Goal: Use online tool/utility: Use online tool/utility

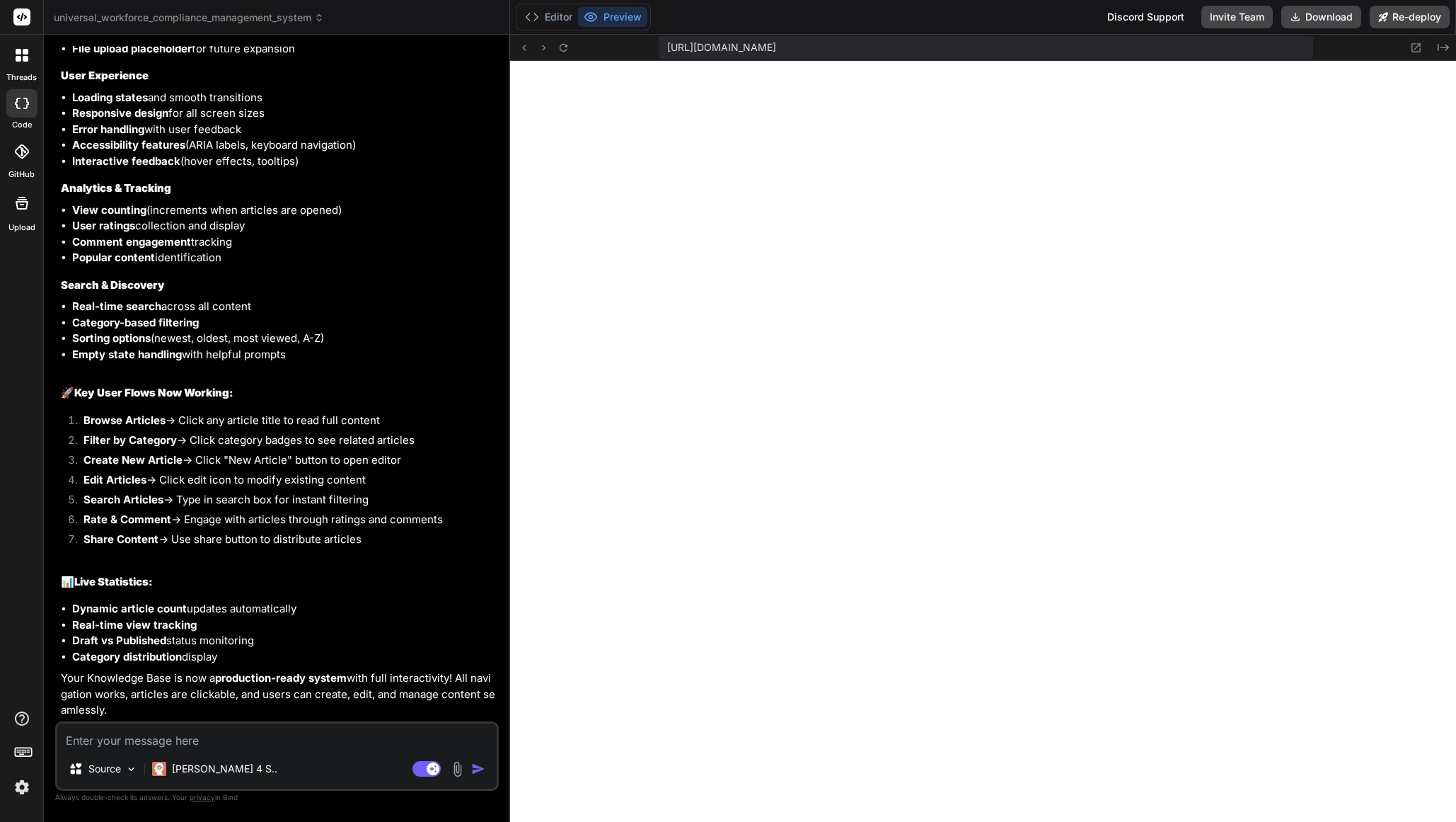
scroll to position [12179, 0]
click at [153, 740] on textarea at bounding box center [276, 735] width 439 height 25
paste textarea "I need to analyze my existing payroll application to implement a new compliant …"
type textarea "I need to analyze my existing payroll application to implement a new compliant …"
type textarea "x"
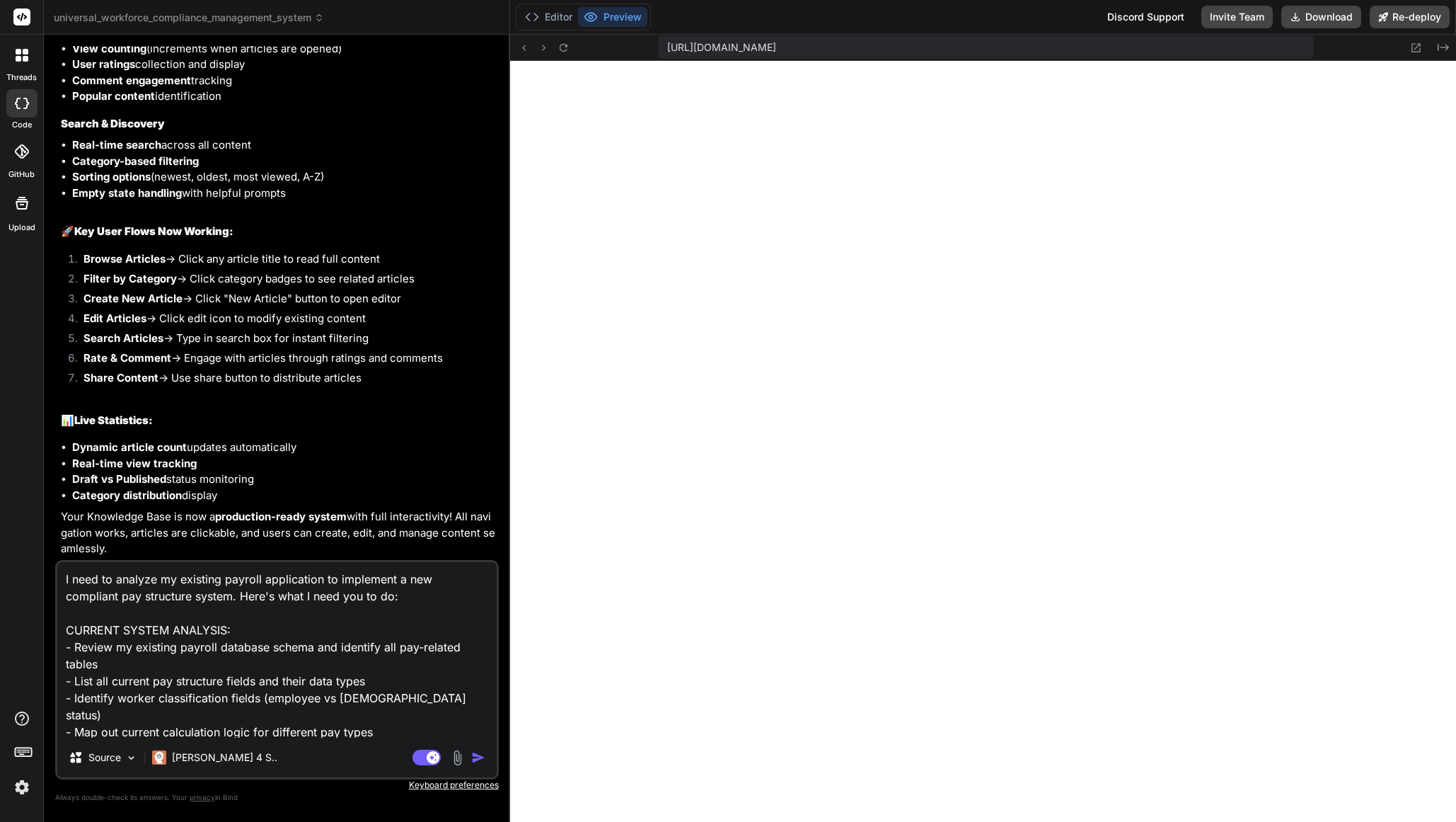
scroll to position [2, 0]
type textarea "I need to analyze my existing payroll application to implement a new compliant …"
click at [476, 762] on img "button" at bounding box center [478, 757] width 14 height 14
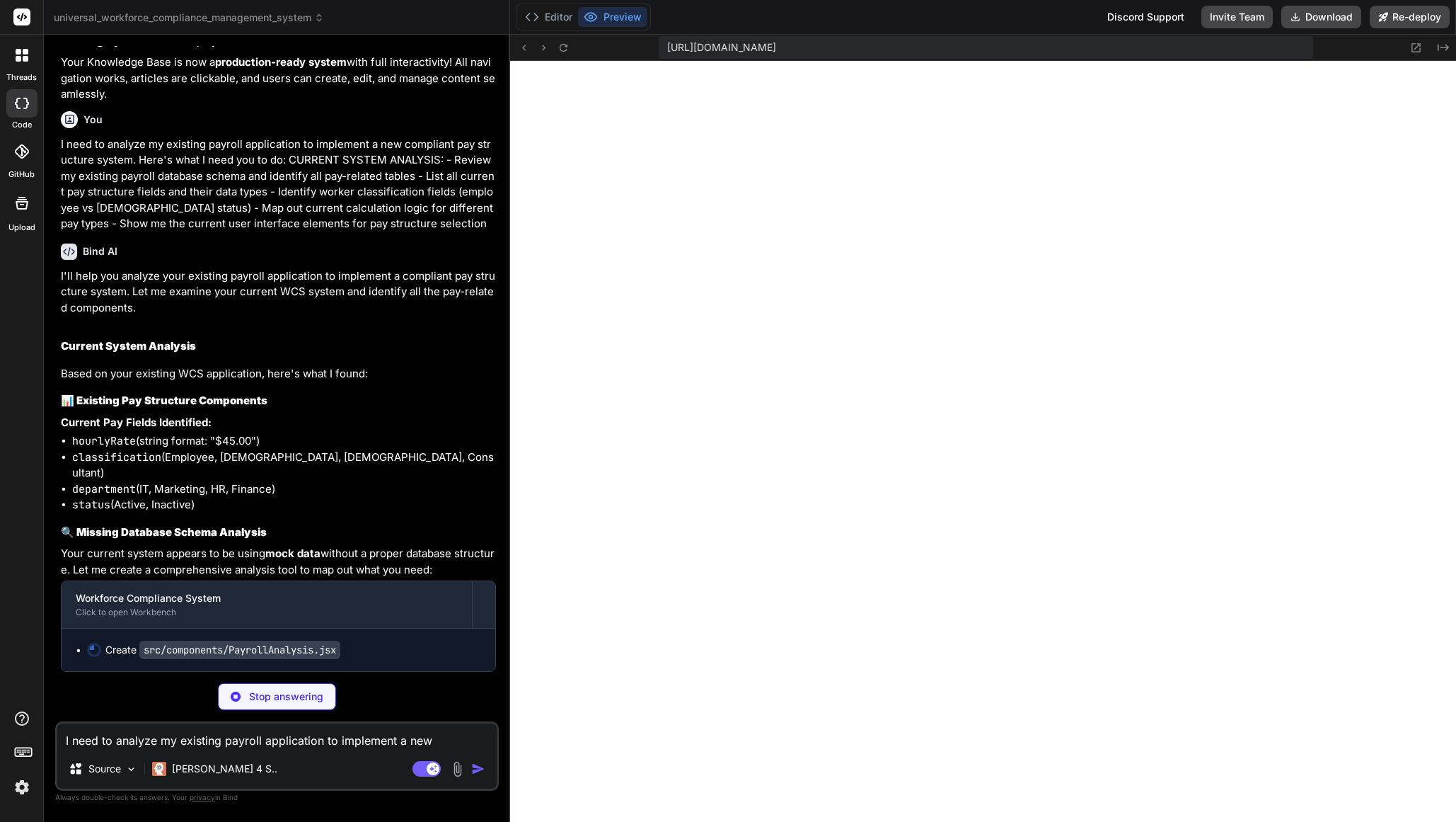
scroll to position [12780, 0]
type textarea "x"
type textarea "</div> </div> </div> ); }; export default PayrollAnalysis;"
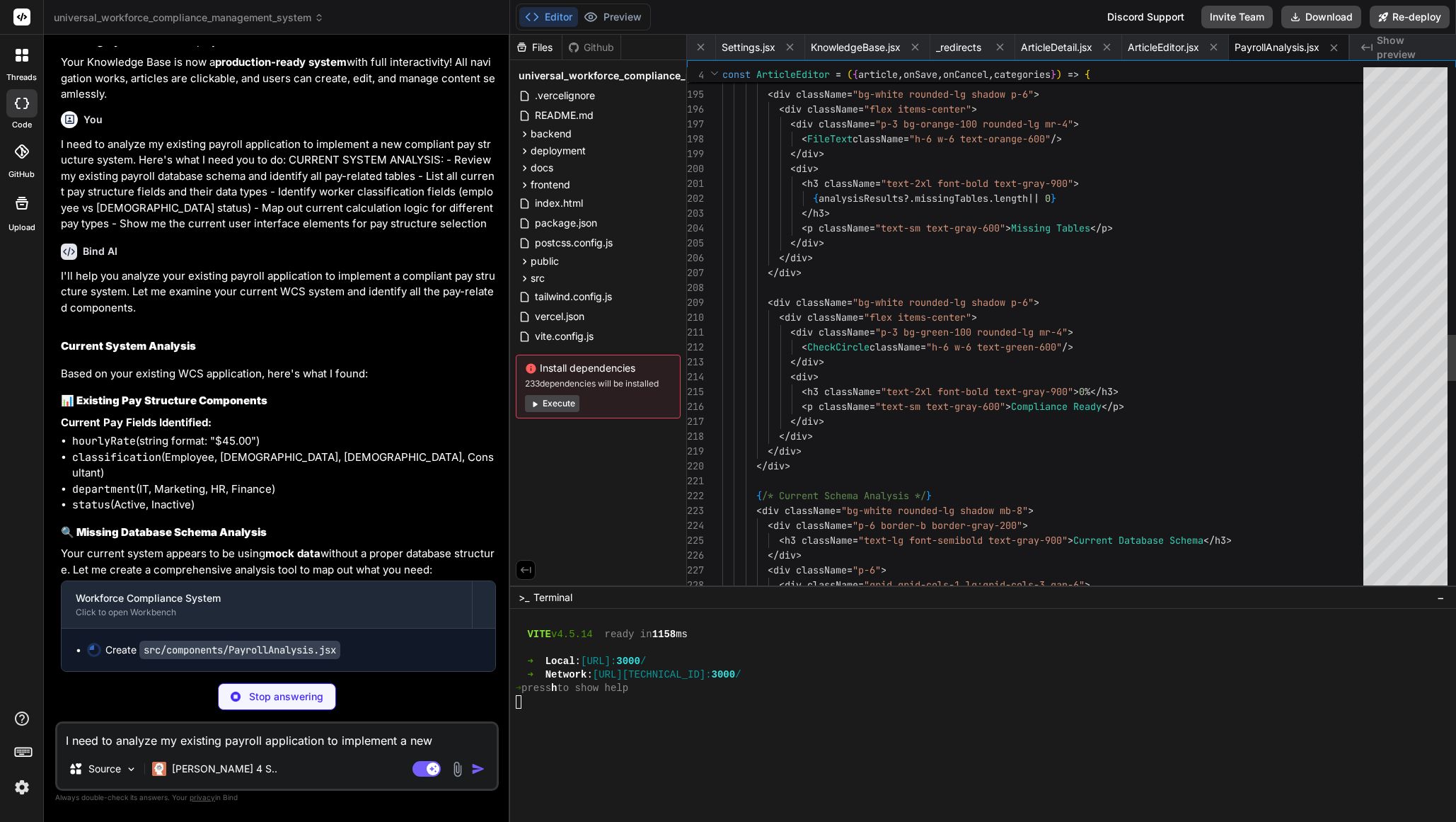
scroll to position [89, 0]
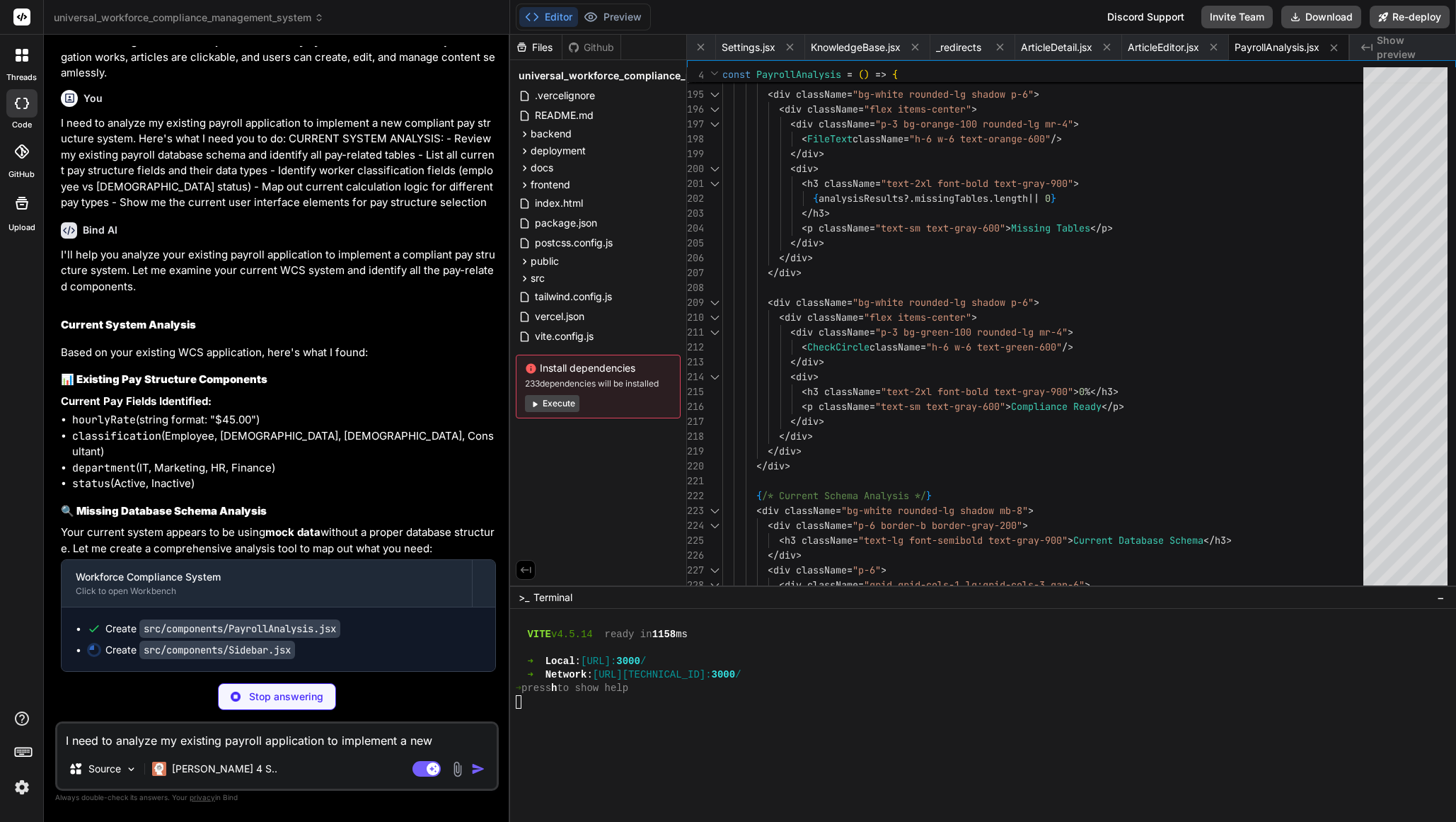
type textarea "x"
type textarea "export default Sidebar;"
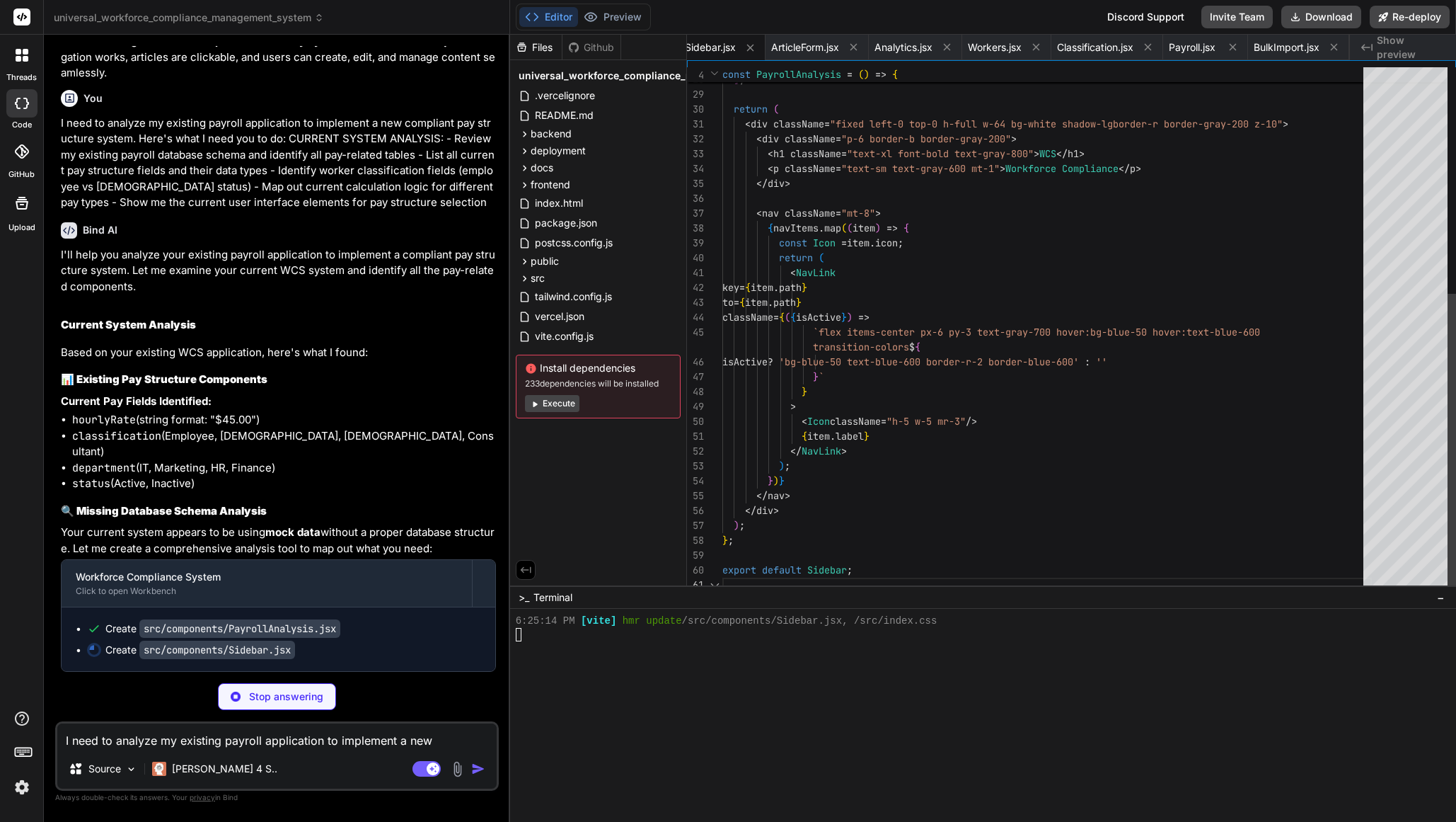
scroll to position [15, 0]
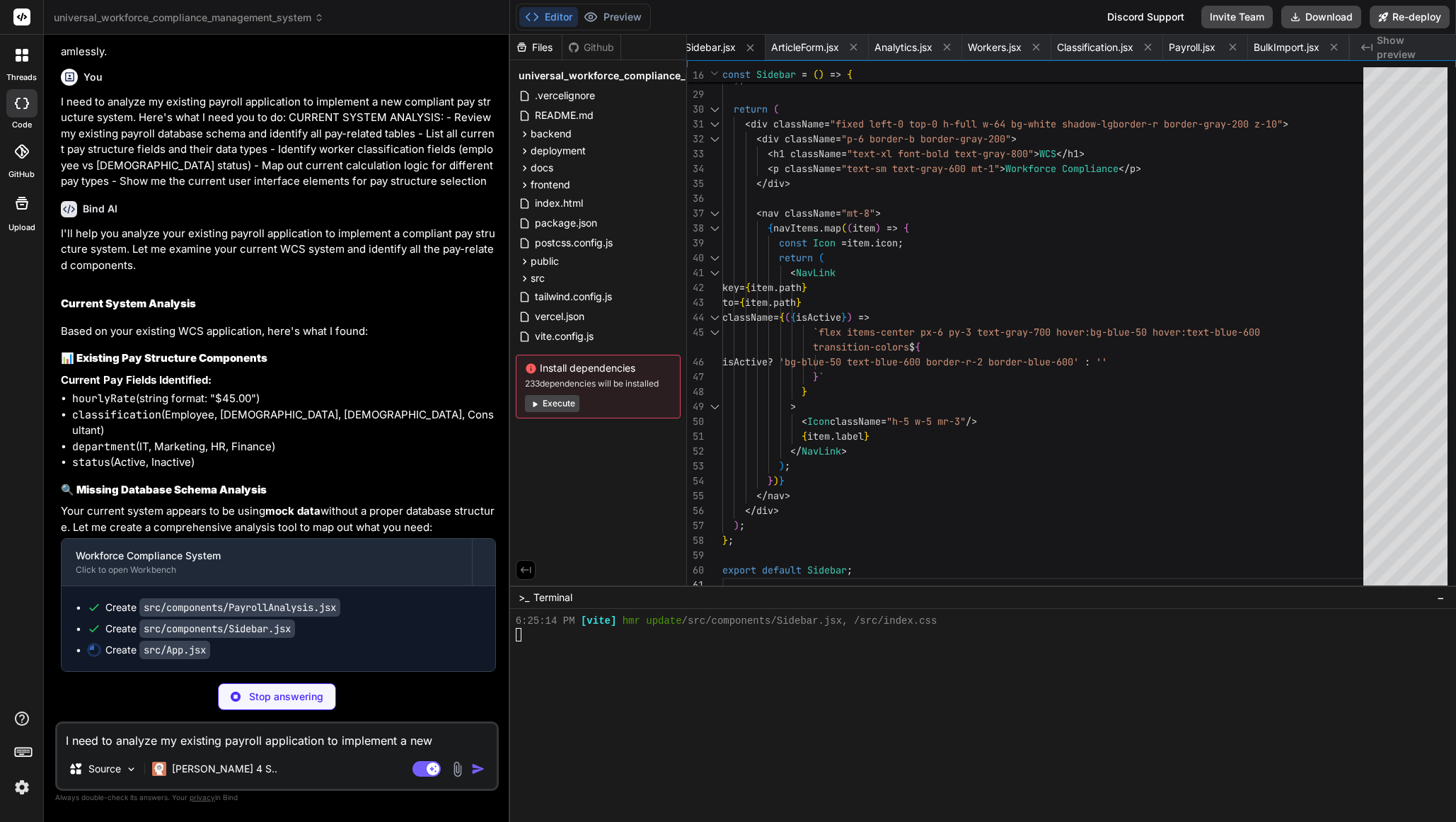
type textarea "x"
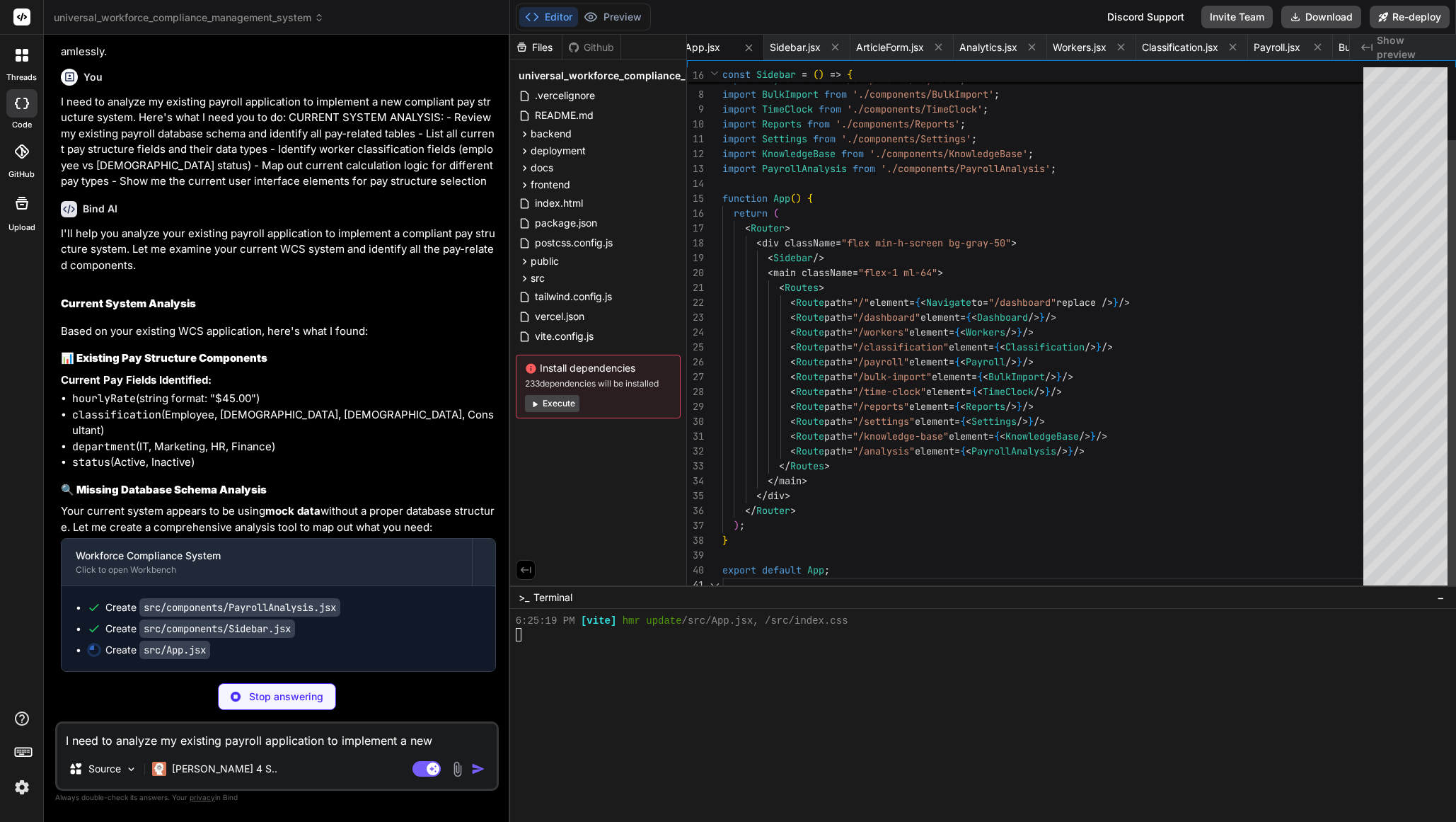
scroll to position [0, 0]
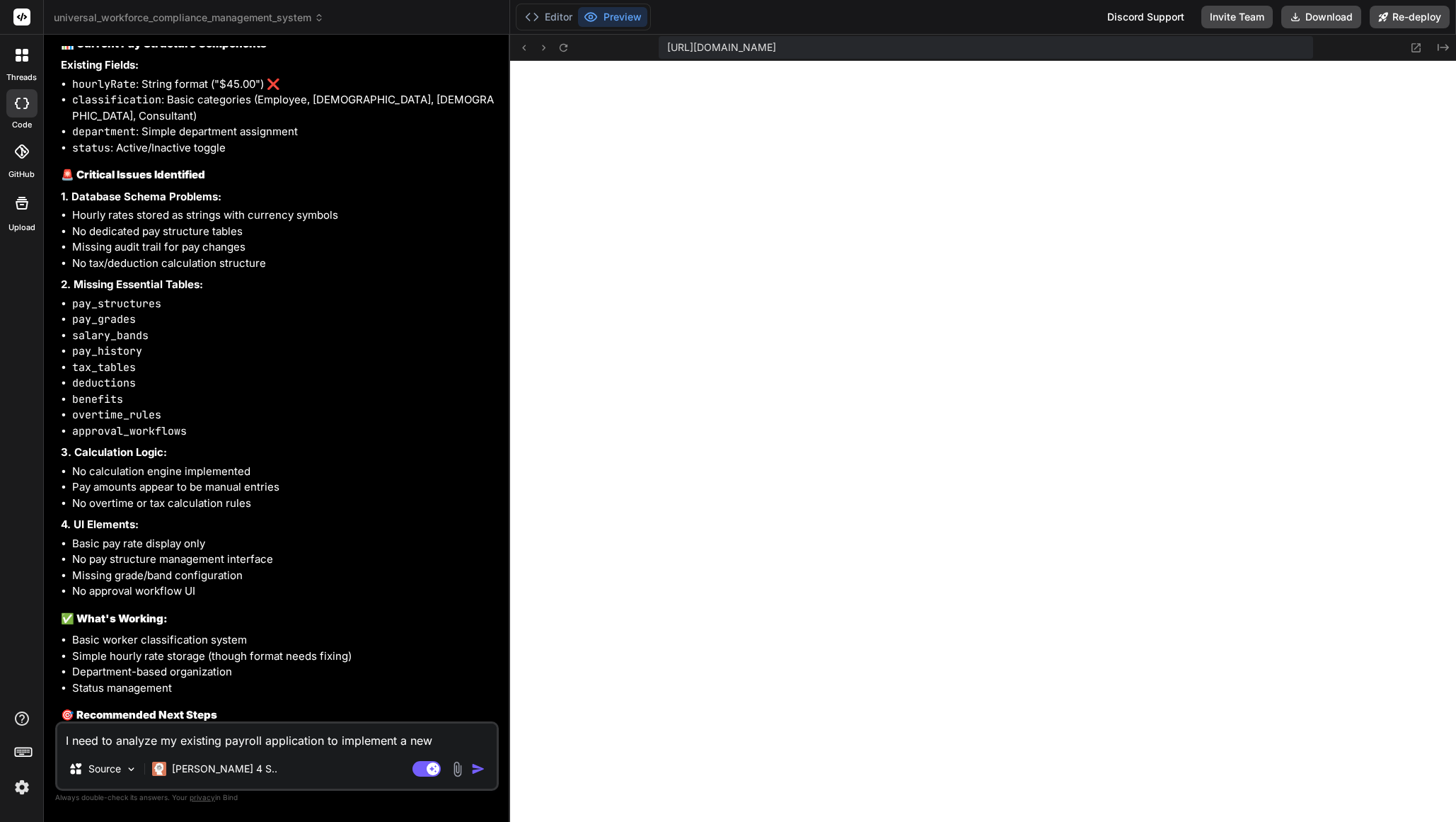
type textarea "x"
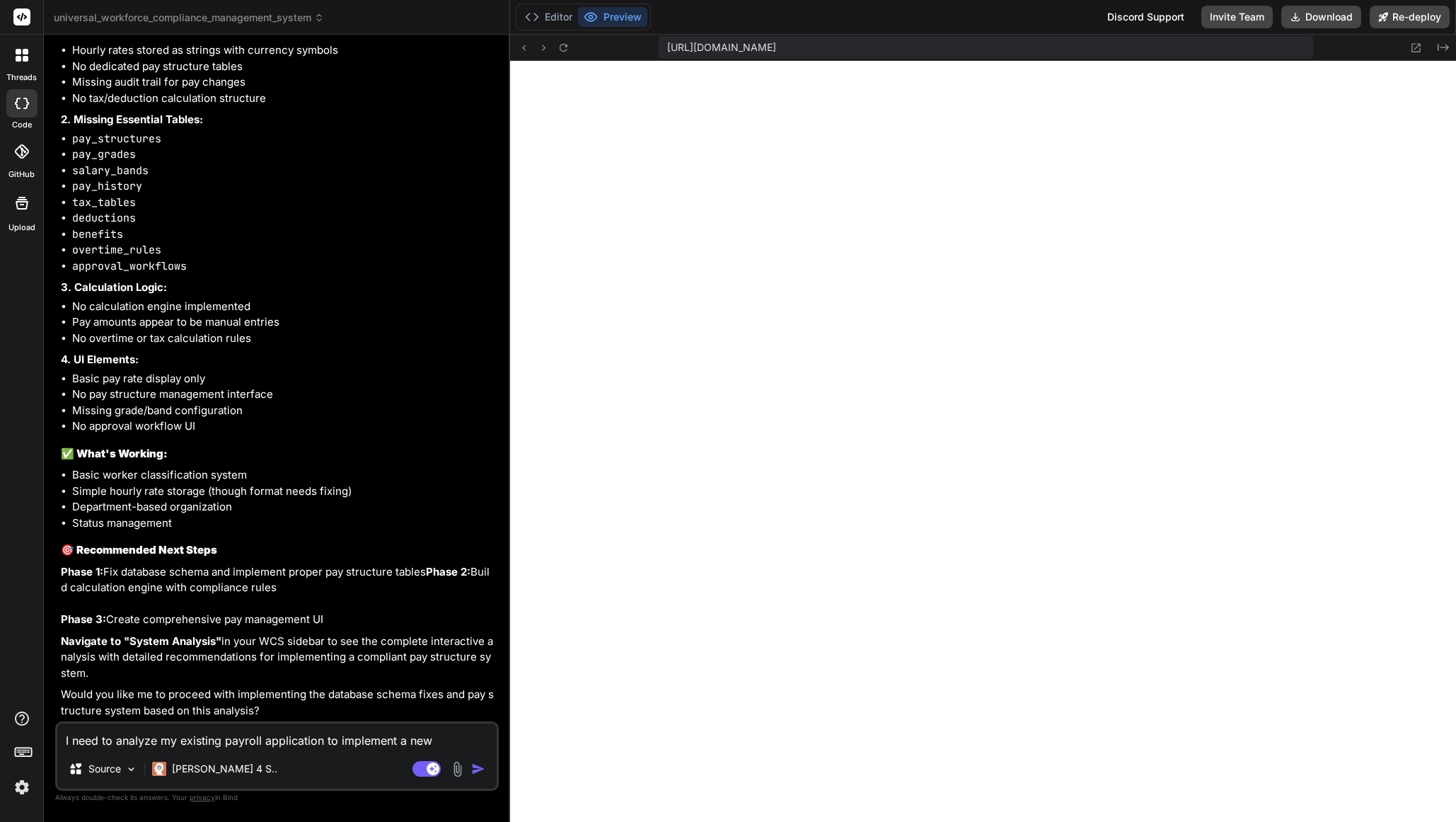
scroll to position [13753, 0]
click at [159, 746] on textarea "I need to analyze my existing payroll application to implement a new compliant …" at bounding box center [276, 735] width 439 height 25
type textarea "E"
type textarea "x"
type textarea "EN"
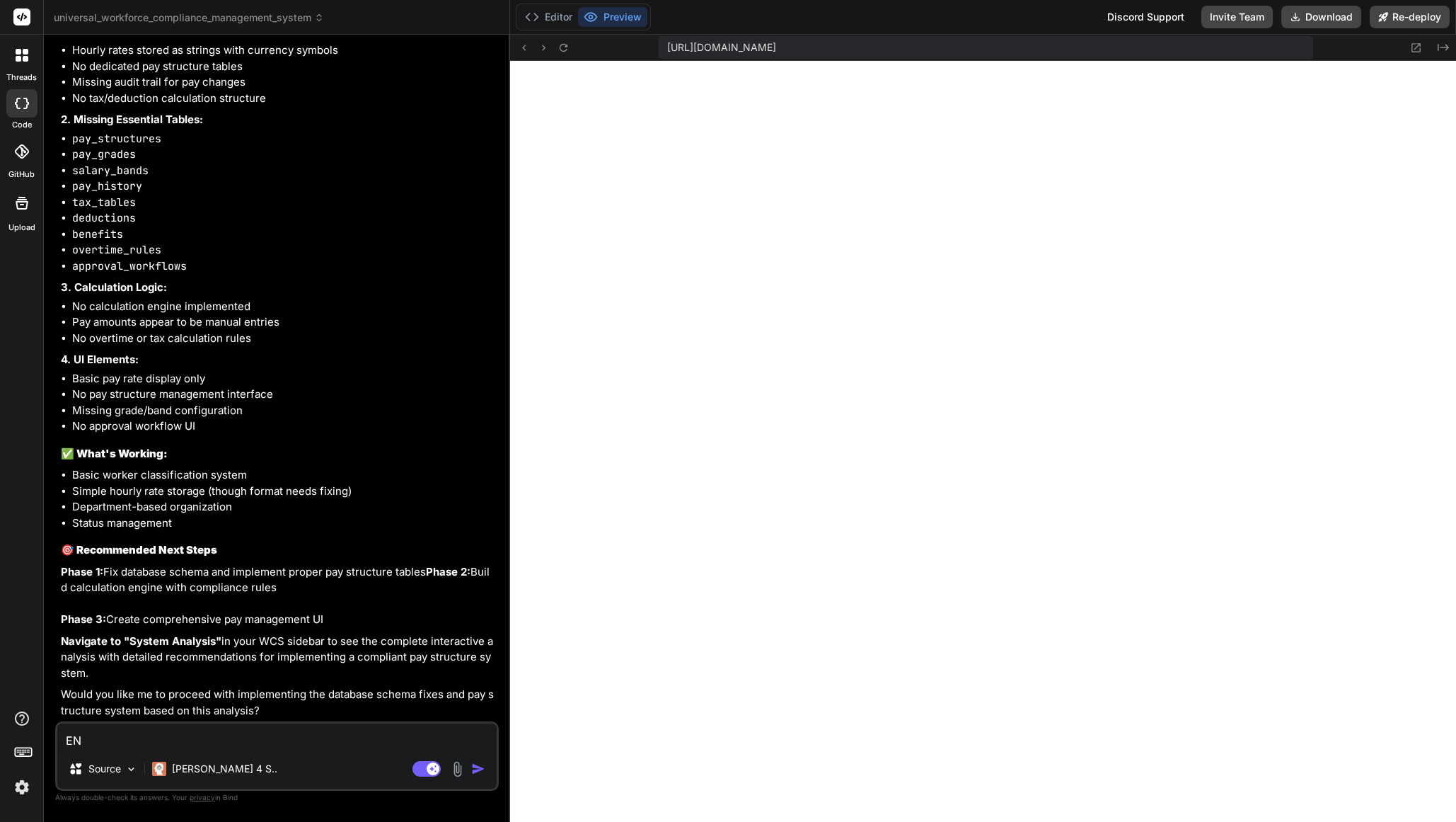
type textarea "x"
type textarea "ENs"
type textarea "x"
type textarea "ENsu"
type textarea "x"
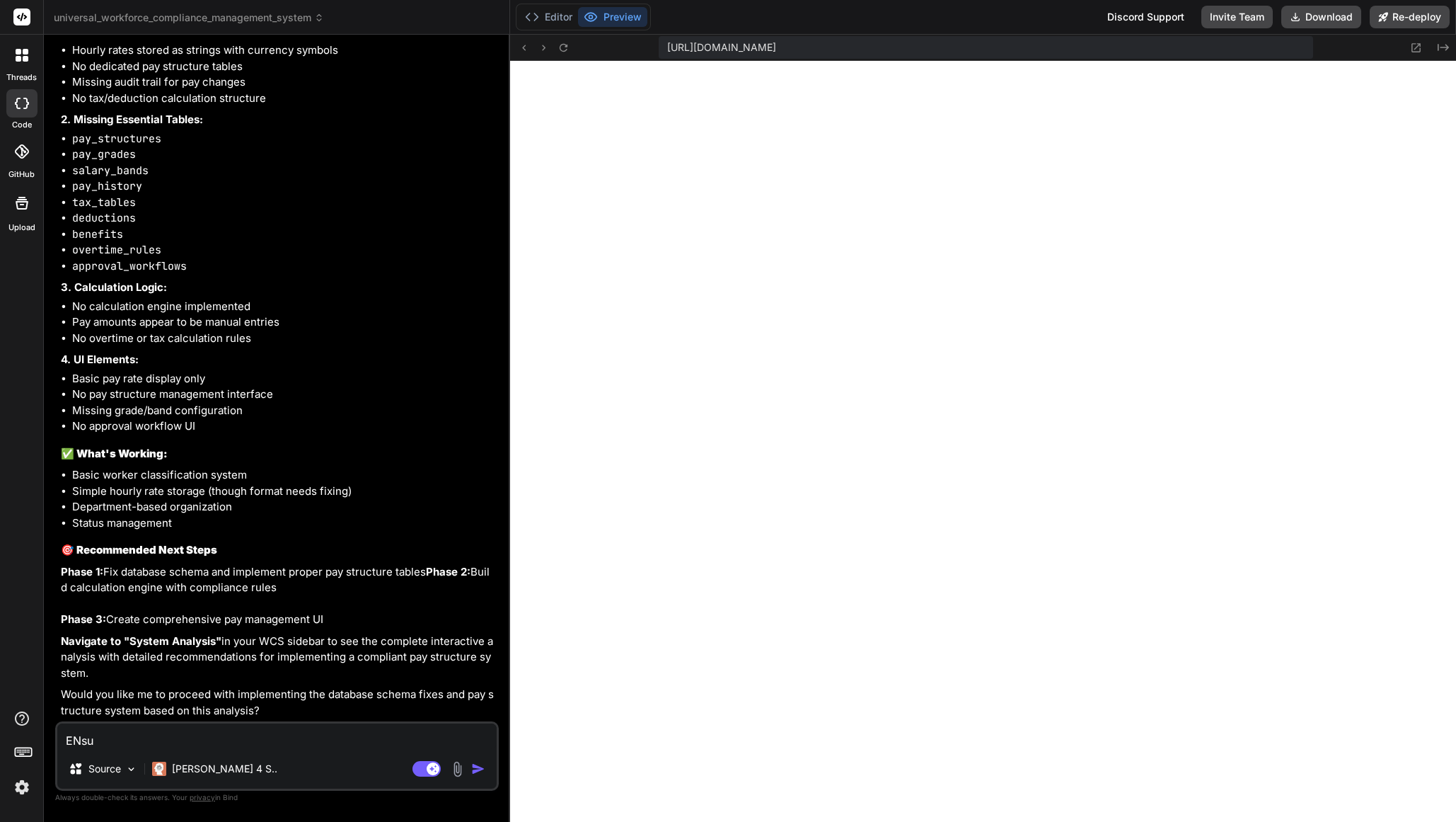
type textarea "ENsui"
type textarea "x"
type textarea "ENsu"
type textarea "x"
type textarea "ENs"
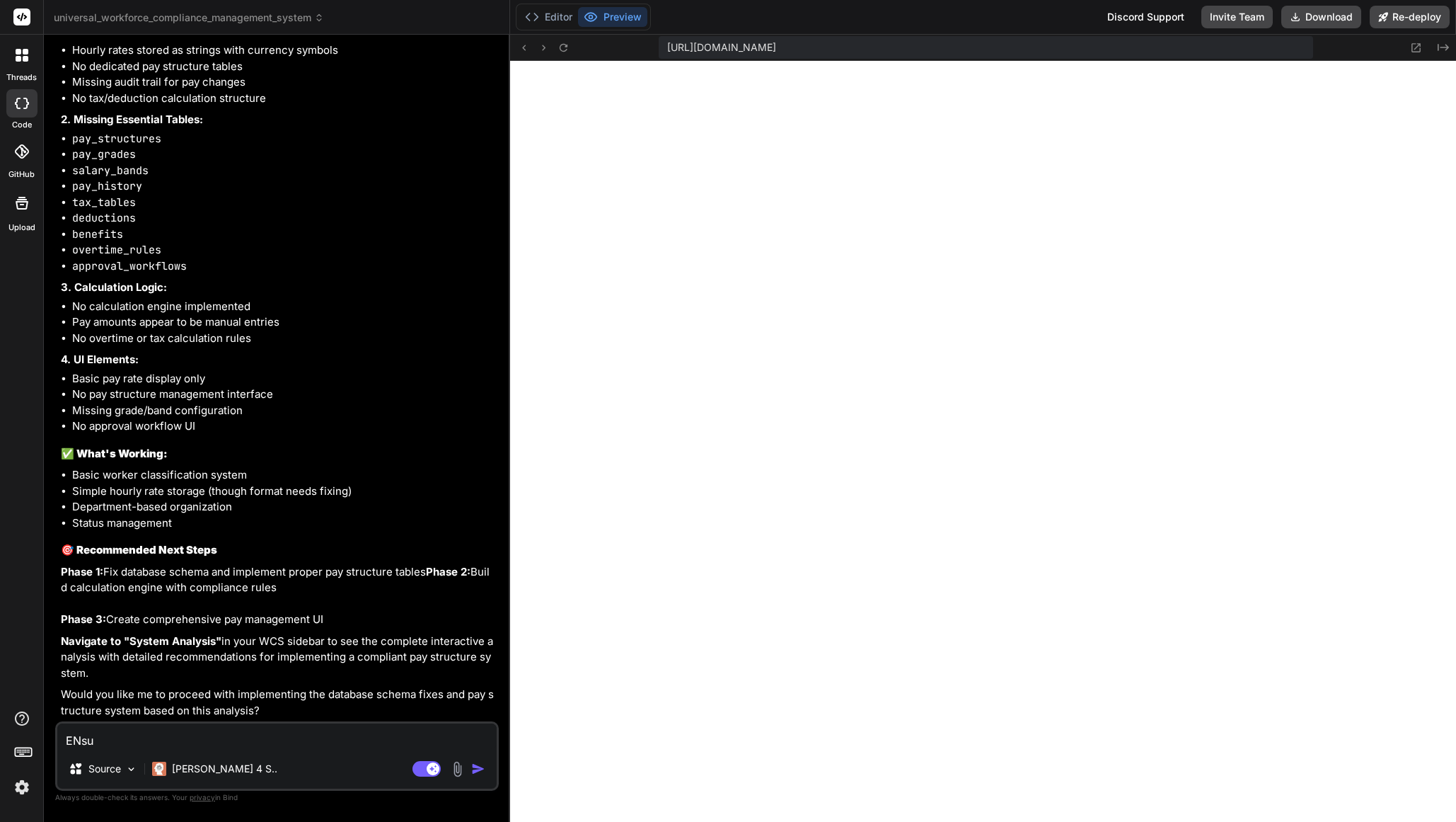
type textarea "x"
type textarea "EN"
type textarea "x"
type textarea "E"
type textarea "x"
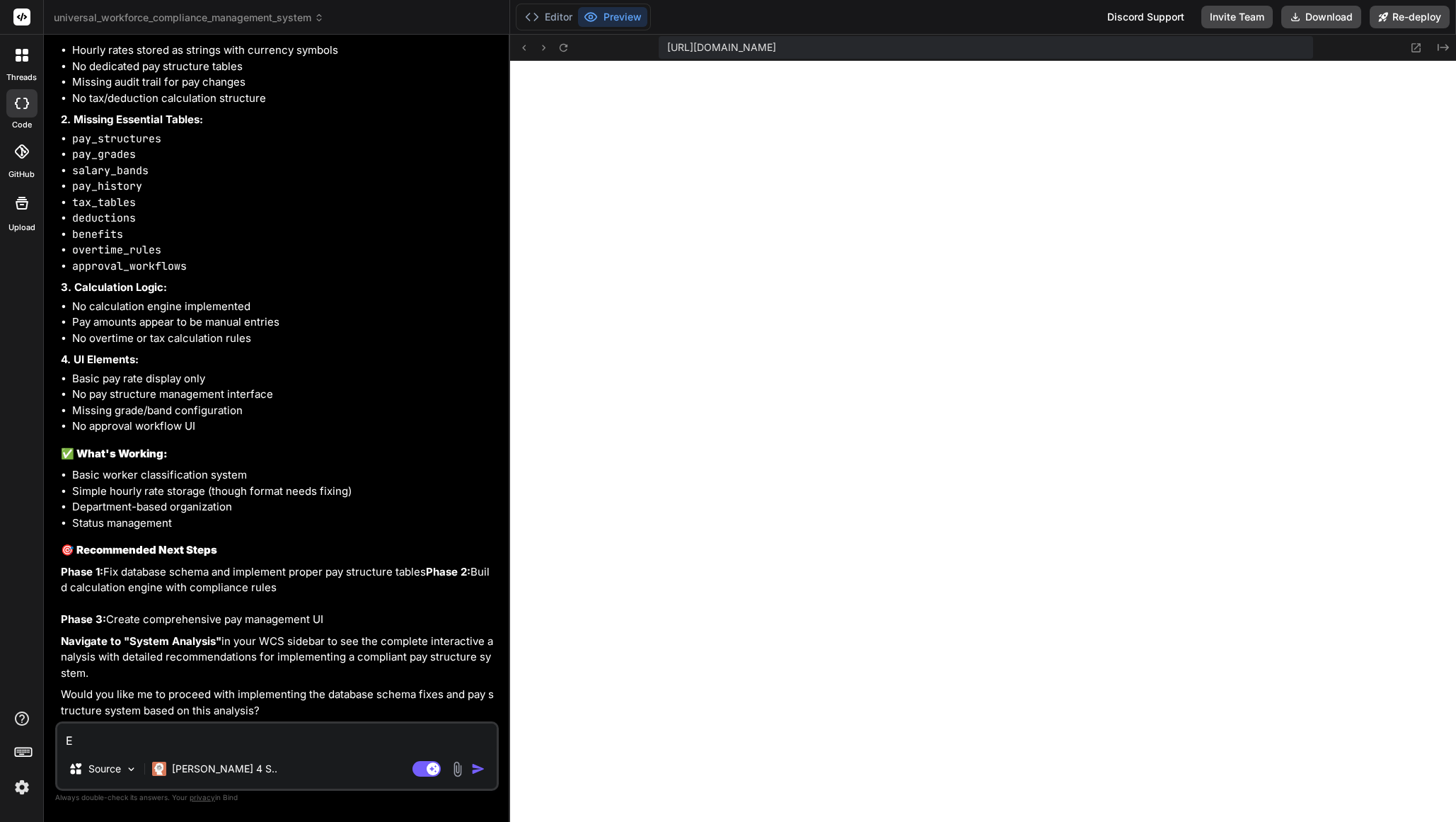
type textarea "En"
type textarea "x"
type textarea "Enu"
type textarea "x"
type textarea "Enus"
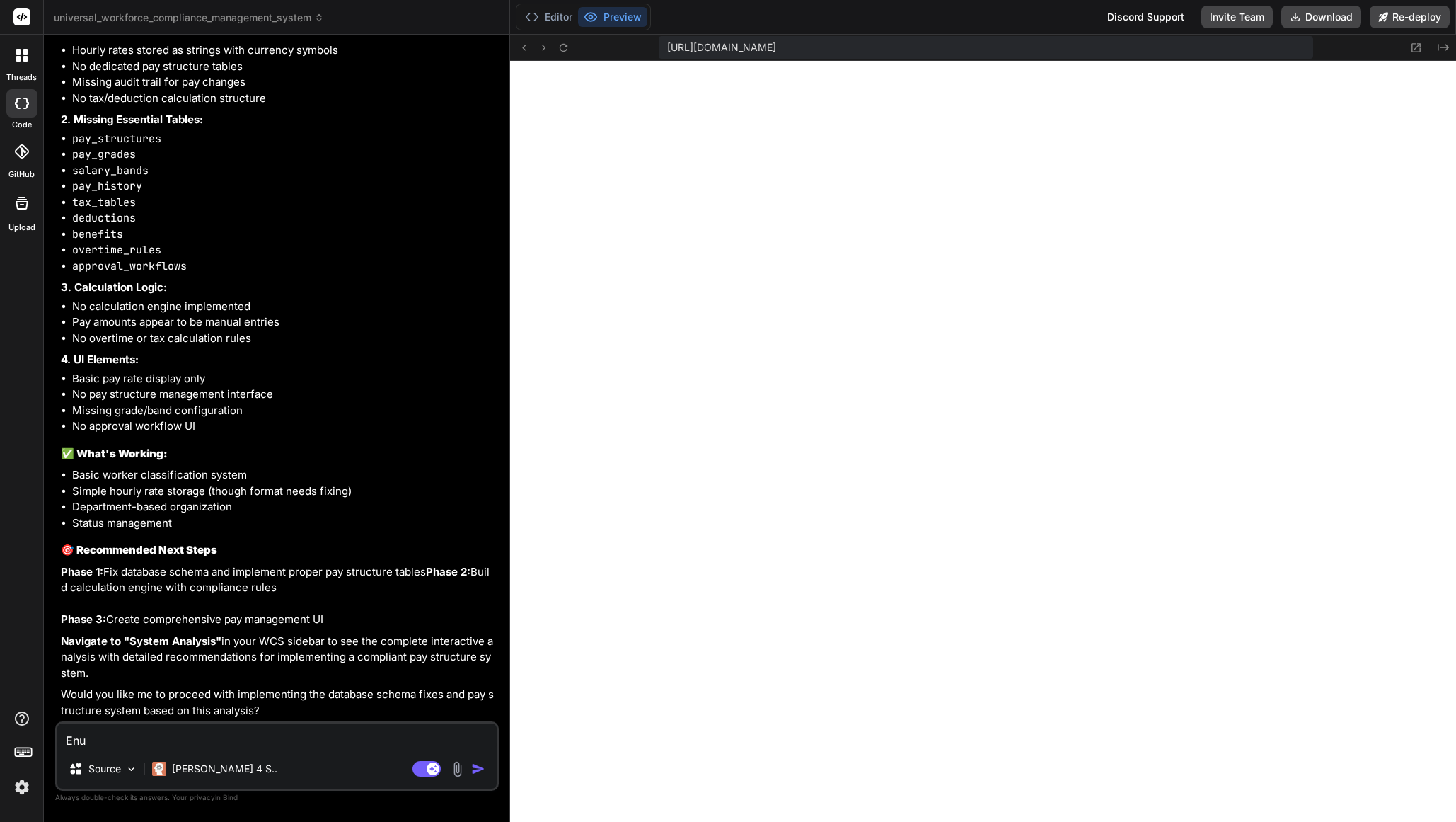
type textarea "x"
type textarea "Enusr"
type textarea "x"
type textarea "Enusre"
type textarea "x"
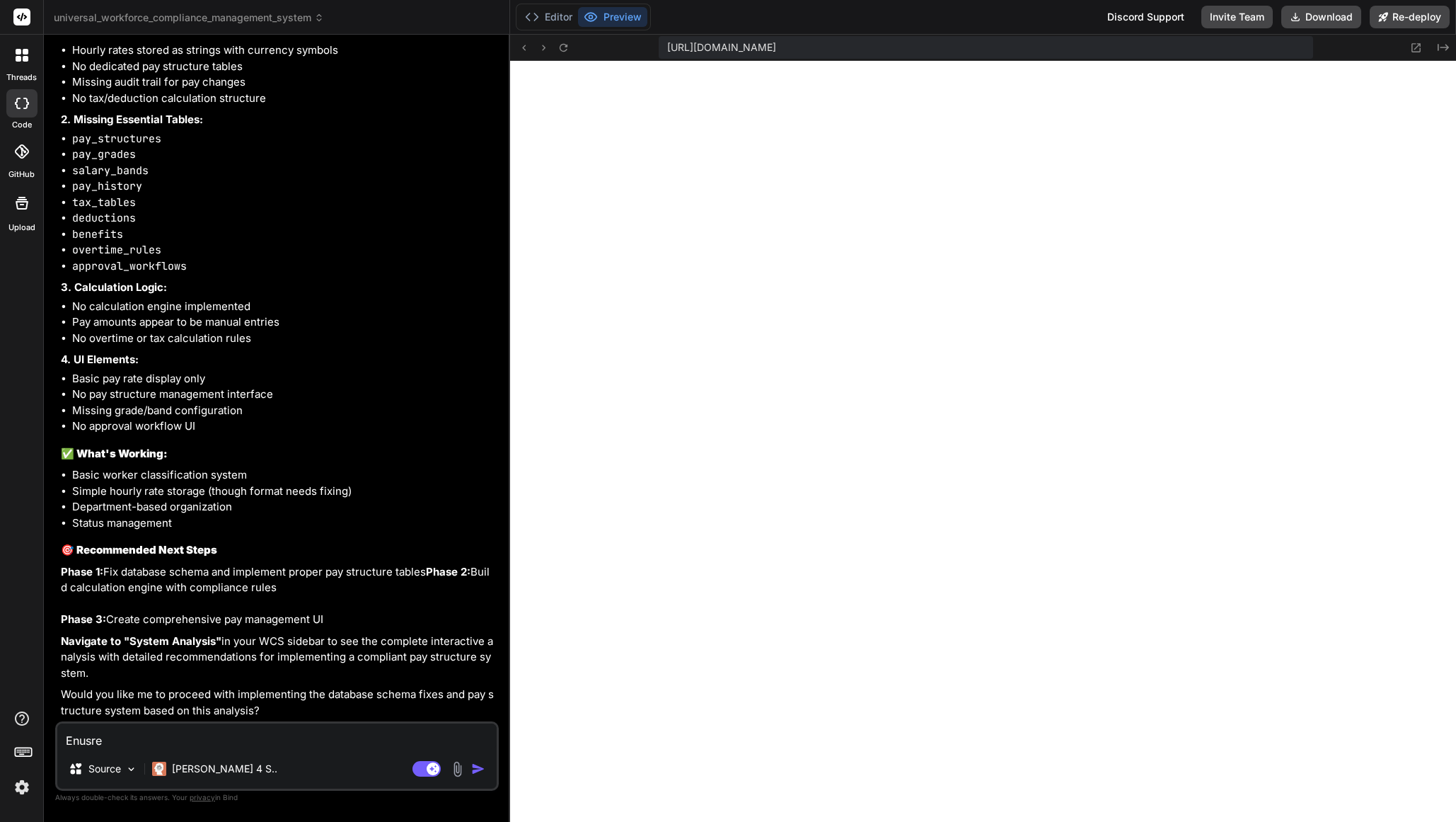
type textarea "Enusr"
type textarea "x"
type textarea "Enus"
type textarea "x"
type textarea "Enu"
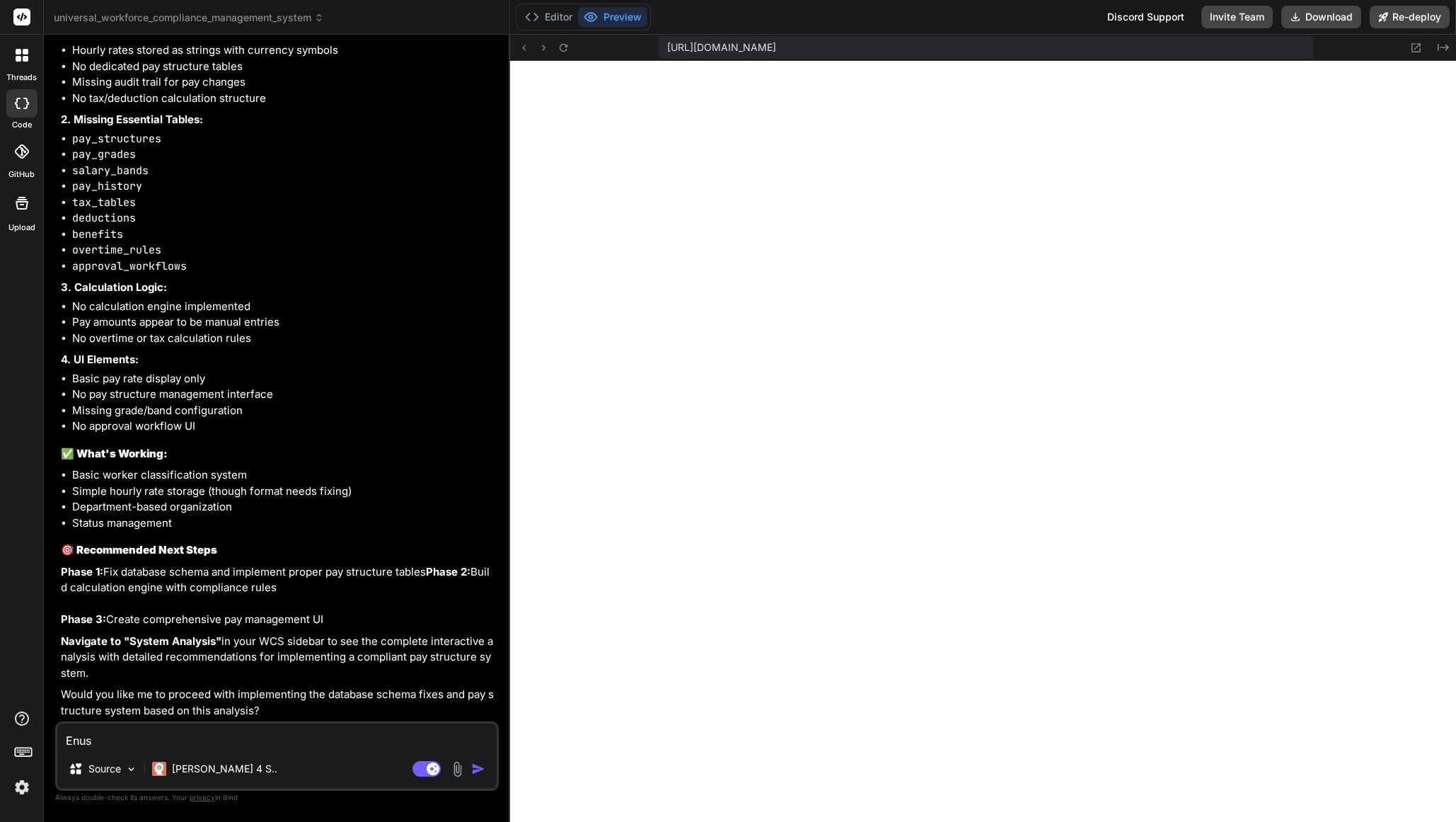
type textarea "x"
type textarea "En"
type textarea "x"
type textarea "Ens"
type textarea "x"
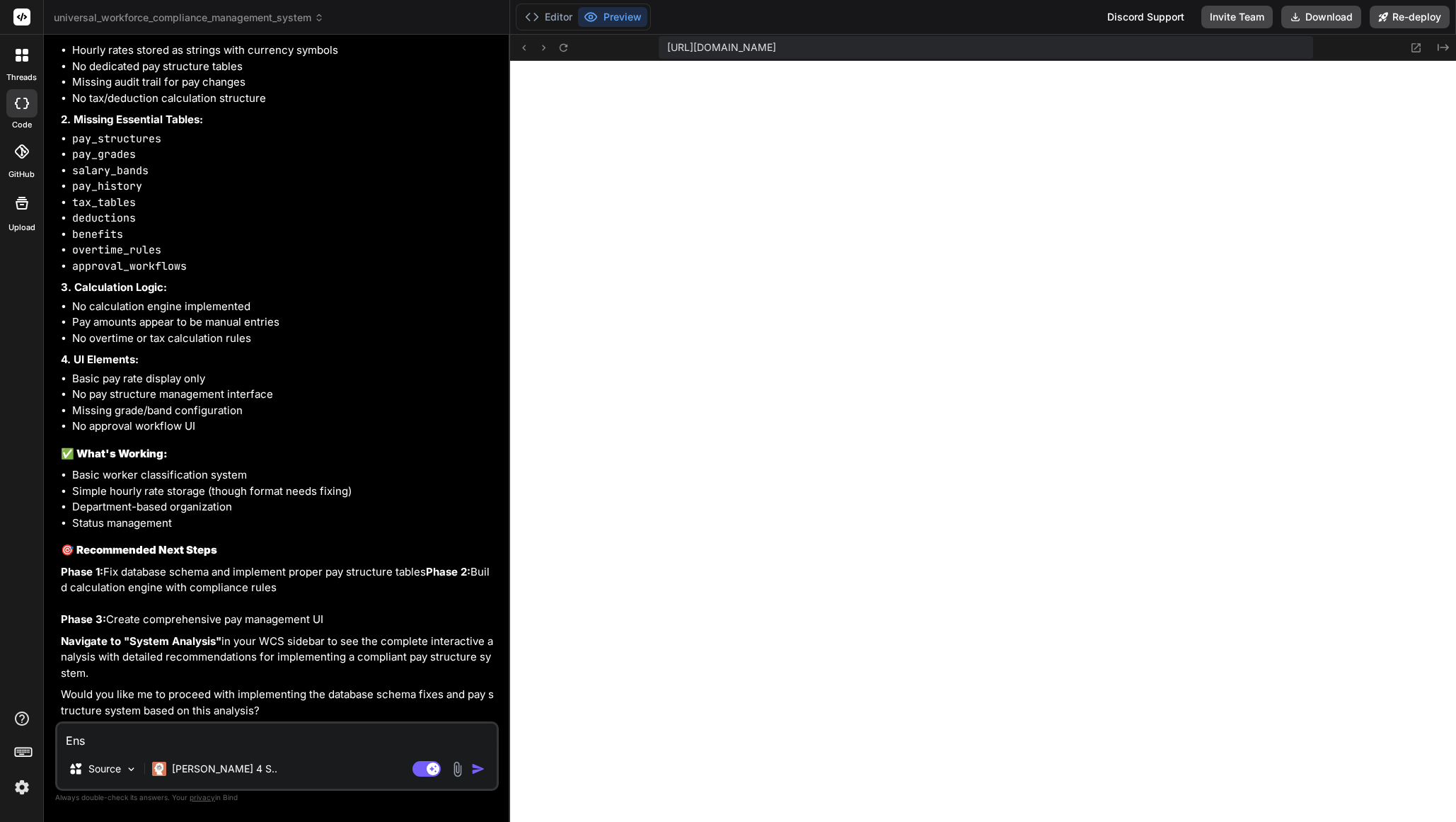
type textarea "Ensu"
type textarea "x"
type textarea "Ensur"
type textarea "x"
type textarea "Ensure"
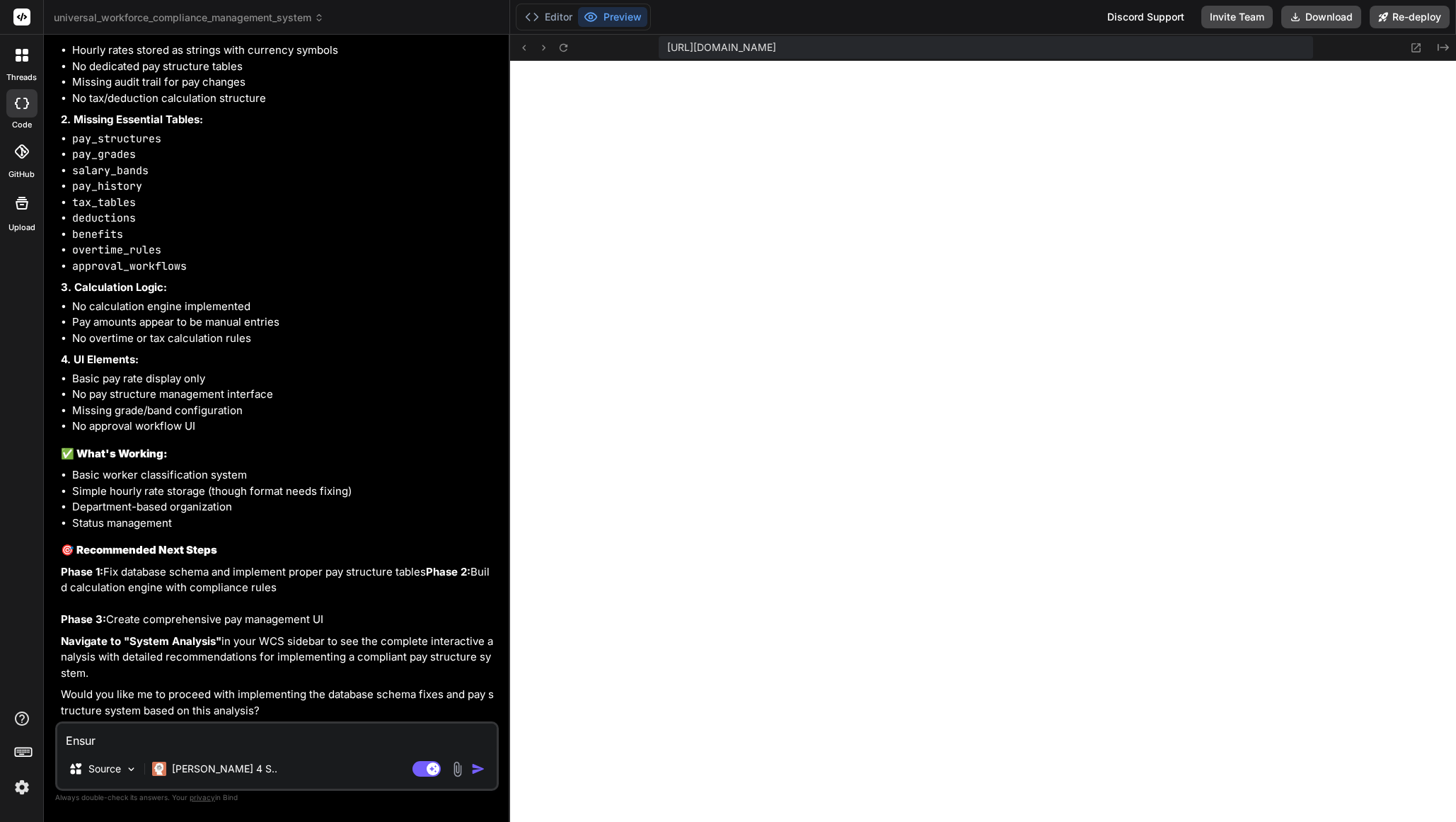
type textarea "x"
type textarea "Ensure"
type textarea "x"
type textarea "Ensure t"
type textarea "x"
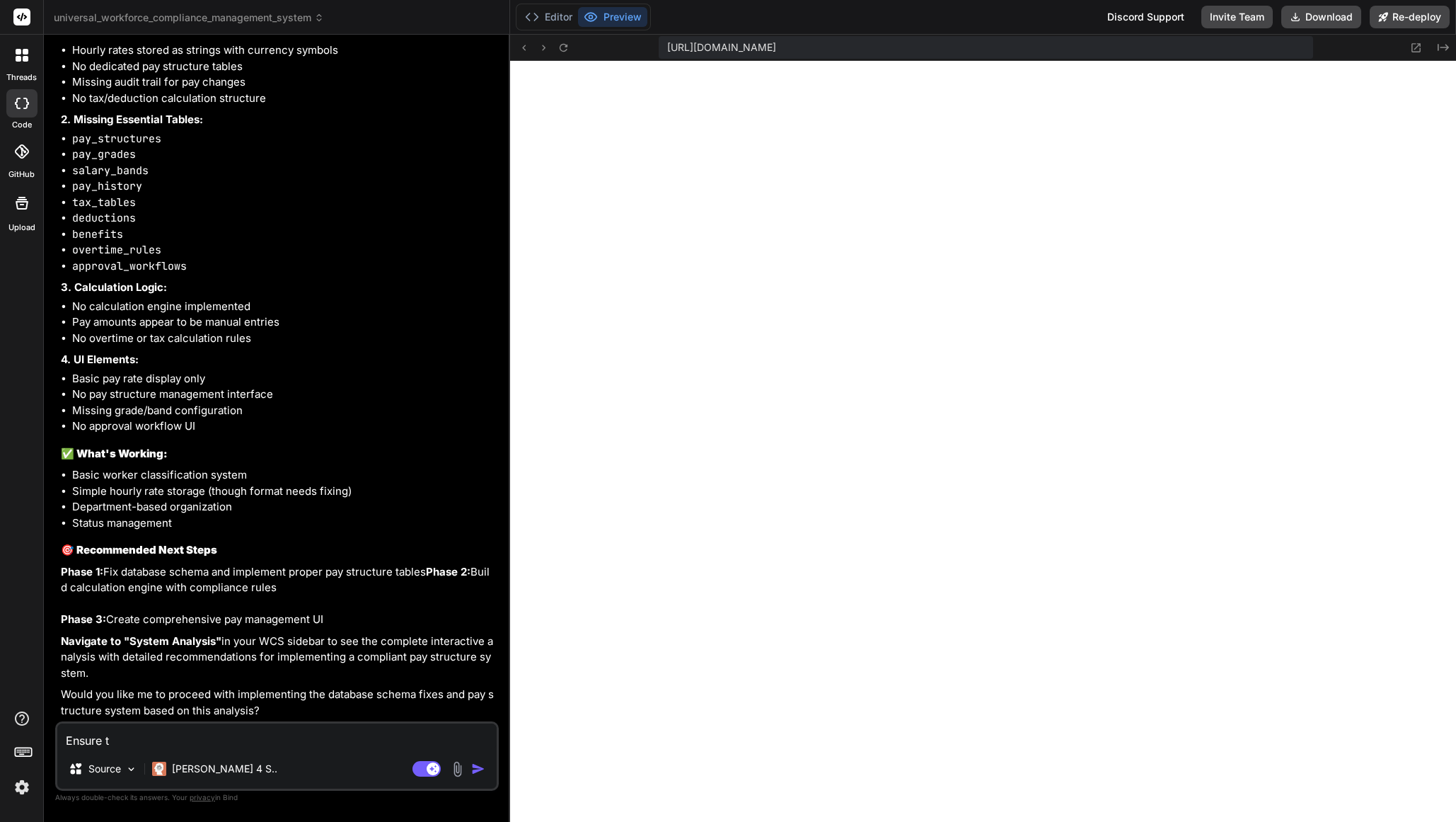
type textarea "Ensure to"
type textarea "x"
type textarea "Ensure to"
type textarea "x"
type textarea "Ensure to u"
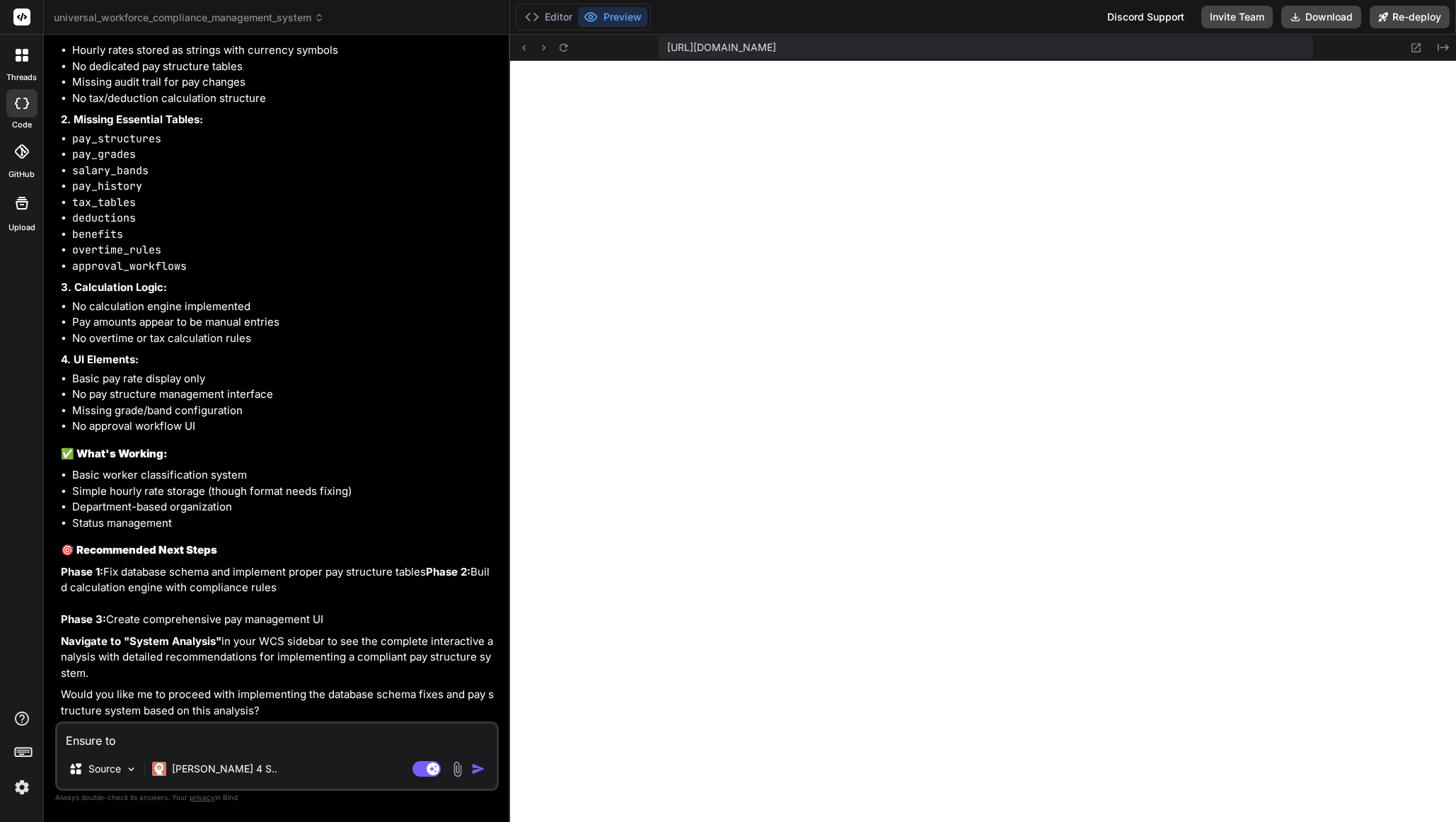
type textarea "x"
type textarea "Ensure to [GEOGRAPHIC_DATA]"
type textarea "x"
type textarea "Ensure to use"
type textarea "x"
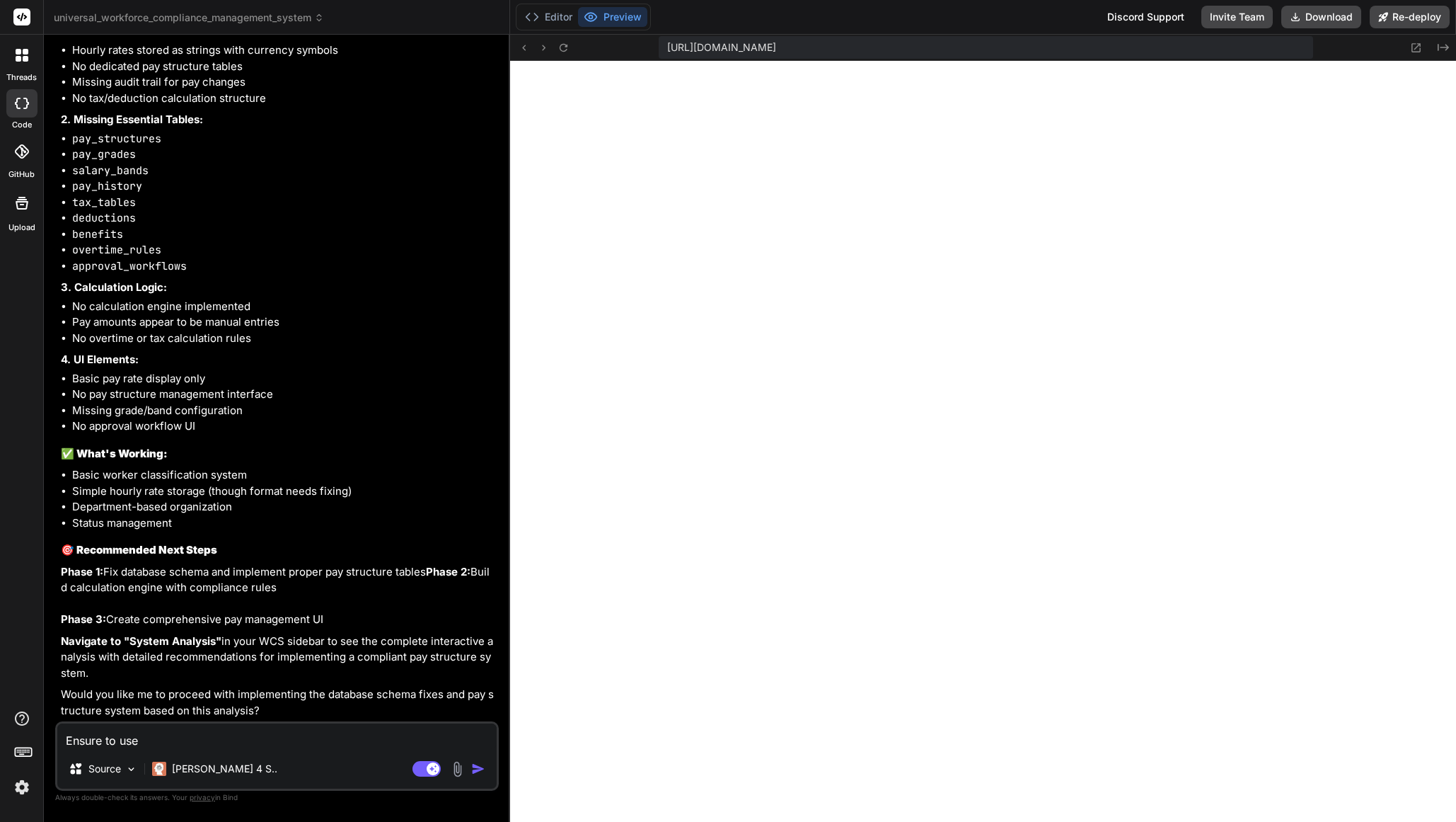
type textarea "Ensure to use"
type textarea "x"
type textarea "Ensure to use t"
type textarea "x"
type textarea "Ensure to use th"
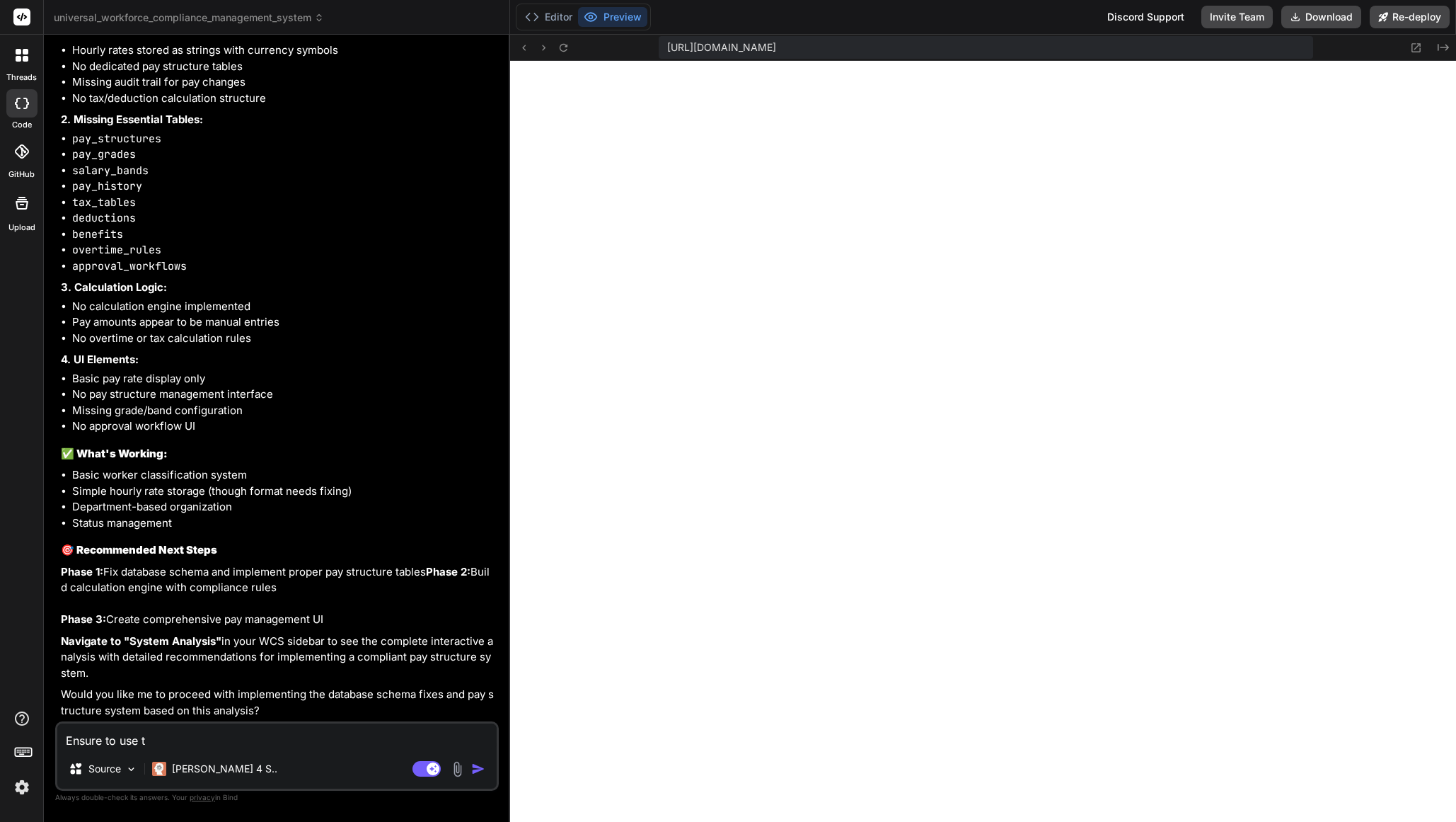
type textarea "x"
type textarea "Ensure to use the"
type textarea "x"
type textarea "Ensure to use thes"
type textarea "x"
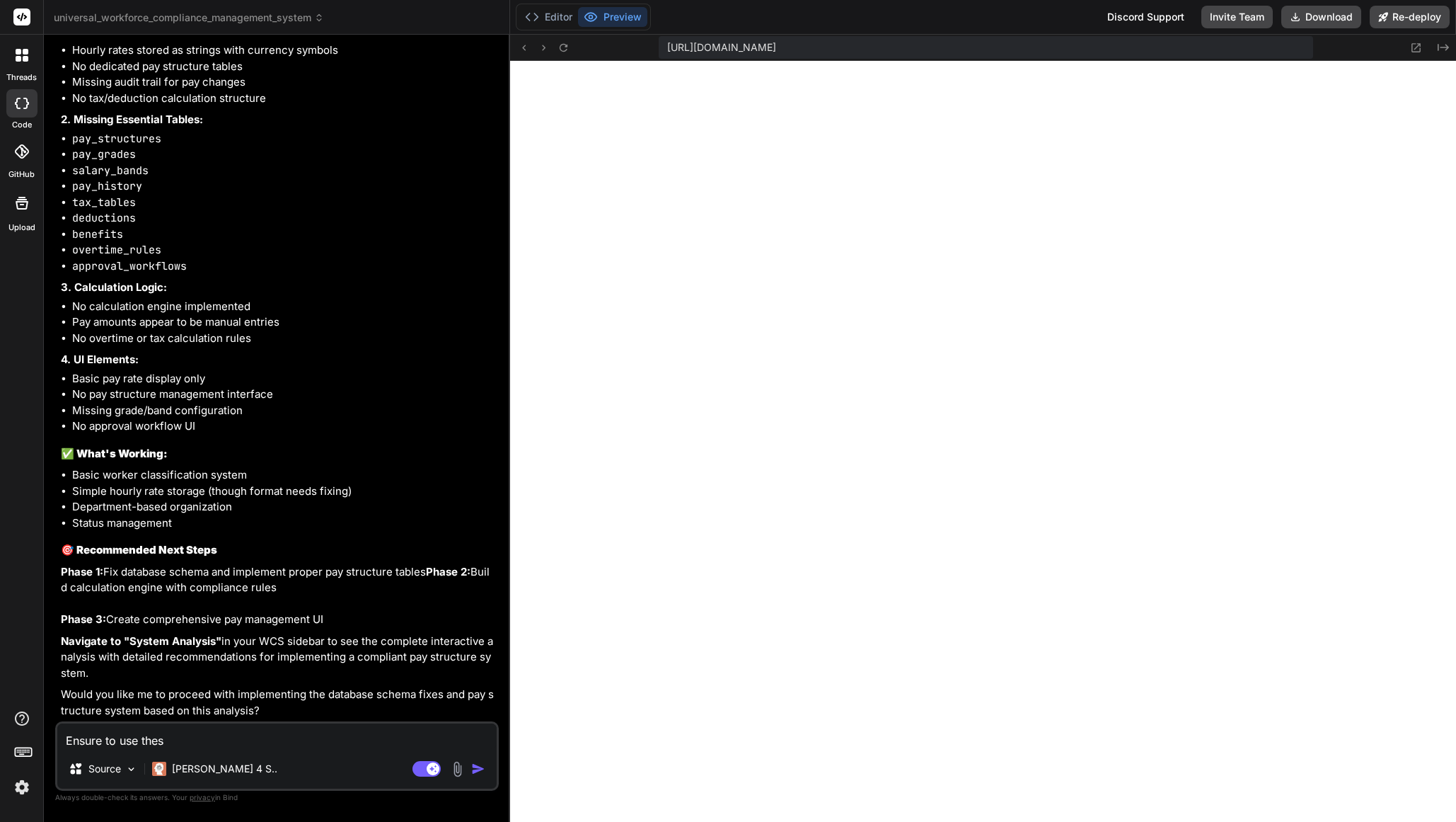
type textarea "Ensure to use these"
type textarea "x"
type textarea "Ensure to use these"
type textarea "x"
type textarea "Ensure to use these s"
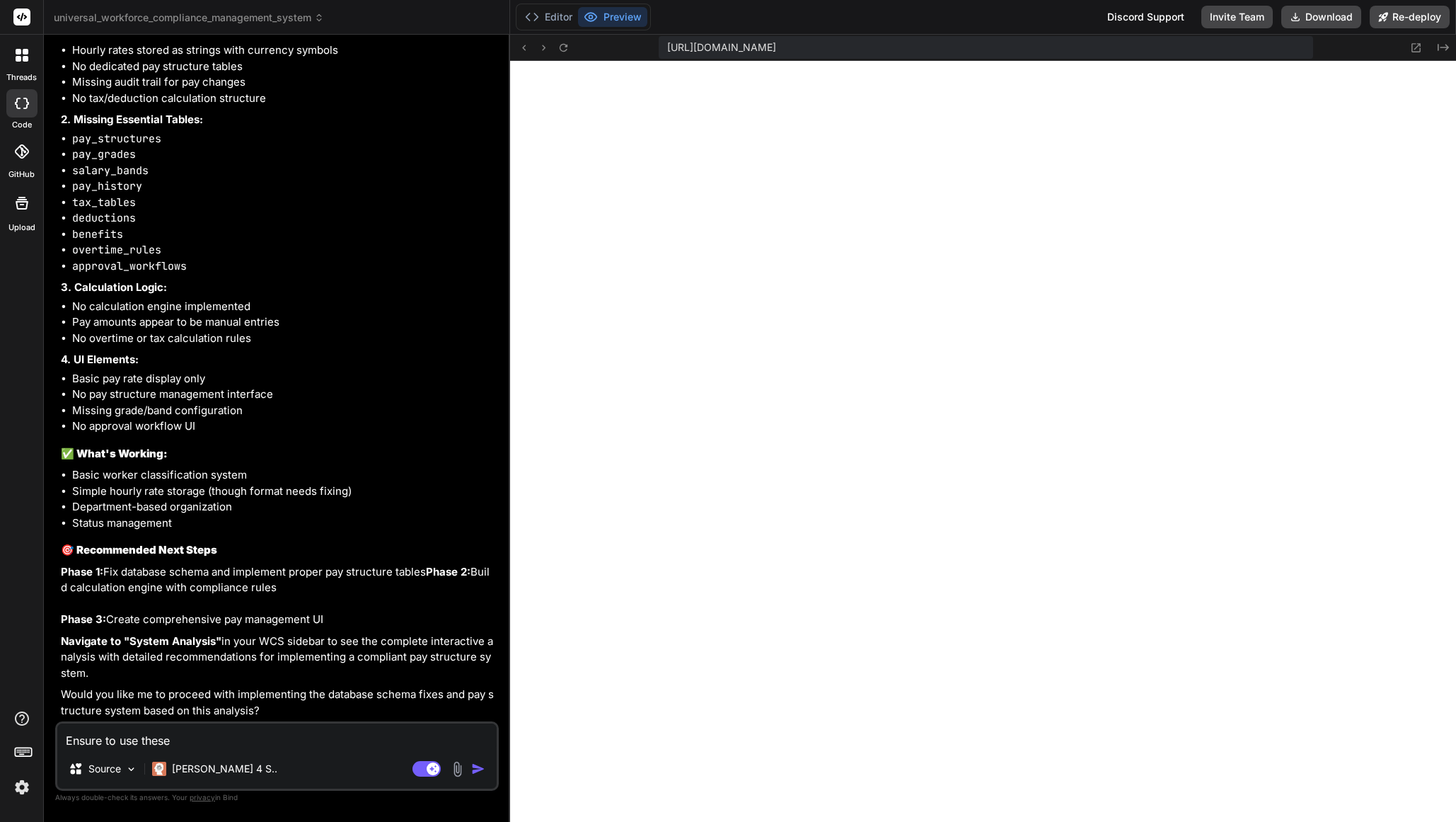
type textarea "x"
type textarea "Ensure to use these su"
type textarea "x"
type textarea "Ensure to use these sug"
type textarea "x"
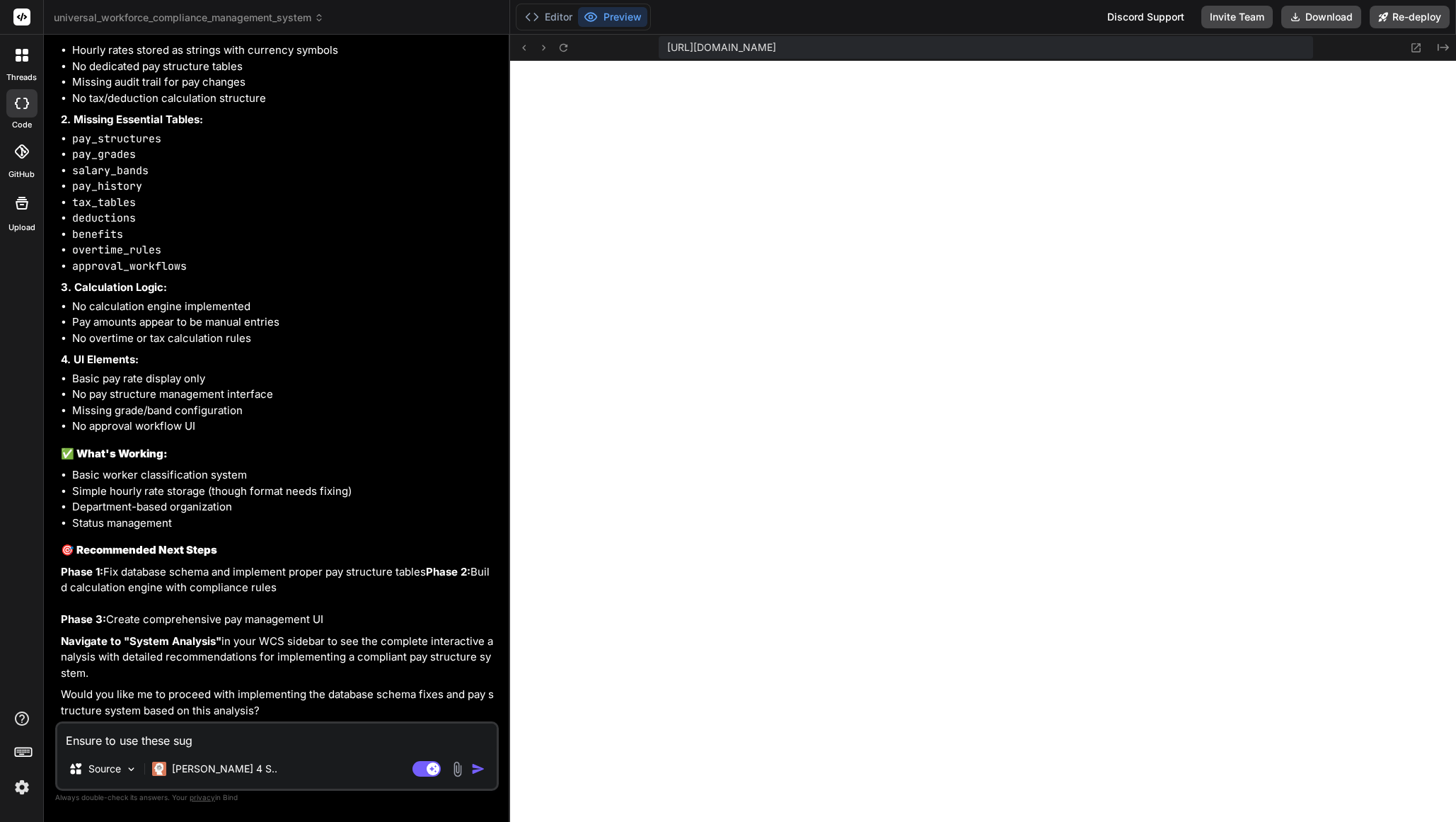
type textarea "Ensure to use these [PERSON_NAME]"
type textarea "x"
type textarea "Ensure to use these sugge"
type textarea "x"
type textarea "Ensure to use these sugges"
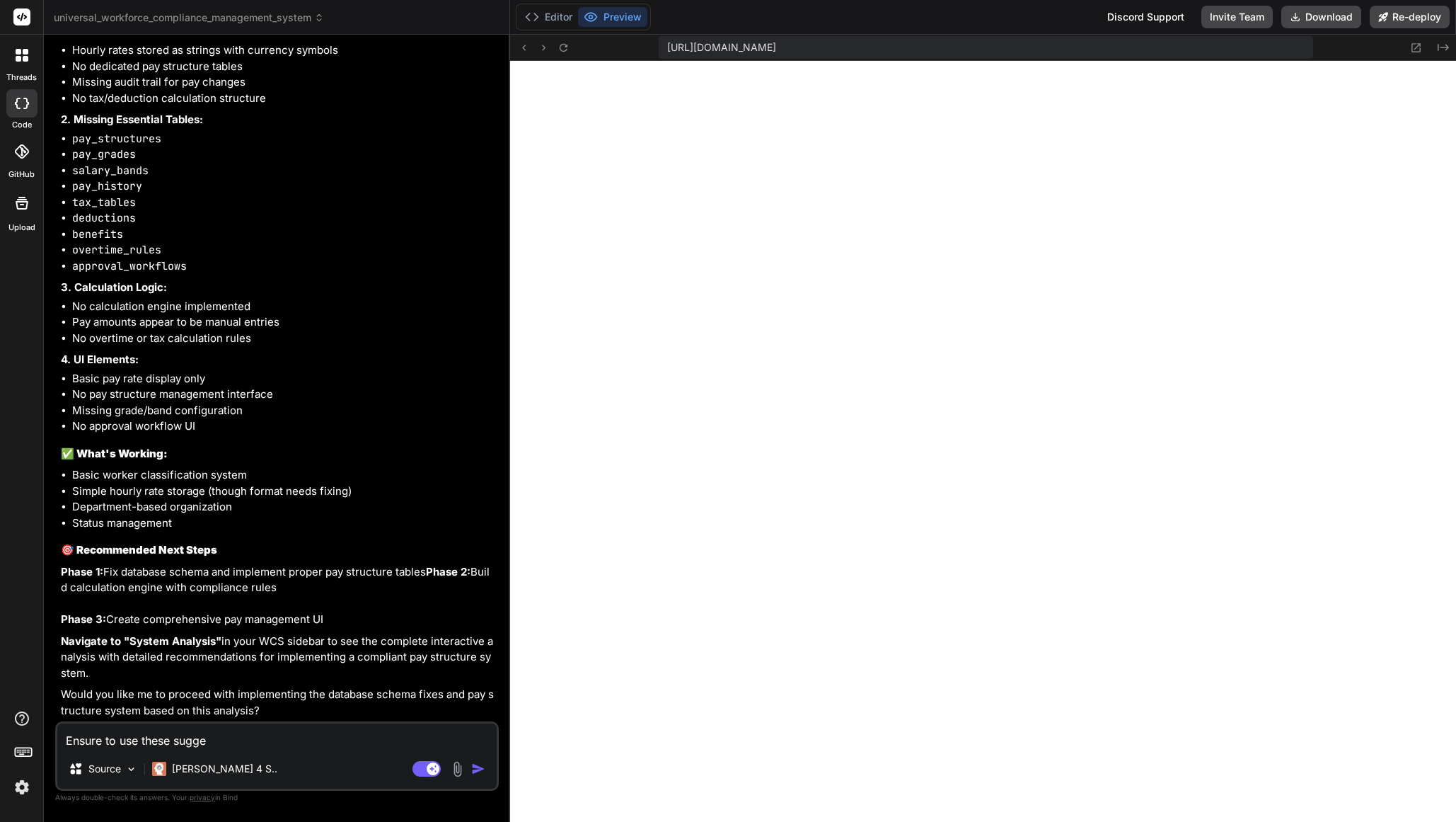
type textarea "x"
type textarea "Ensure to use these suggest"
type textarea "x"
type textarea "Ensure to use these suggesti"
type textarea "x"
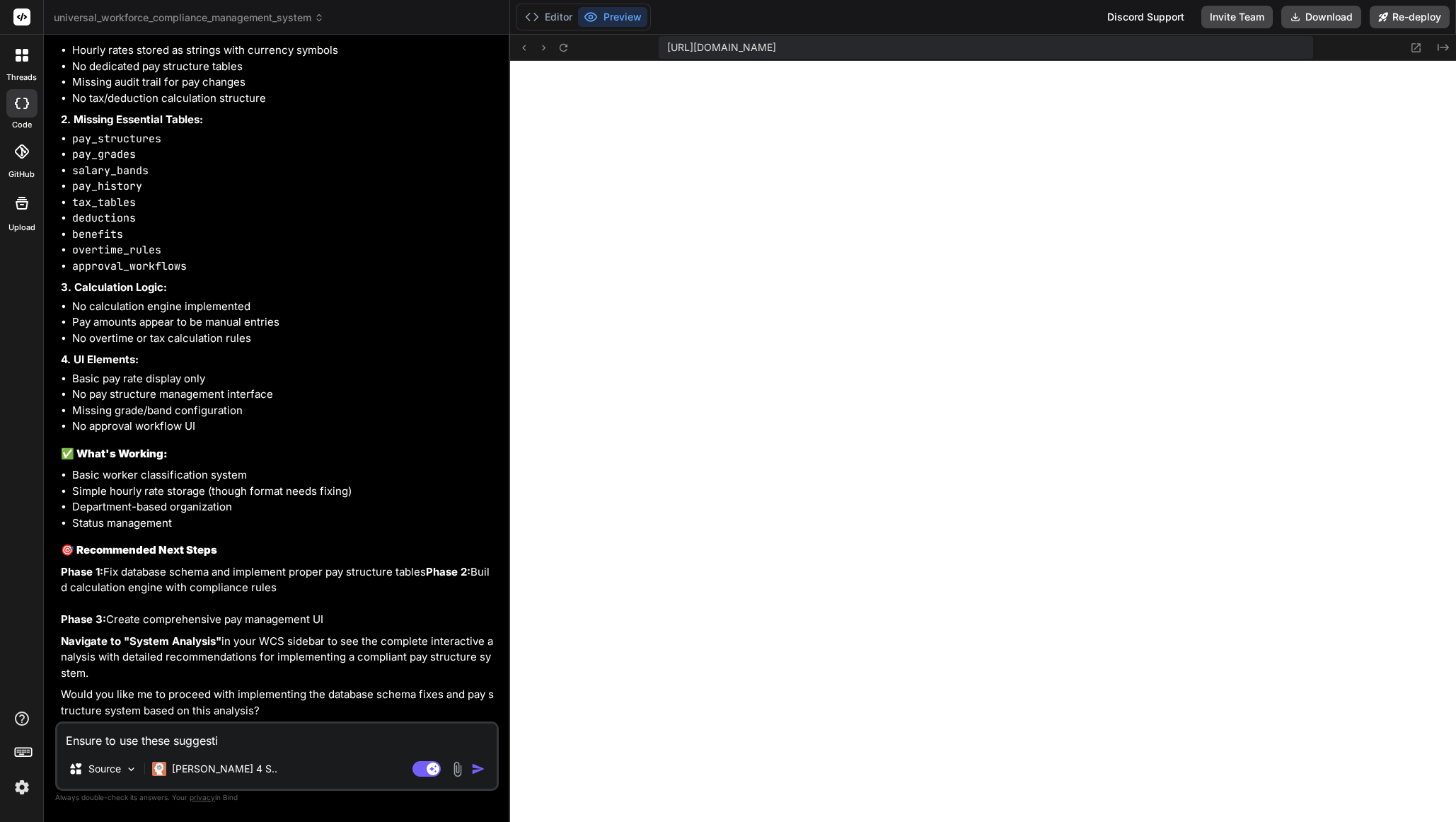
type textarea "Ensure to use these suggestio"
type textarea "x"
type textarea "Ensure to use these suggestion"
type textarea "x"
type textarea "Ensure to use these suggestion"
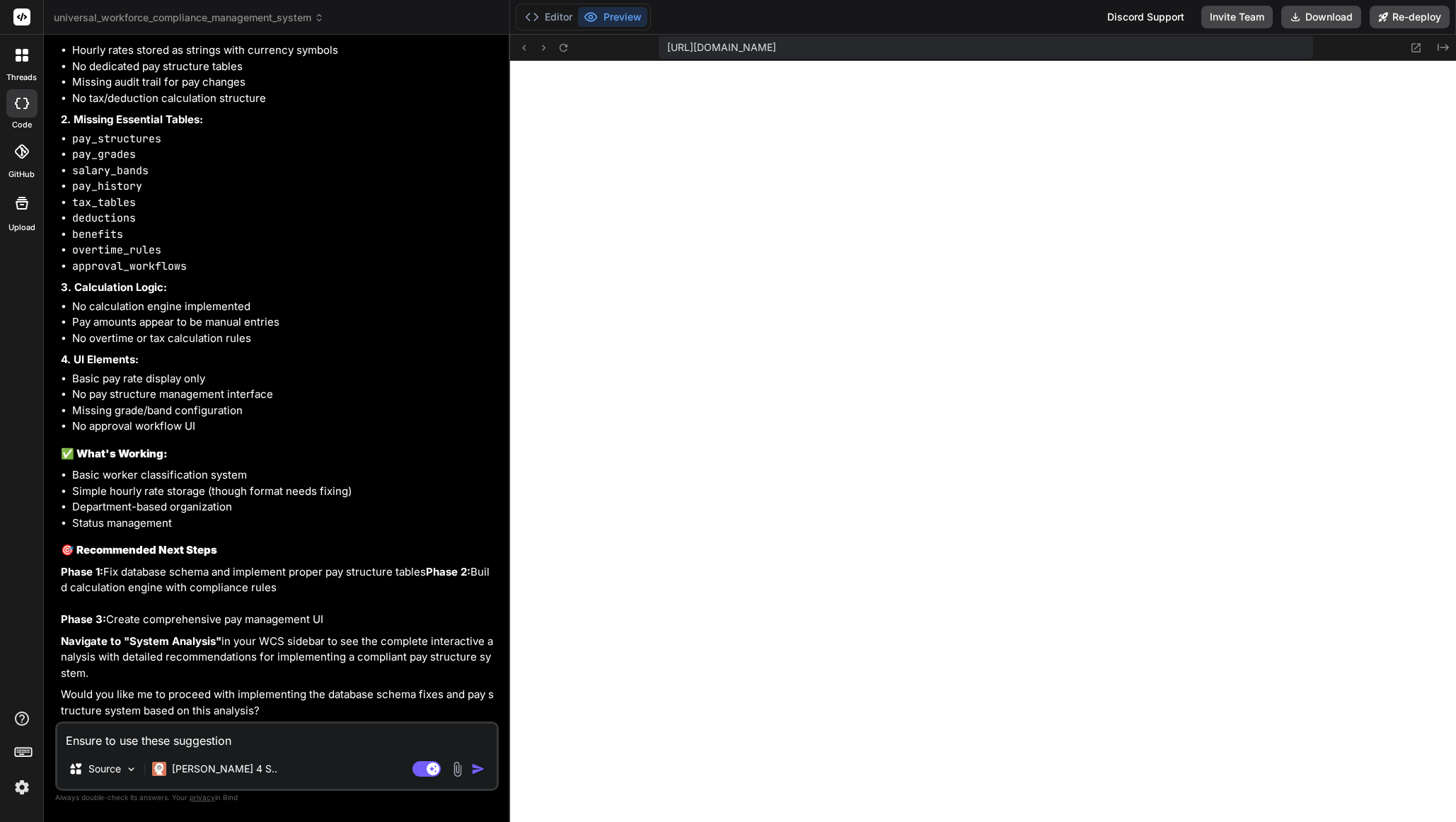
type textarea "x"
type textarea "Ensure to use these suggestion f"
type textarea "x"
type textarea "Ensure to use these suggestion fo"
type textarea "x"
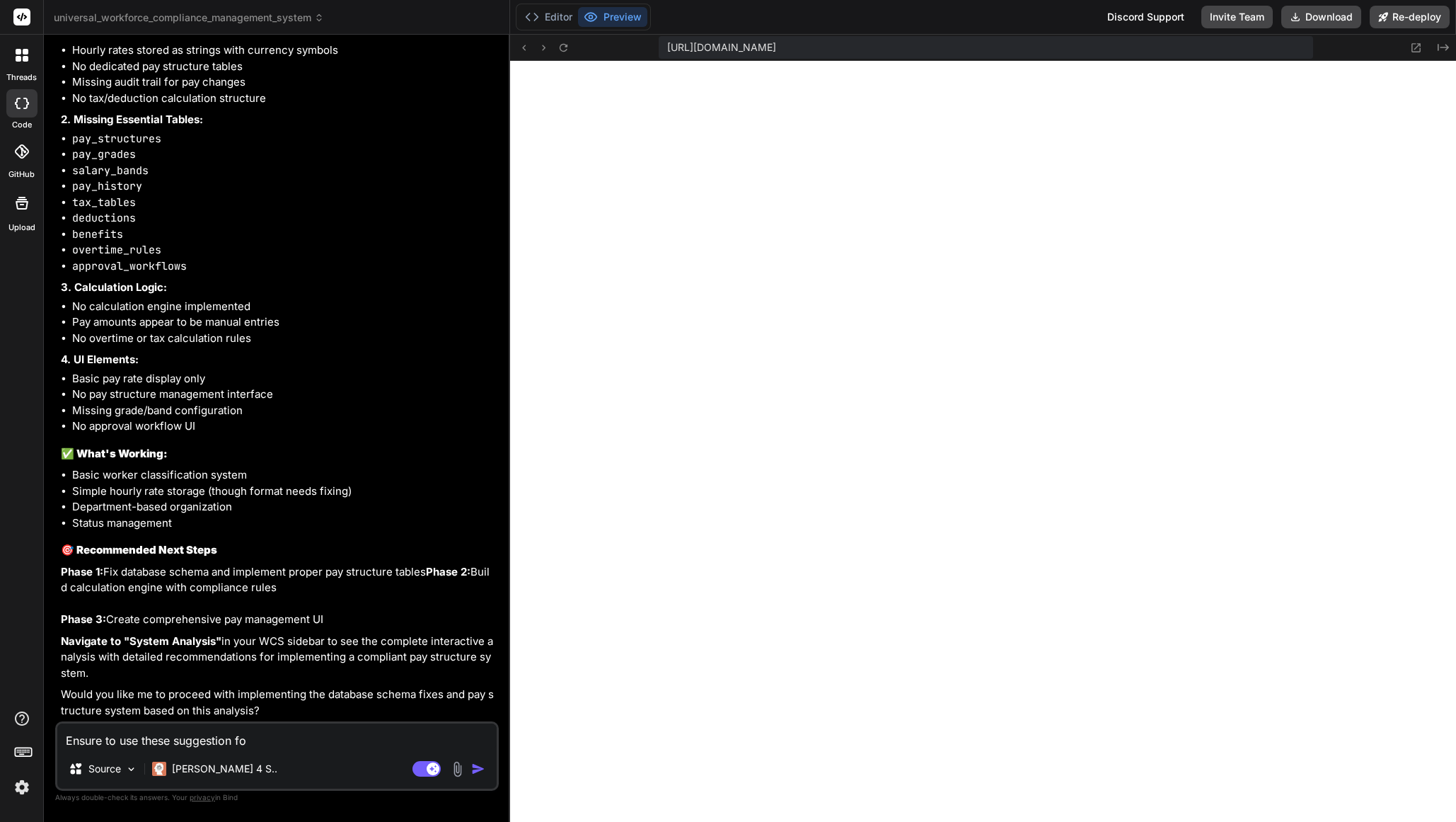
type textarea "Ensure to use these suggestion for"
type textarea "x"
type textarea "Ensure to use these suggestion for"
type textarea "x"
type textarea "Ensure to use these suggestion for"
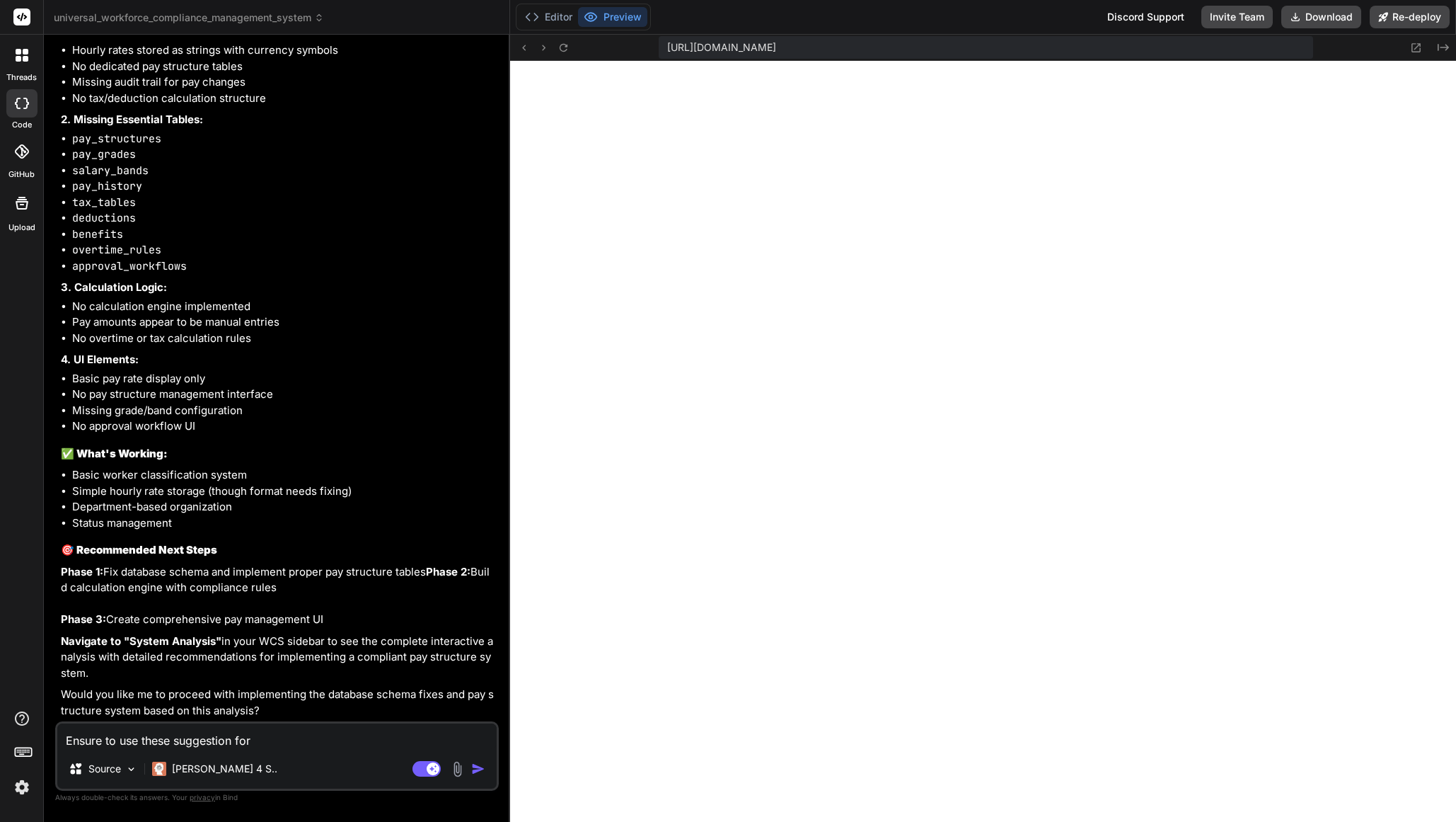
type textarea "x"
paste textarea "1. "[DEMOGRAPHIC_DATA]" (W-2 Employees only) - Traditional hourly wages 2. "Per…"
type textarea "Ensure to use these suggestion for 1. "[DEMOGRAPHIC_DATA]" (W-2 Employees only)…"
type textarea "x"
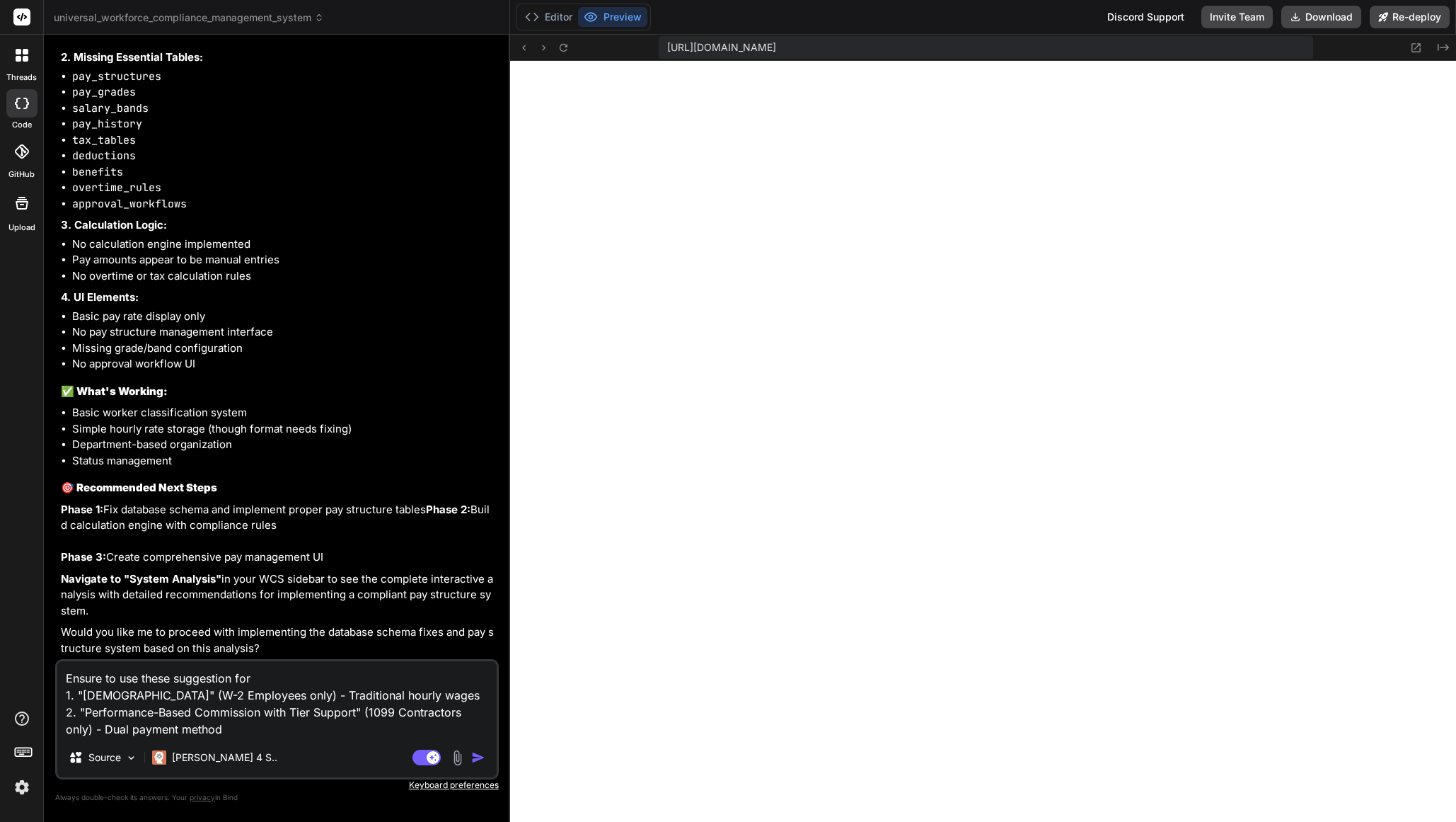
click at [281, 680] on textarea "Ensure to use these suggestion for 1. "[DEMOGRAPHIC_DATA]" (W-2 Employees only)…" at bounding box center [276, 700] width 439 height 76
type textarea "Ensure to use these suggestion for o 1. "[DEMOGRAPHIC_DATA]" (W-2 Employees onl…"
type textarea "x"
type textarea "Ensure to use these suggestion for ou 1. "[DEMOGRAPHIC_DATA]" (W-2 Employees on…"
type textarea "x"
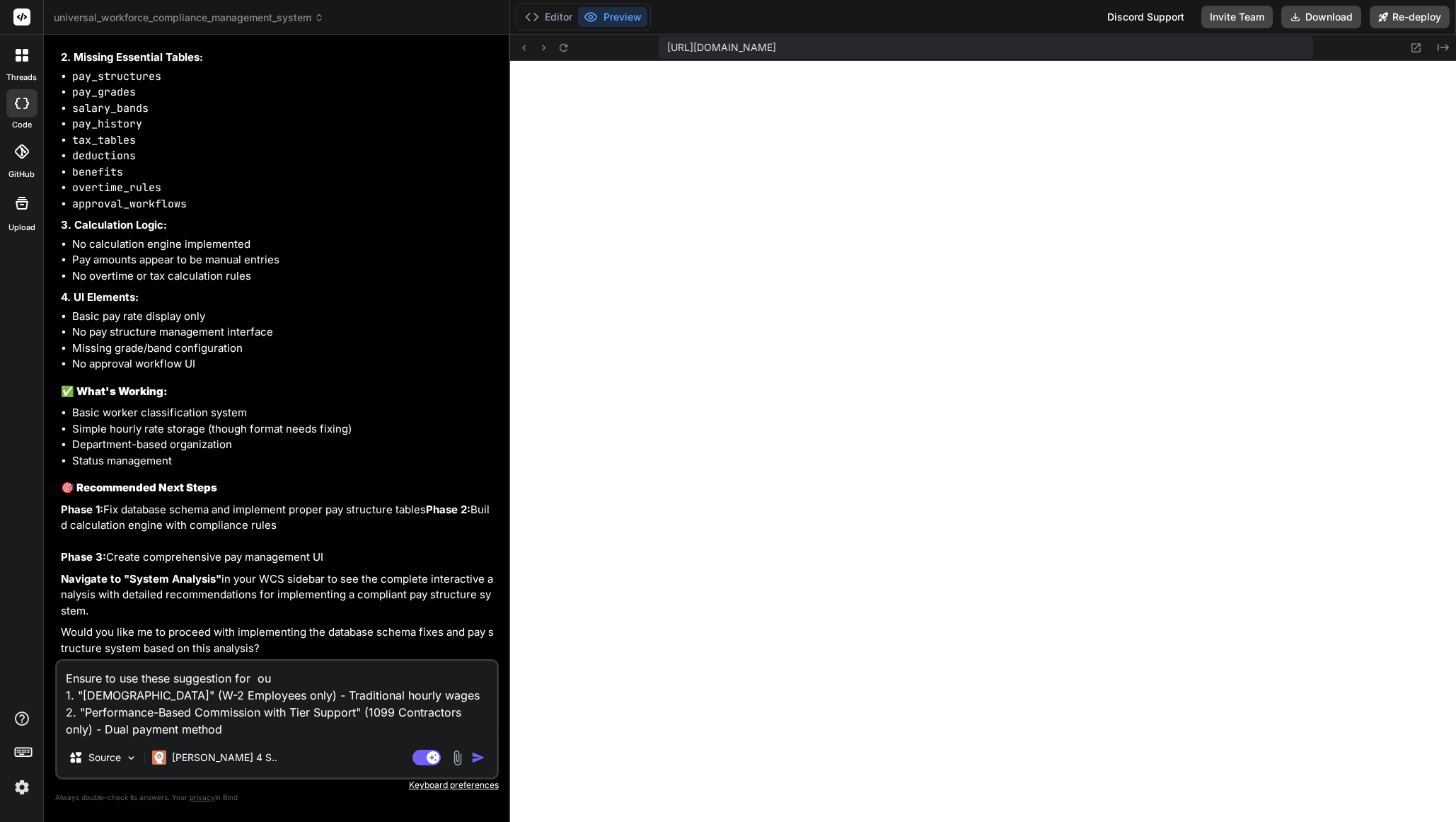
type textarea "Ensure to use these suggestion for our 1. "[DEMOGRAPHIC_DATA]" (W-2 Employees o…"
type textarea "x"
type textarea "Ensure to use these suggestion for our 1. "[DEMOGRAPHIC_DATA]" (W-2 Employees o…"
type textarea "x"
type textarea "Ensure to use these suggestion for our c 1. "[DEMOGRAPHIC_DATA]" (W-2 Employees…"
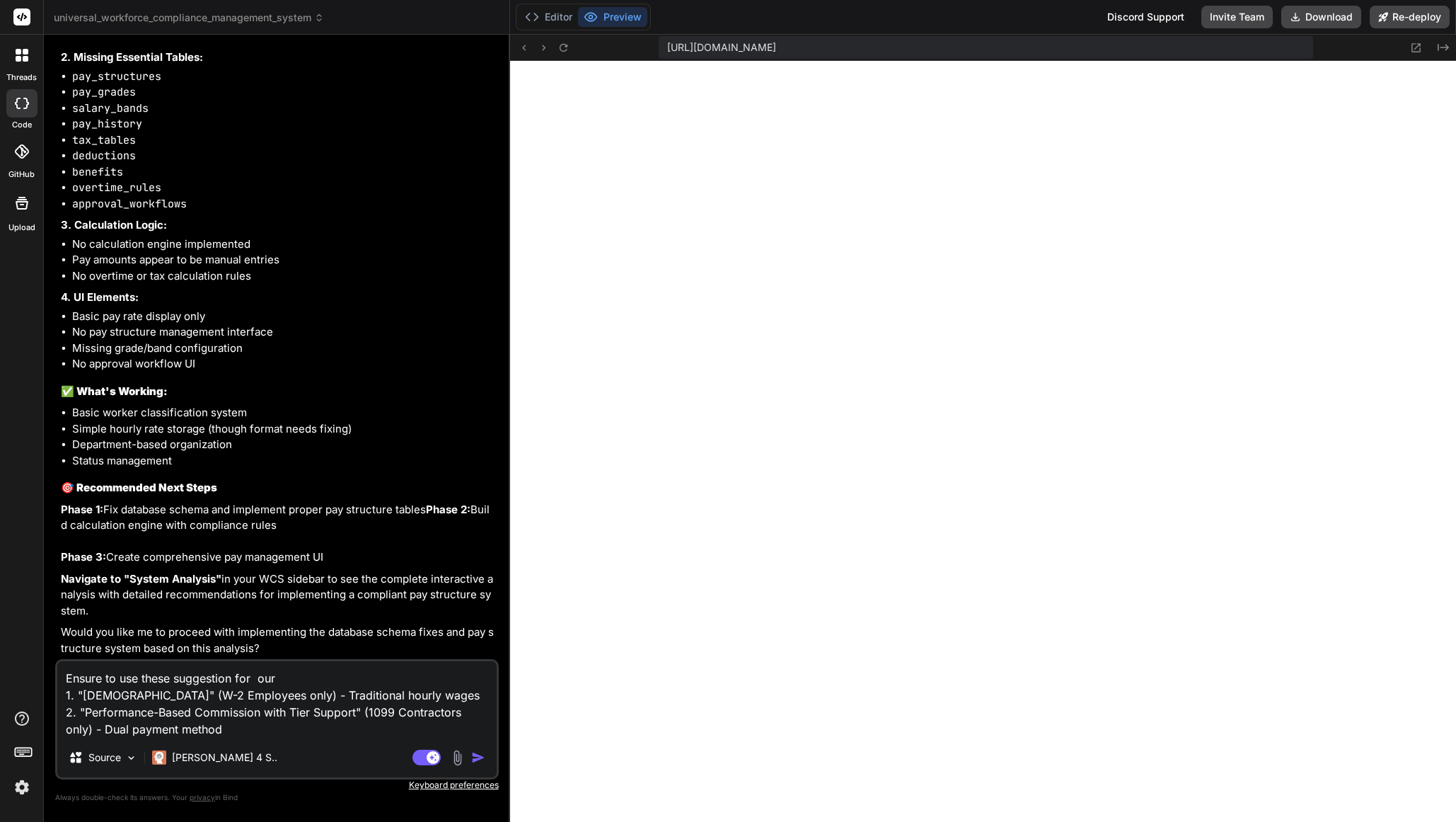
type textarea "x"
type textarea "Ensure to use these suggestion for our cu 1. "[DEMOGRAPHIC_DATA]" (W-2 Employee…"
type textarea "x"
type textarea "Ensure to use these suggestion for our cur 1. "[DEMOGRAPHIC_DATA]" (W-2 Employe…"
type textarea "x"
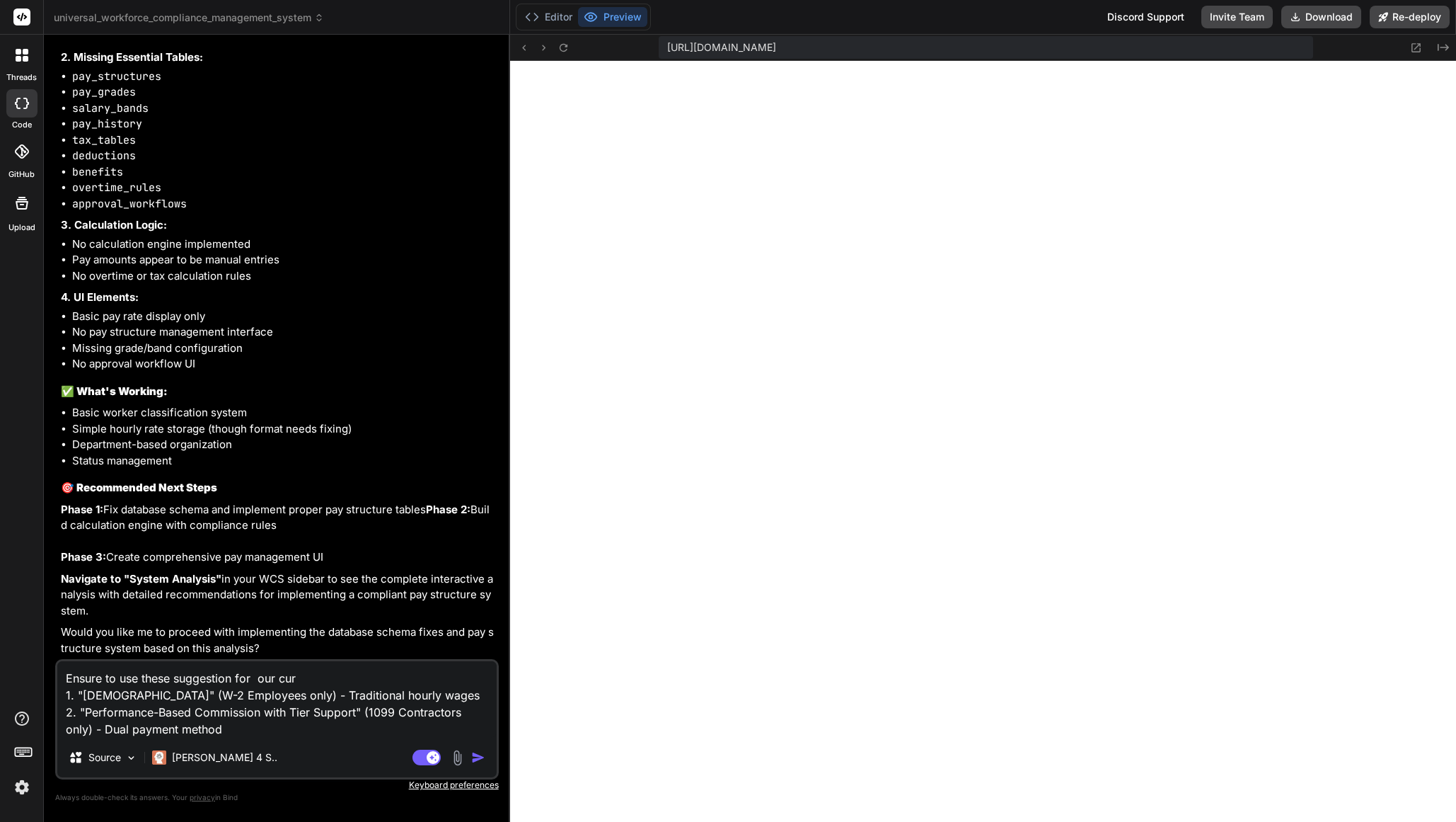
type textarea "Ensure to use these suggestion for our curr 1. "[DEMOGRAPHIC_DATA]" (W-2 Employ…"
type textarea "x"
type textarea "Ensure to use these suggestion for our curre 1. "[DEMOGRAPHIC_DATA]" (W-2 Emplo…"
type textarea "x"
type textarea "Ensure to use these suggestion for our curren 1. "[DEMOGRAPHIC_DATA]" (W-2 Empl…"
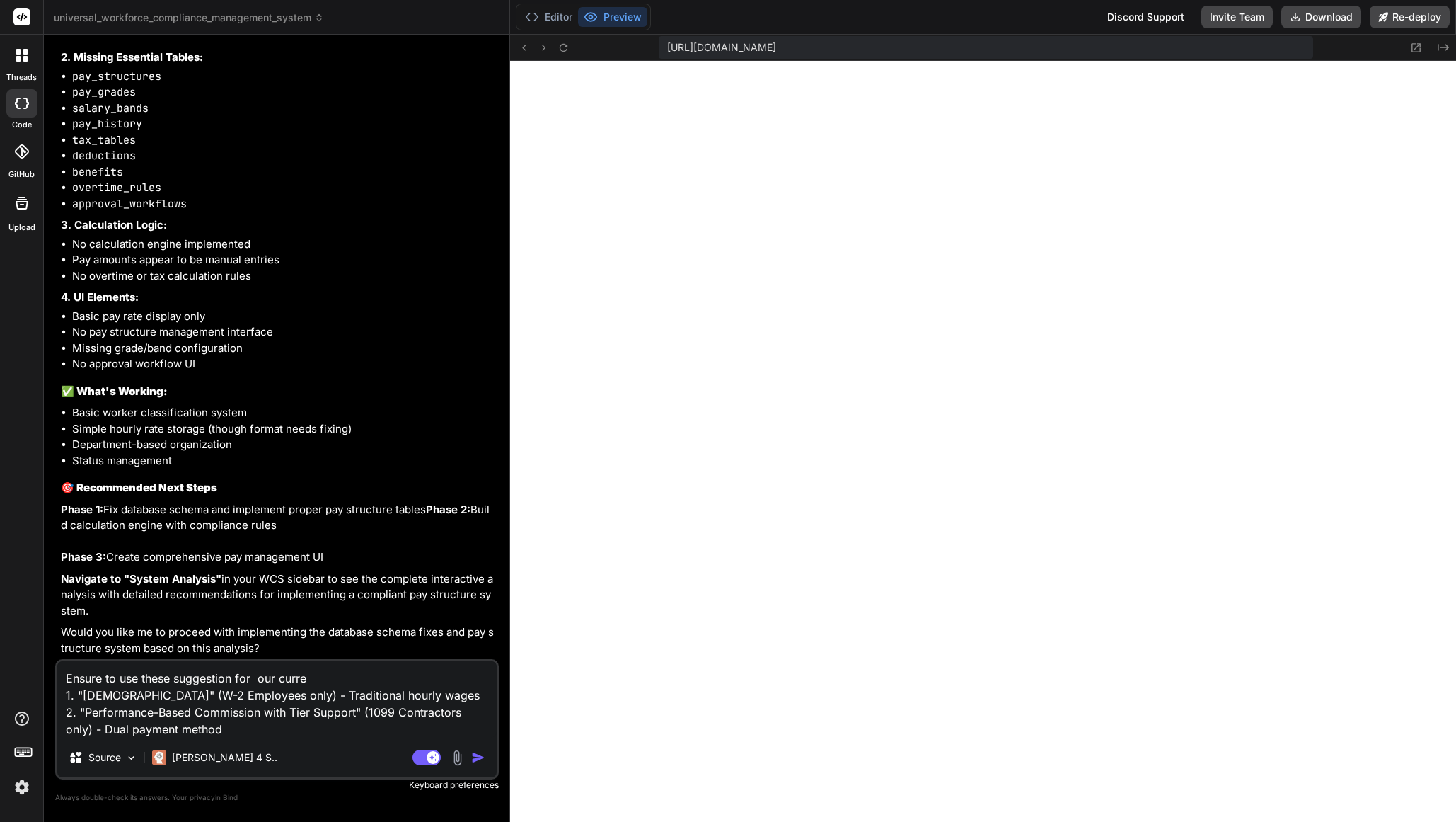
type textarea "x"
type textarea "Ensure to use these suggestion for our current 1. "[DEMOGRAPHIC_DATA]" (W-2 Emp…"
type textarea "x"
type textarea "Ensure to use these suggestion for our current 1. "[DEMOGRAPHIC_DATA]" (W-2 Emp…"
type textarea "x"
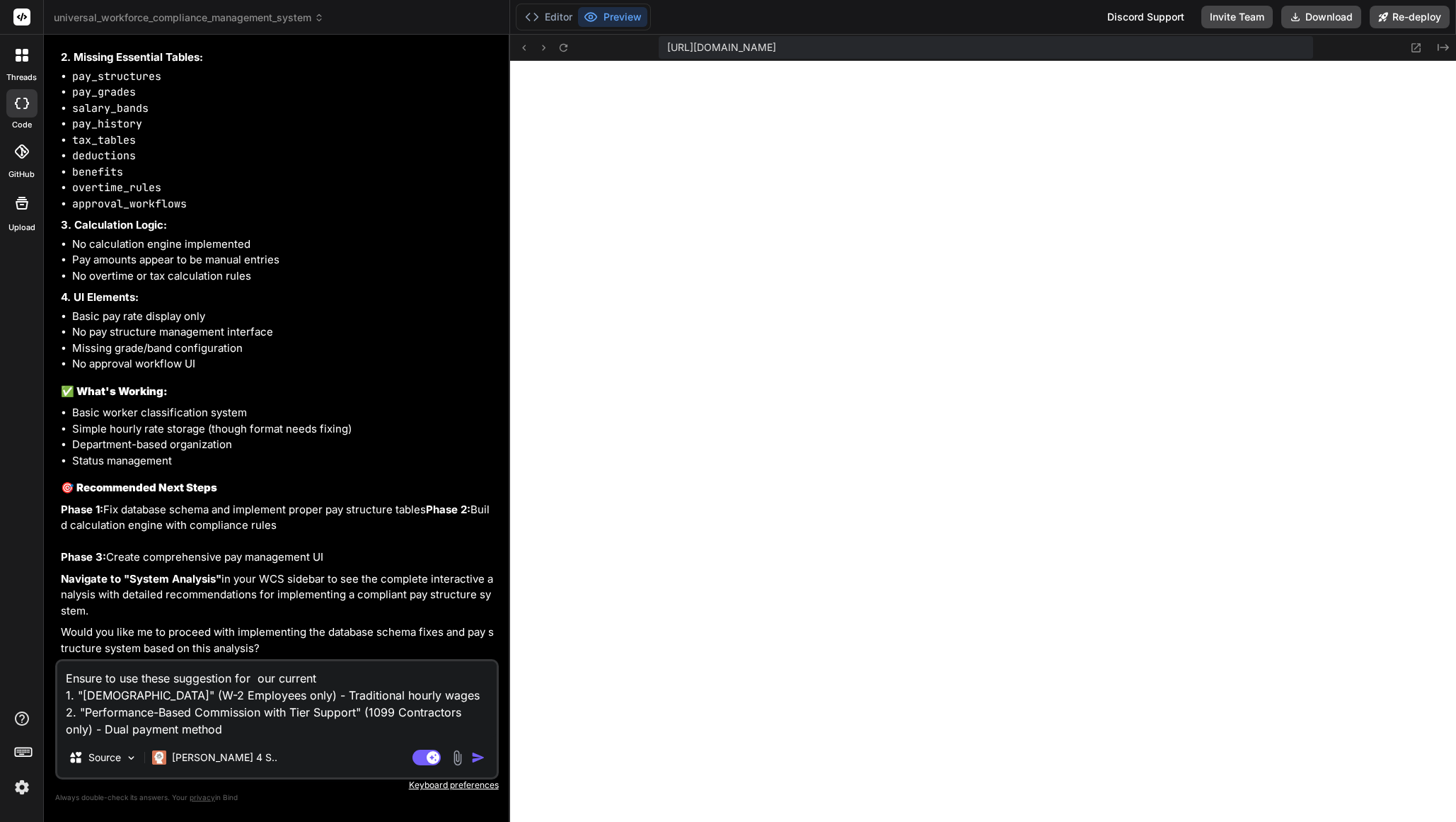
type textarea "Ensure to use these suggestion for our current n 1. "[DEMOGRAPHIC_DATA]" (W-2 E…"
type textarea "x"
type textarea "Ensure to use these suggestion for our current na 1. "[DEMOGRAPHIC_DATA]" (W-2 …"
type textarea "x"
type textarea "Ensure to use these suggestion for our current nai 1. "[DEMOGRAPHIC_DATA]" (W-2…"
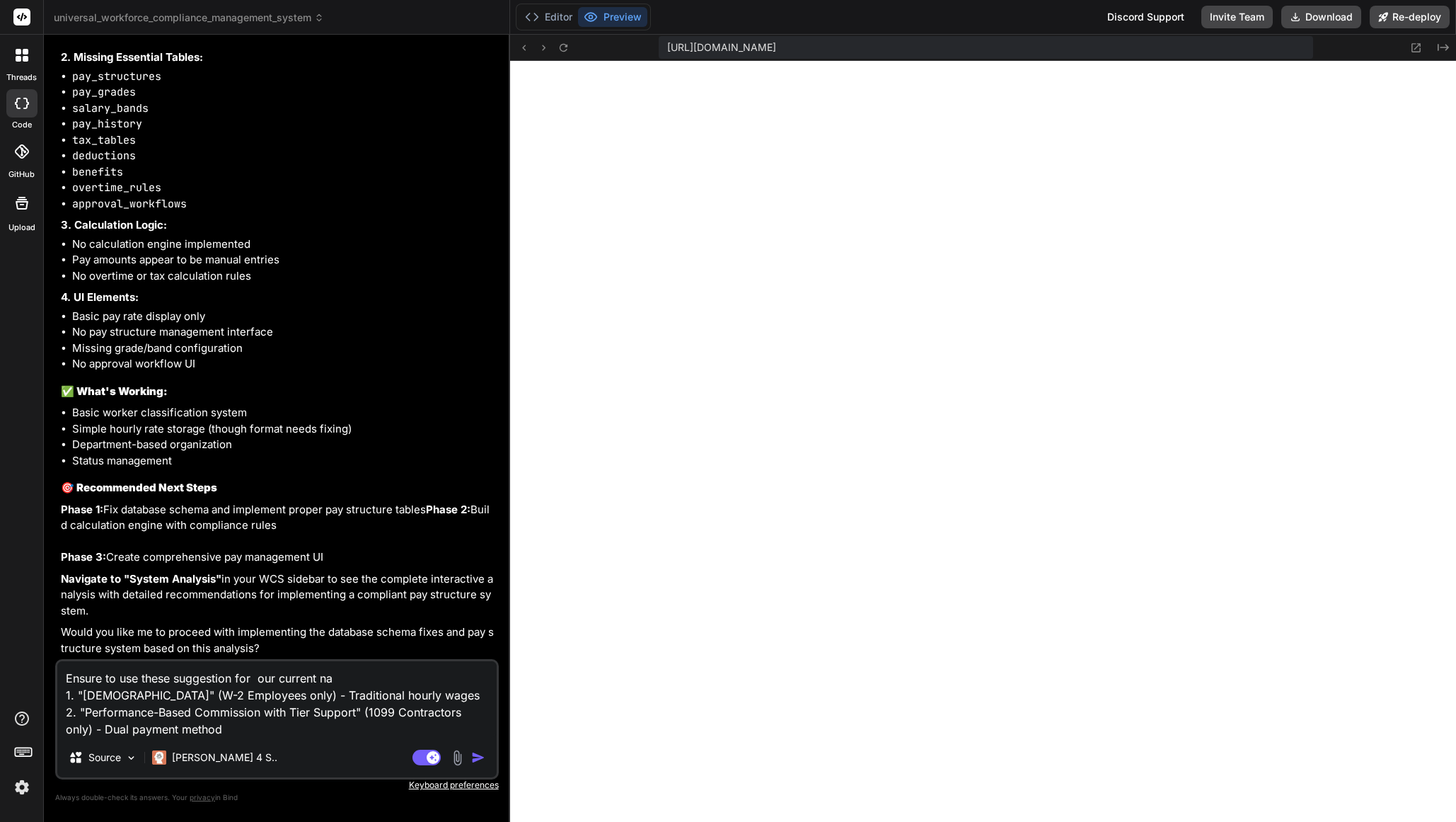
type textarea "x"
type textarea "Ensure to use these suggestion for our current nail 1. "[DEMOGRAPHIC_DATA]" (W-…"
type textarea "x"
type textarea "Ensure to use these suggestion for our current nail 1. "[DEMOGRAPHIC_DATA]" (W-…"
type textarea "x"
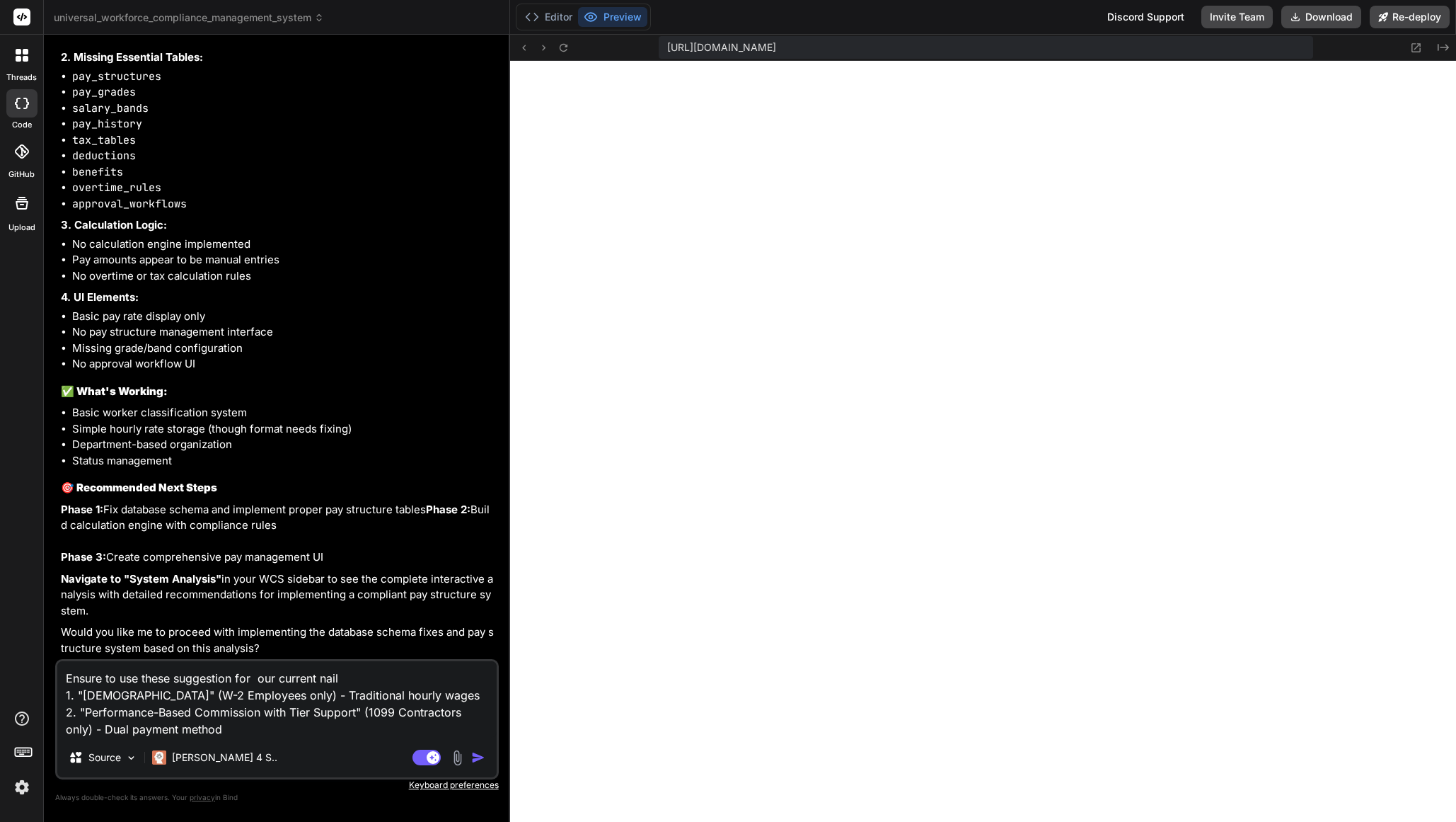
type textarea "Ensure to use these suggestion for our current nail s 1. "[DEMOGRAPHIC_DATA]" (…"
type textarea "x"
type textarea "Ensure to use these suggestion for our current nail sp 1. "[DEMOGRAPHIC_DATA]" …"
type textarea "x"
type textarea "Ensure to use these suggestion for our current nail spa 1. "[DEMOGRAPHIC_DATA]"…"
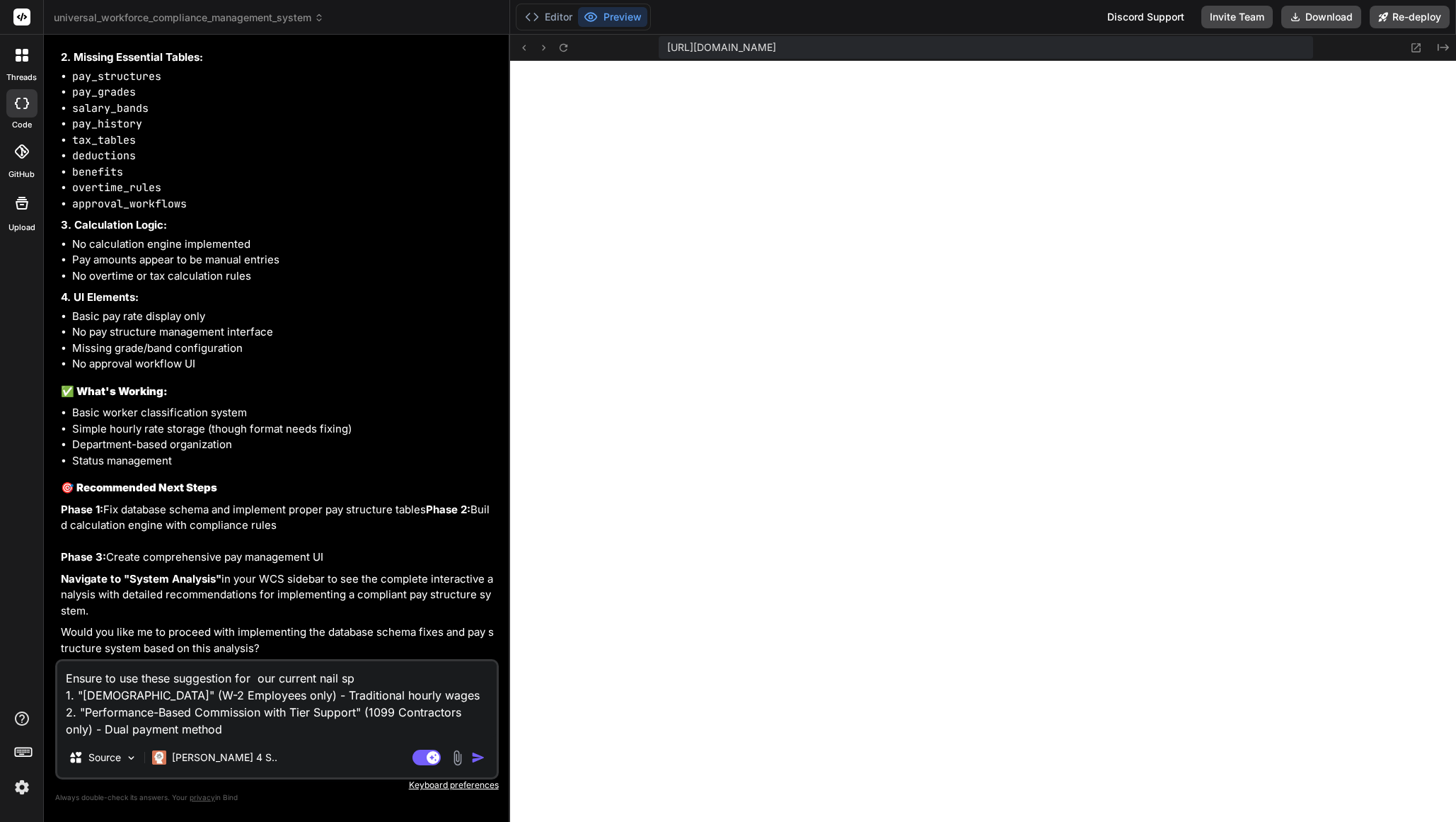
type textarea "x"
type textarea "Ensure to use these suggestion for our current nail spa 1. "[DEMOGRAPHIC_DATA]"…"
type textarea "x"
type textarea "Ensure to use these suggestion for our current nail spa w 1. "[DEMOGRAPHIC_DATA…"
type textarea "x"
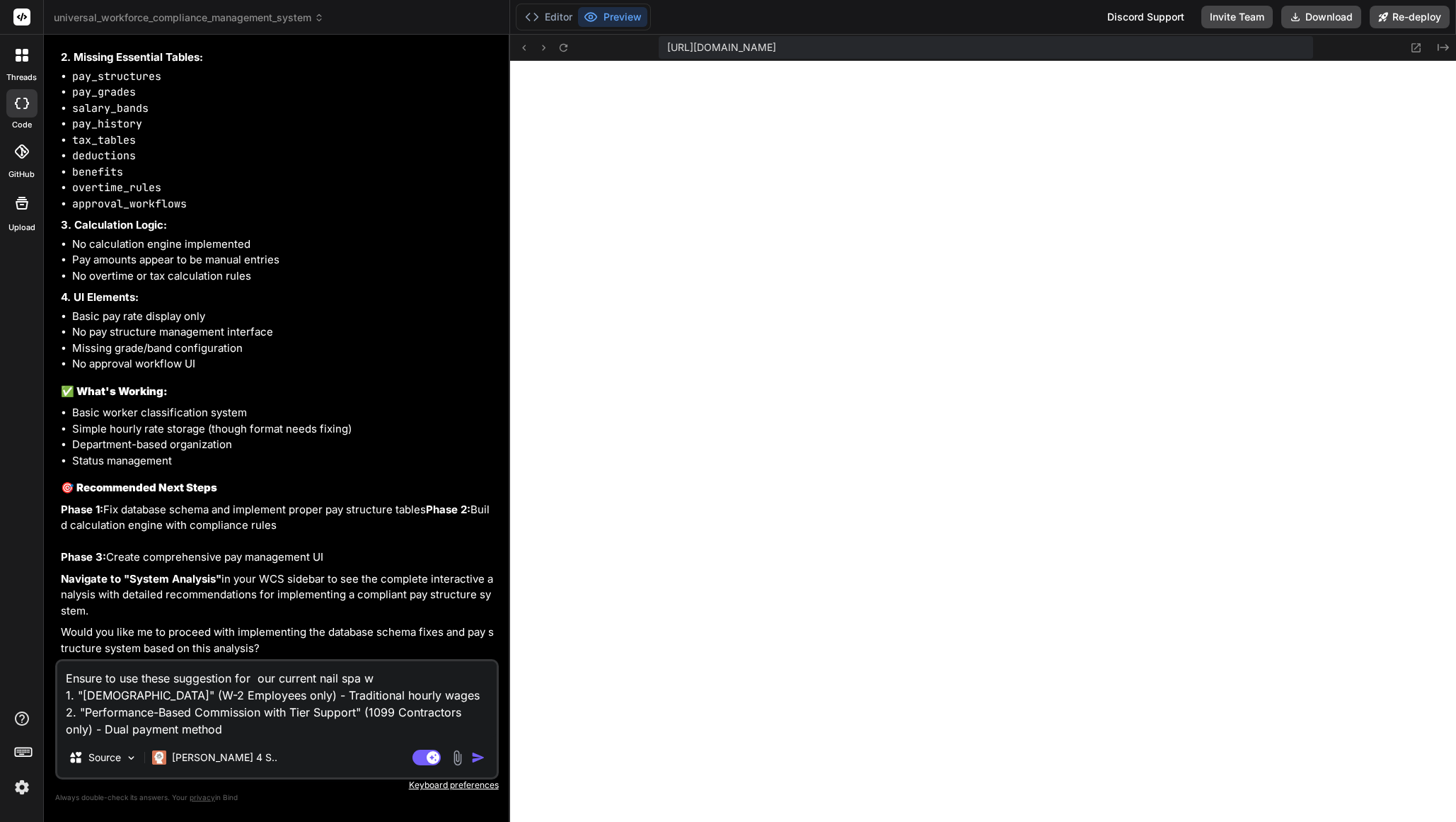
type textarea "Ensure to use these suggestion for our current nail spa 1. "[DEMOGRAPHIC_DATA]"…"
type textarea "x"
type textarea "Ensure to use these suggestion for our current nail spa c 1. "[DEMOGRAPHIC_DATA…"
type textarea "x"
type textarea "Ensure to use these suggestion for our current nail spa co 1. "[DEMOGRAPHIC_DAT…"
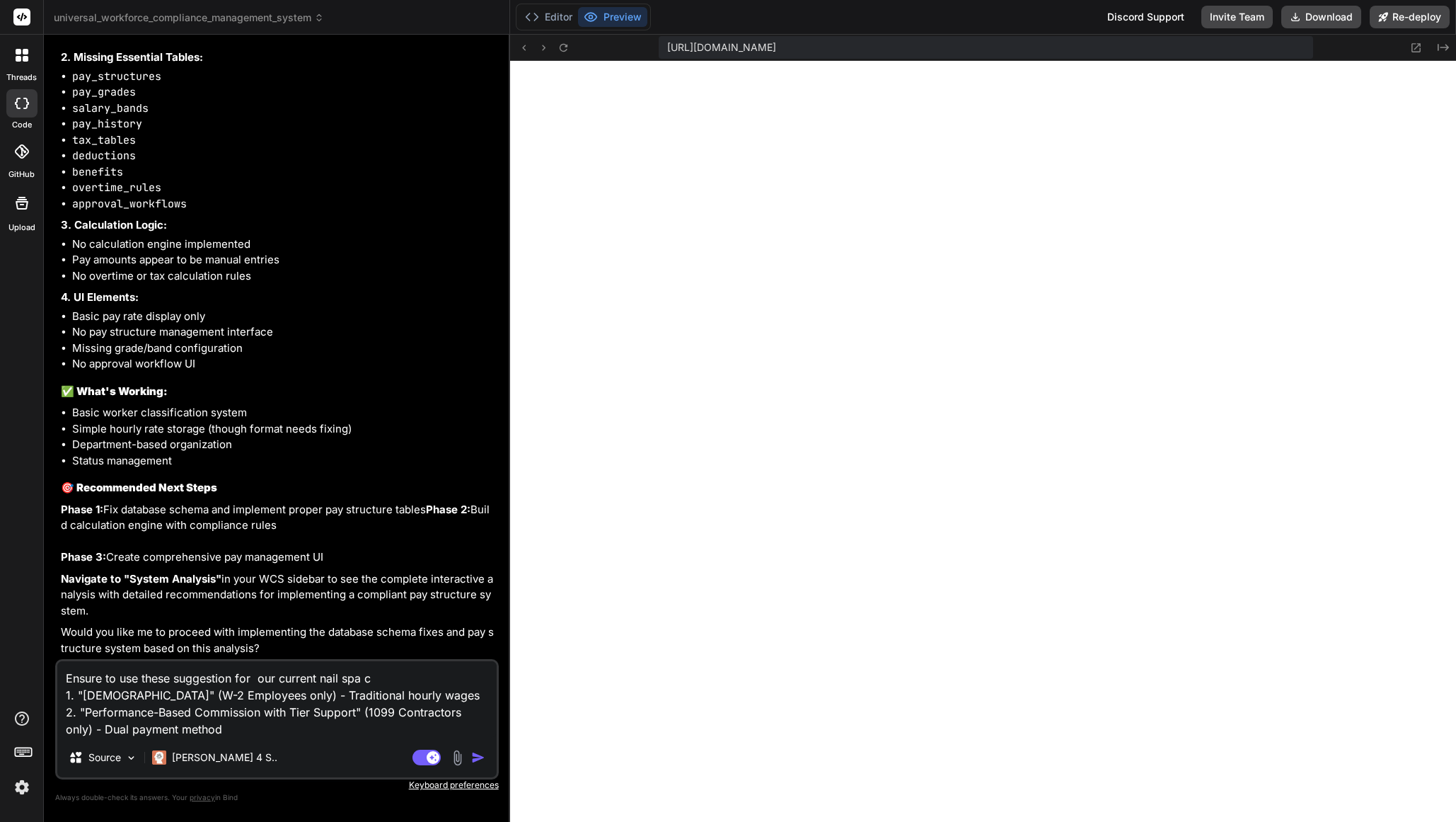
type textarea "x"
type textarea "Ensure to use these suggestion for our current nail spa con 1. "[DEMOGRAPHIC_DA…"
type textarea "x"
type textarea "Ensure to use these suggestion for our current nail spa cont 1. "[DEMOGRAPHIC_D…"
type textarea "x"
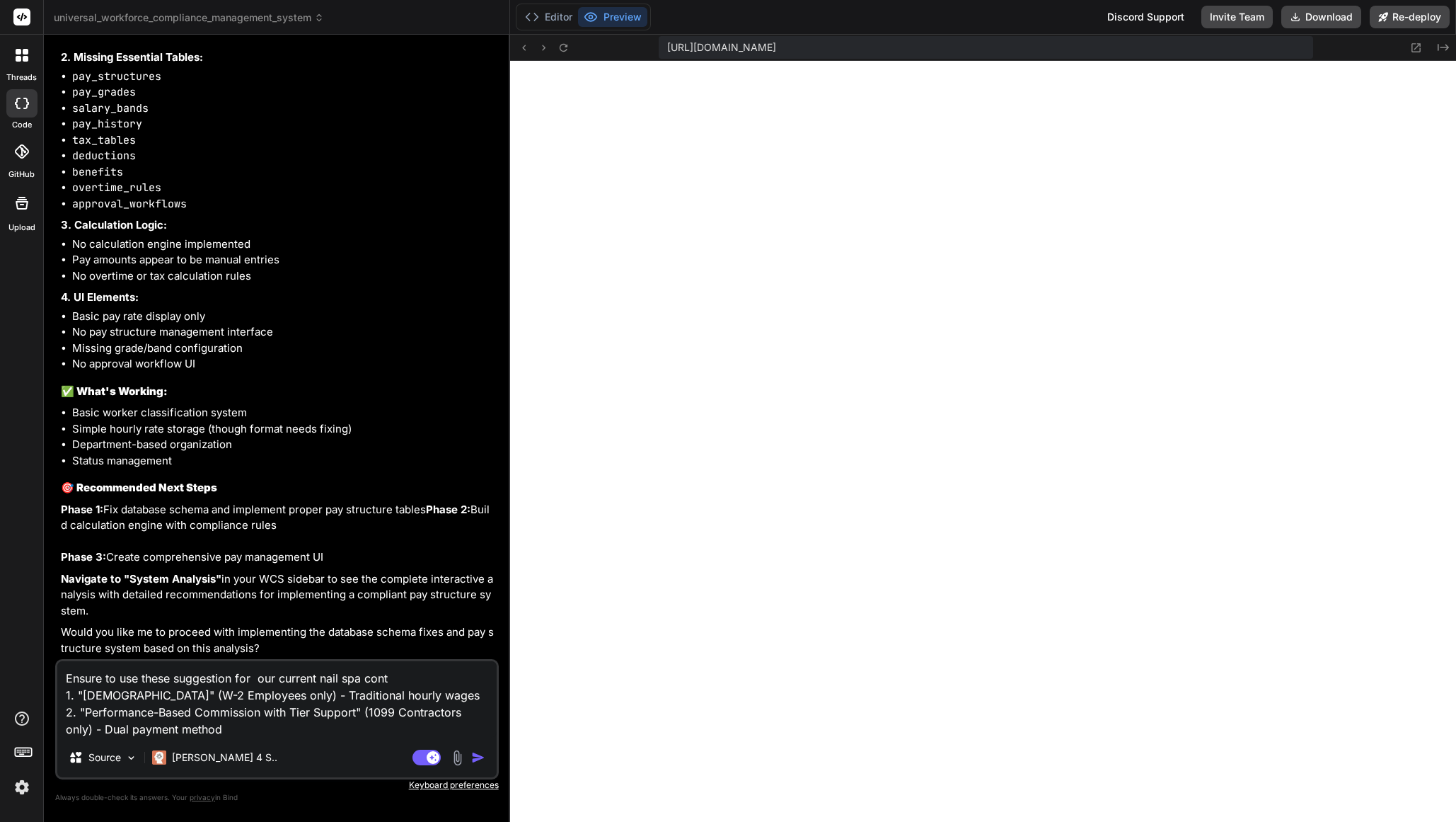
type textarea "Ensure to use these suggestion for our current nail spa contr 1. "[DEMOGRAPHIC_…"
type textarea "x"
type textarea "Ensure to use these suggestion for our current nail spa contra 1. "[DEMOGRAPHIC…"
type textarea "x"
type textarea "Ensure to use these suggestion for our current nail spa contrac 1. "[DEMOGRAPHI…"
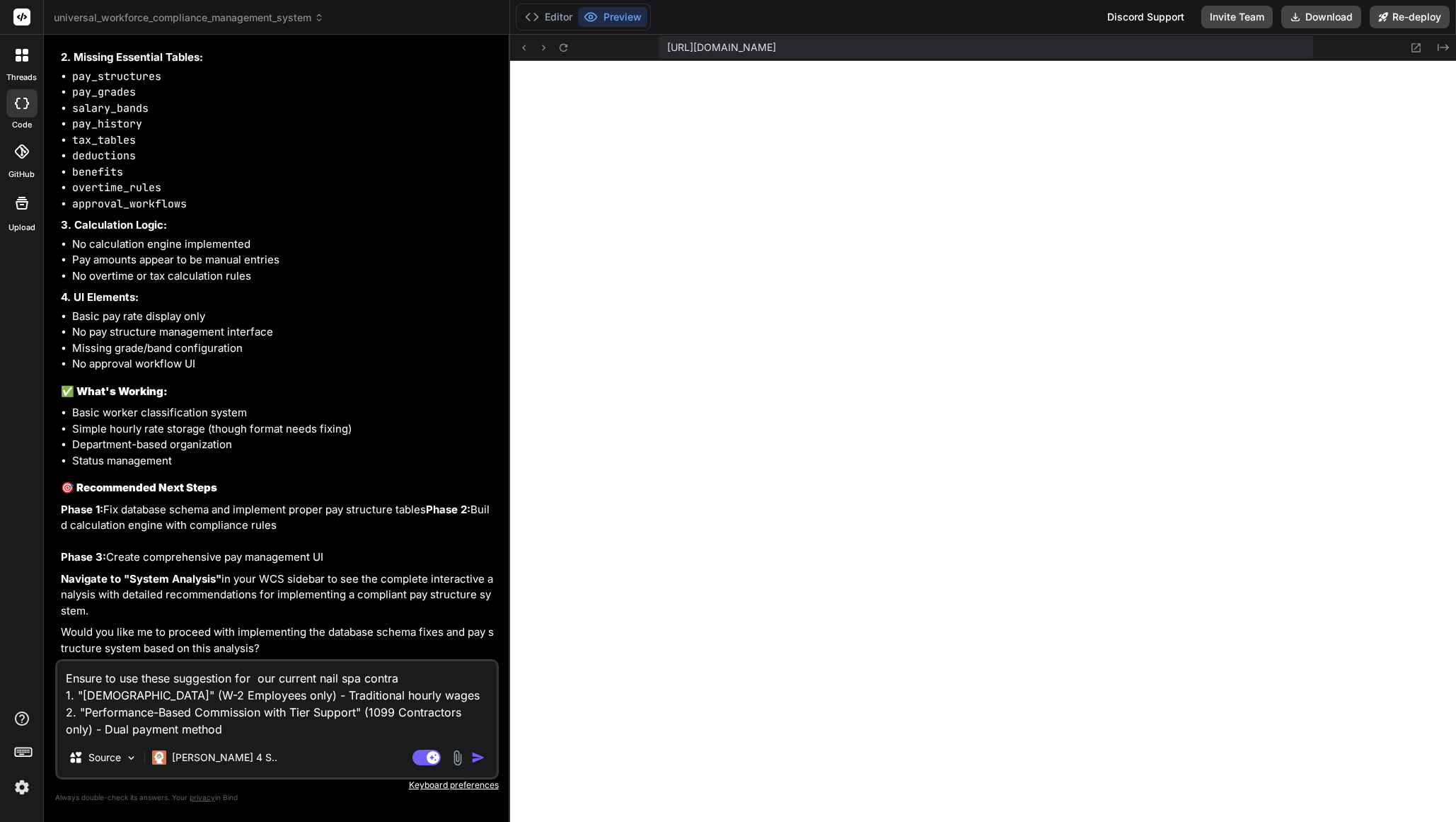
type textarea "x"
type textarea "Ensure to use these suggestion for our current nail spa [DEMOGRAPHIC_DATA] 1. "…"
type textarea "x"
type textarea "Ensure to use these suggestion for our current nail spa [DEMOGRAPHIC_DATA] 1. "…"
type textarea "x"
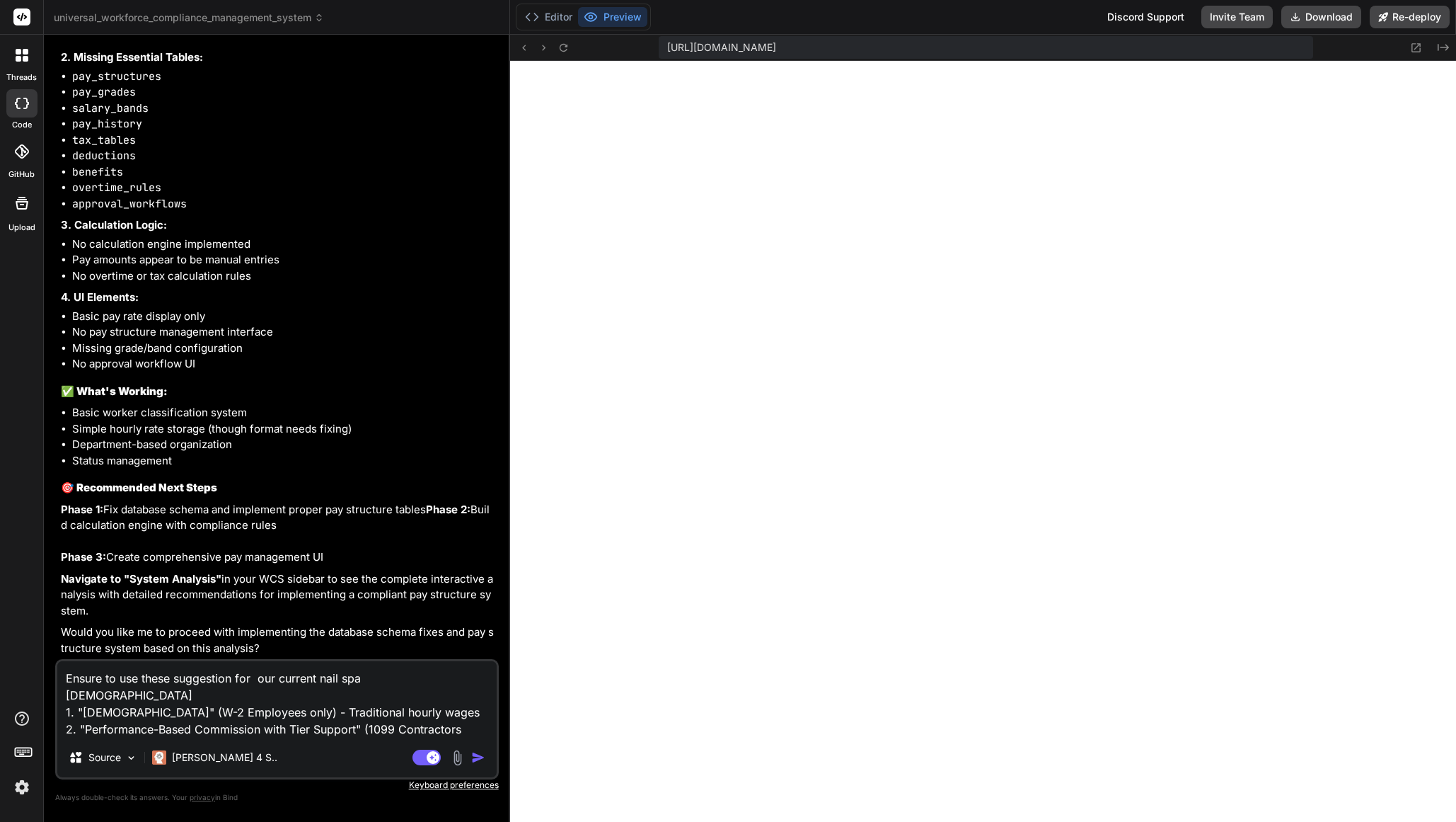
type textarea "Ensure to use these suggestion for our current nail spa [DEMOGRAPHIC_DATA] w 1.…"
type textarea "x"
type textarea "Ensure to use these suggestion for our current nail spa contract wo 1. "[DEMOGR…"
type textarea "x"
type textarea "Ensure to use these suggestion for our current nail spa contract wor 1. "[DEMOG…"
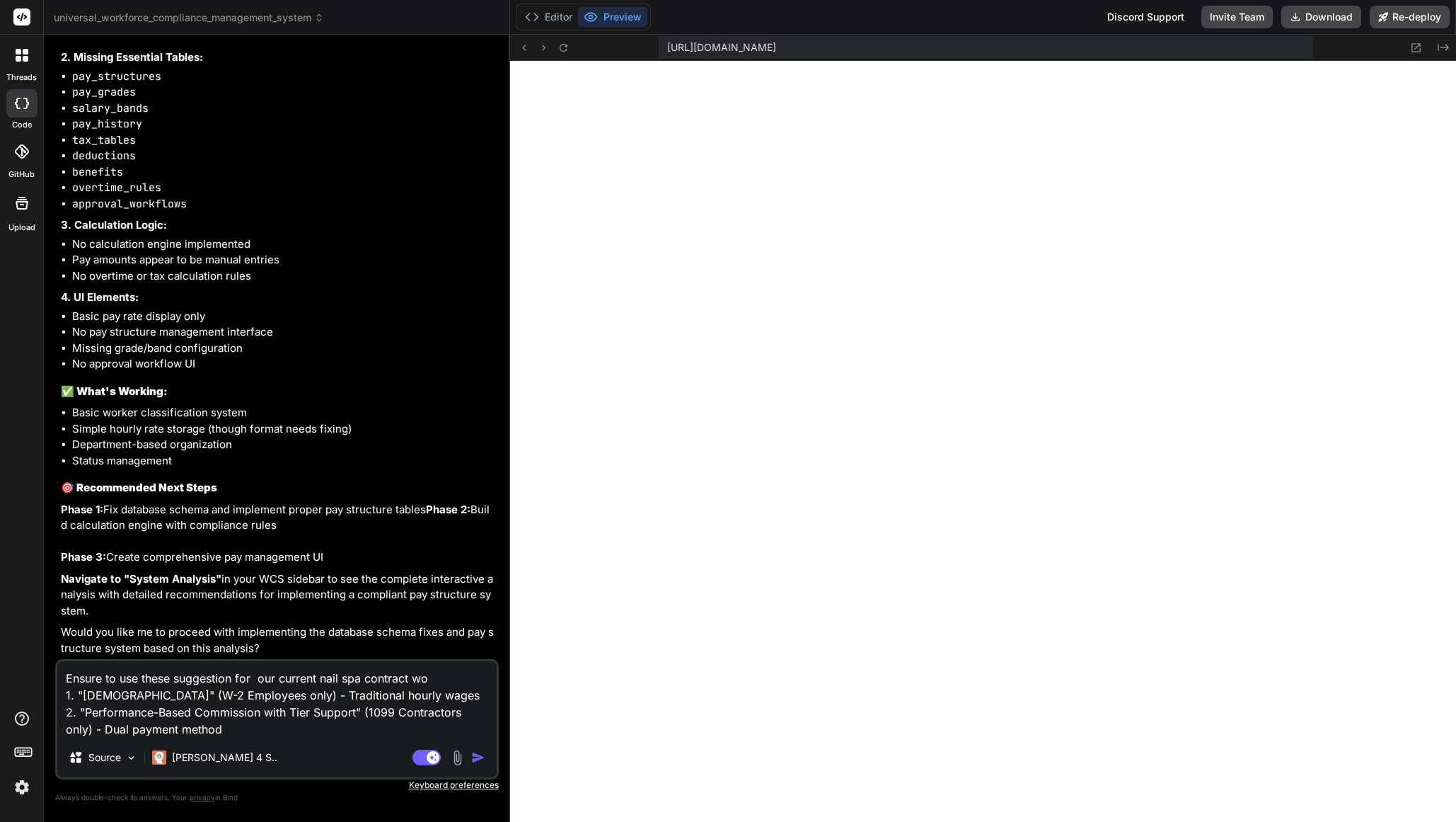
type textarea "x"
type textarea "Ensure to use these suggestion for our current nail spa [DEMOGRAPHIC_DATA] work…"
type textarea "x"
type textarea "Ensure to use these suggestion for our current nail spa contract worke 1. "[DEM…"
type textarea "x"
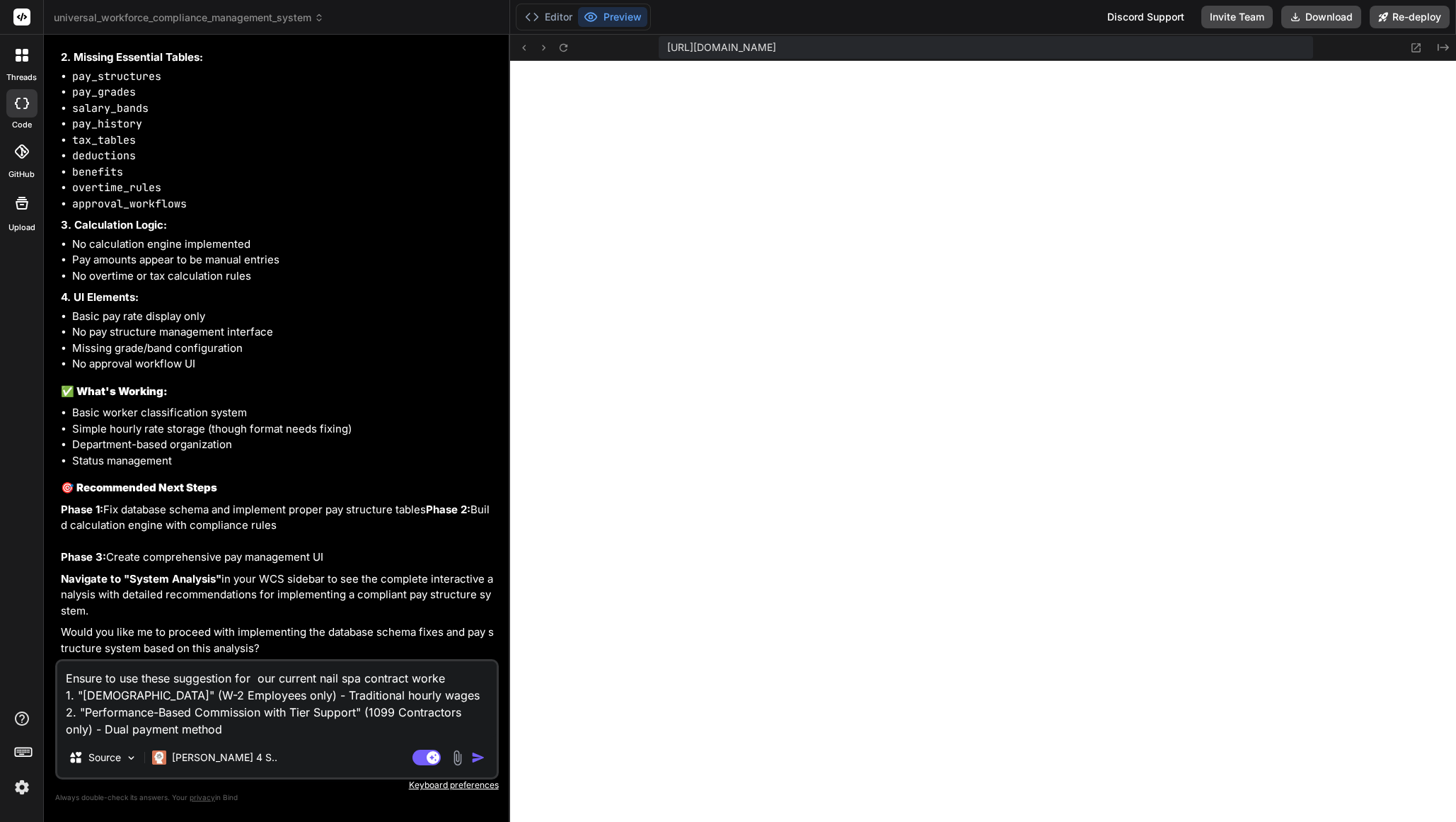
type textarea "Ensure to use these suggestion for our current nail spa [DEMOGRAPHIC_DATA] work…"
type textarea "x"
type textarea "Ensure to use these suggestion for our current nail spa [DEMOGRAPHIC_DATA] work…"
type textarea "x"
type textarea "Ensure to use these suggestion for our current nail spa [DEMOGRAPHIC_DATA] work…"
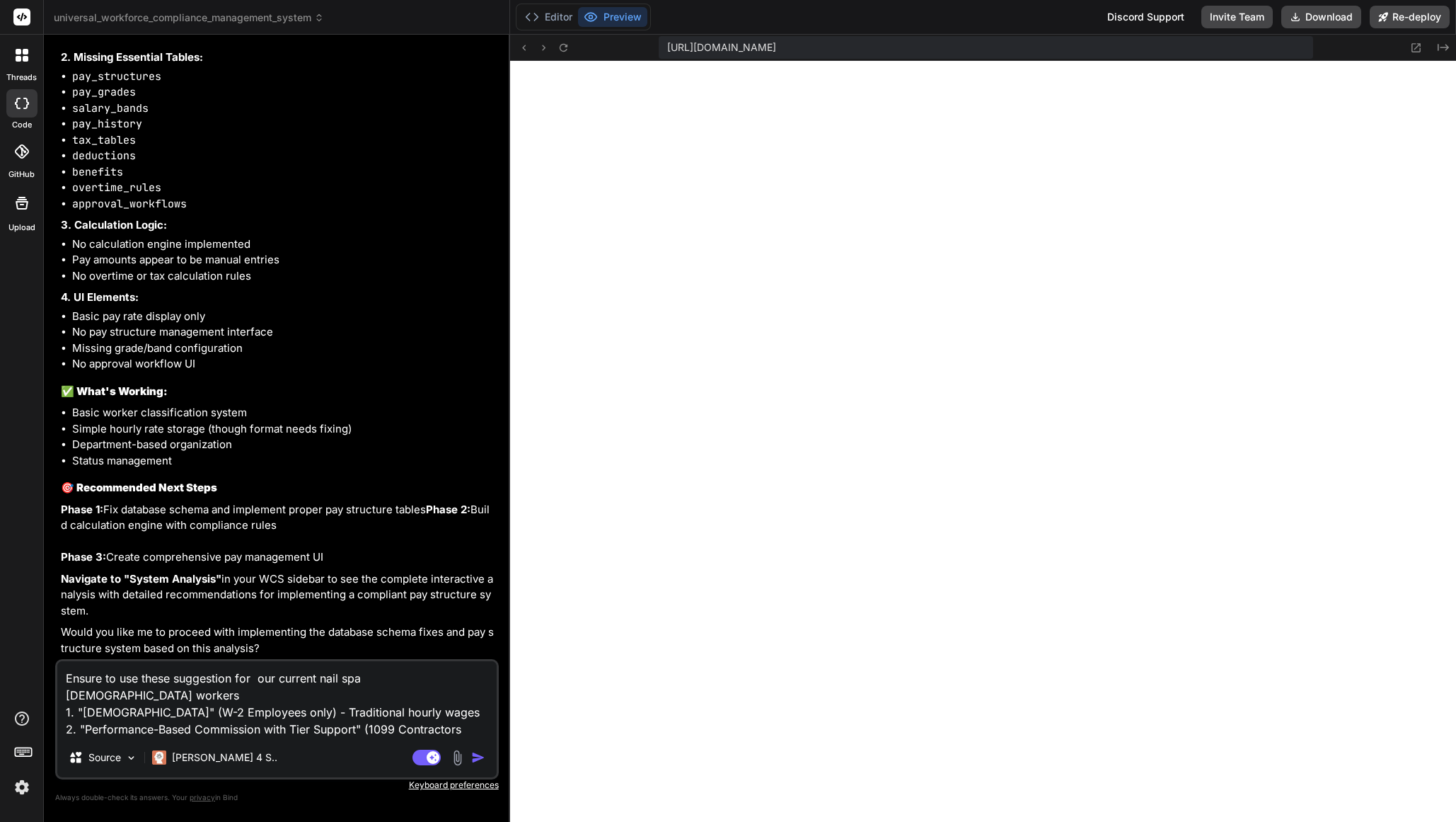
type textarea "x"
type textarea "Ensure to use these suggestion for our current nail spa [DEMOGRAPHIC_DATA] work…"
type textarea "x"
type textarea "Ensure to use these suggestion for our current nail spa [DEMOGRAPHIC_DATA] work…"
type textarea "x"
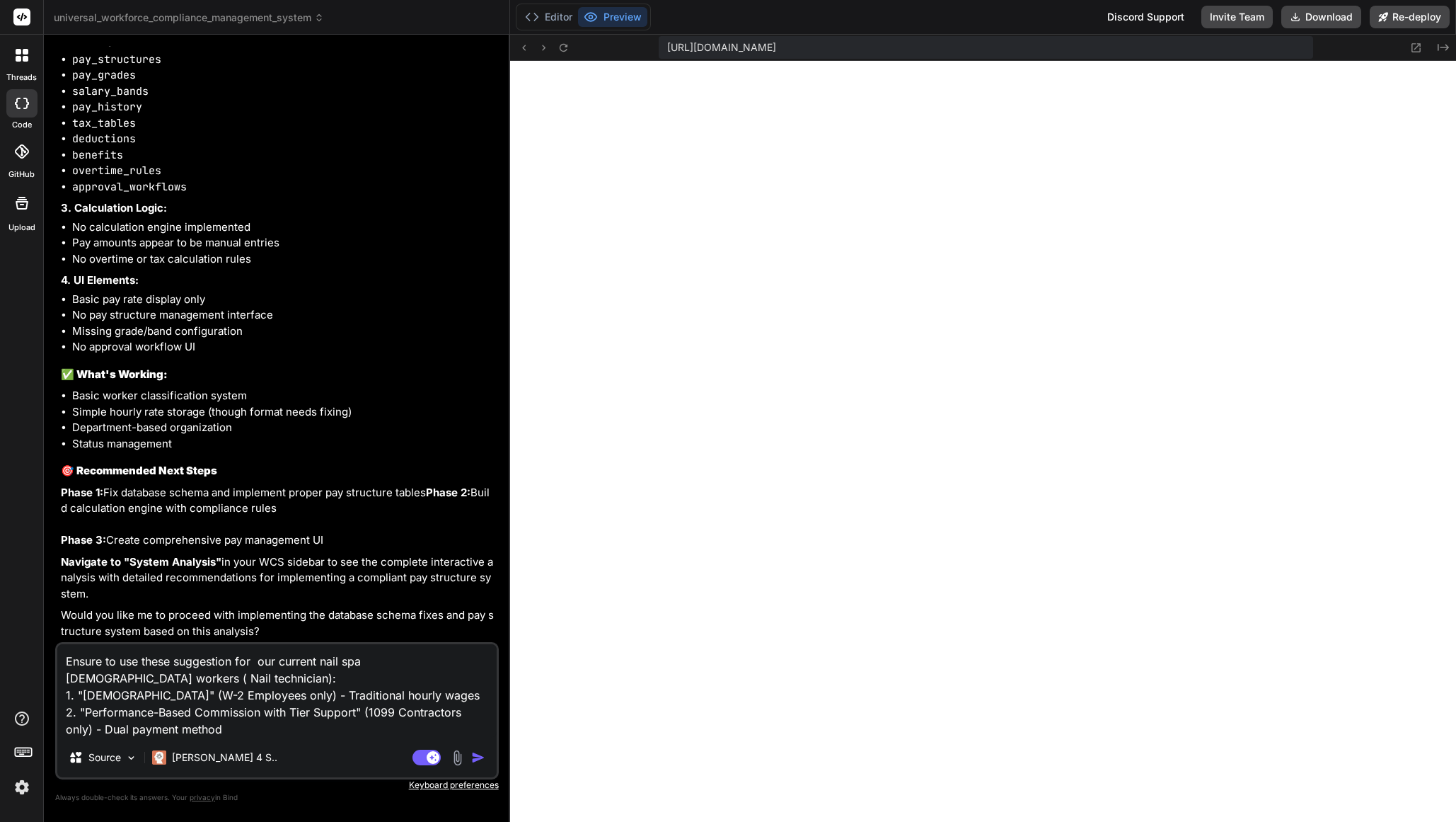
click at [140, 662] on textarea "Ensure to use these suggestion for our current nail spa [DEMOGRAPHIC_DATA] work…" at bounding box center [276, 691] width 439 height 94
drag, startPoint x: 214, startPoint y: 666, endPoint x: 235, endPoint y: 684, distance: 27.7
click at [214, 666] on textarea "Ensure to use or add these suggestion for our current nail spa [DEMOGRAPHIC_DAT…" at bounding box center [276, 691] width 439 height 94
click at [203, 680] on textarea "Ensure to use or add these niche suggestion for our current nail spa [DEMOGRAPH…" at bounding box center [276, 691] width 439 height 94
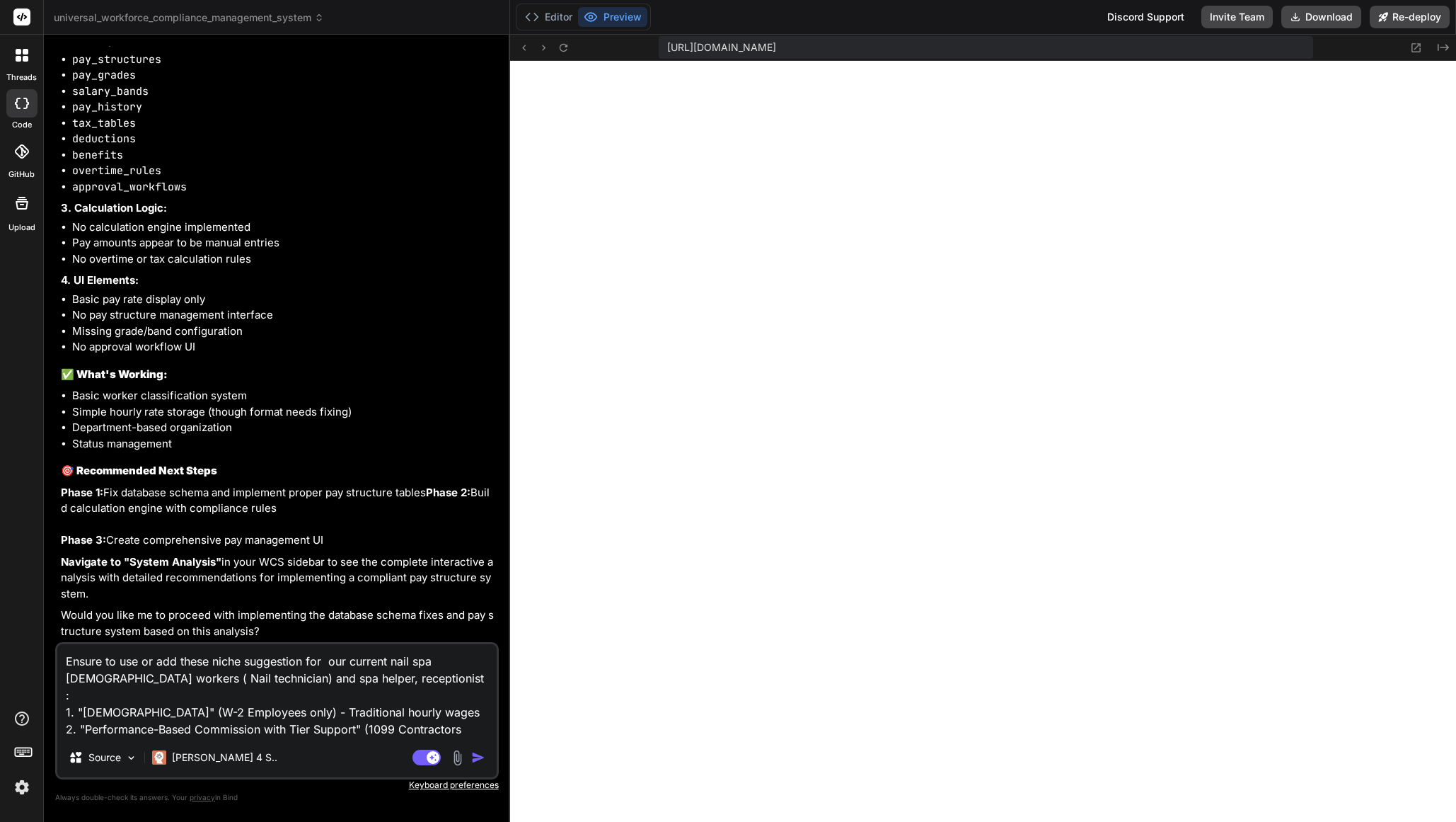
click at [244, 734] on textarea "Ensure to use or add these niche suggestion for our current nail spa [DEMOGRAPH…" at bounding box center [276, 691] width 439 height 94
paste textarea "EMPLOYEE CLASSIFICATION (W-2 Recipients): ✅ "Hourly" Pay Structure - Salon Help…"
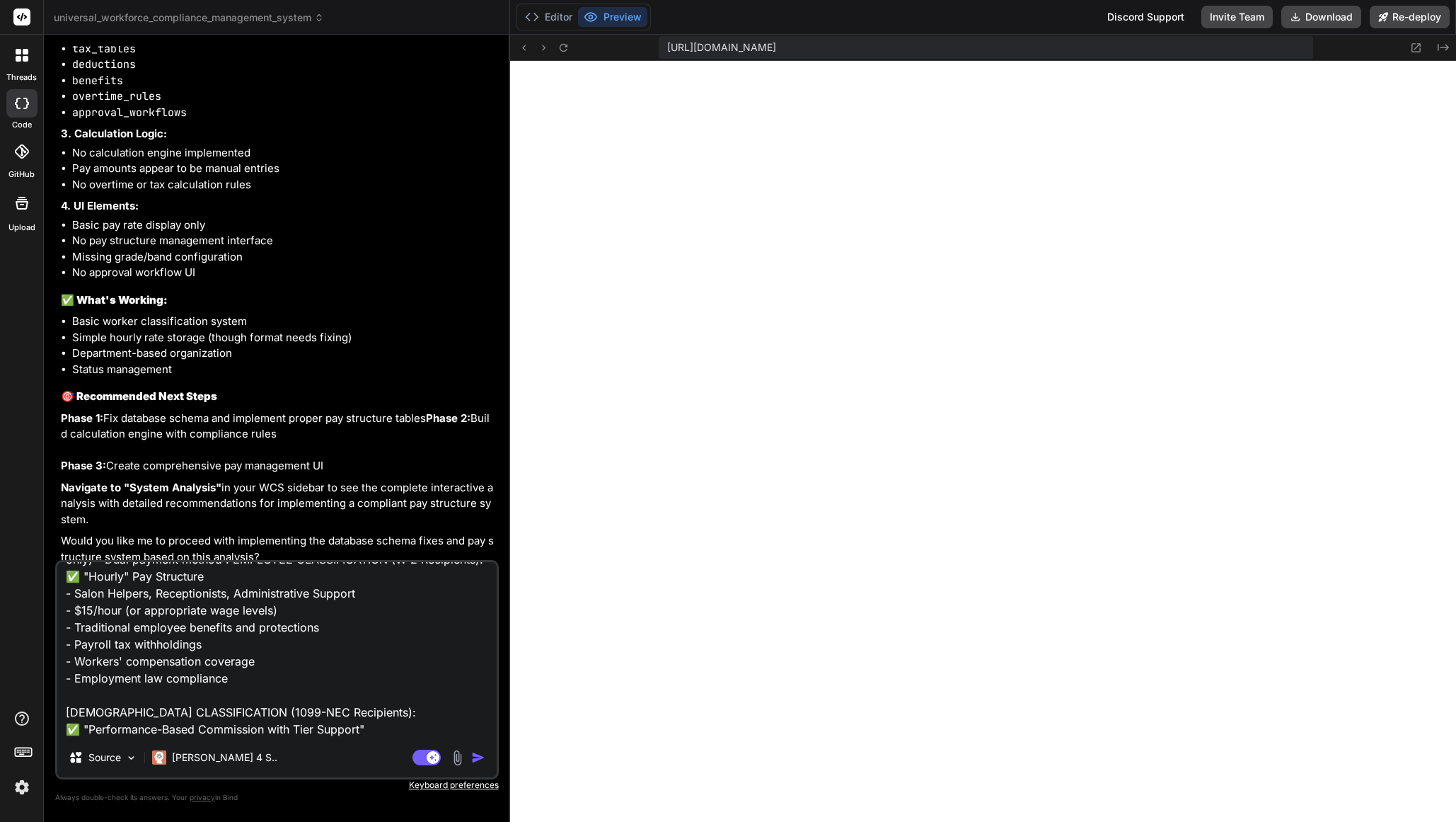
scroll to position [96, 0]
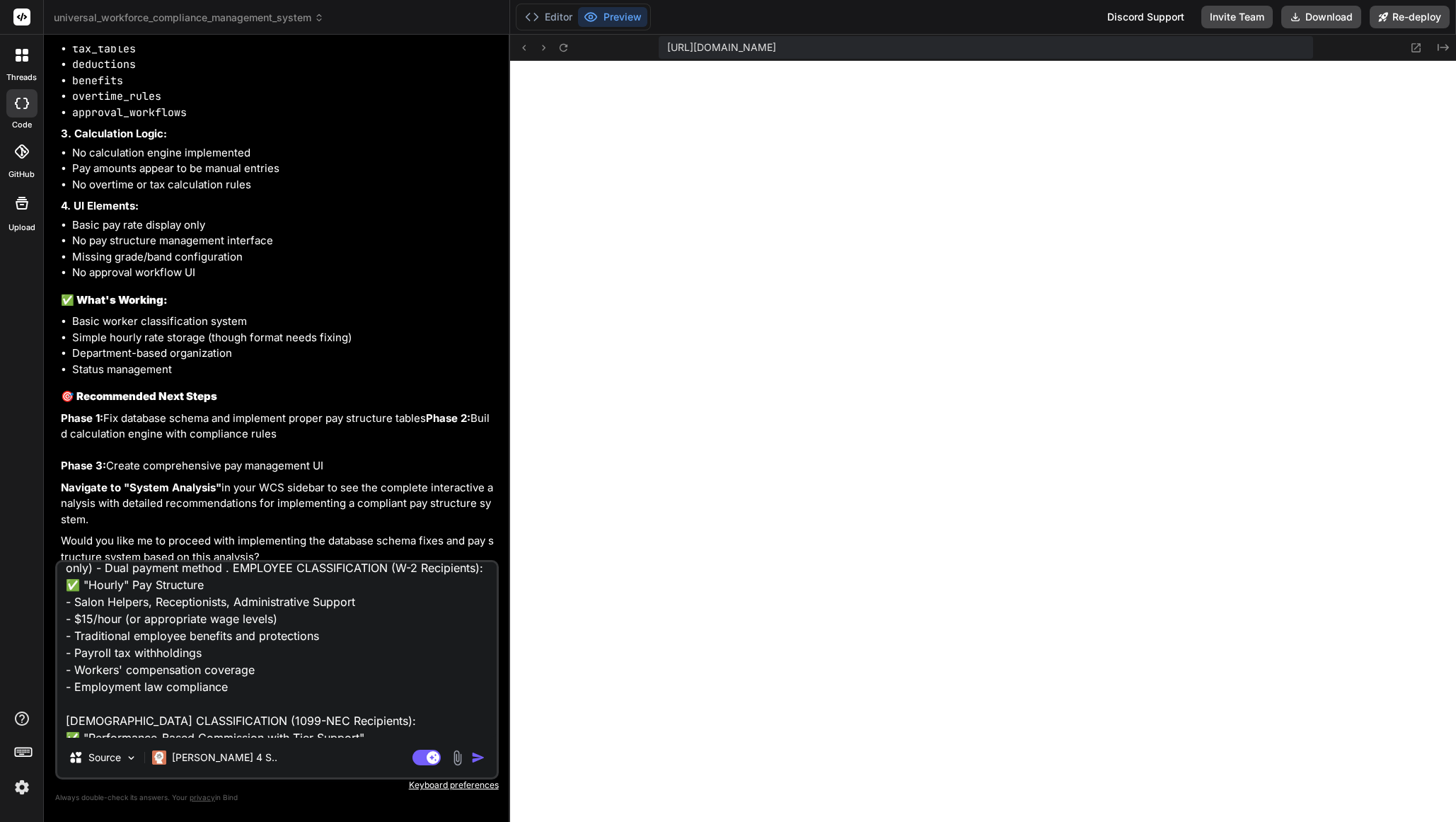
click at [120, 617] on textarea "Ensure to use or add these niche suggestion for our current nail spa [DEMOGRAPH…" at bounding box center [276, 649] width 439 height 175
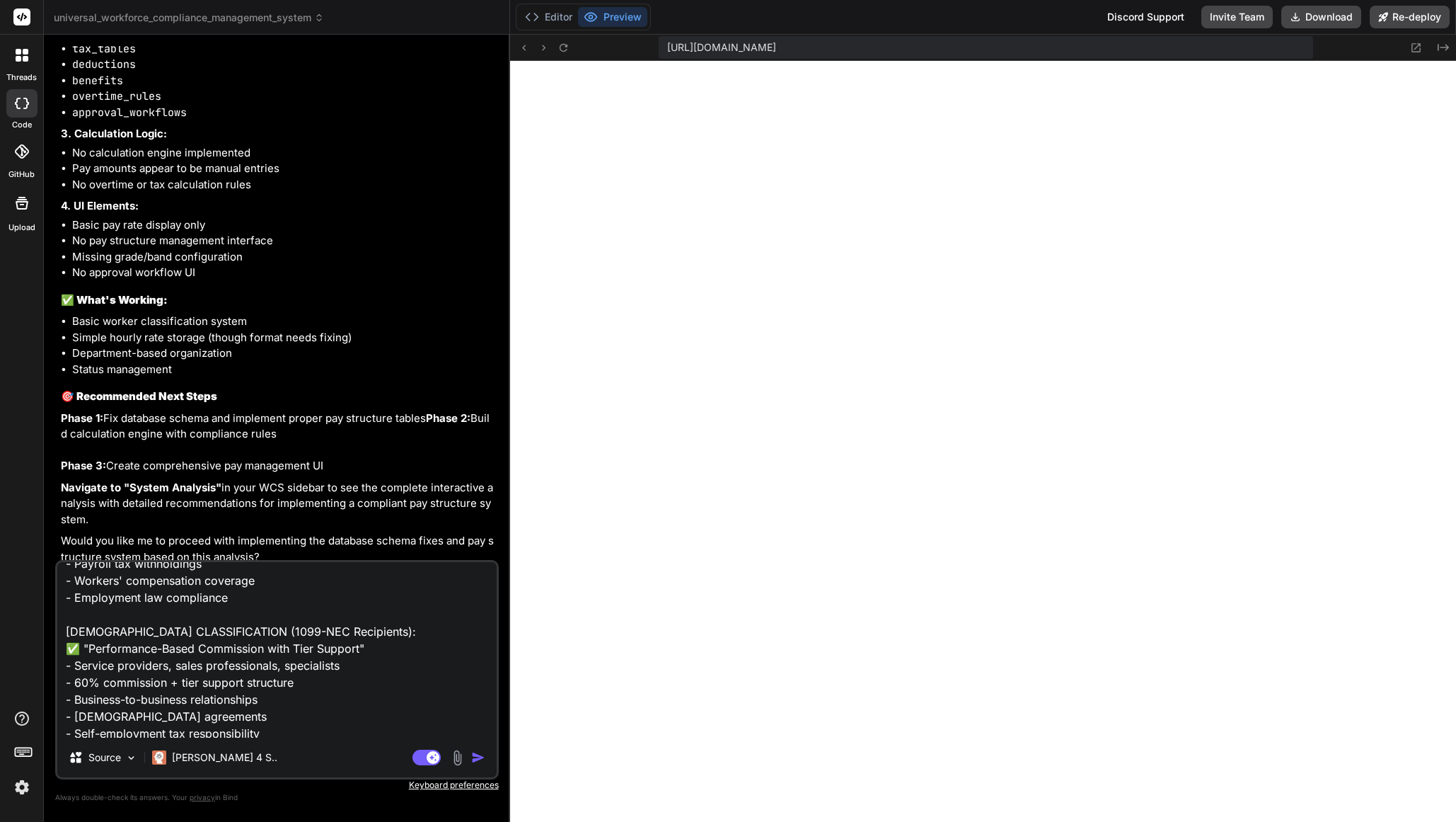
scroll to position [190, 0]
click at [165, 676] on textarea "Ensure to use or add these niche suggestion for our current nail spa [DEMOGRAPH…" at bounding box center [276, 649] width 439 height 175
click at [102, 680] on textarea "Ensure to use or add these niche suggestion for our current nail spa [DEMOGRAPH…" at bounding box center [276, 649] width 439 height 175
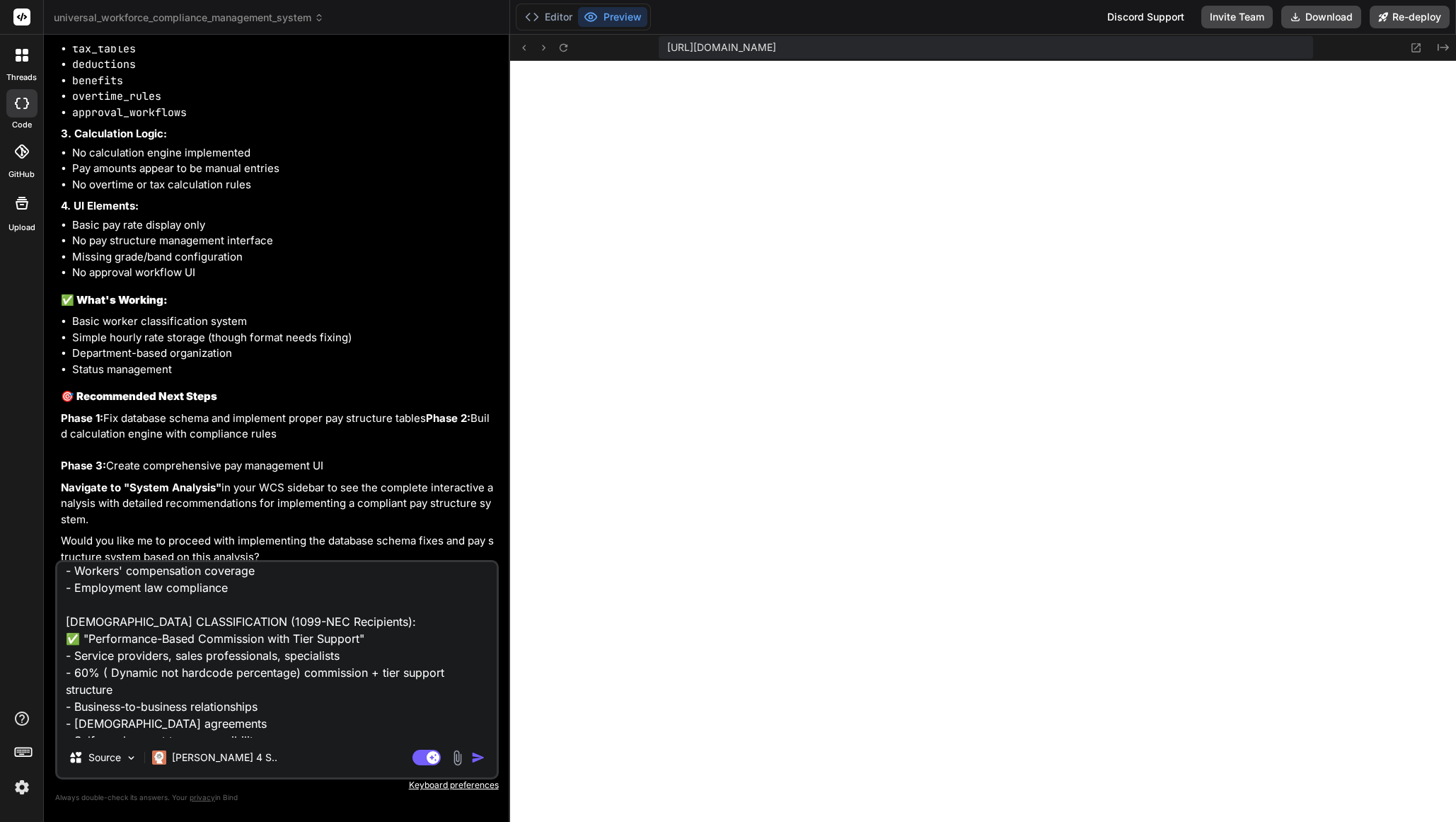
scroll to position [206, 0]
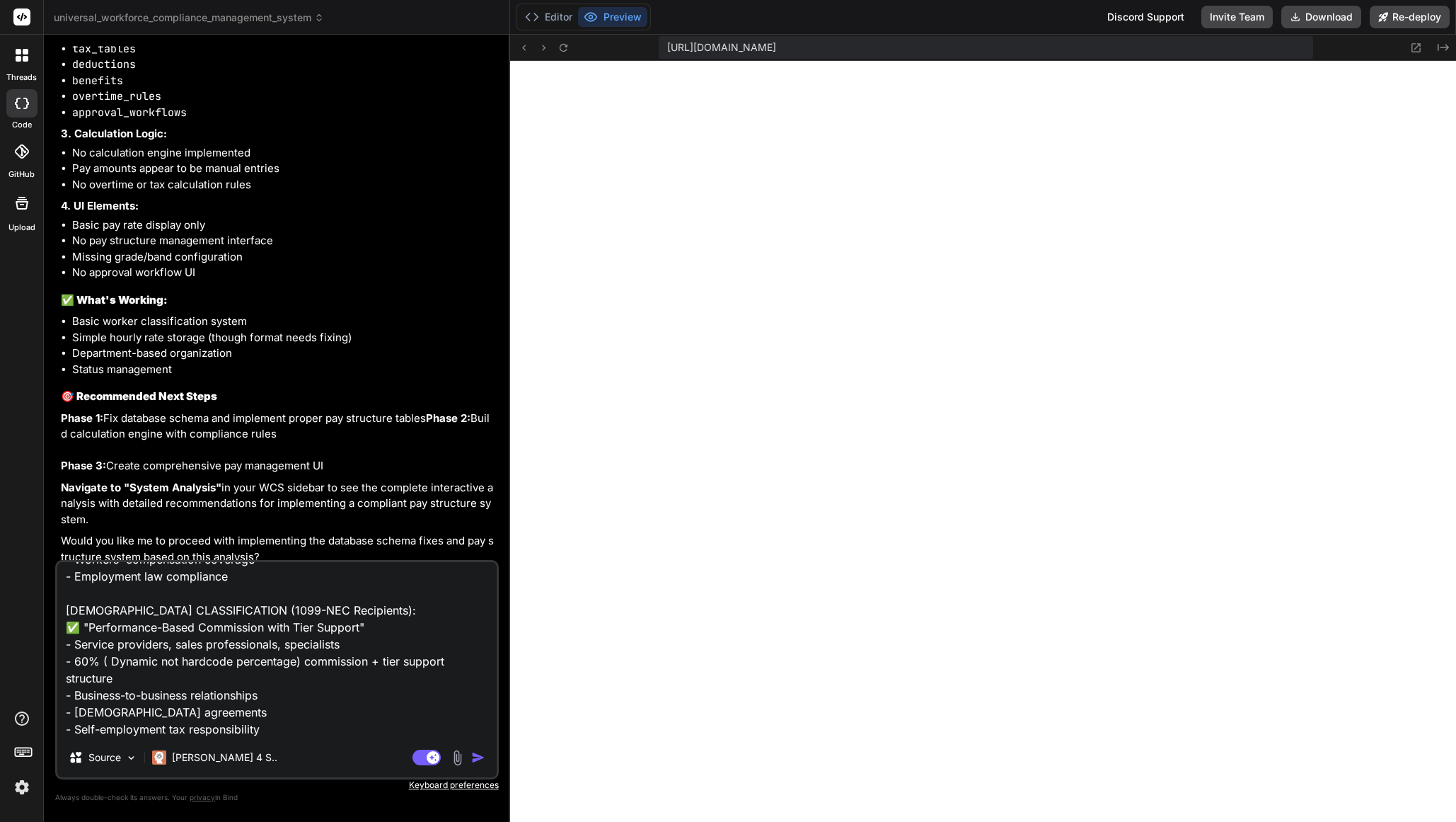
click at [285, 734] on textarea "Ensure to use or add these niche suggestion for our current nail spa [DEMOGRAPH…" at bounding box center [276, 649] width 439 height 175
paste textarea "IMPLEMENTATION STRATEGY Step 1: Role Classification Audit EMPLOYEE ROLES (W-2 +…"
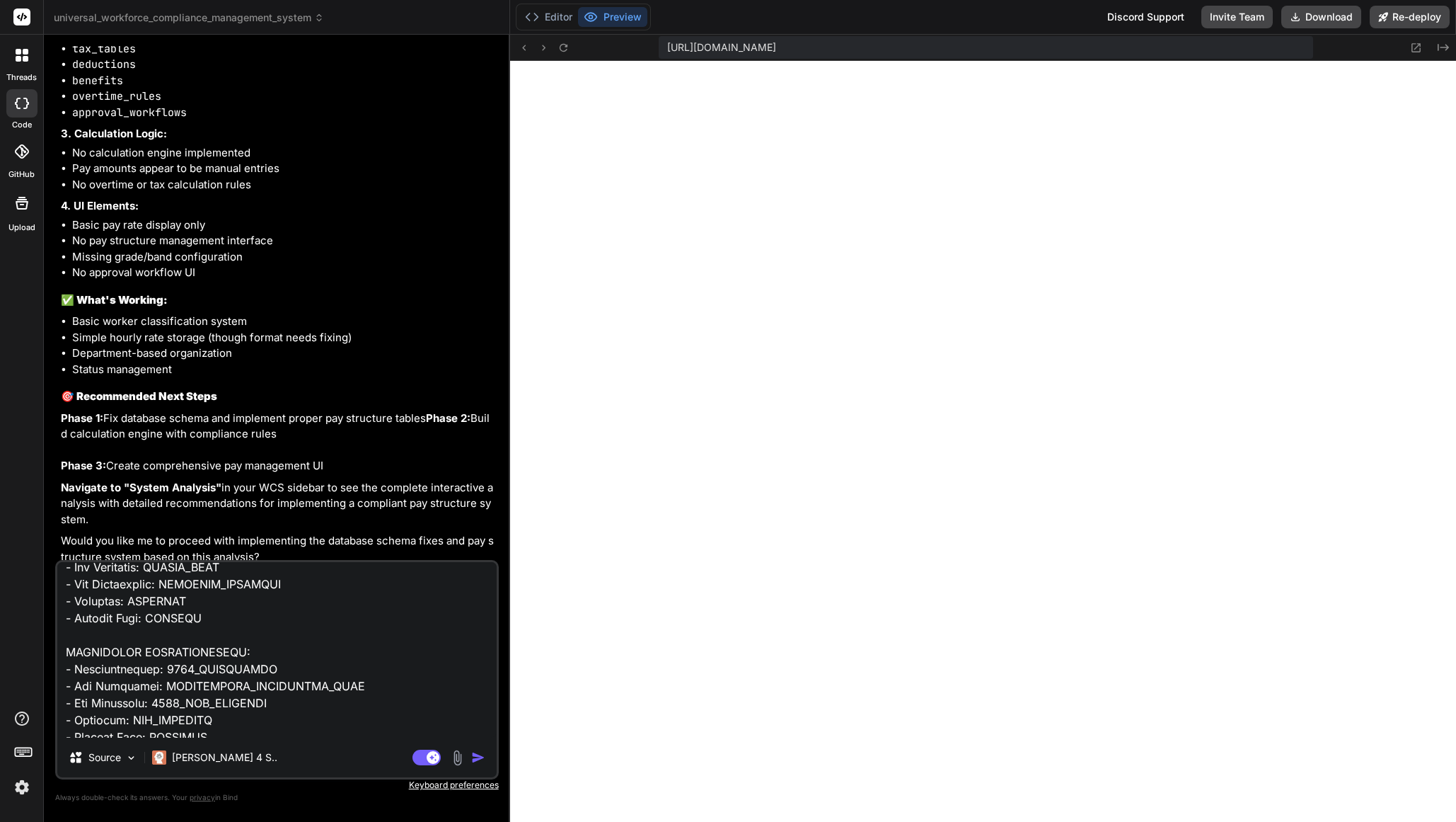
scroll to position [640, 0]
click at [193, 635] on textarea at bounding box center [276, 649] width 439 height 175
drag, startPoint x: 126, startPoint y: 712, endPoint x: 211, endPoint y: 711, distance: 85.0
click at [211, 711] on textarea at bounding box center [276, 649] width 439 height 175
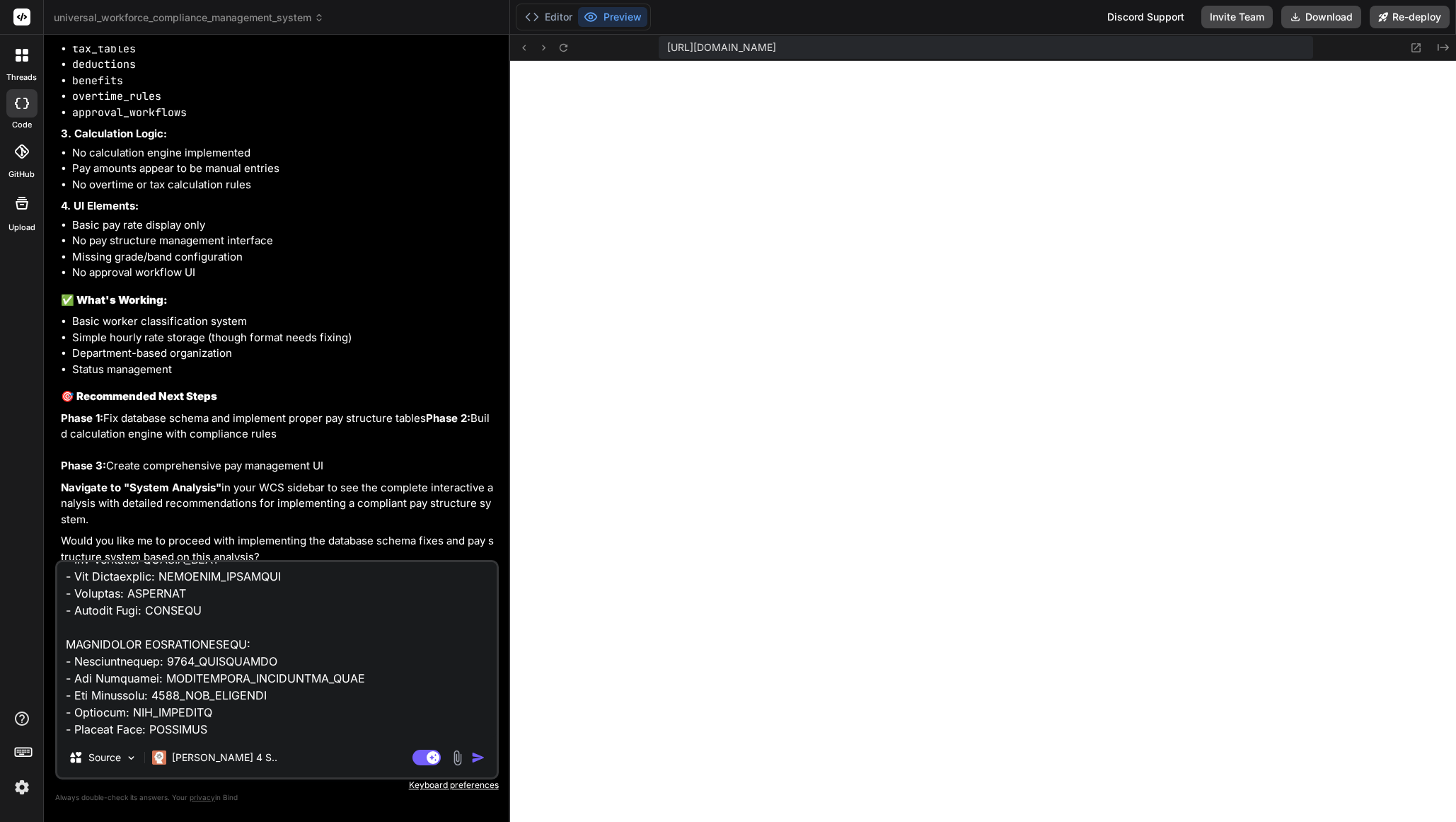
click at [195, 591] on textarea at bounding box center [276, 649] width 439 height 175
paste textarea "NOT_ELIGIBLE"
click at [231, 733] on textarea at bounding box center [276, 649] width 439 height 175
paste textarea "Worker Transition Plan:"
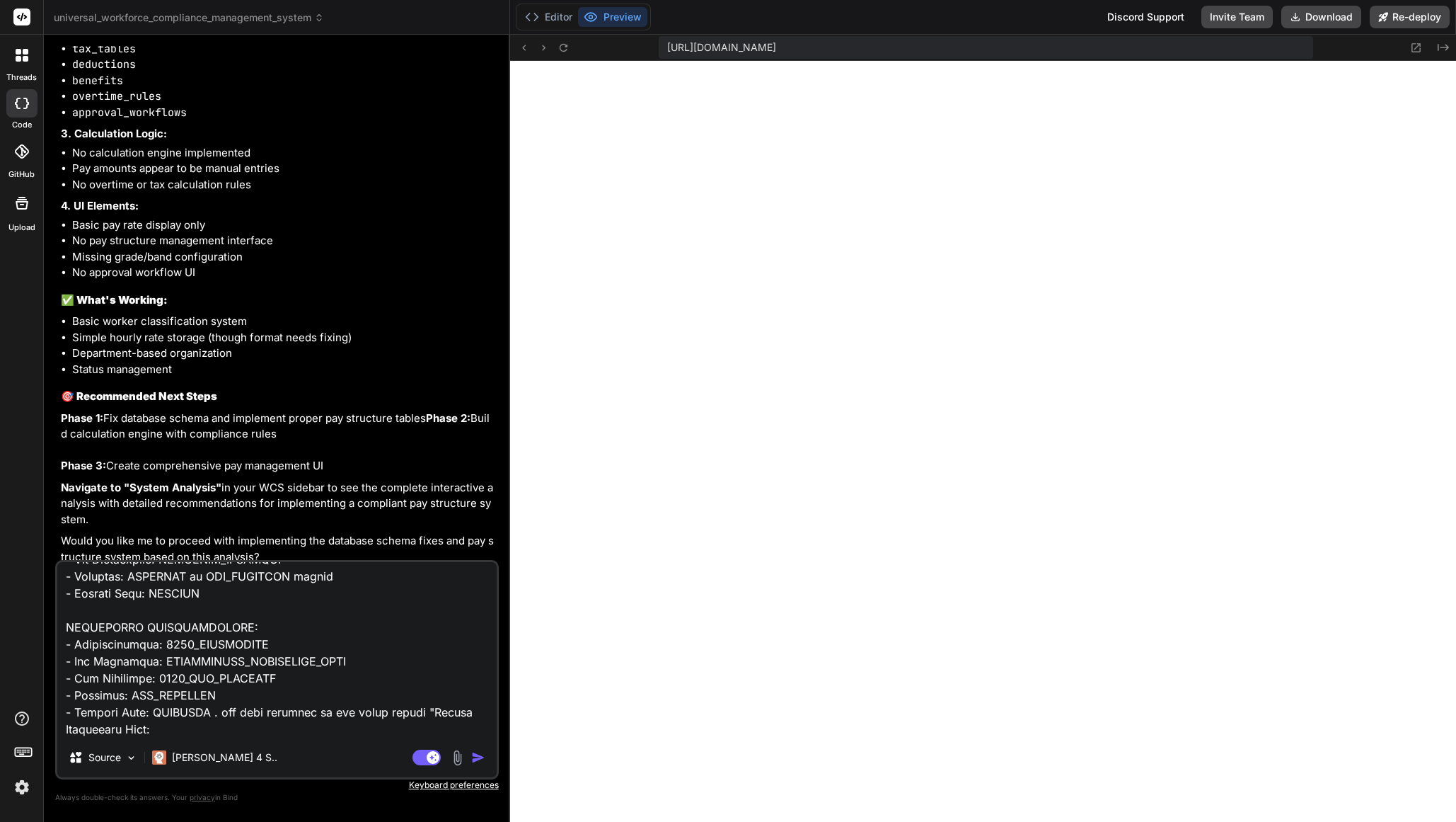
scroll to position [698, 0]
paste textarea "Worker Transition Plan:"
paste textarea "EMPLOYEE CONVERSIONS: Current "[DEMOGRAPHIC_DATA]" 1099 workers → W-2 "[DEMOGRA…"
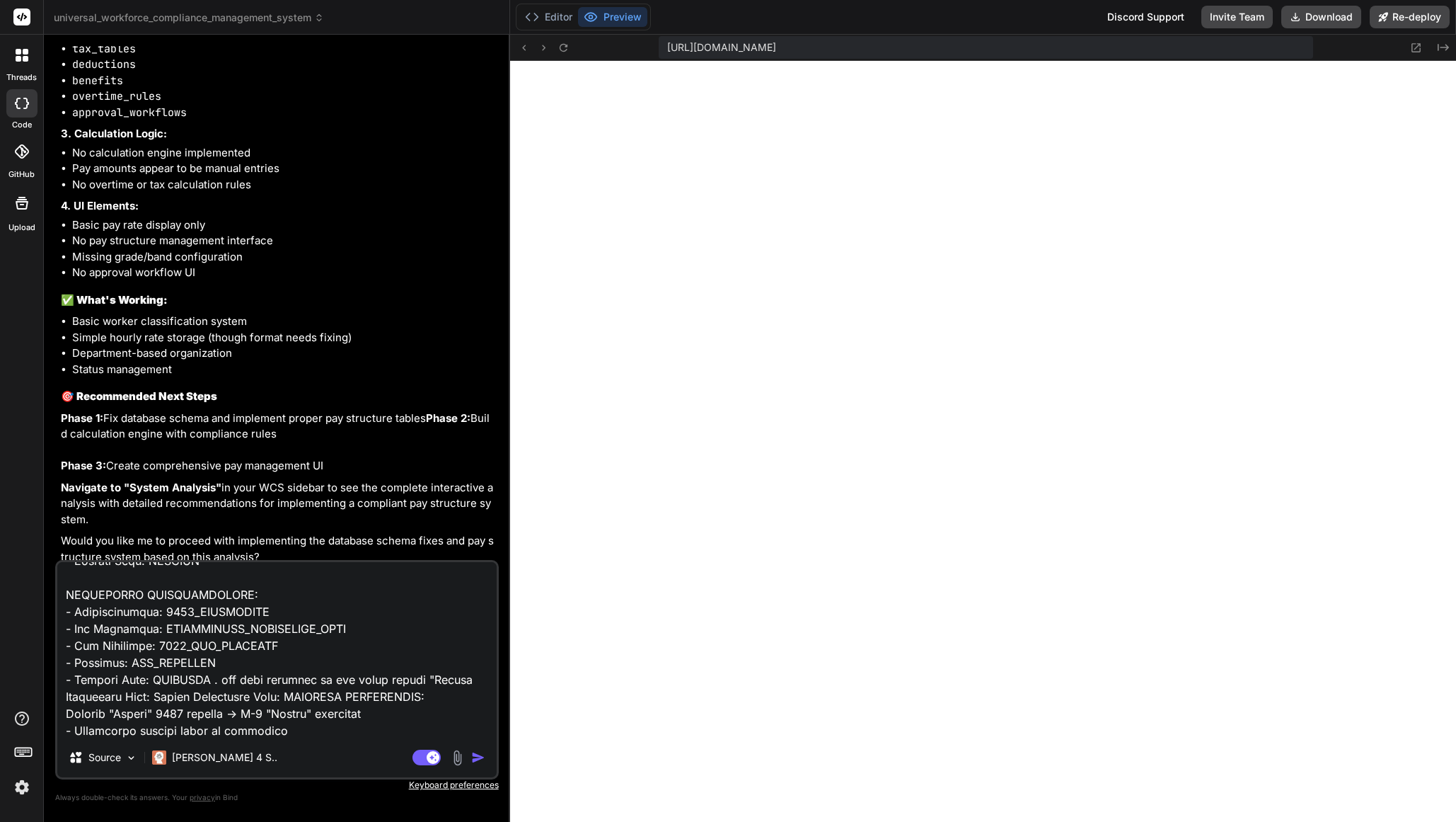
scroll to position [783, 0]
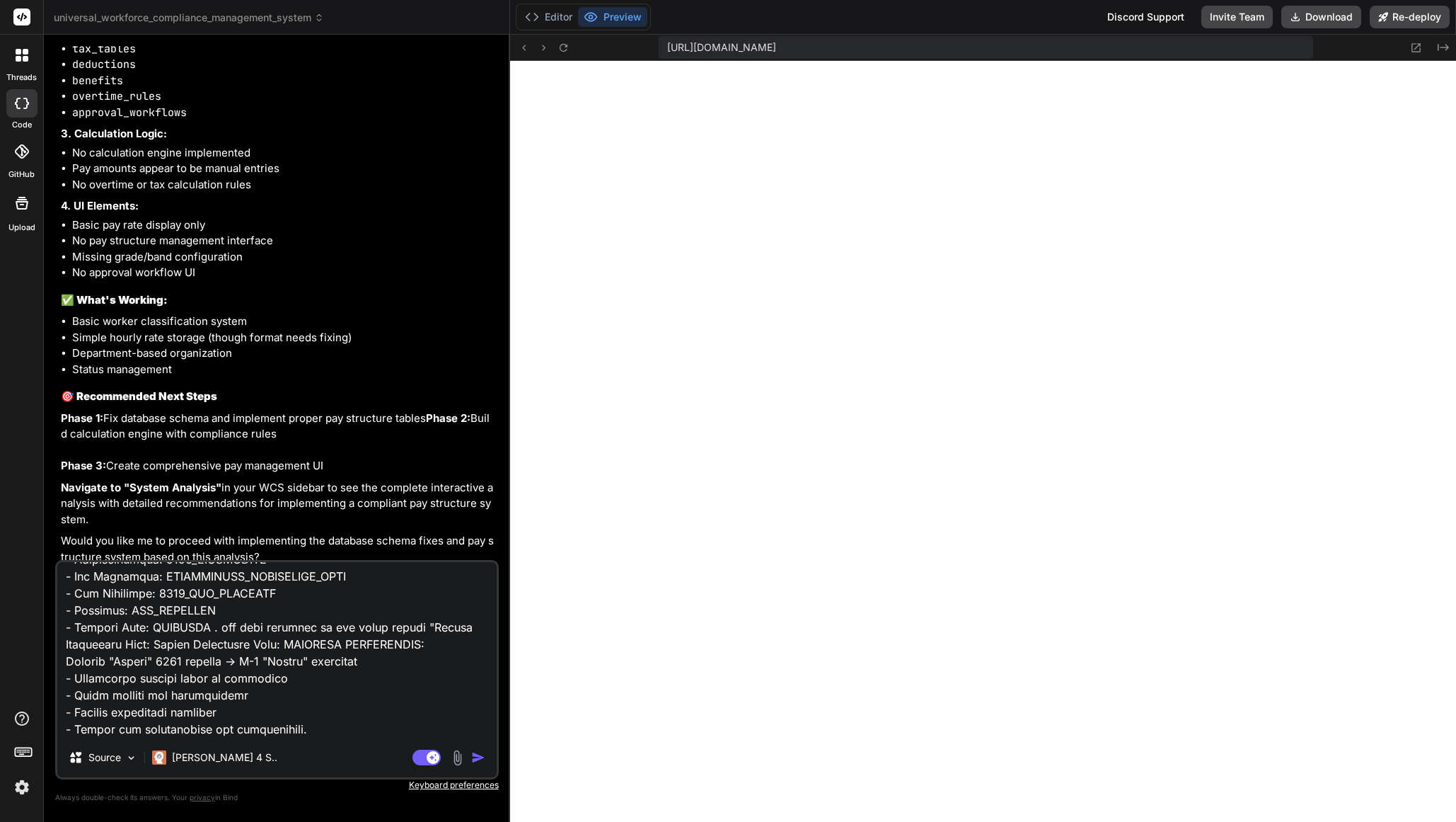
paste textarea "CONTRACTOR CONVERSIONS: Current "Commission Only" → "Performance-Based Commissi…"
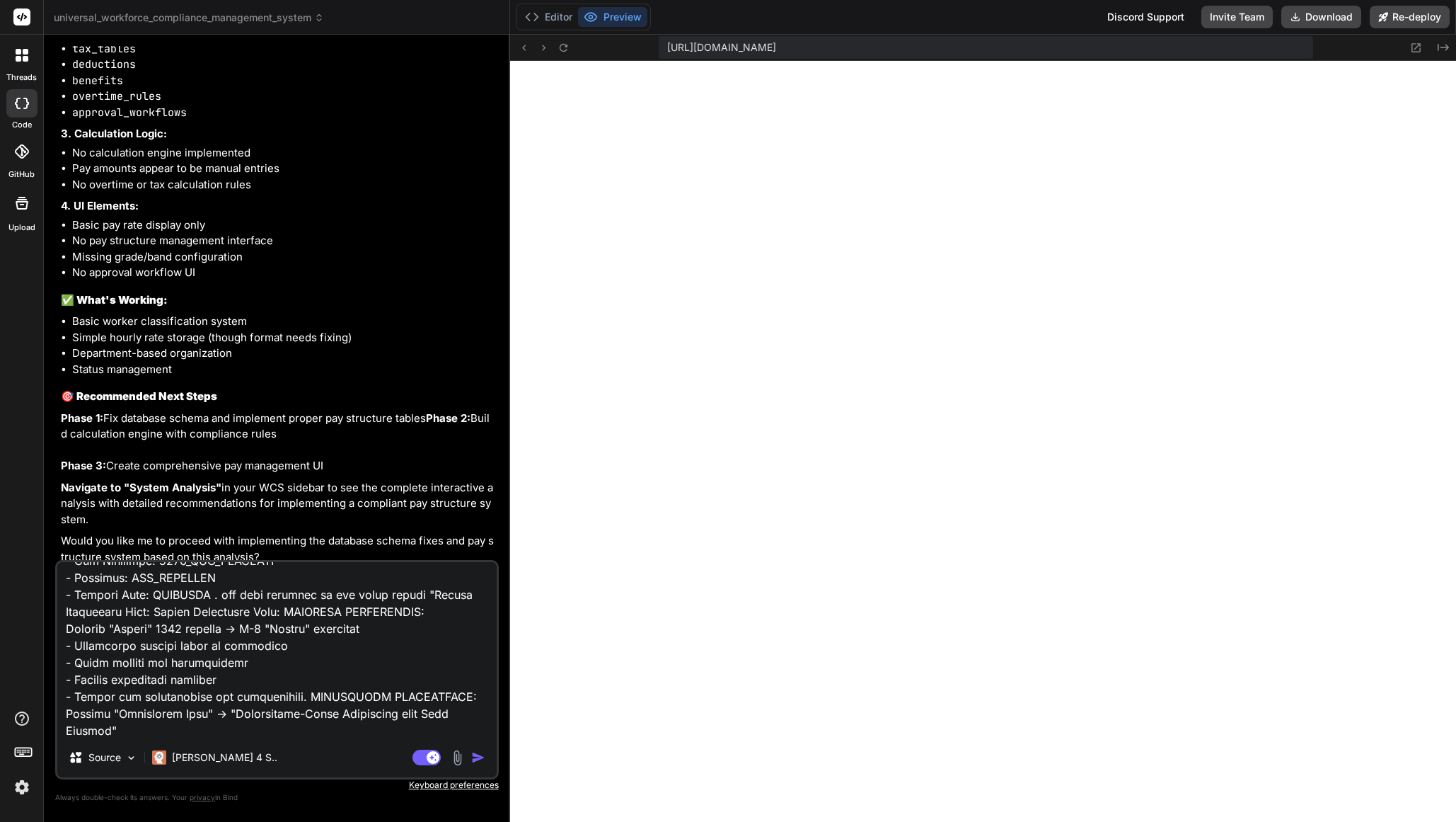
scroll to position [919, 0]
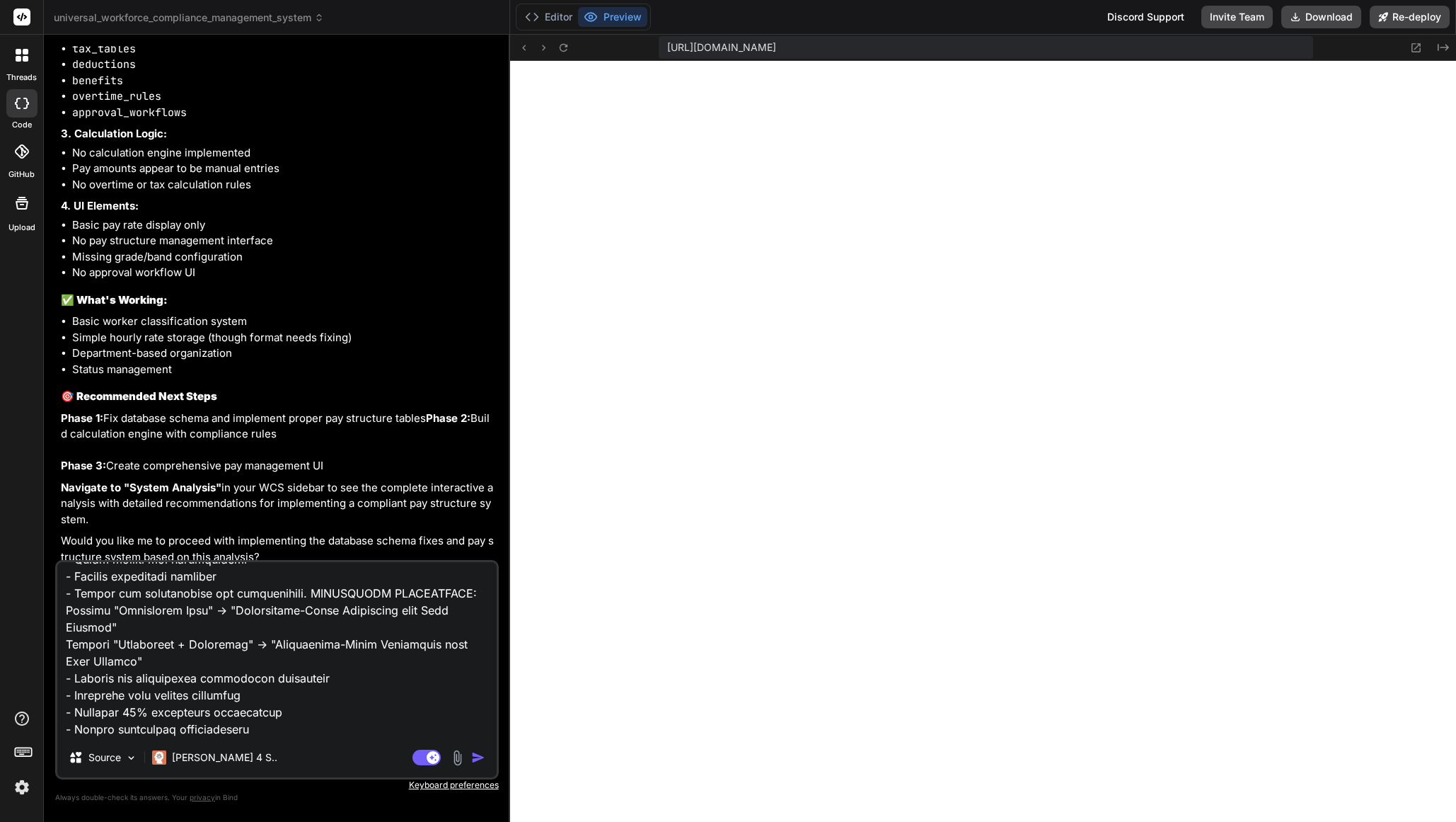
drag, startPoint x: 148, startPoint y: 709, endPoint x: 180, endPoint y: 727, distance: 36.7
click at [149, 710] on textarea at bounding box center [276, 649] width 439 height 175
click at [280, 734] on textarea at bounding box center [276, 649] width 439 height 175
paste textarea "COMPLETE SYSTEM SPECIFICATIONS Employee Pay Structure (W-2 Recipients): [DEMOGR…"
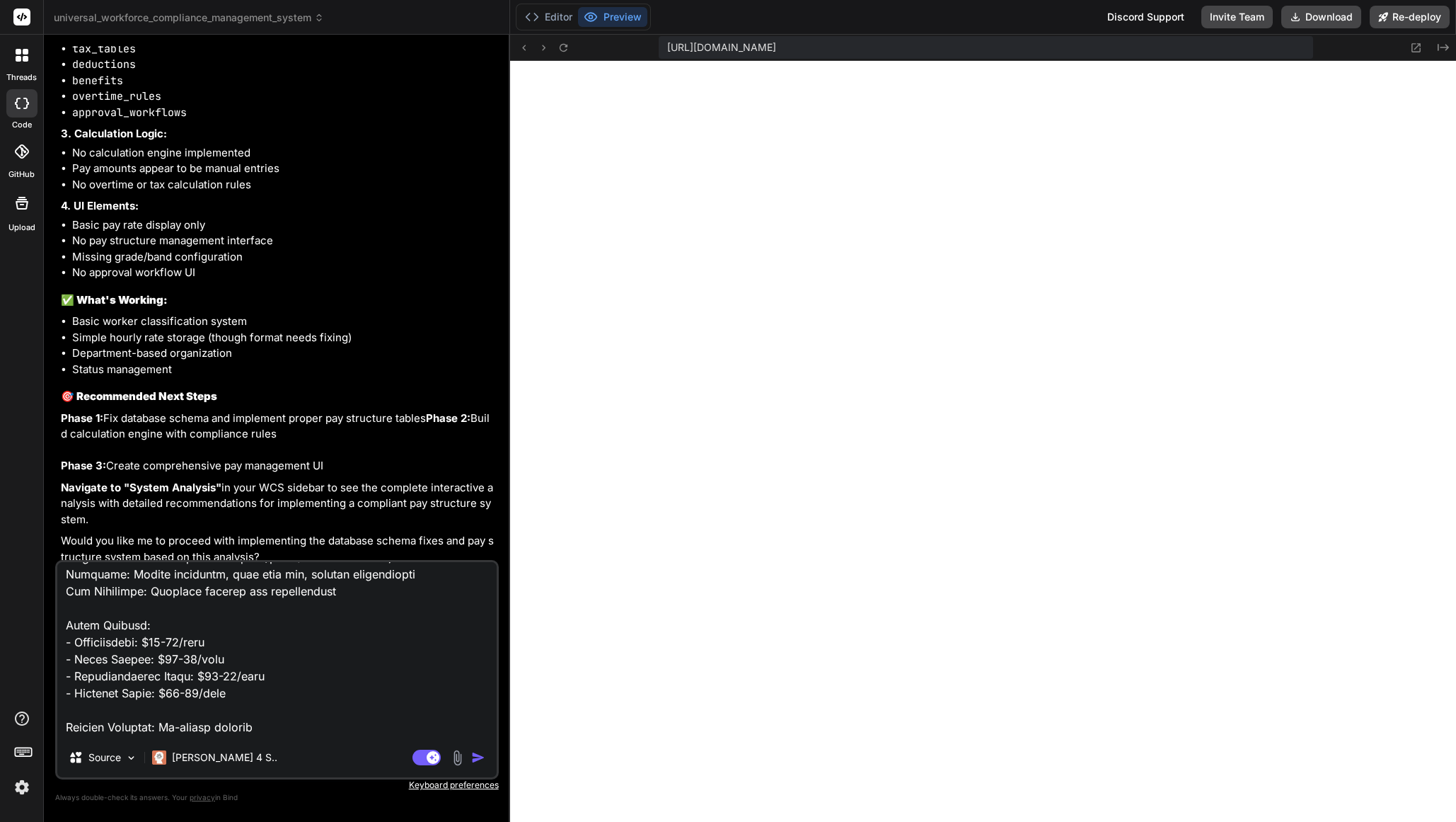
scroll to position [1163, 0]
click at [261, 669] on textarea at bounding box center [276, 649] width 439 height 175
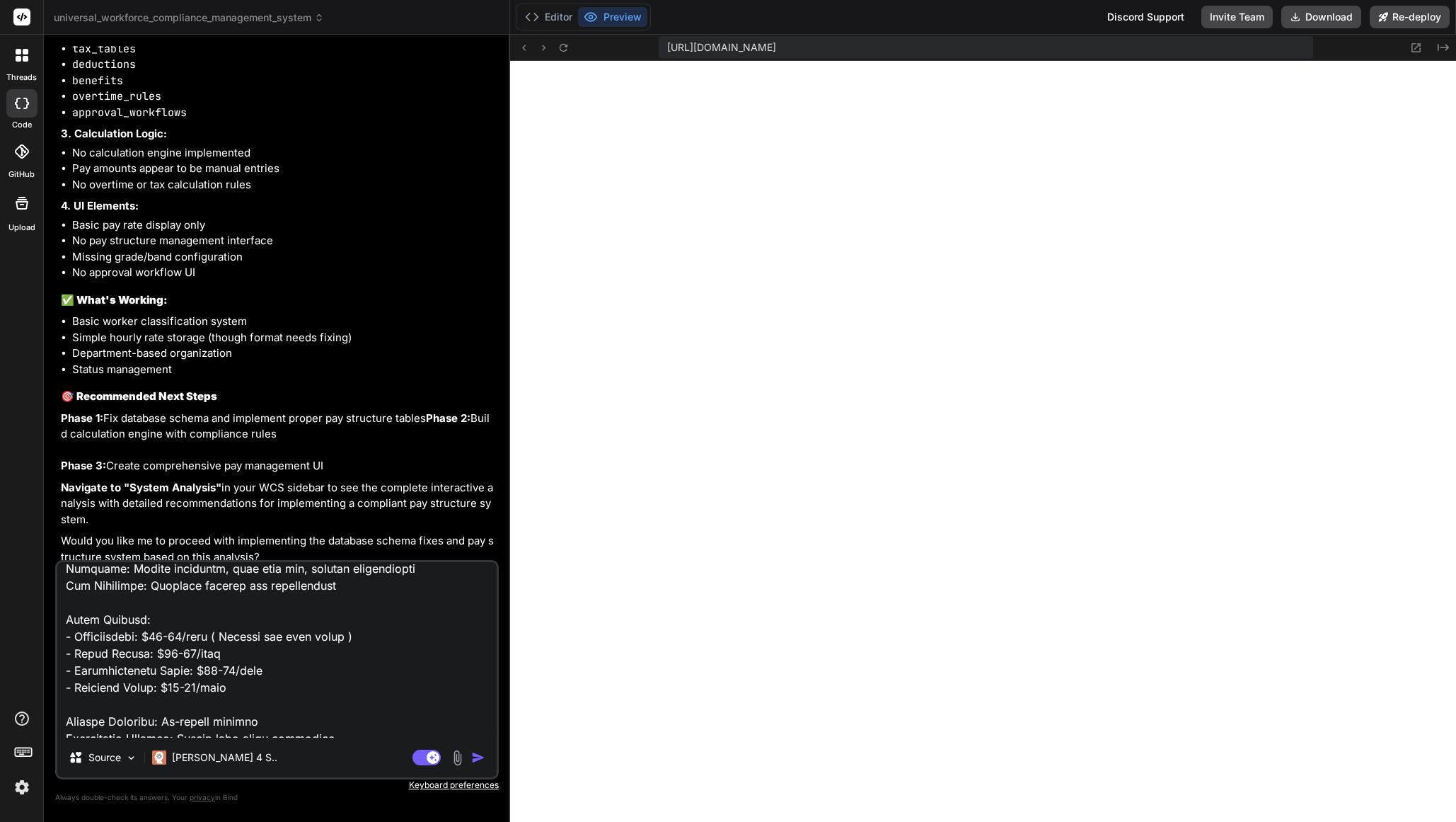
drag, startPoint x: 214, startPoint y: 673, endPoint x: 363, endPoint y: 675, distance: 149.0
click at [363, 675] on textarea at bounding box center [276, 649] width 439 height 175
click at [242, 692] on textarea at bounding box center [276, 649] width 439 height 175
paste textarea "( Dynamic not hard coder )"
click at [289, 706] on textarea at bounding box center [276, 649] width 439 height 175
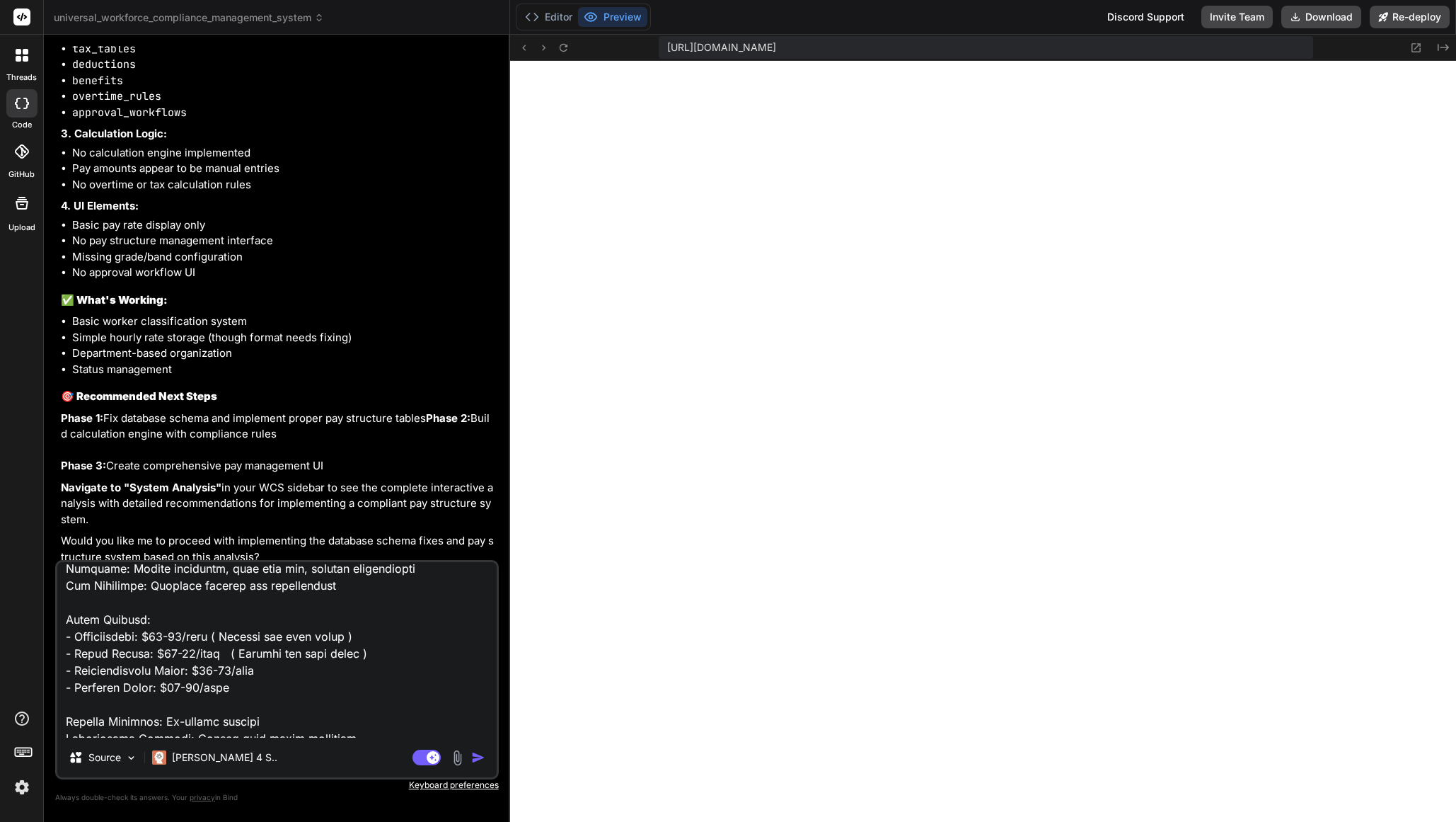
paste textarea "( Dynamic not hard coder )"
click at [283, 713] on textarea at bounding box center [276, 649] width 439 height 175
paste textarea "( Dynamic not hard coder )"
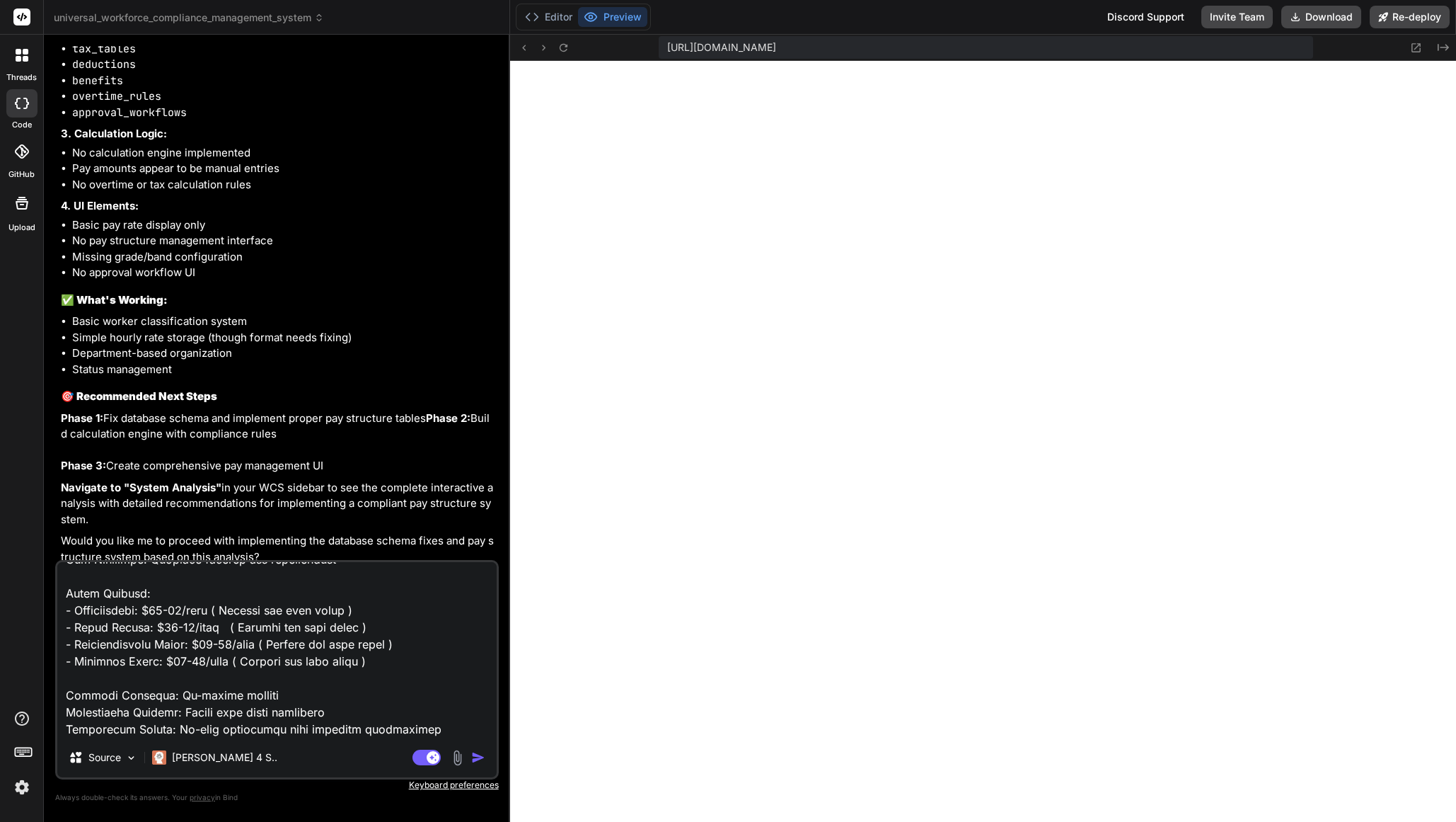
click at [426, 734] on textarea at bounding box center [276, 649] width 439 height 175
paste textarea "Contractor Pay Structure (1099-NEC Recipients): PERFORMANCE-BASED COMMISSION WI…"
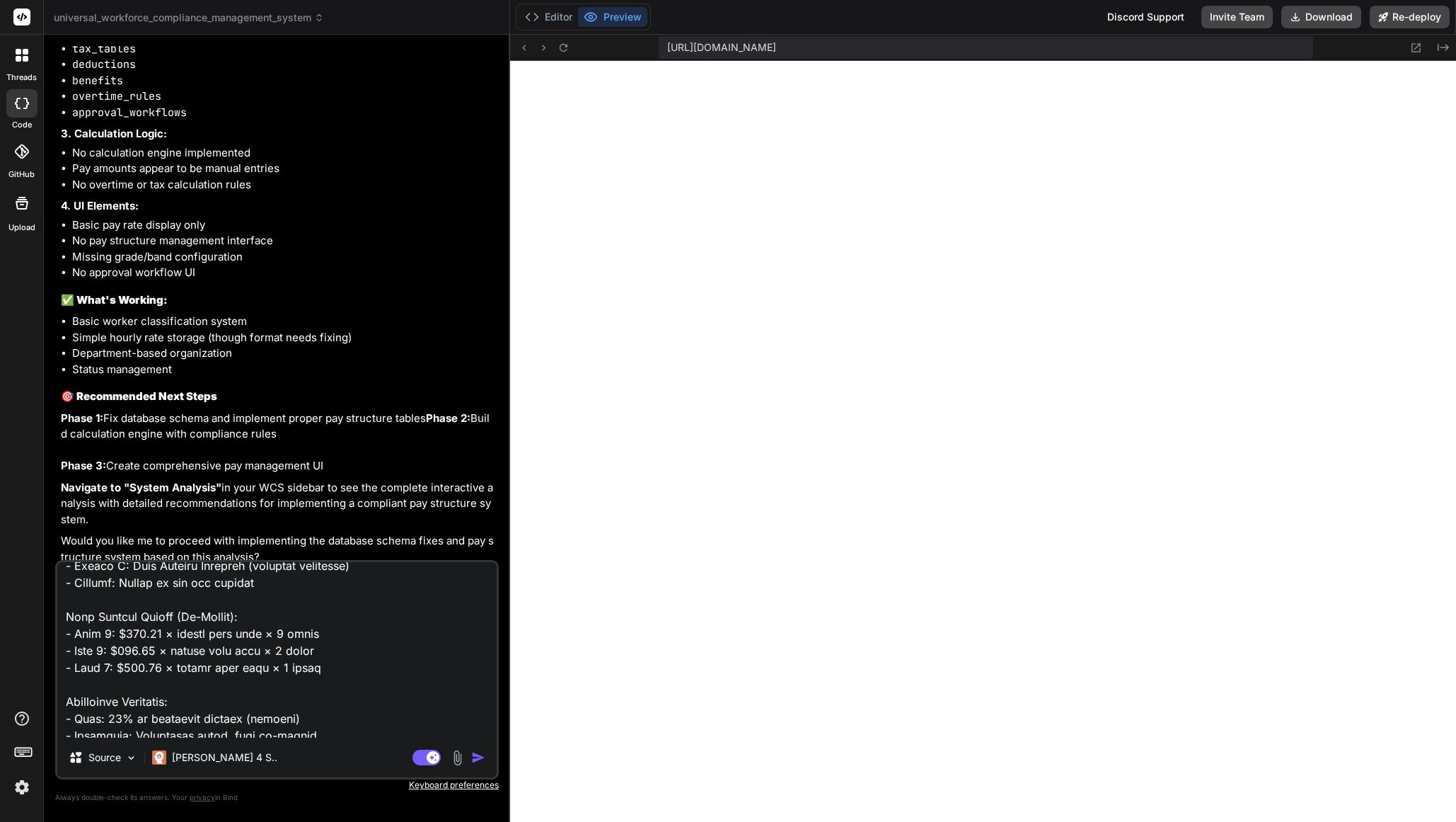
scroll to position [1437, 0]
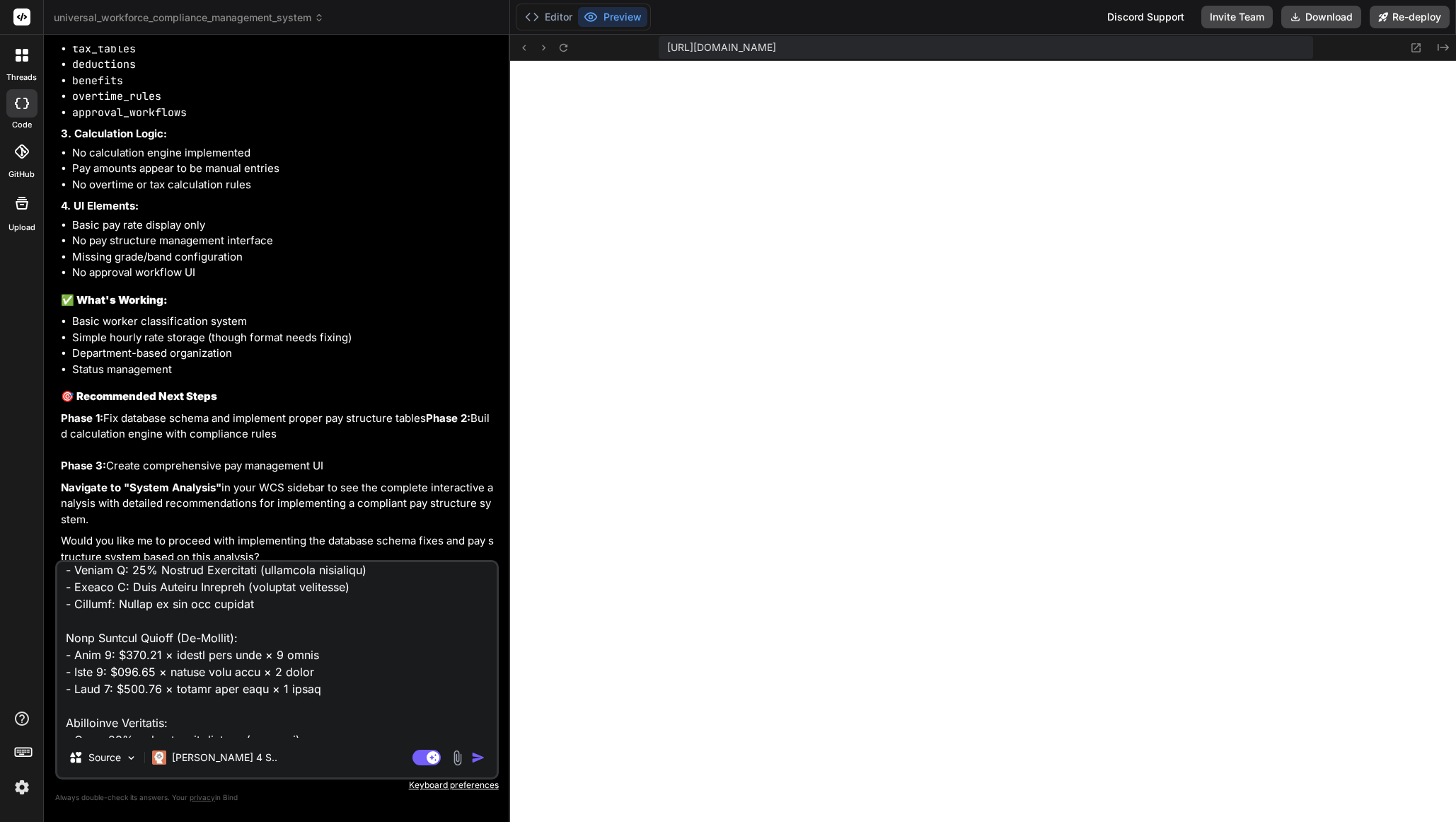
drag, startPoint x: 159, startPoint y: 603, endPoint x: 203, endPoint y: 619, distance: 46.8
click at [160, 603] on textarea at bounding box center [276, 649] width 439 height 175
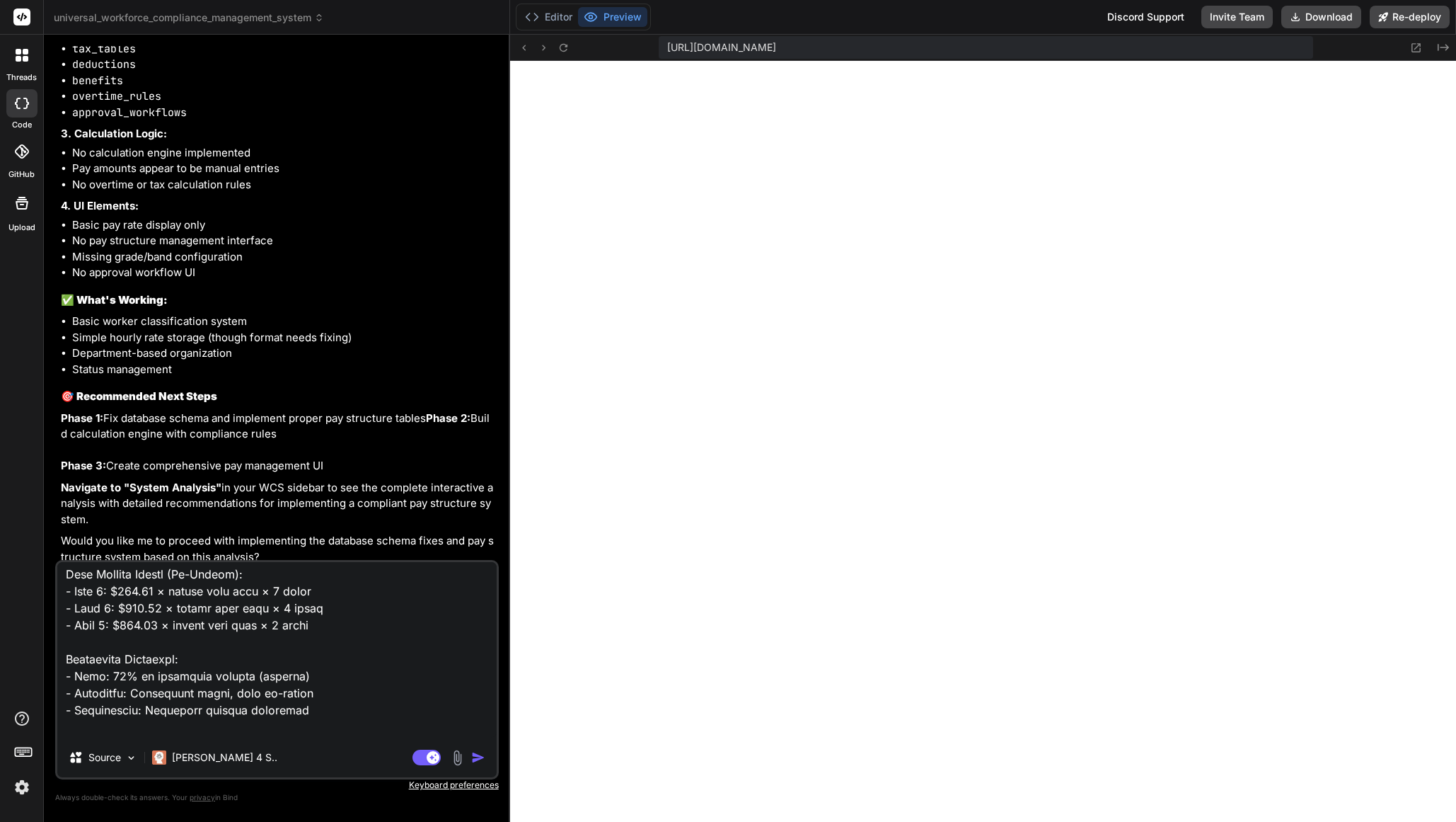
scroll to position [1518, 0]
click at [153, 619] on textarea at bounding box center [276, 649] width 439 height 175
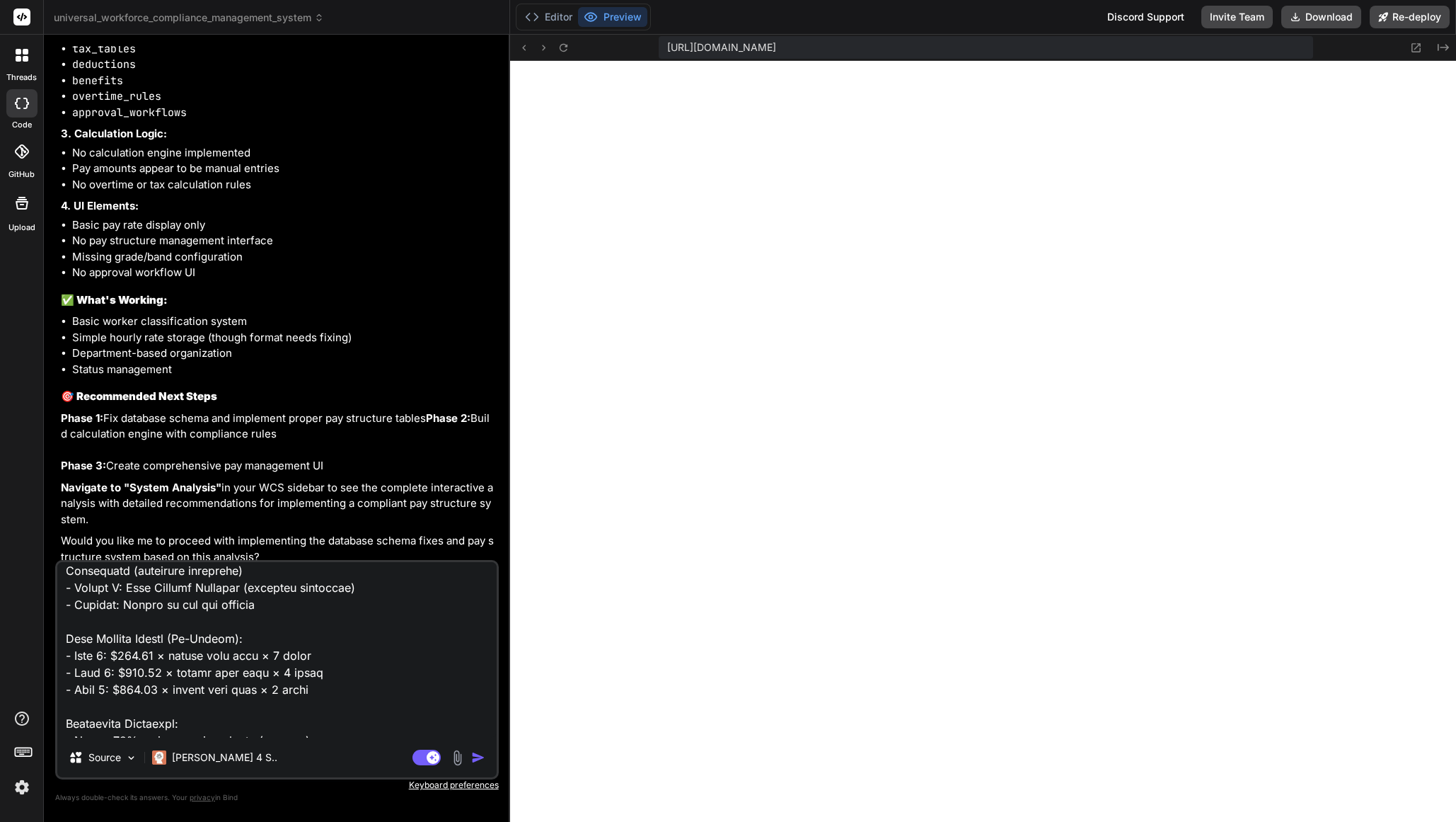
scroll to position [1452, 0]
drag, startPoint x: 250, startPoint y: 690, endPoint x: 212, endPoint y: 695, distance: 38.3
click at [212, 695] on textarea at bounding box center [276, 649] width 439 height 175
drag, startPoint x: 373, startPoint y: 691, endPoint x: 153, endPoint y: 696, distance: 220.1
click at [153, 696] on textarea at bounding box center [276, 649] width 439 height 175
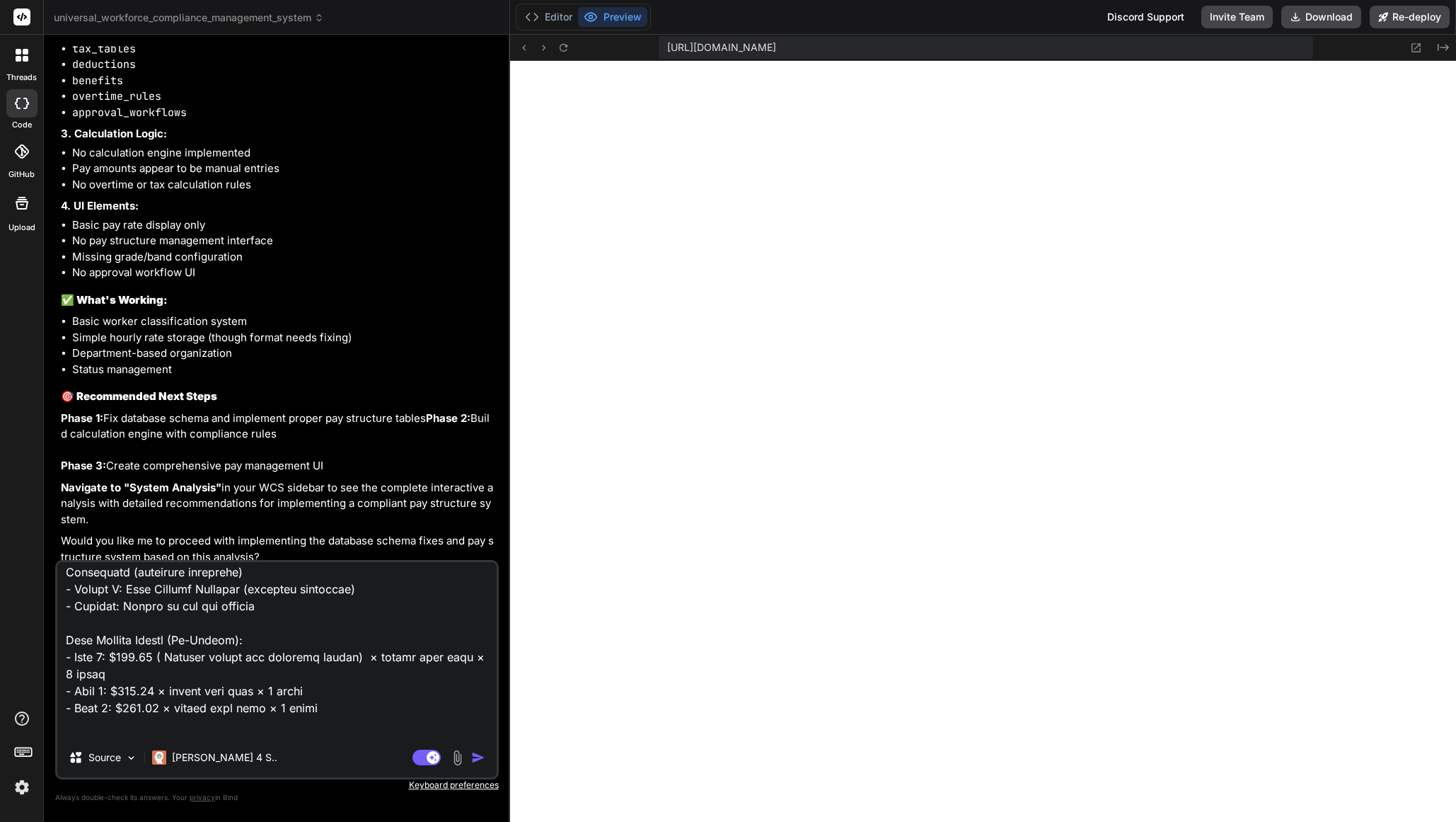
drag, startPoint x: 157, startPoint y: 726, endPoint x: 166, endPoint y: 727, distance: 9.1
click at [157, 726] on textarea at bounding box center [276, 649] width 439 height 175
paste textarea "( Dynamic amount not hardcode amount)"
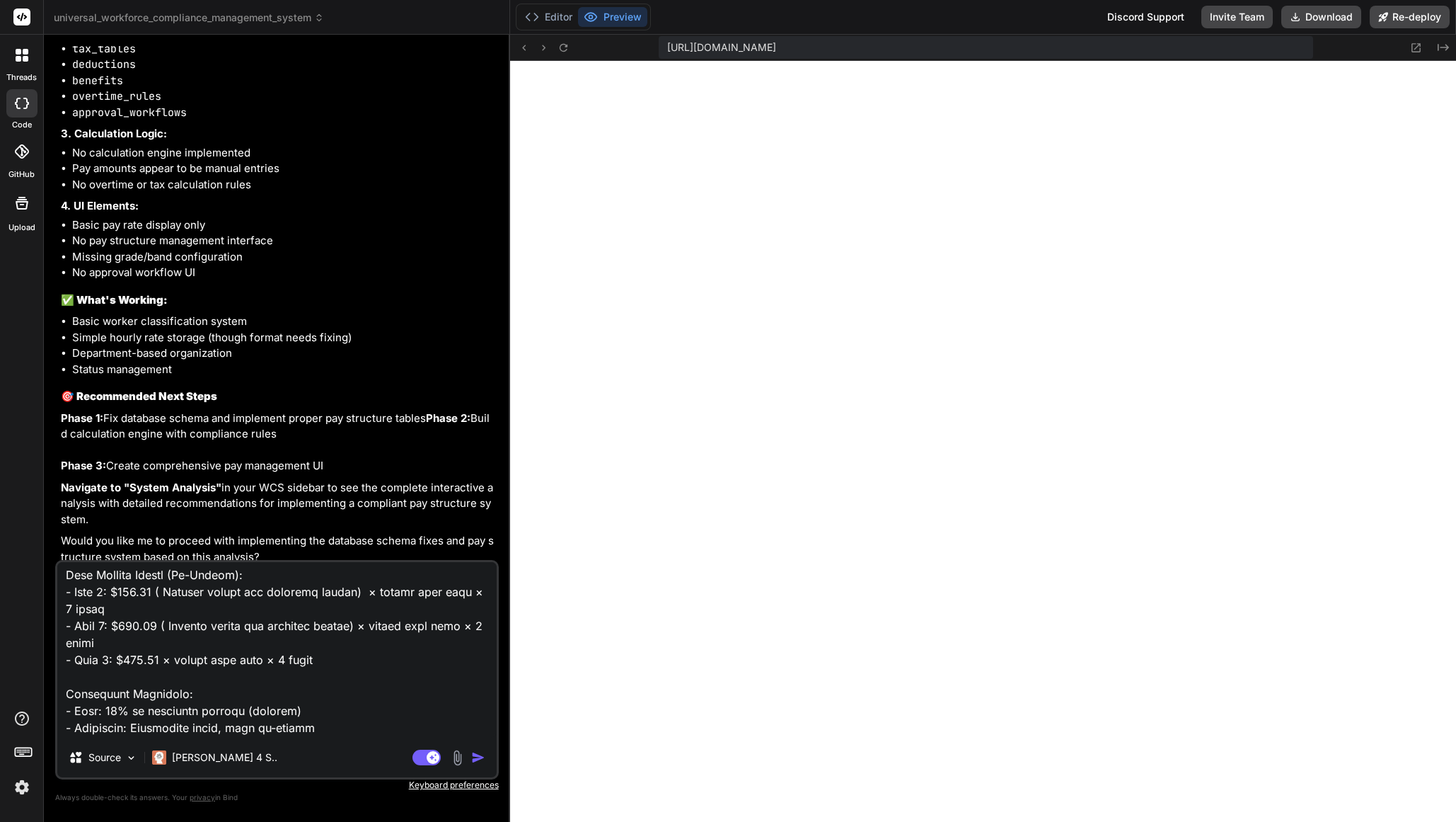
scroll to position [1537, 0]
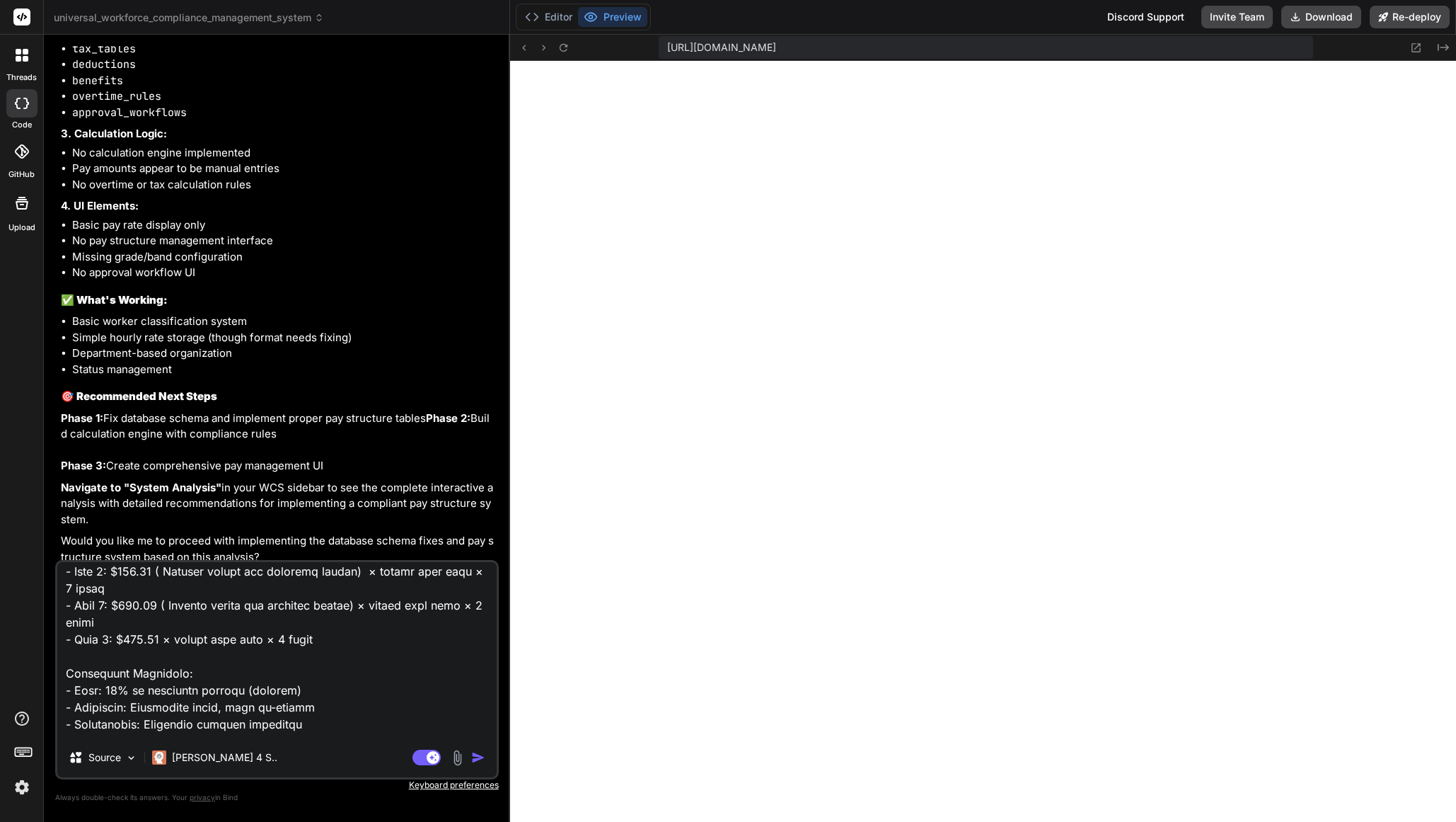
drag, startPoint x: 157, startPoint y: 674, endPoint x: 177, endPoint y: 677, distance: 20.2
click at [157, 674] on textarea at bounding box center [276, 649] width 439 height 175
paste textarea "( Dynamic amount not hardcode amount)"
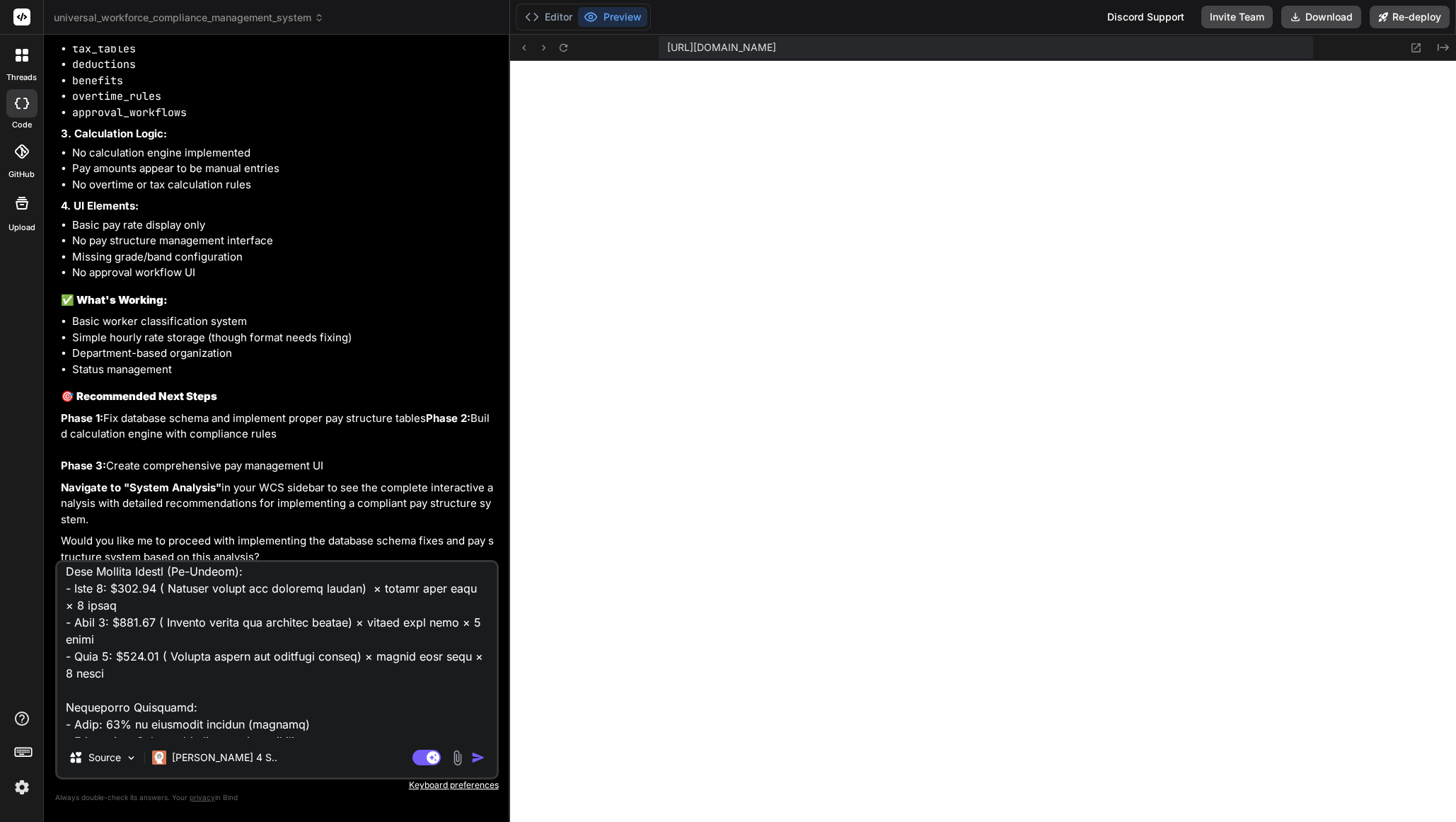
scroll to position [1508, 0]
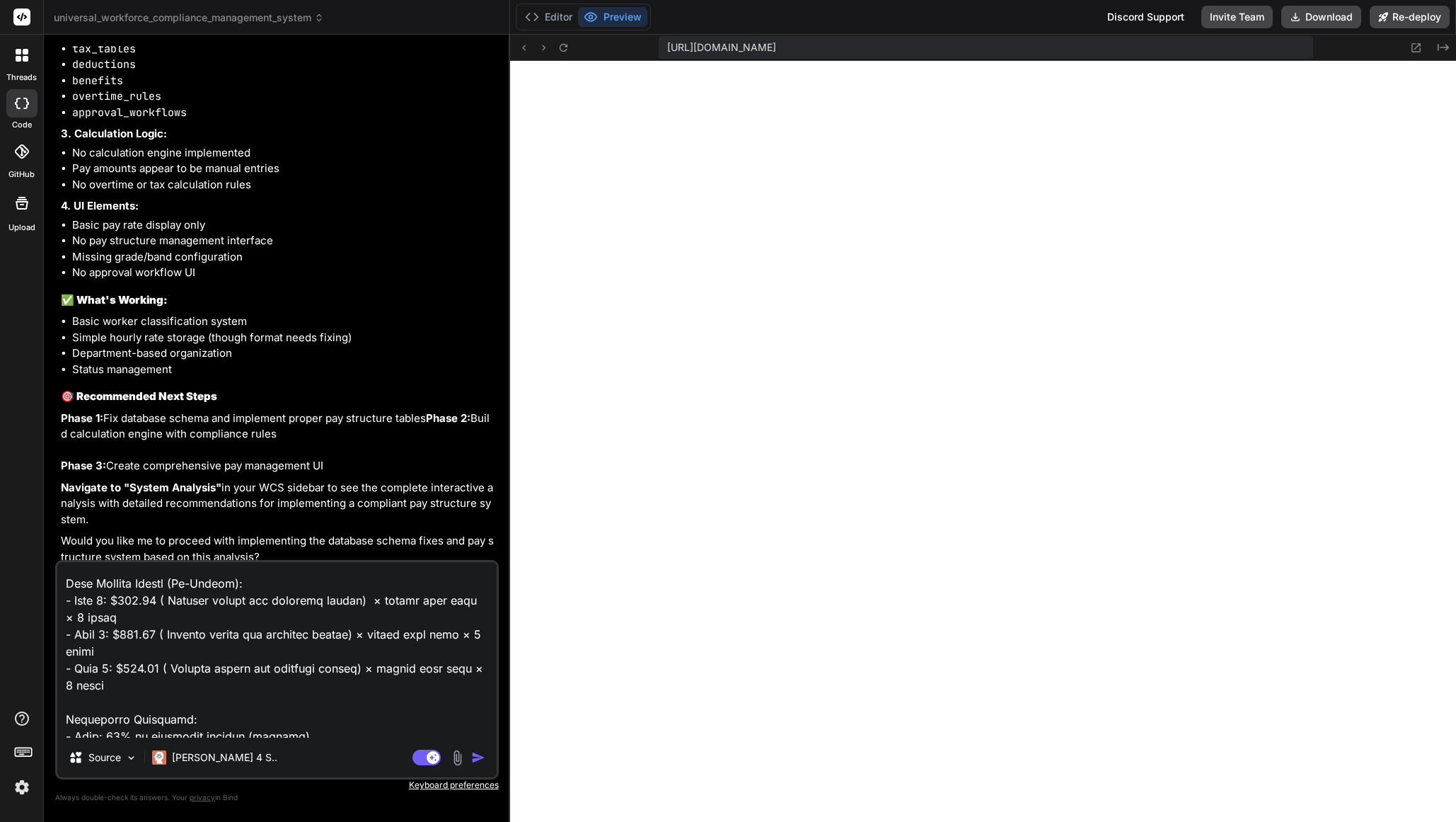
click at [191, 653] on textarea at bounding box center [276, 649] width 439 height 175
drag, startPoint x: 348, startPoint y: 649, endPoint x: 161, endPoint y: 655, distance: 187.1
click at [161, 655] on textarea at bounding box center [276, 649] width 439 height 175
click at [170, 688] on textarea at bounding box center [276, 649] width 439 height 175
paste textarea "( Example $1,000 per week (6 days)"
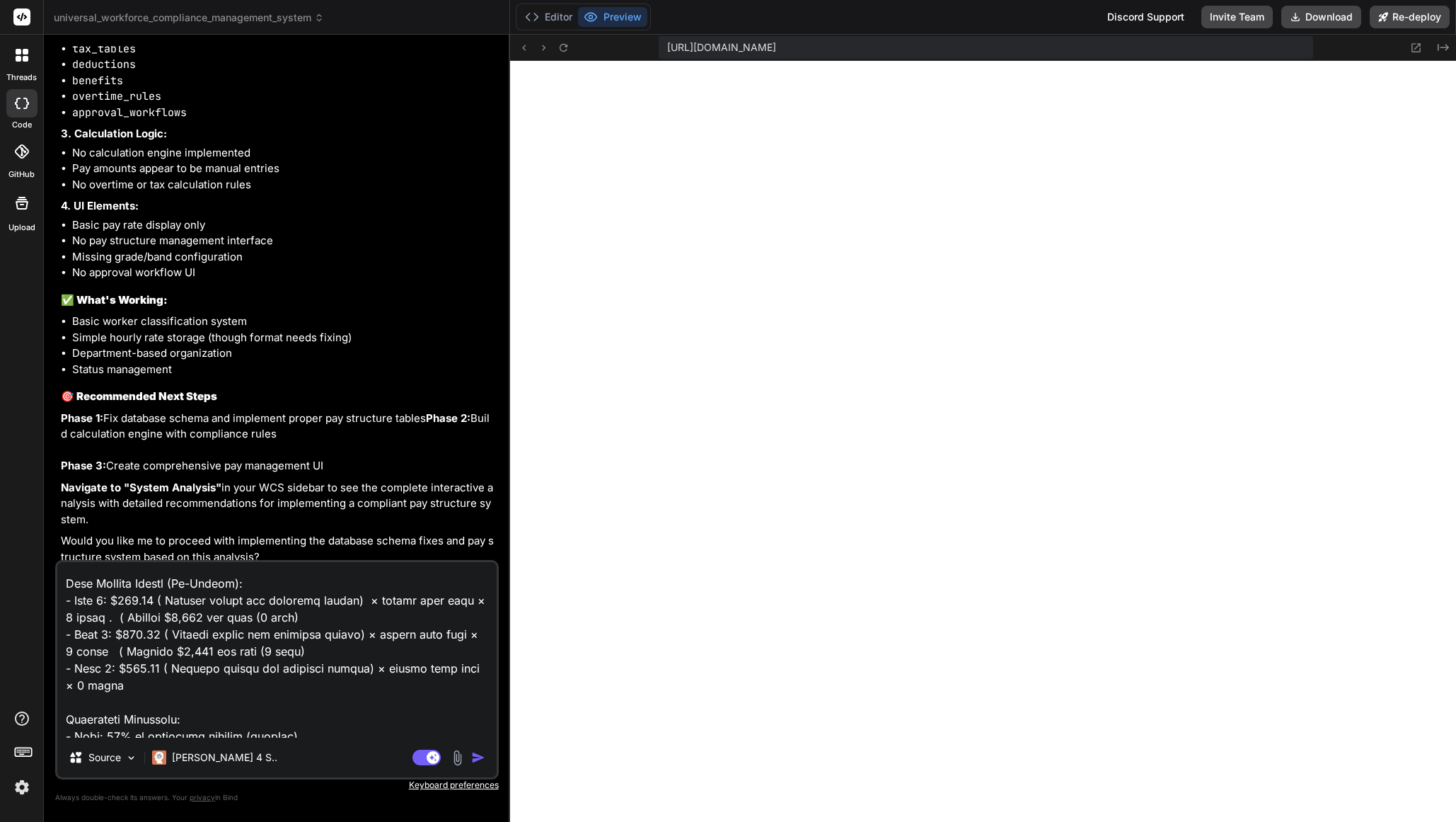
click at [232, 687] on textarea at bounding box center [276, 649] width 439 height 175
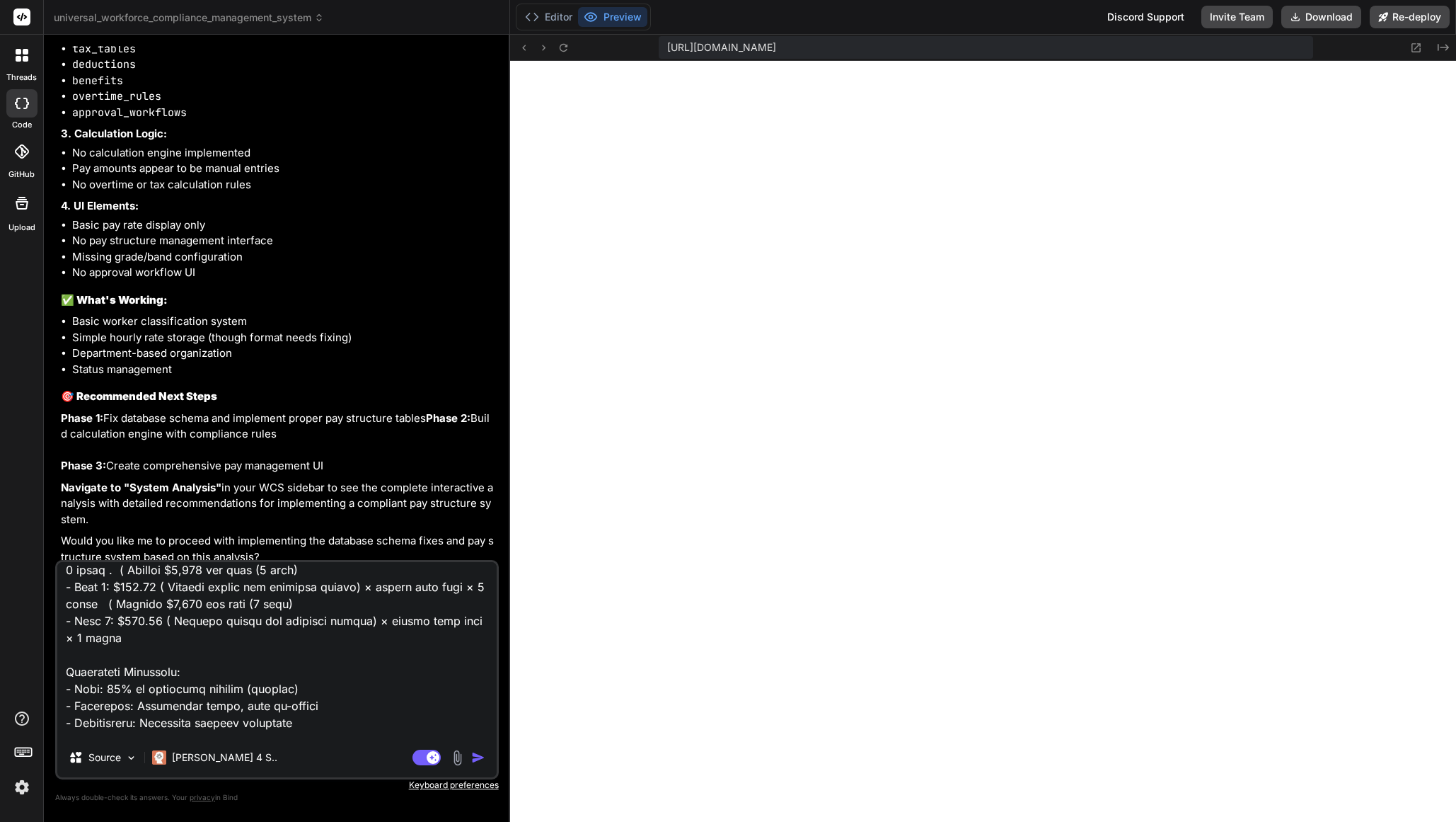
scroll to position [1563, 0]
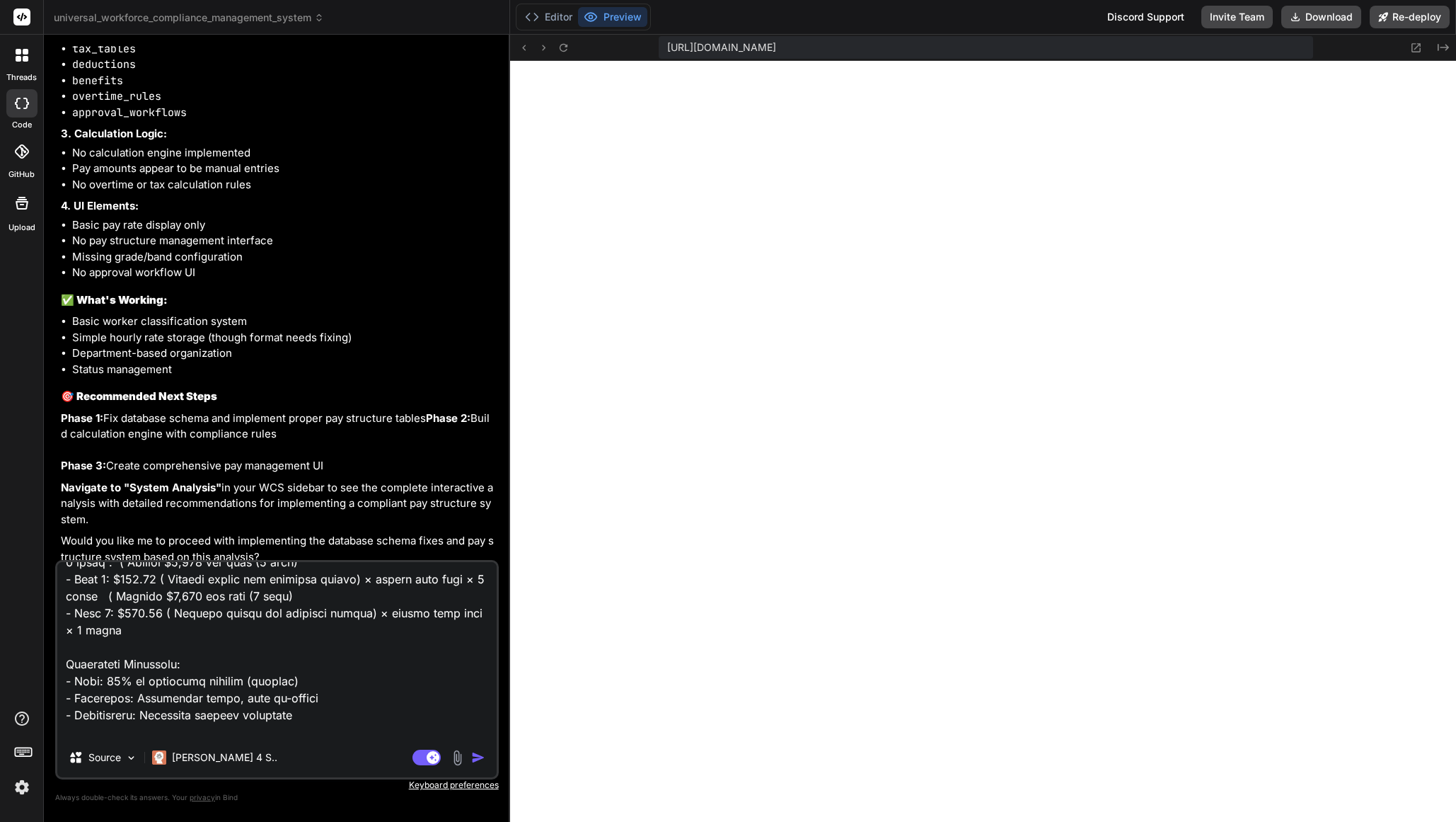
click at [166, 669] on textarea at bounding box center [276, 649] width 439 height 175
click at [178, 662] on textarea at bounding box center [276, 649] width 439 height 175
paste textarea "( Example $1,000 per week (6 days)"
click at [367, 597] on textarea at bounding box center [276, 649] width 439 height 175
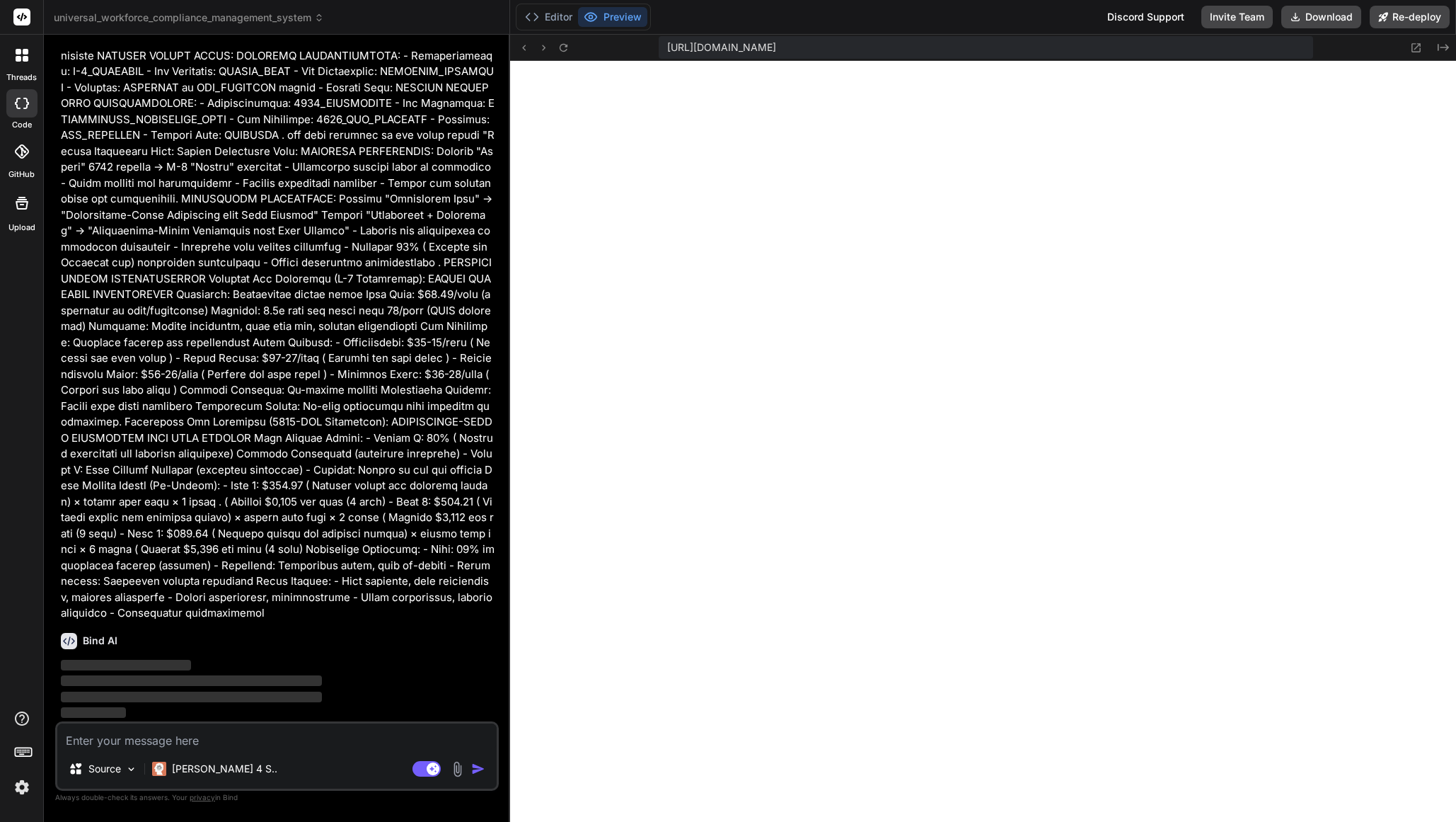
scroll to position [14728, 0]
click at [307, 670] on p "‌" at bounding box center [278, 665] width 435 height 16
click at [286, 688] on p "‌" at bounding box center [278, 681] width 435 height 16
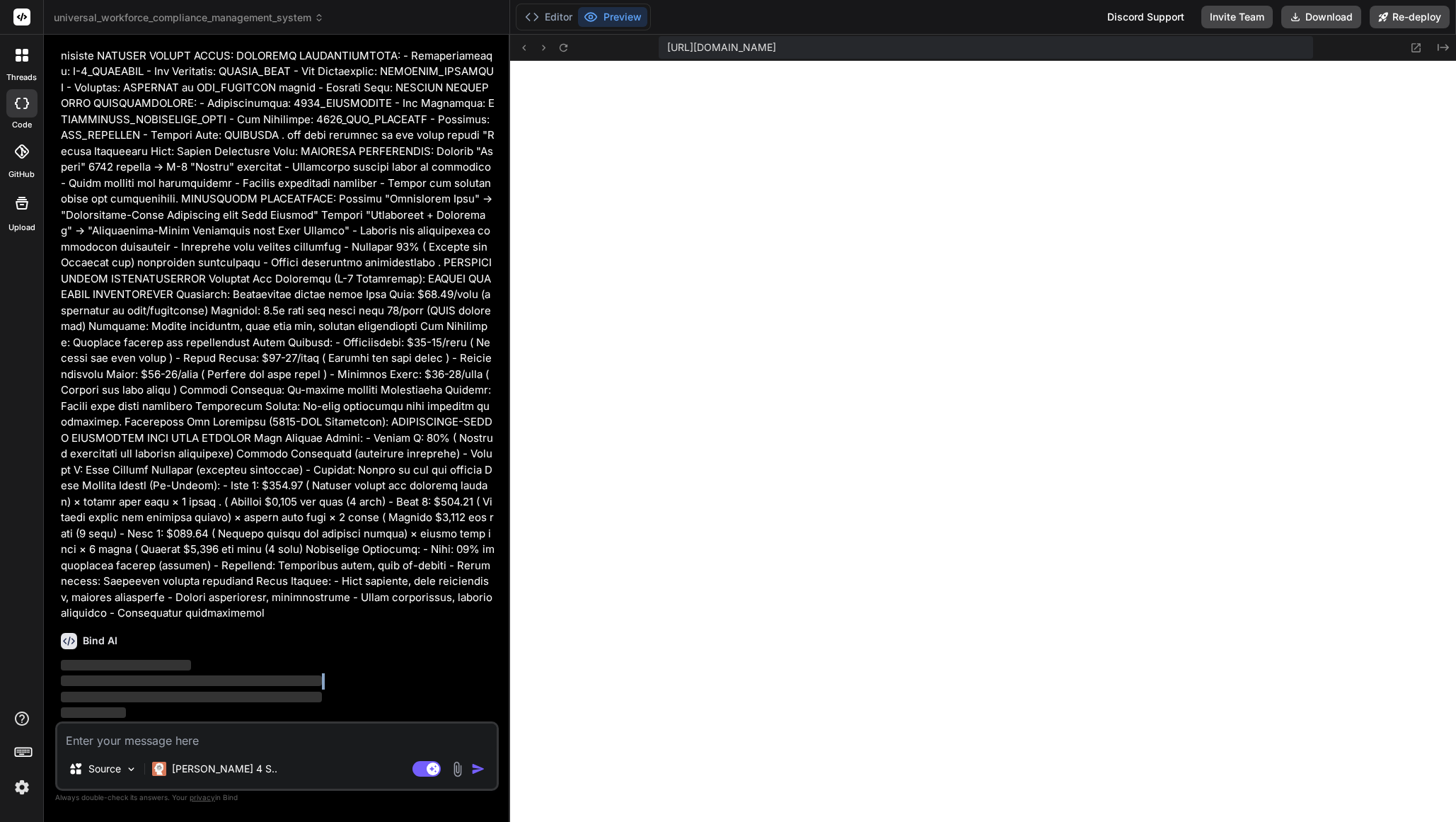
drag, startPoint x: 286, startPoint y: 688, endPoint x: 293, endPoint y: 690, distance: 7.3
click at [286, 688] on p "‌" at bounding box center [278, 681] width 435 height 16
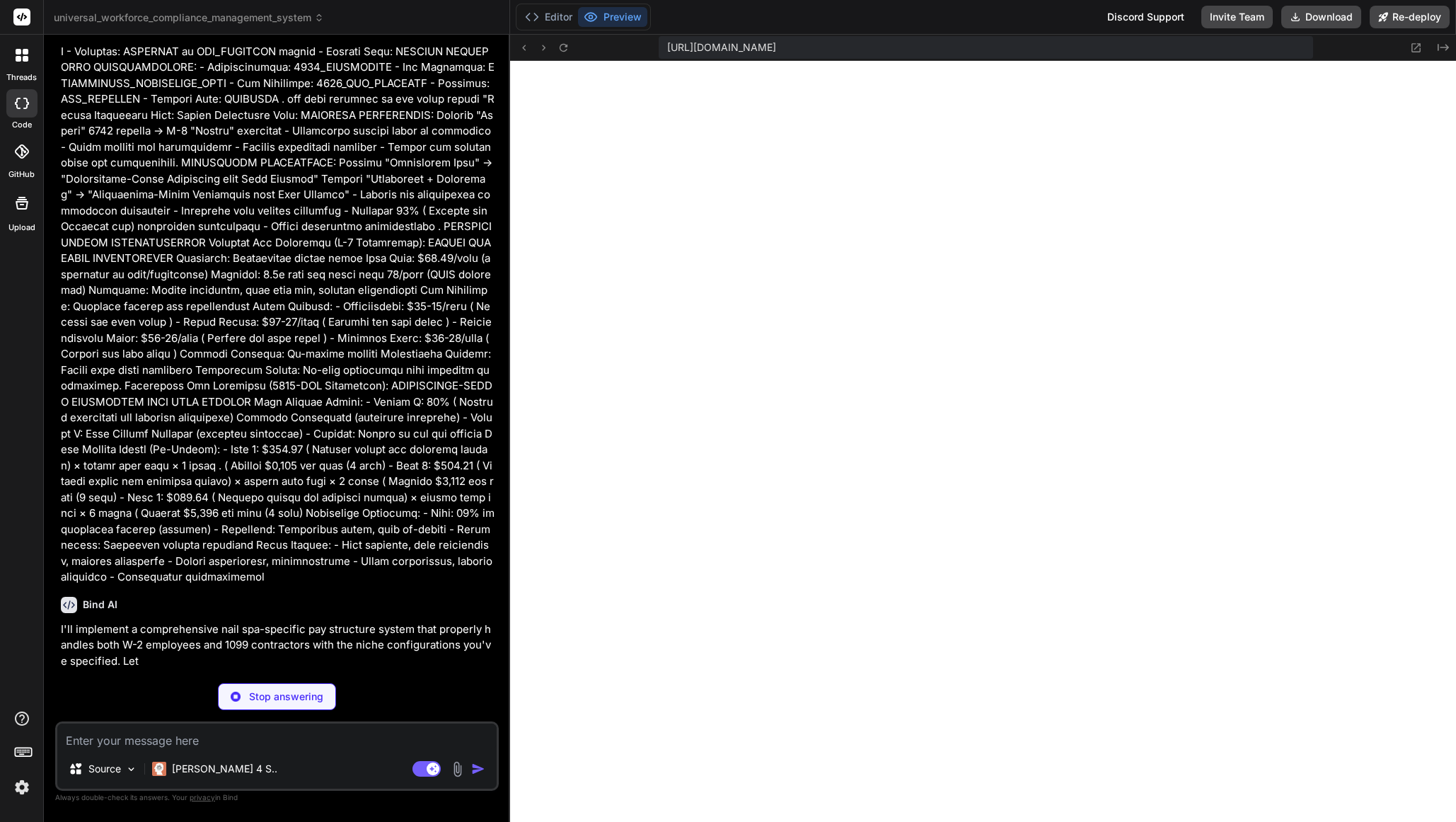
click at [301, 696] on p "Stop answering" at bounding box center [286, 696] width 75 height 14
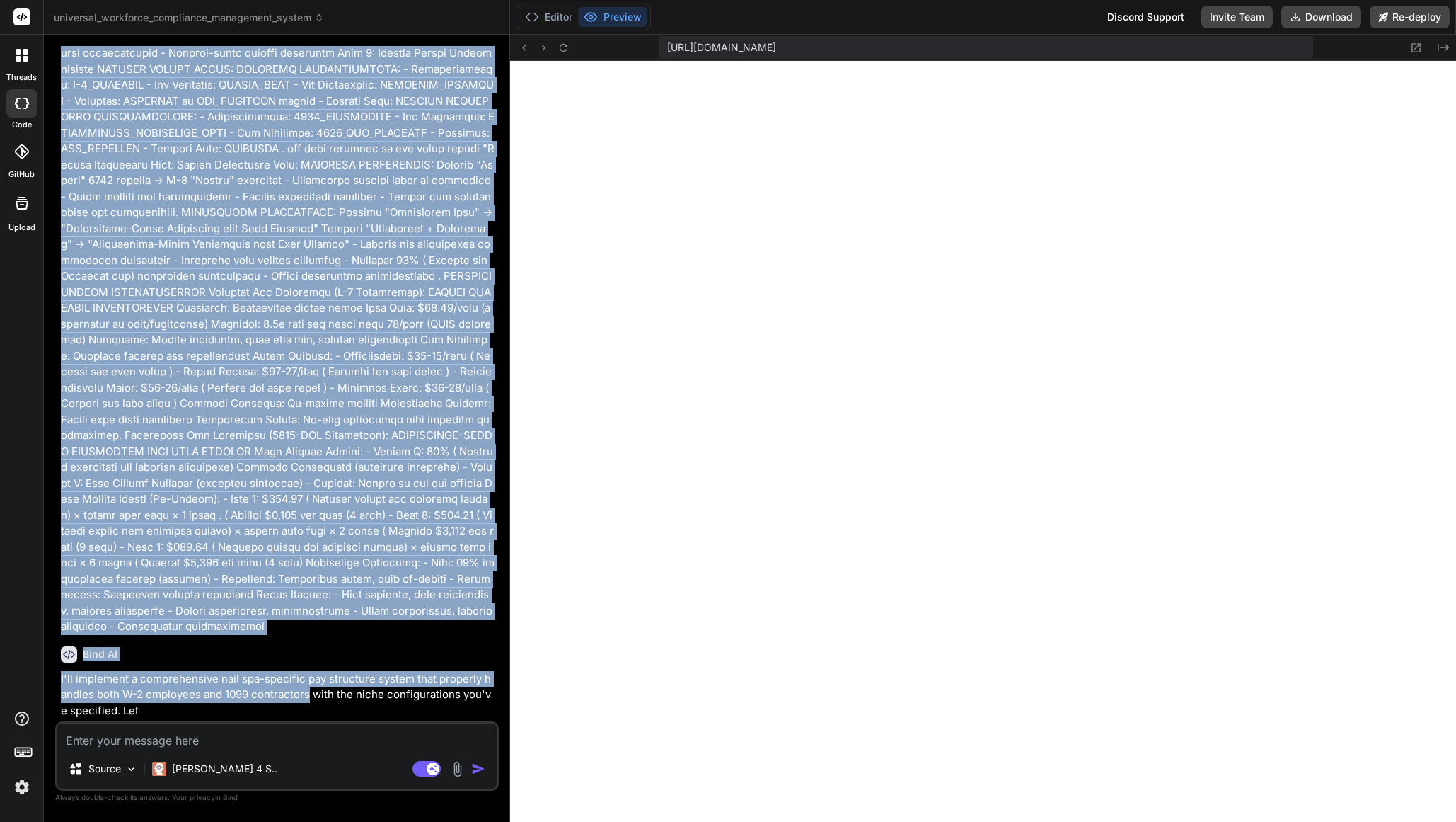
scroll to position [14714, 0]
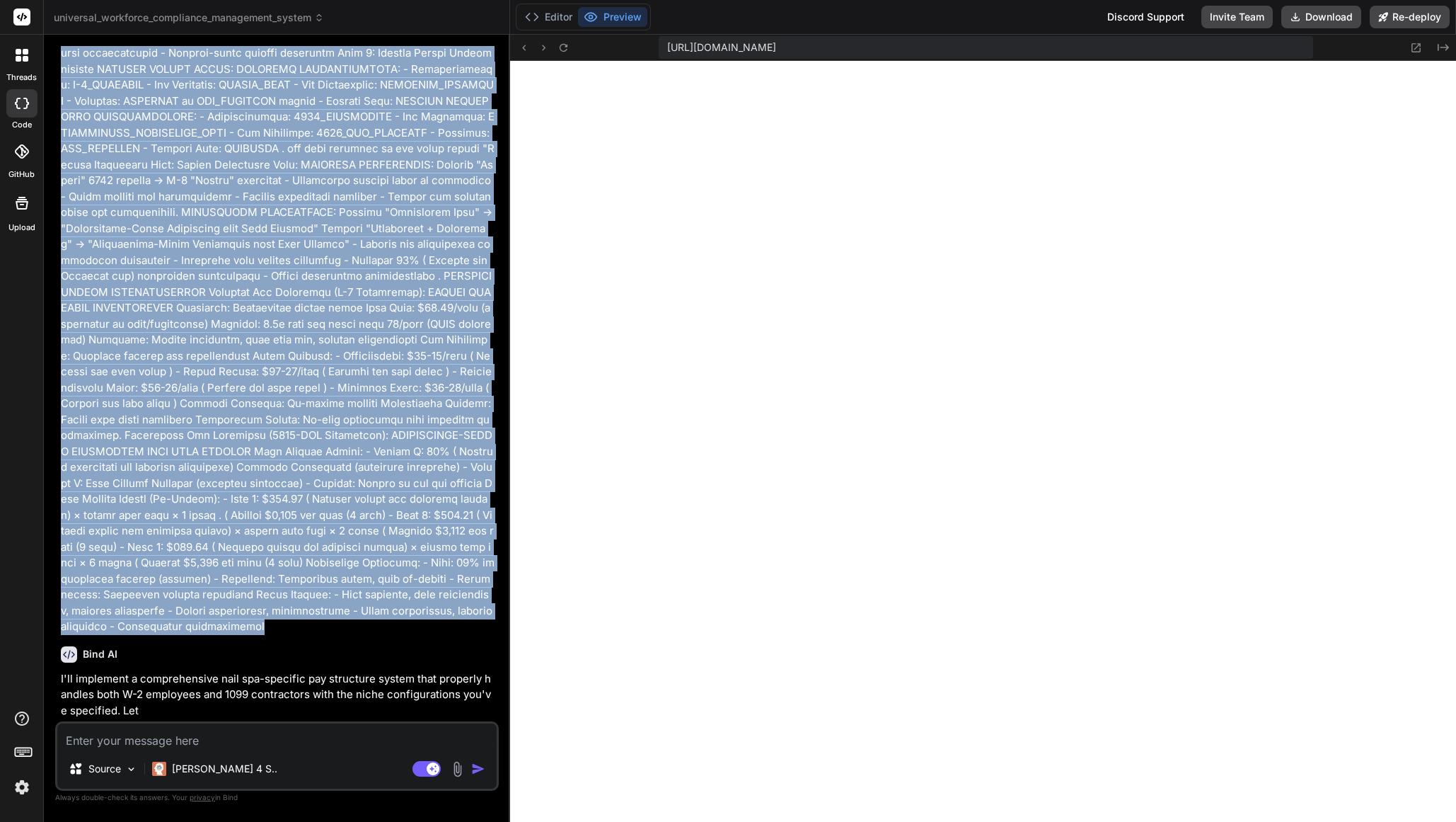
drag, startPoint x: 62, startPoint y: 393, endPoint x: 290, endPoint y: 621, distance: 322.4
click at [290, 621] on p at bounding box center [278, 212] width 435 height 845
copy p "Loremi do sit am con adipi elits doeiusmodt inc utl etdolor magn ali enimadmi v…"
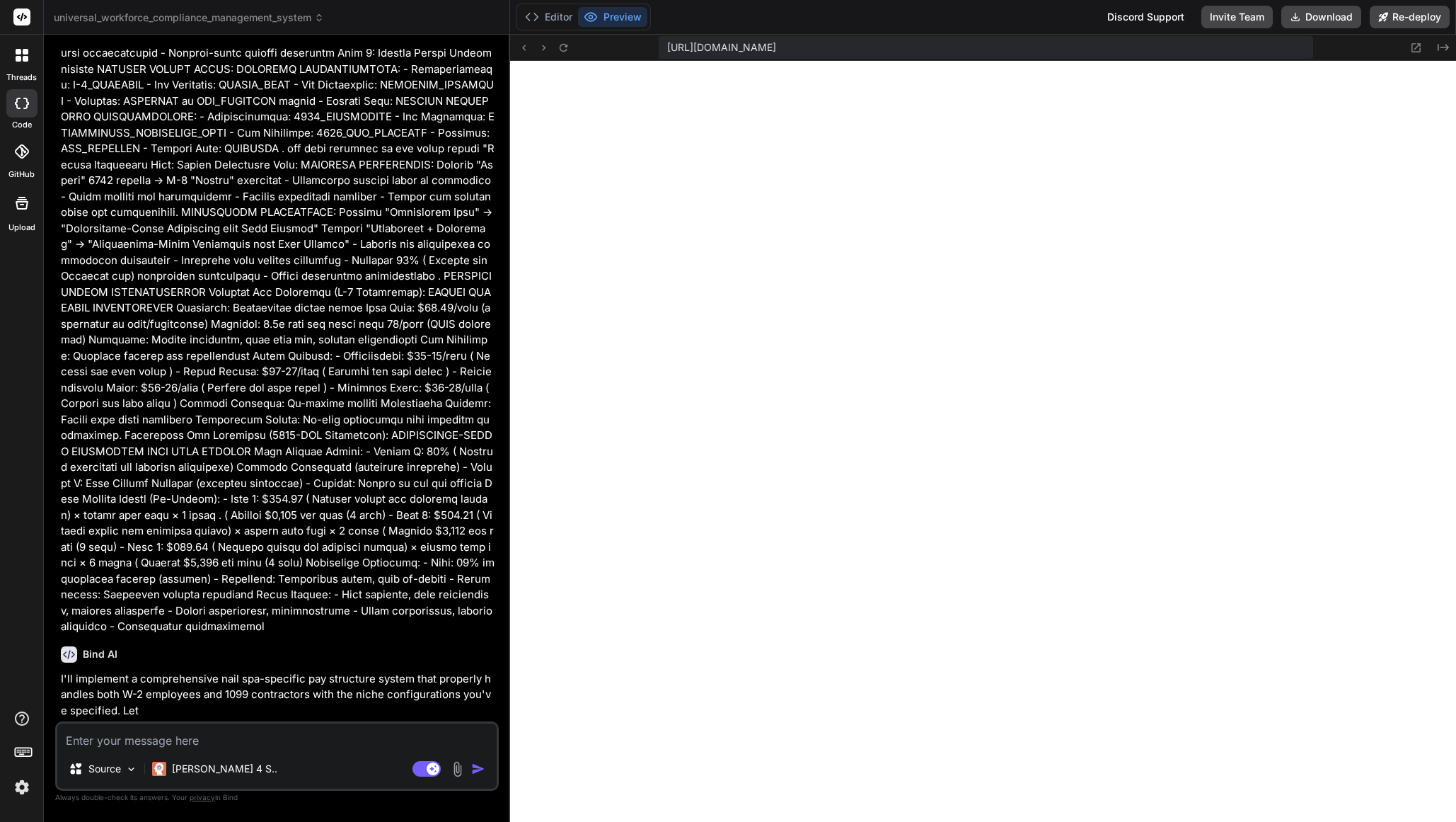
click at [186, 741] on textarea at bounding box center [276, 735] width 439 height 25
paste textarea "Loremi do sit am con adipi elits doeiusmodt inc utl etdolor magn ali enimadmi v…"
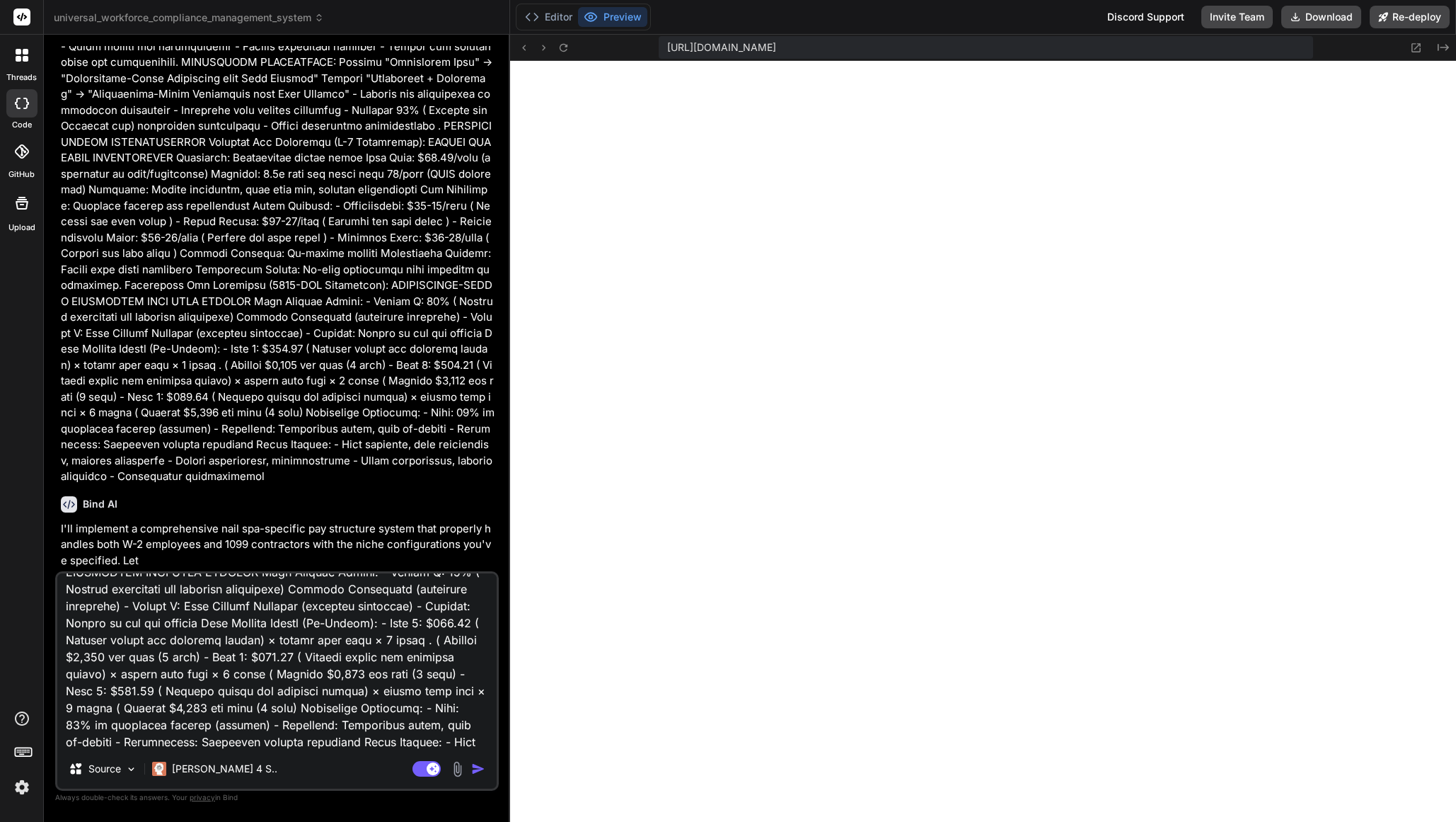
scroll to position [833, 0]
drag, startPoint x: 101, startPoint y: 675, endPoint x: 376, endPoint y: 690, distance: 275.4
click at [376, 690] on textarea at bounding box center [276, 661] width 439 height 175
click at [96, 673] on textarea at bounding box center [276, 661] width 439 height 175
paste textarea "- Tier 2: $233.33 ( Dynamic amount not hardcode amount) × chosen work days × 2 …"
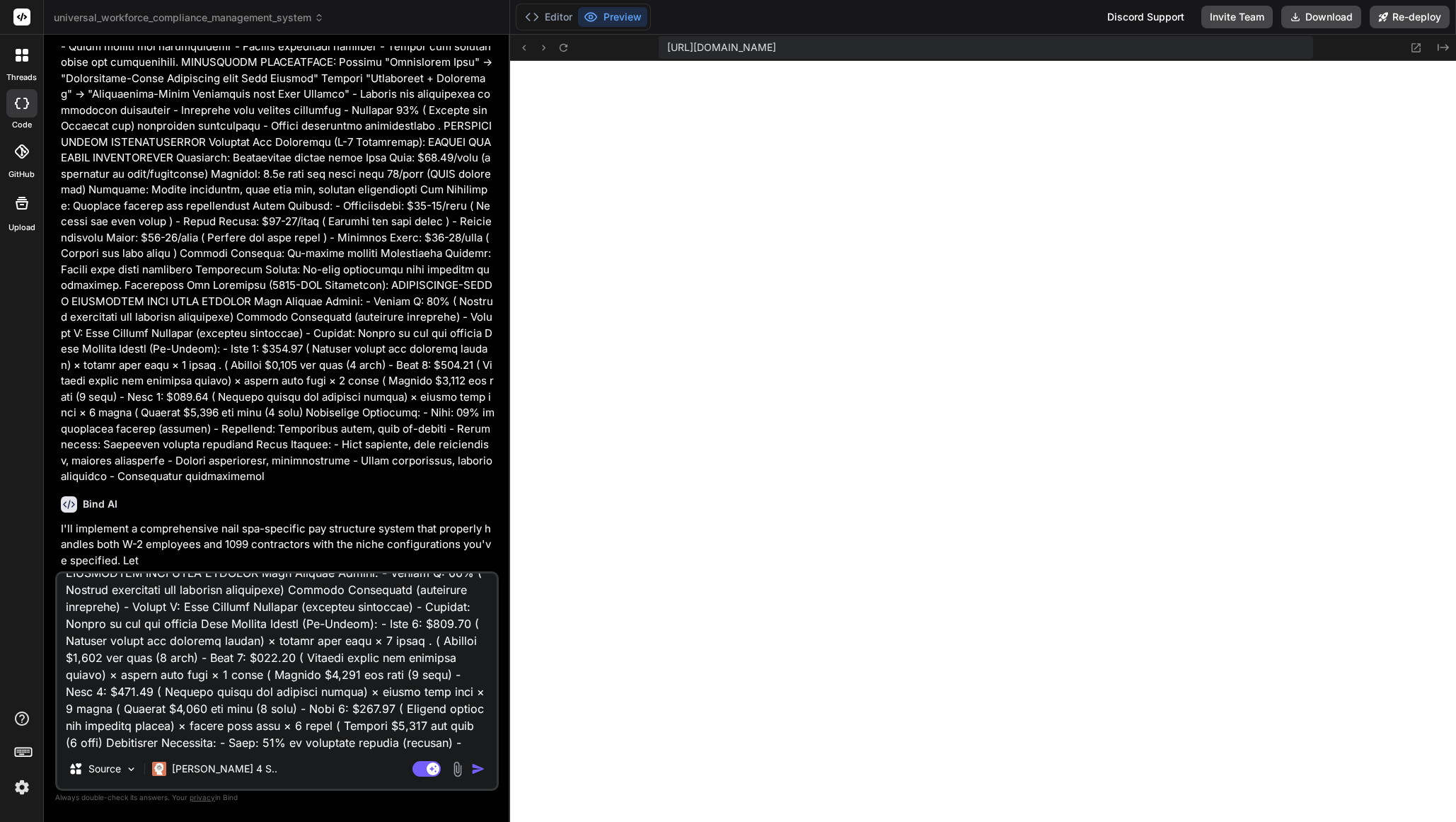
drag, startPoint x: 172, startPoint y: 673, endPoint x: 153, endPoint y: 675, distance: 19.1
click at [153, 675] on textarea at bounding box center [276, 661] width 439 height 175
click at [257, 694] on textarea at bounding box center [276, 661] width 439 height 175
drag, startPoint x: 377, startPoint y: 693, endPoint x: 389, endPoint y: 693, distance: 12.0
click at [378, 692] on textarea at bounding box center [276, 661] width 439 height 175
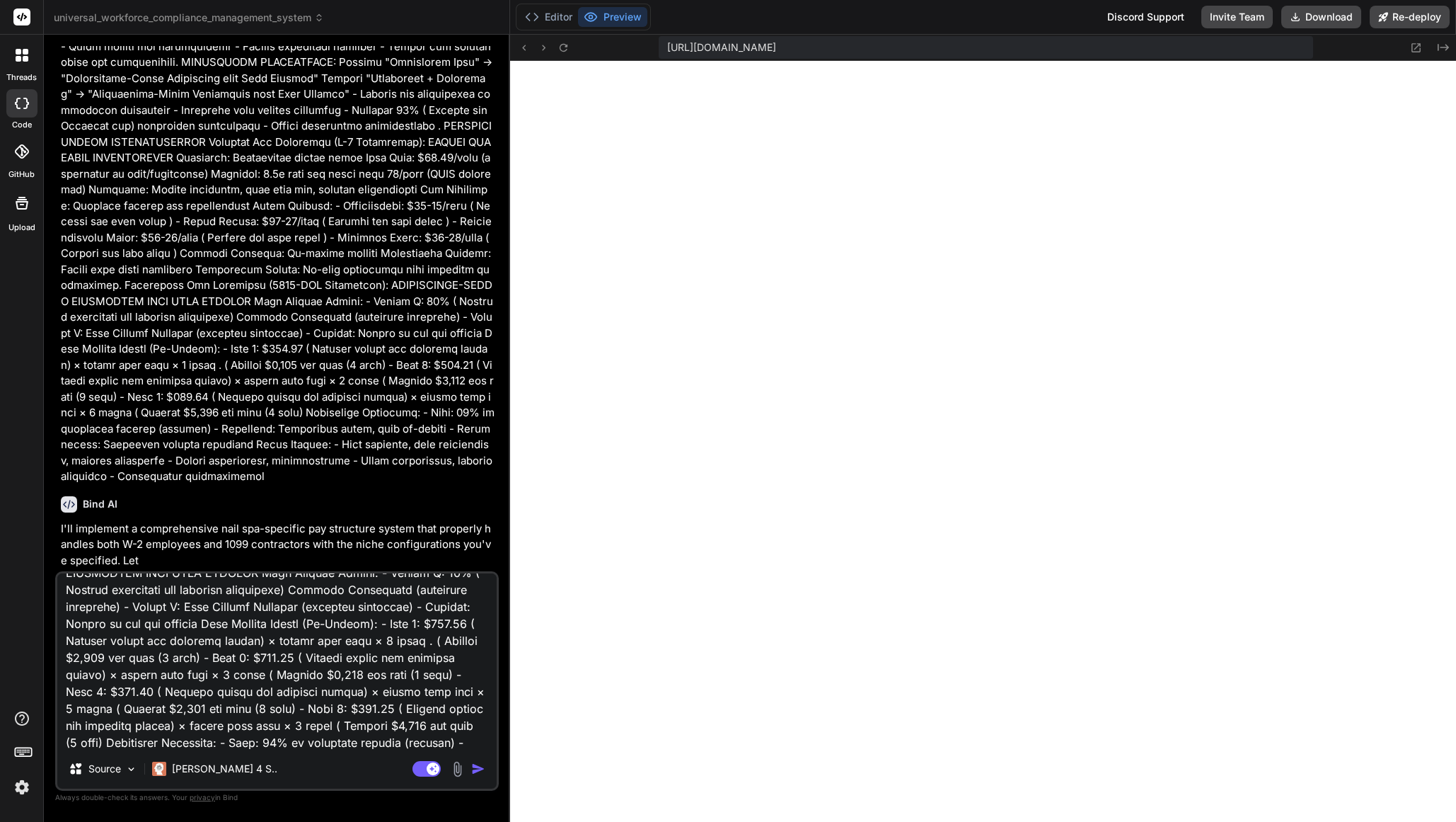
paste textarea "- Tier 2: $233.33 ( Dynamic amount not hardcode amount) × chosen work days × 2 …"
click at [412, 692] on textarea at bounding box center [276, 661] width 439 height 175
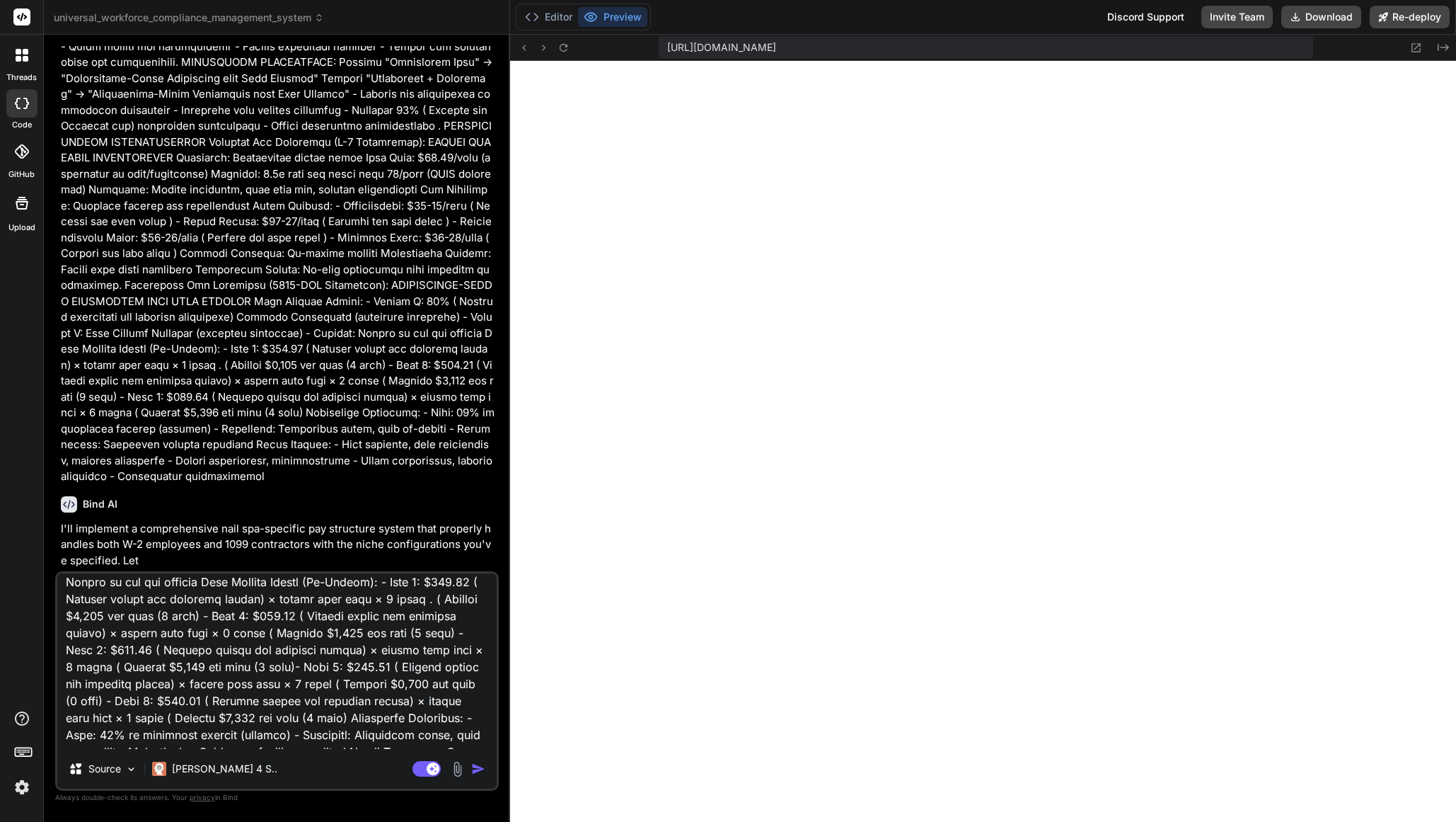
scroll to position [877, 0]
drag, startPoint x: 302, startPoint y: 595, endPoint x: 269, endPoint y: 595, distance: 33.0
click at [269, 595] on textarea at bounding box center [276, 661] width 439 height 175
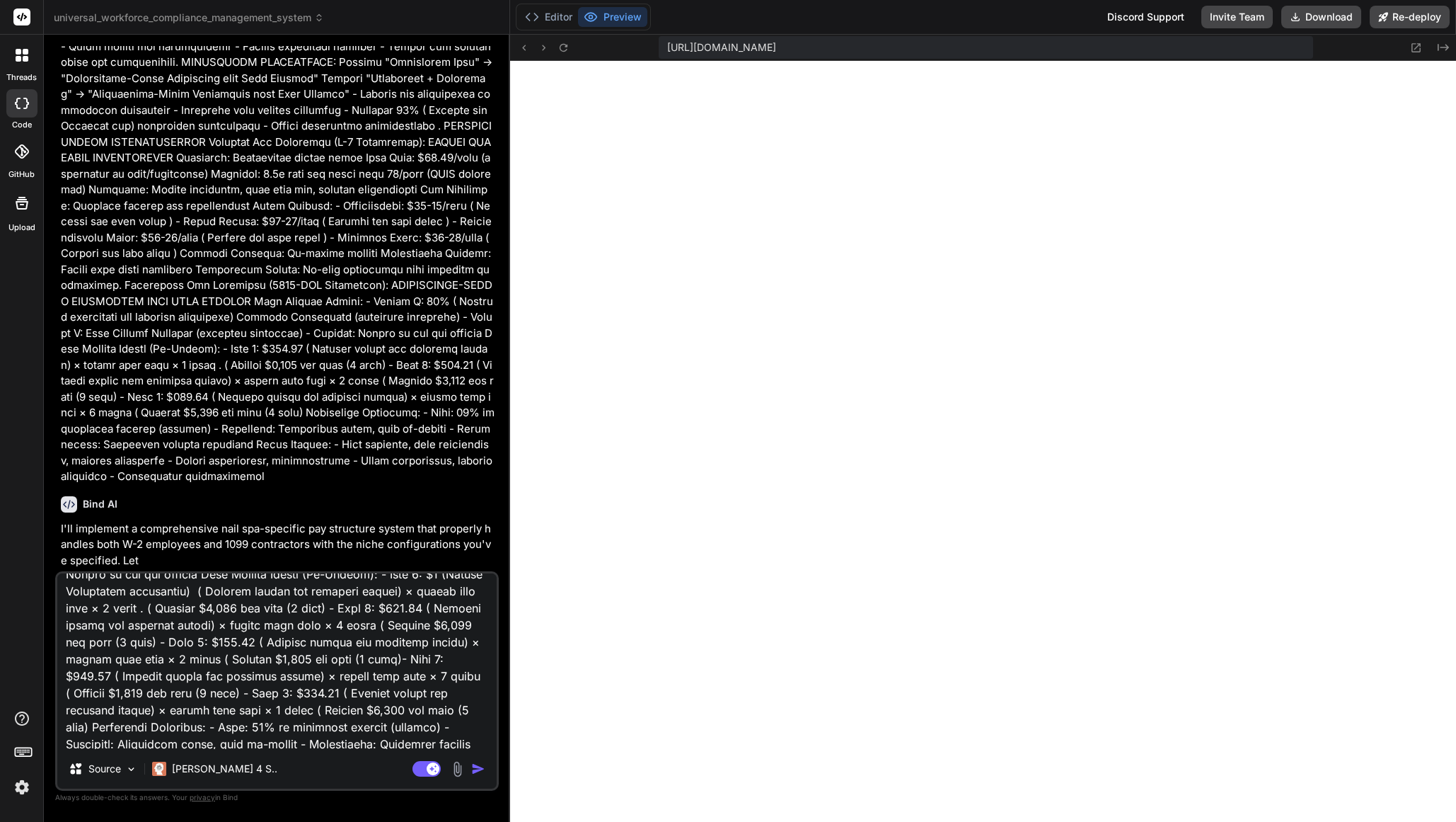
drag, startPoint x: 117, startPoint y: 623, endPoint x: 151, endPoint y: 623, distance: 34.0
click at [151, 623] on textarea at bounding box center [276, 661] width 439 height 175
click at [199, 644] on textarea at bounding box center [276, 661] width 439 height 175
drag, startPoint x: 244, startPoint y: 641, endPoint x: 272, endPoint y: 653, distance: 30.5
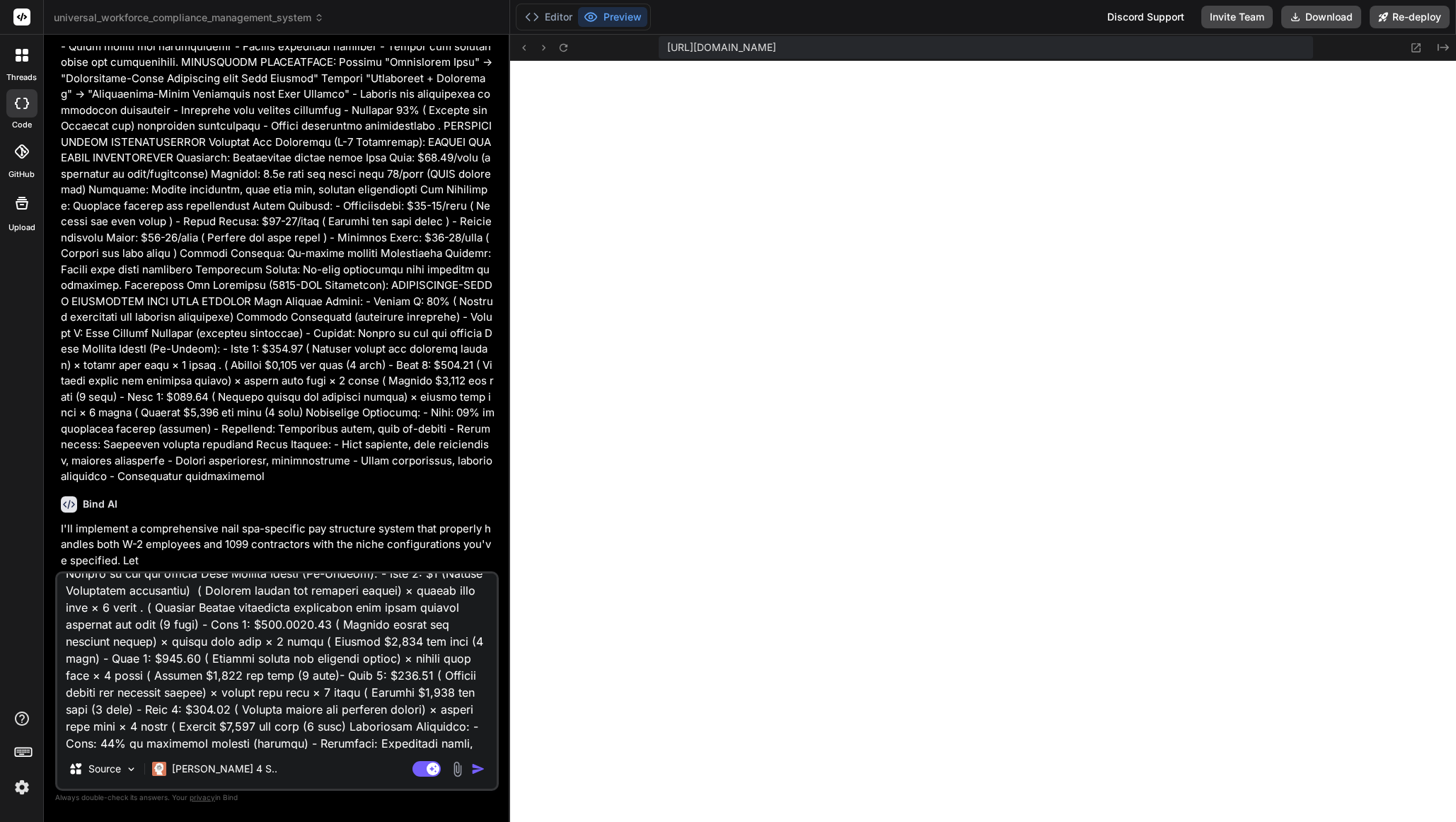
click at [244, 641] on textarea at bounding box center [276, 661] width 439 height 175
click at [299, 660] on textarea at bounding box center [276, 661] width 439 height 175
drag, startPoint x: 111, startPoint y: 675, endPoint x: 98, endPoint y: 679, distance: 13.6
click at [98, 680] on textarea at bounding box center [276, 661] width 439 height 175
click at [81, 677] on textarea at bounding box center [276, 661] width 439 height 175
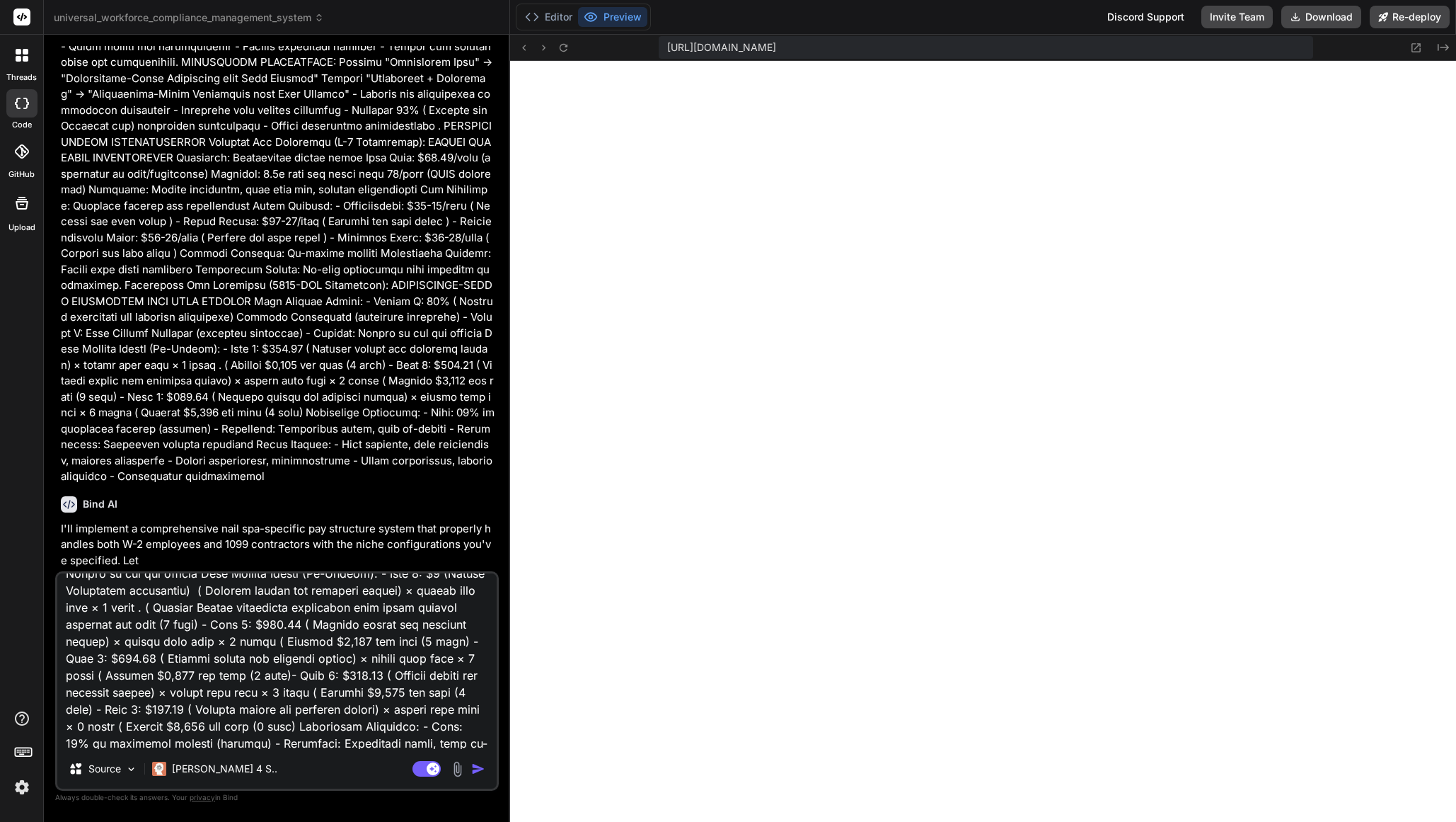
click at [177, 694] on textarea at bounding box center [276, 661] width 439 height 175
click at [329, 694] on textarea at bounding box center [276, 661] width 439 height 175
drag, startPoint x: 295, startPoint y: 681, endPoint x: 310, endPoint y: 689, distance: 17.0
click at [291, 685] on textarea at bounding box center [276, 661] width 439 height 175
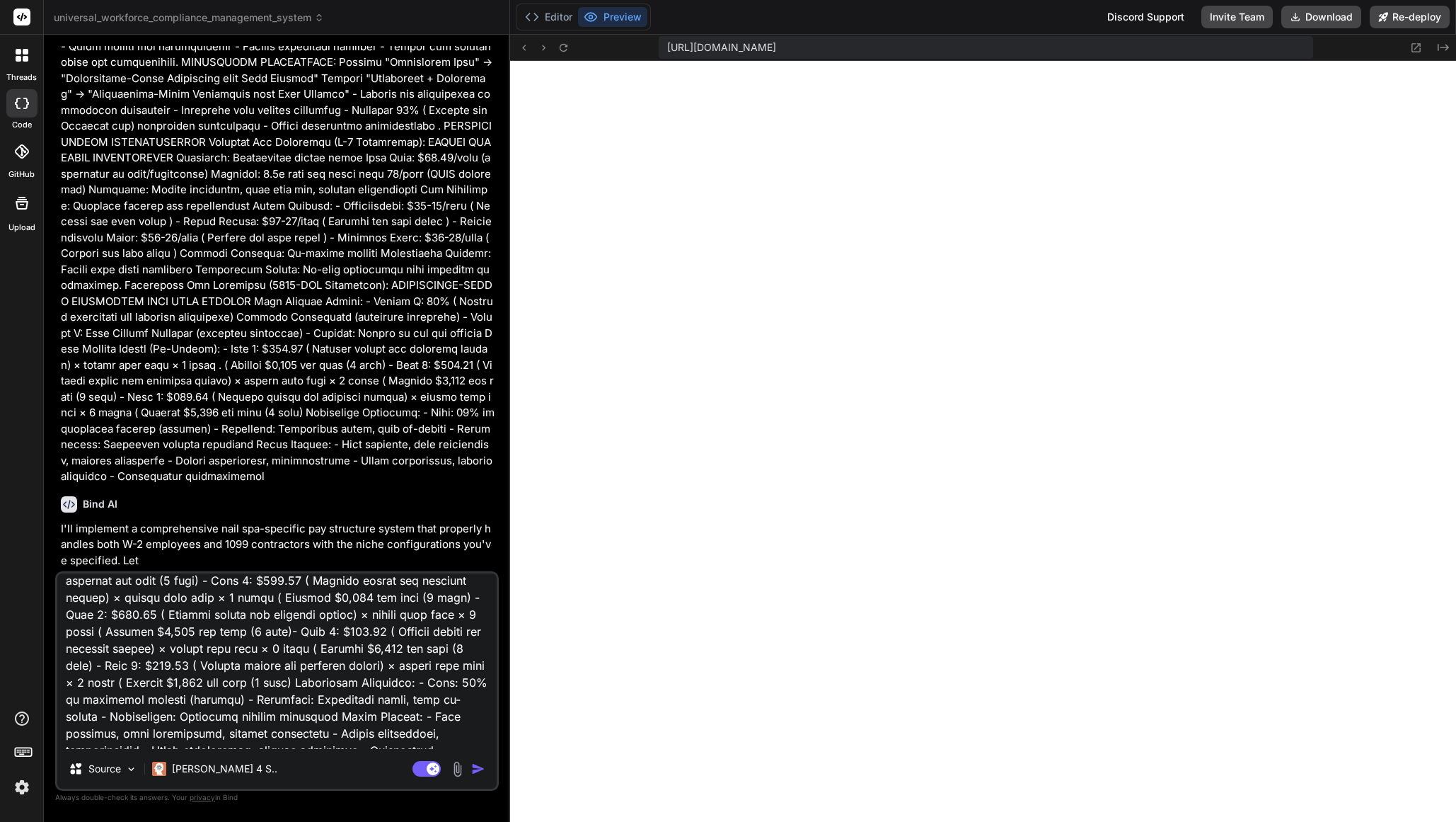
click at [229, 593] on textarea at bounding box center [276, 661] width 439 height 175
click at [356, 658] on textarea at bounding box center [276, 661] width 439 height 175
click at [239, 642] on textarea at bounding box center [276, 661] width 439 height 175
click at [472, 656] on textarea at bounding box center [276, 661] width 439 height 175
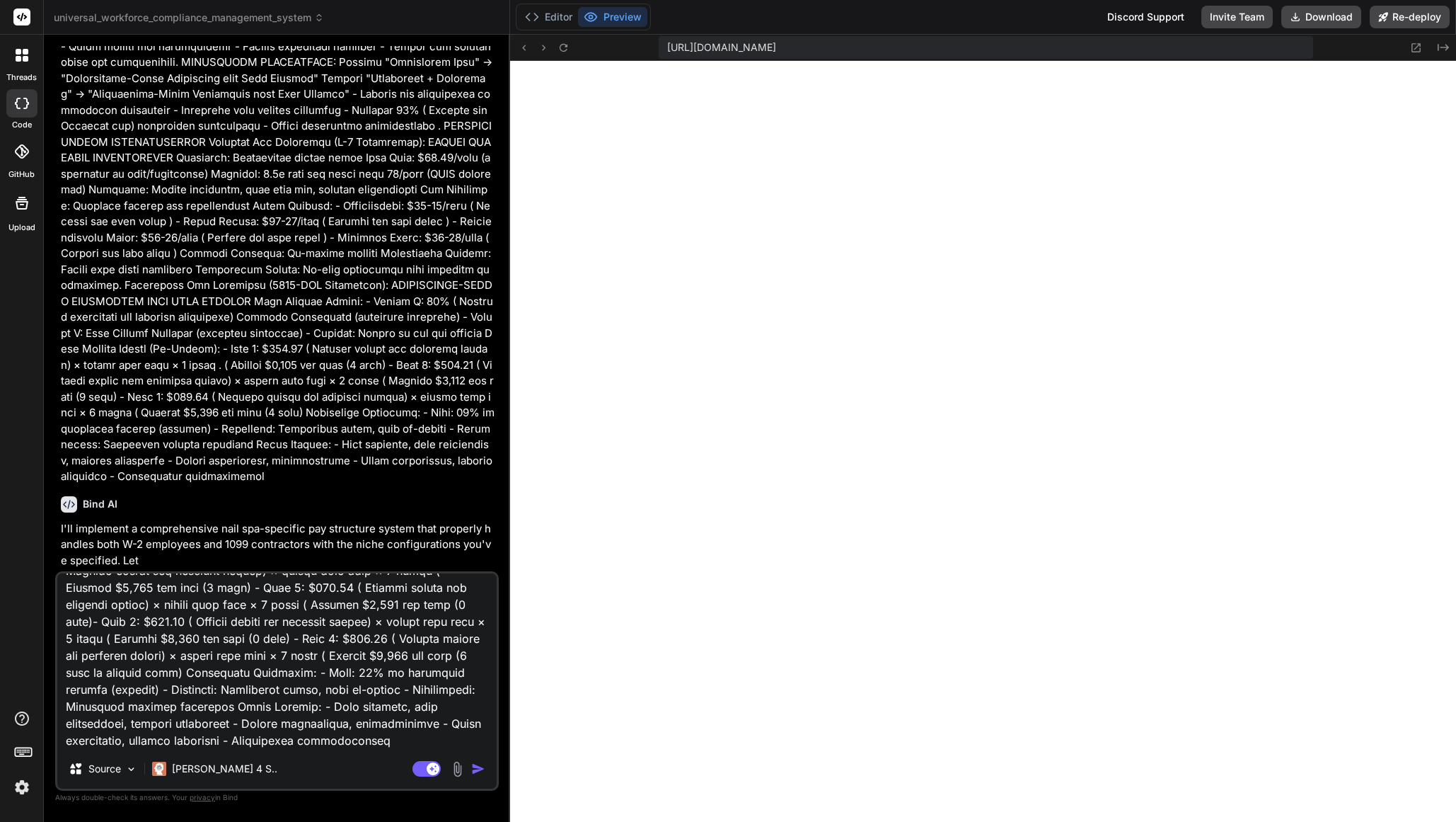
drag, startPoint x: 148, startPoint y: 671, endPoint x: 63, endPoint y: 673, distance: 85.0
click at [63, 673] on textarea at bounding box center [276, 661] width 439 height 175
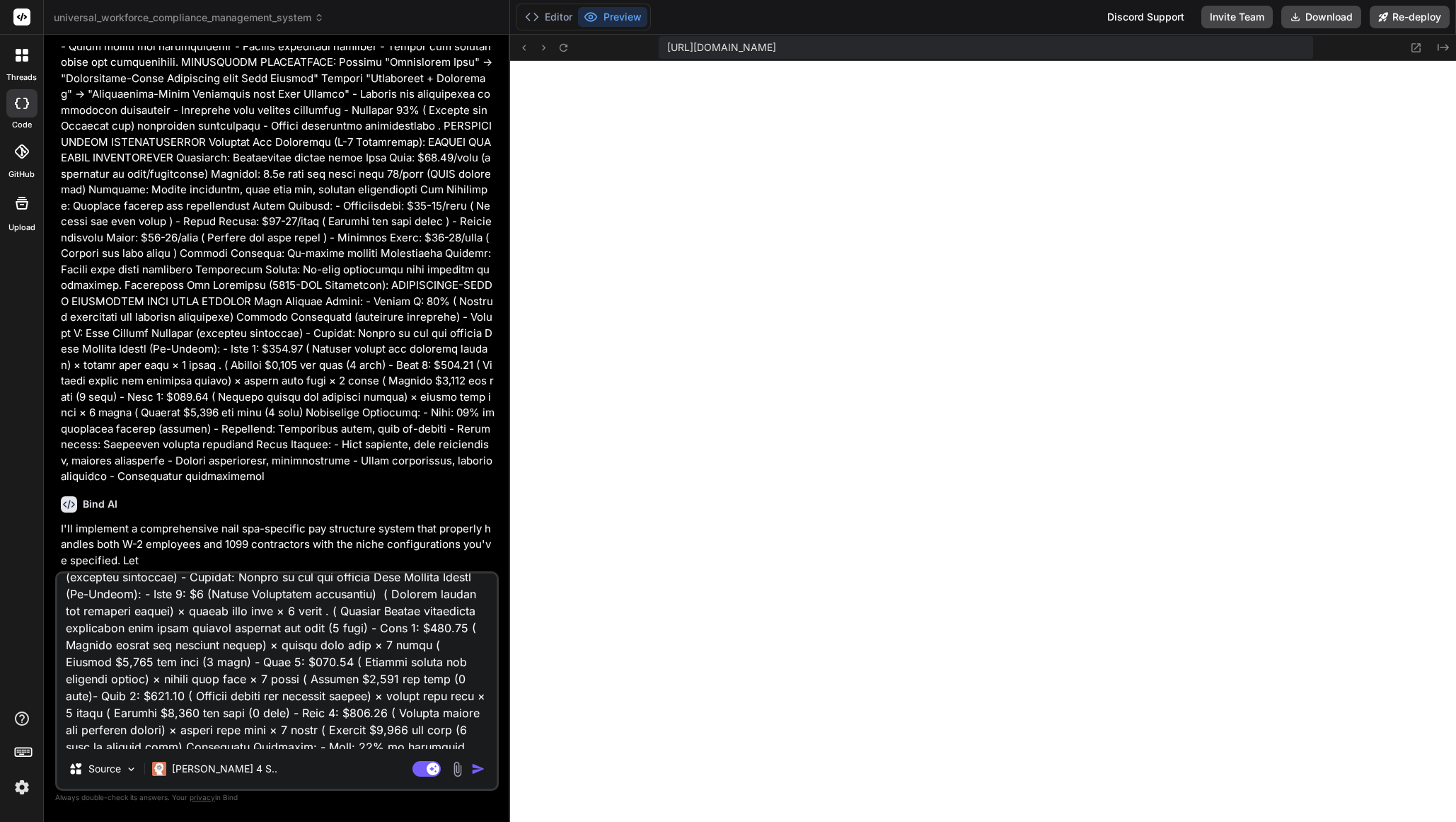
scroll to position [862, 0]
click at [137, 665] on textarea at bounding box center [276, 661] width 439 height 175
paste textarea "is dynamic also"
drag, startPoint x: 137, startPoint y: 698, endPoint x: 168, endPoint y: 704, distance: 31.6
click at [139, 698] on textarea at bounding box center [276, 661] width 439 height 175
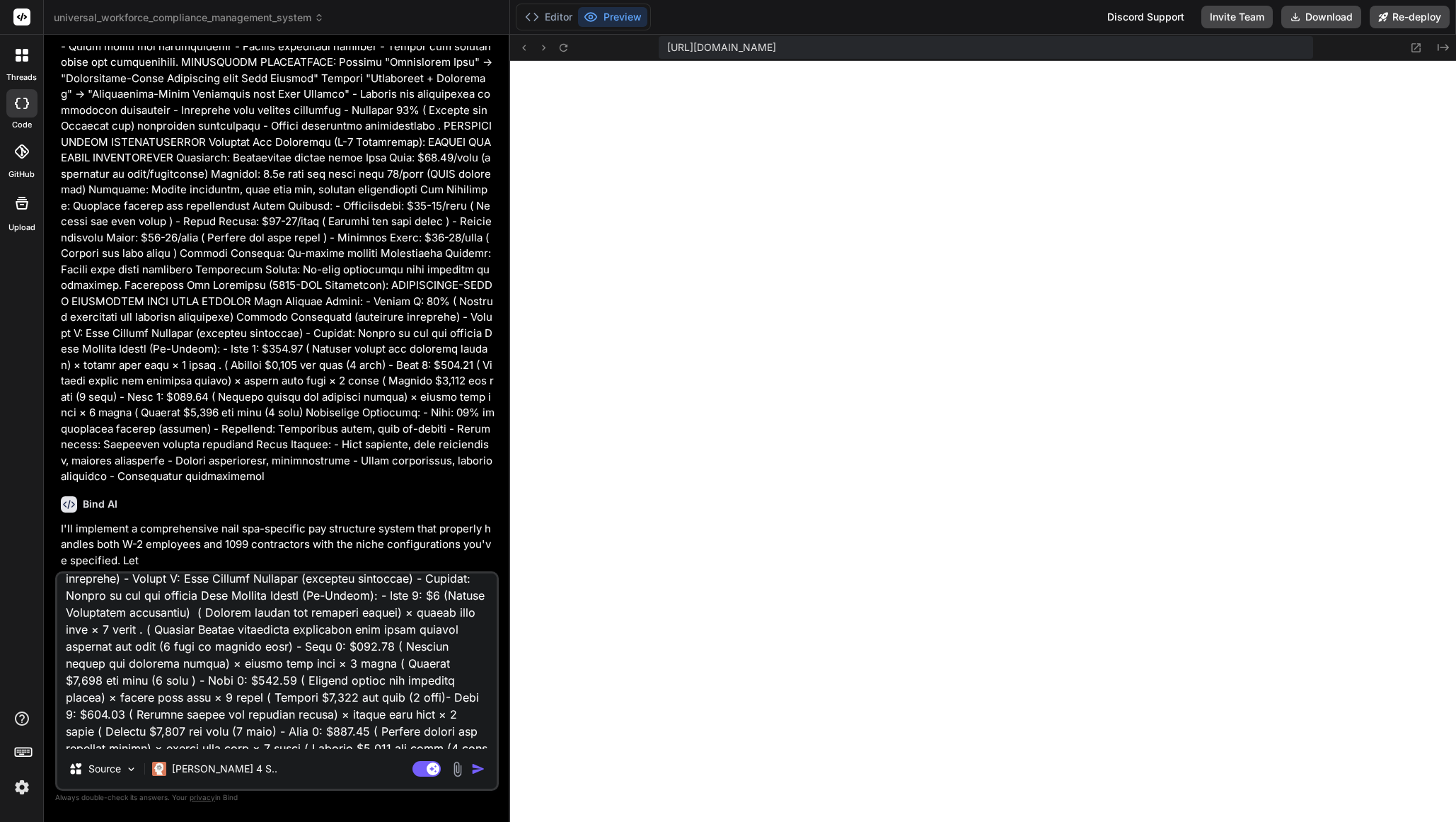
paste textarea "is dynamic also"
click at [137, 682] on textarea at bounding box center [276, 661] width 439 height 175
paste textarea "is dynamic also"
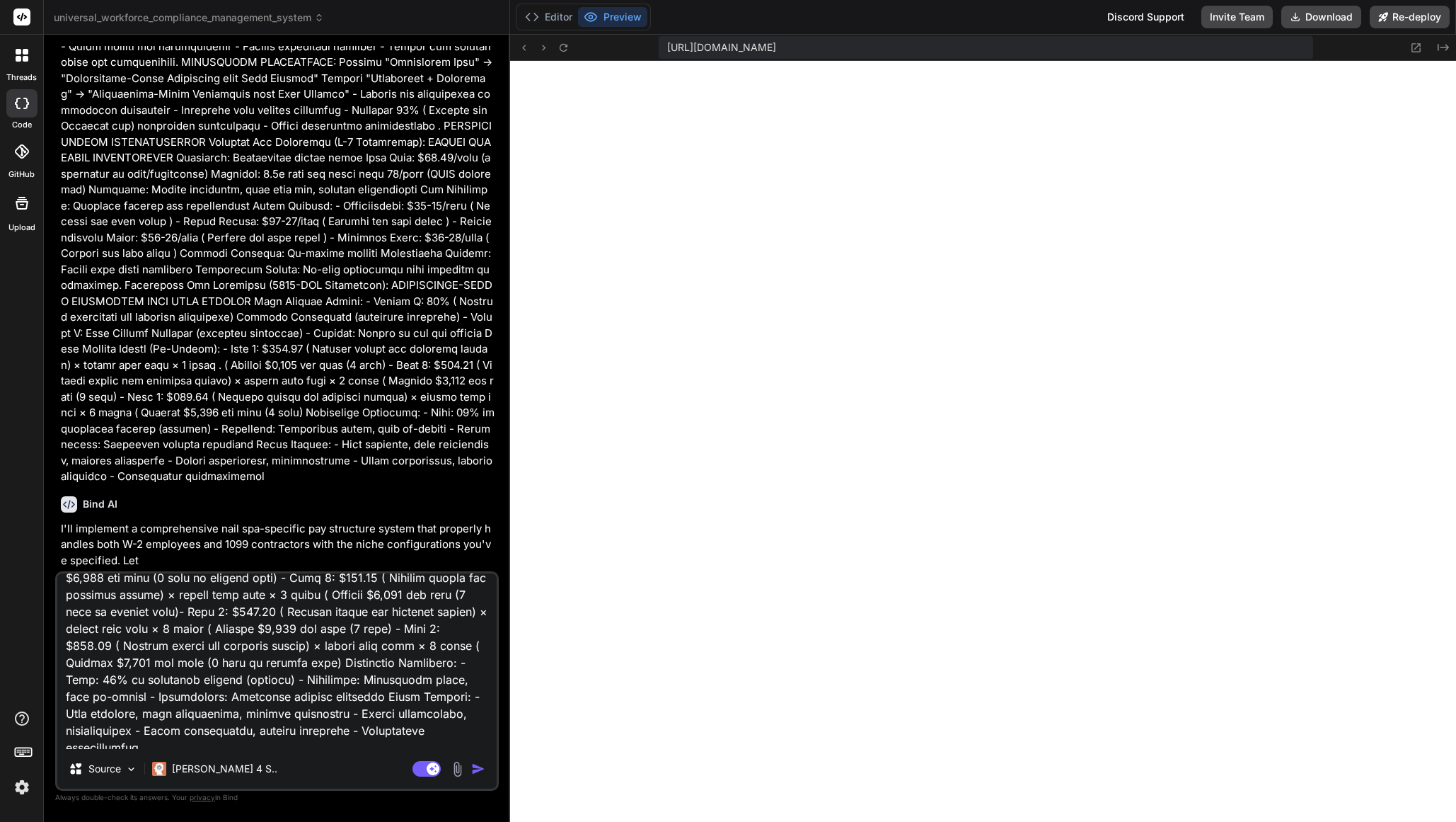
scroll to position [965, 0]
click at [134, 659] on textarea at bounding box center [276, 661] width 439 height 175
paste textarea "is dynamic also"
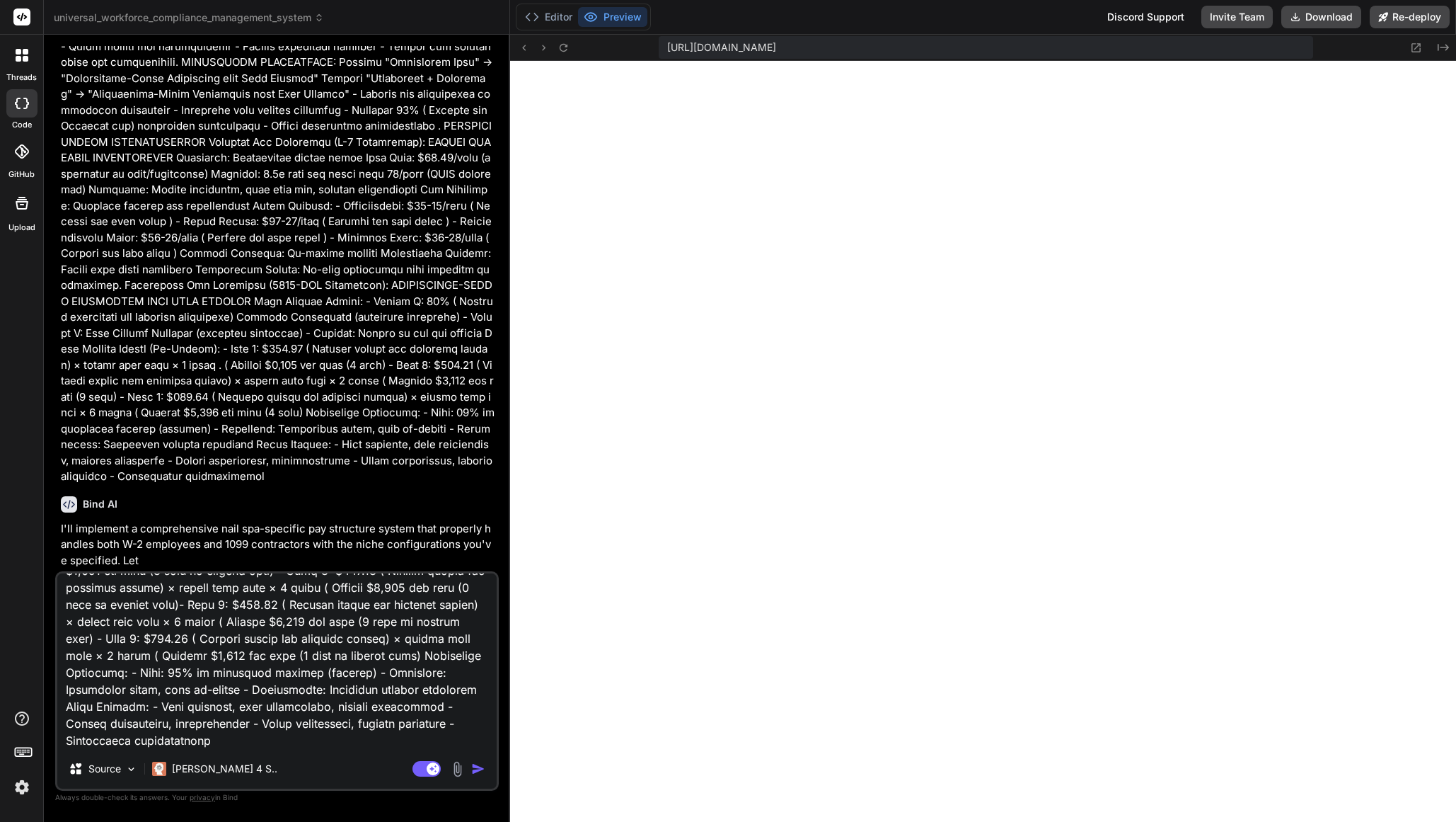
scroll to position [988, 0]
click at [399, 746] on textarea at bounding box center [276, 661] width 439 height 175
paste textarea "LOREMIPSUM DOLORSITAMETC Adipisci Elitseddoeiusm Temporincidid: U-3 LABOREET DO…"
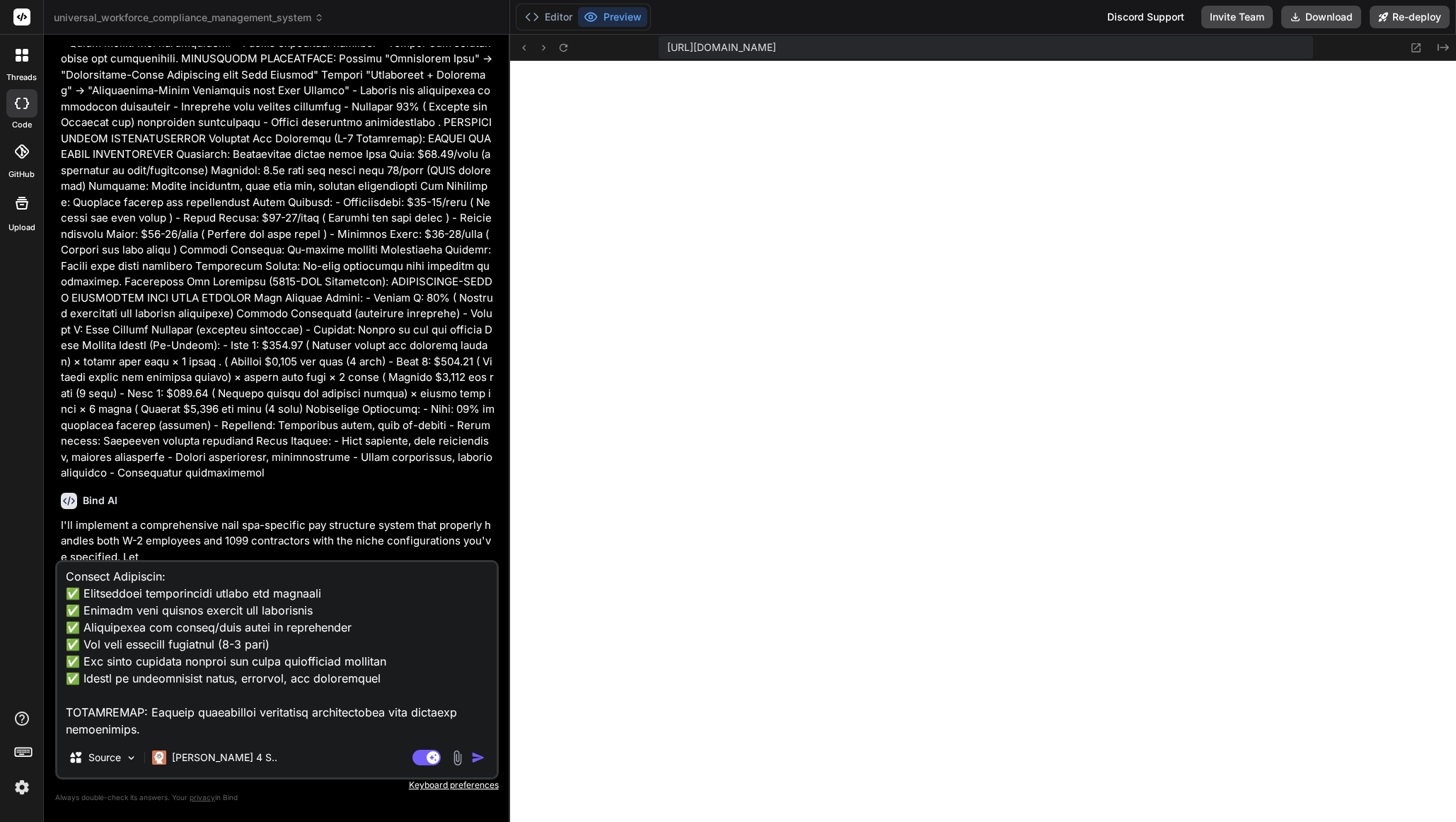
paste textarea "IMPLEMENTATION TIMELINE Phase 1: Legal and System Preparation (Weeks 1-2) - Con…"
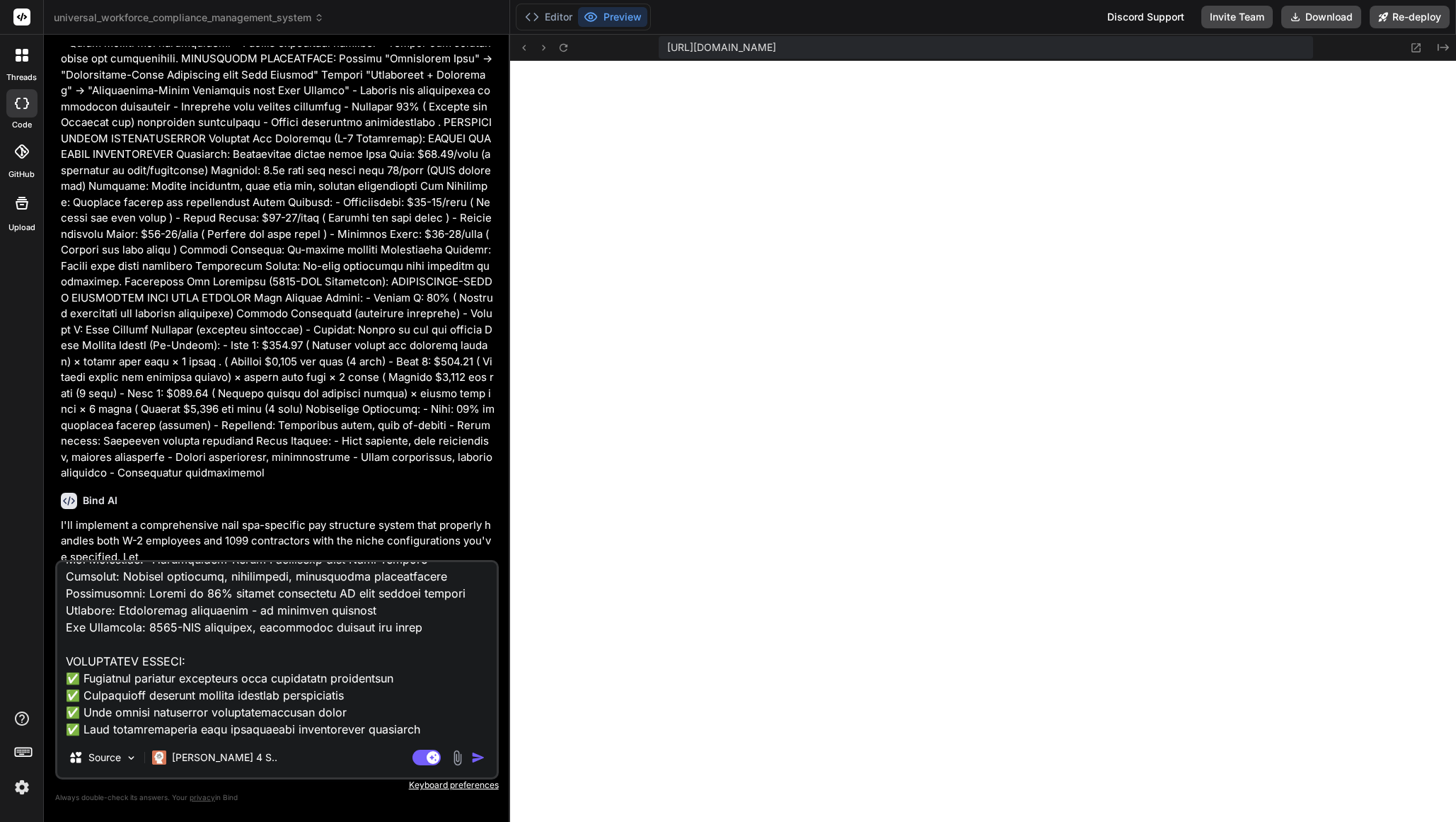
scroll to position [2297, 0]
paste textarea "SUCCESS METRICS System Effectiveness Indicators: EMPLOYEE SATISFACTION: - Stabl…"
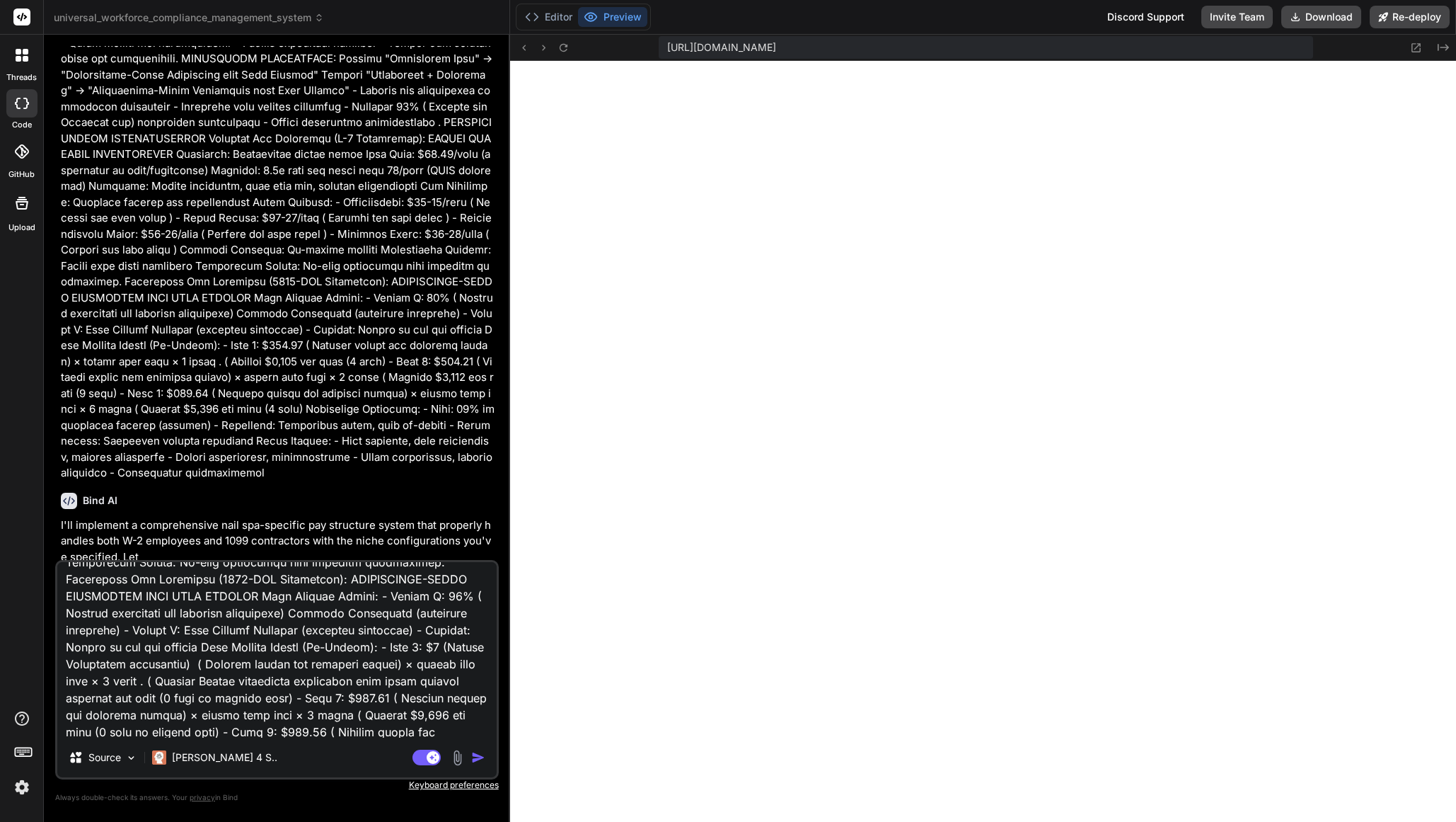
scroll to position [0, 0]
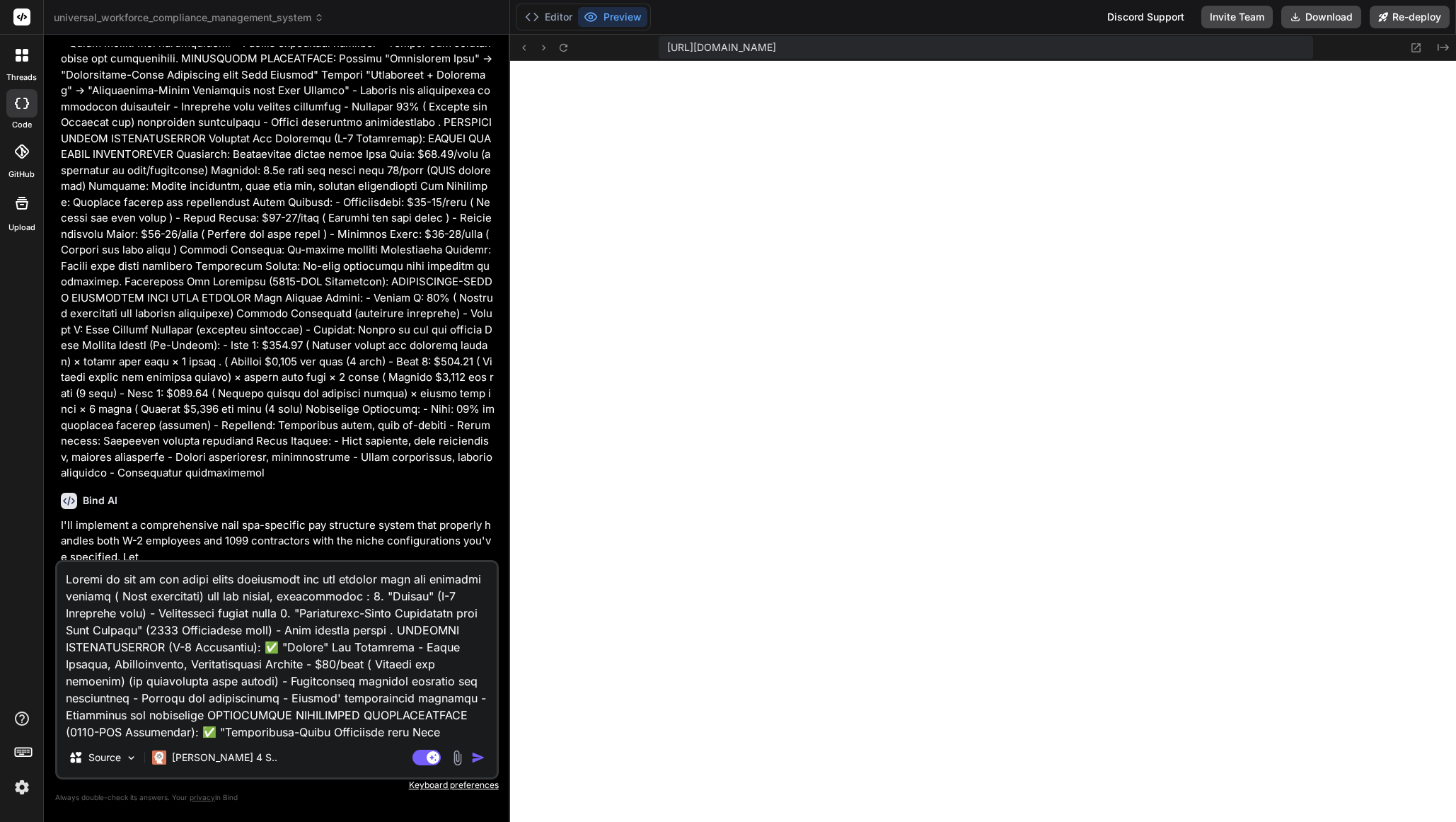
click at [66, 580] on textarea at bounding box center [276, 649] width 439 height 175
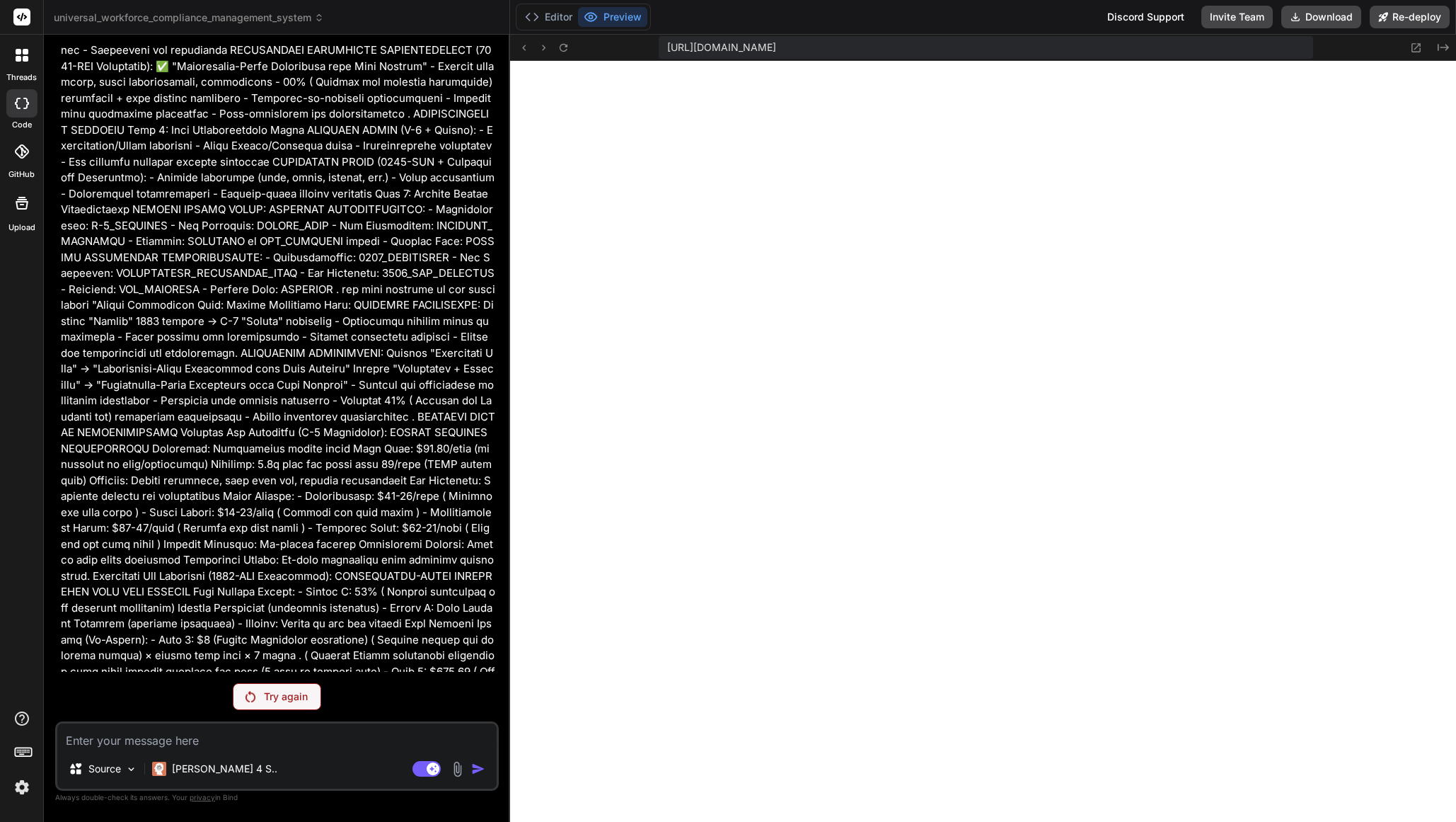
scroll to position [15390, 0]
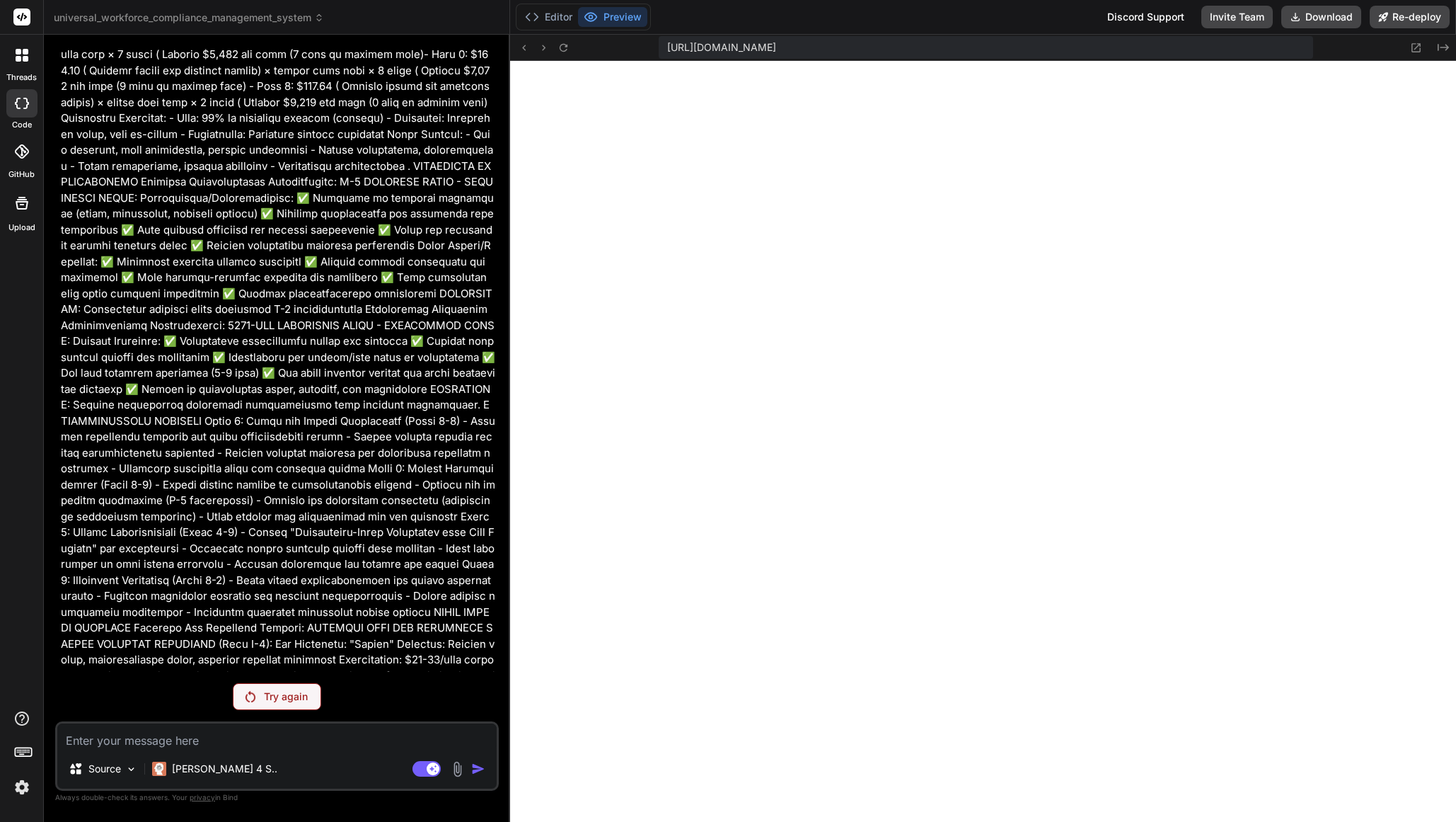
click at [283, 705] on div "Try again" at bounding box center [277, 696] width 88 height 27
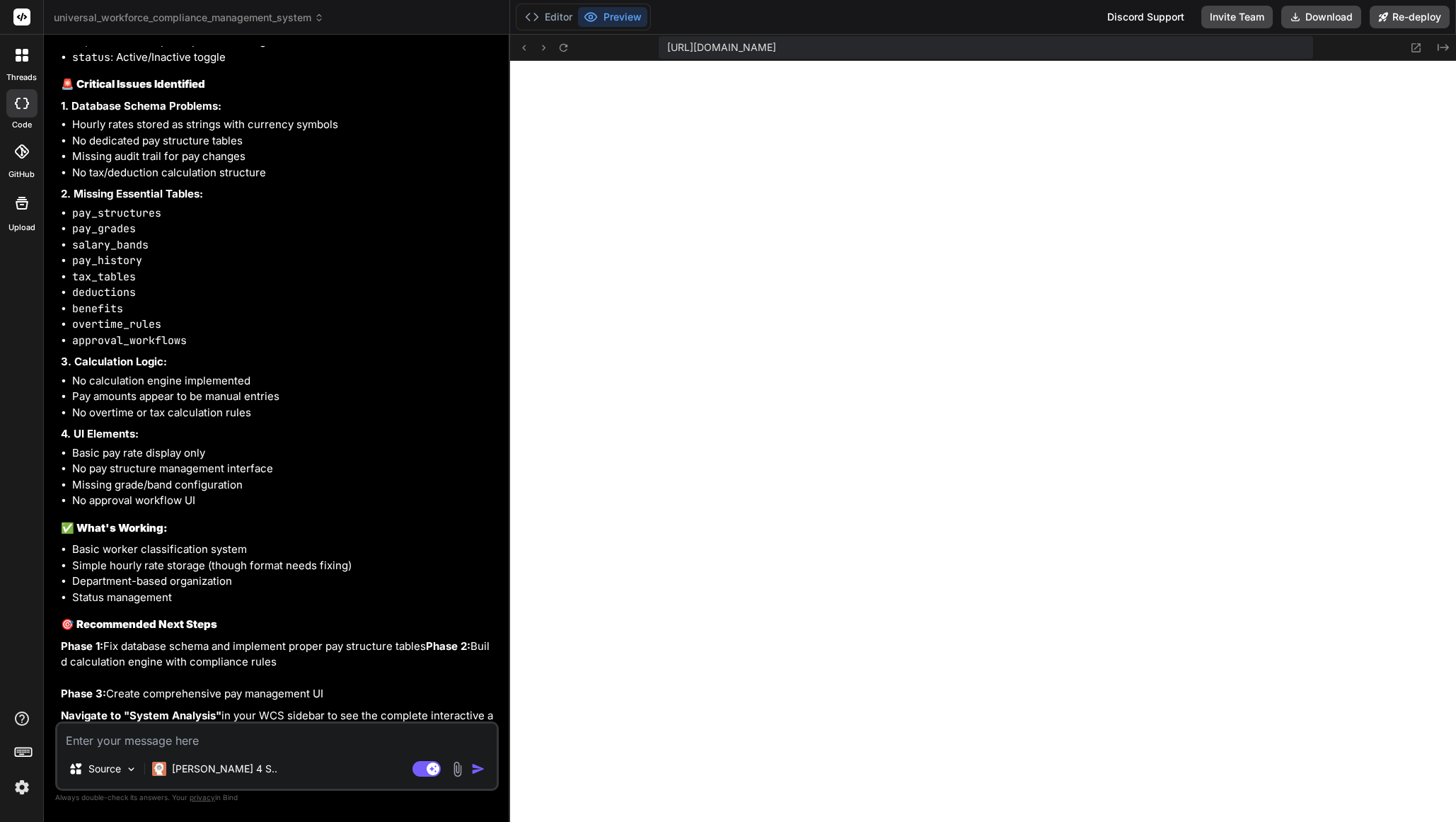
scroll to position [13516, 0]
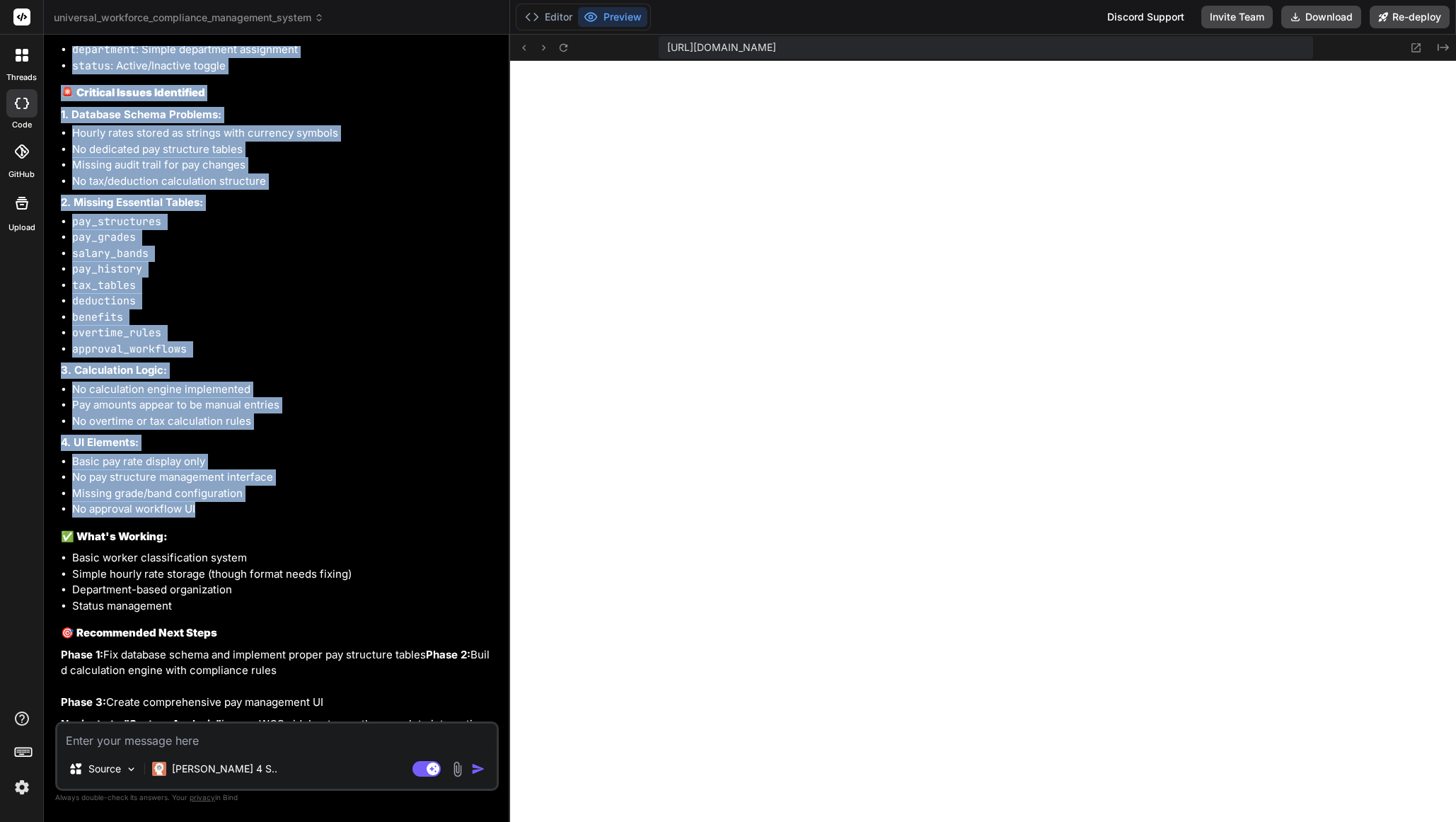
drag, startPoint x: 82, startPoint y: 56, endPoint x: 367, endPoint y: 671, distance: 677.8
click at [367, 671] on div "I'll help you analyze your existing payroll application to implement a complian…" at bounding box center [278, 82] width 435 height 1440
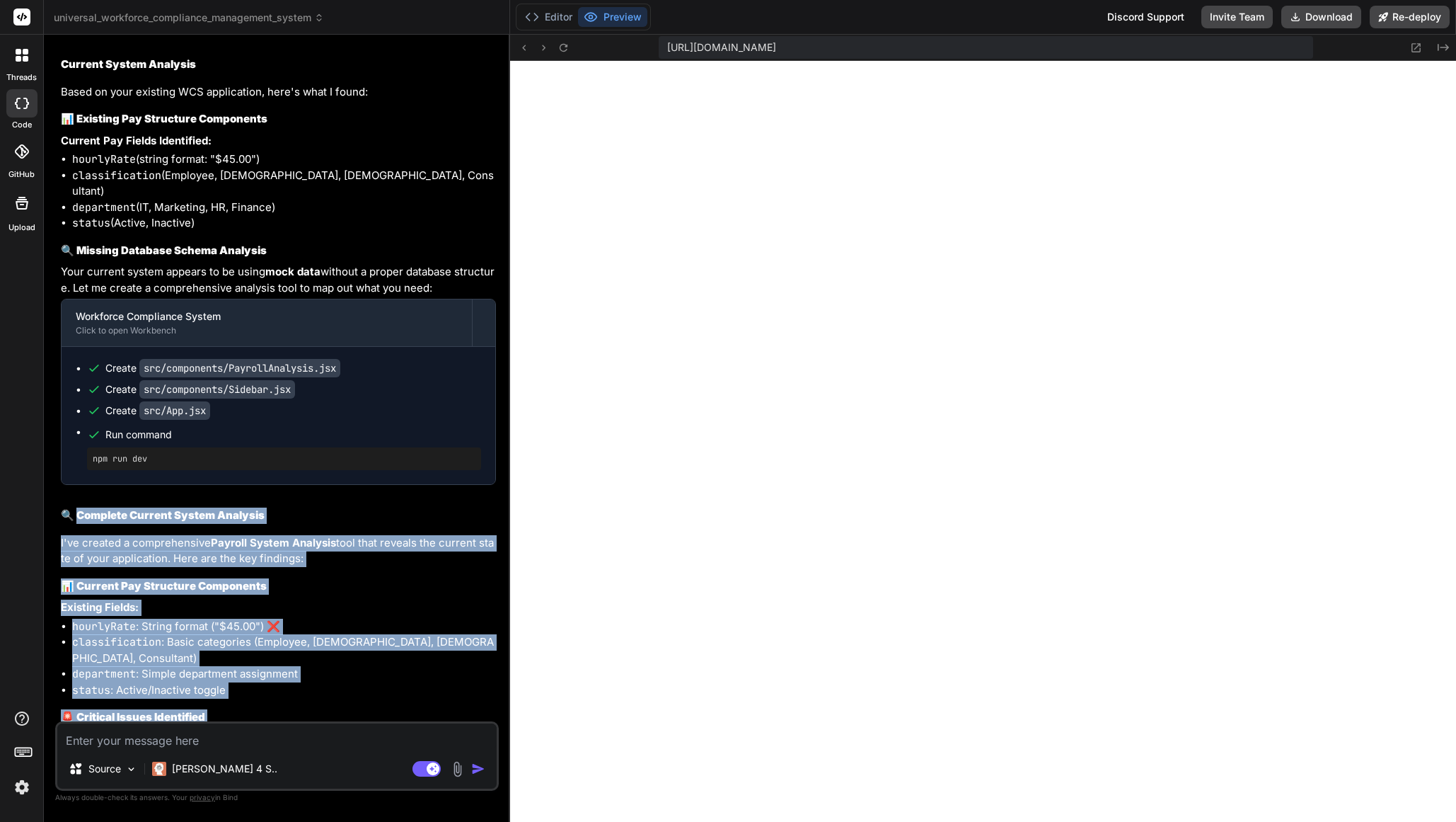
scroll to position [12847, 0]
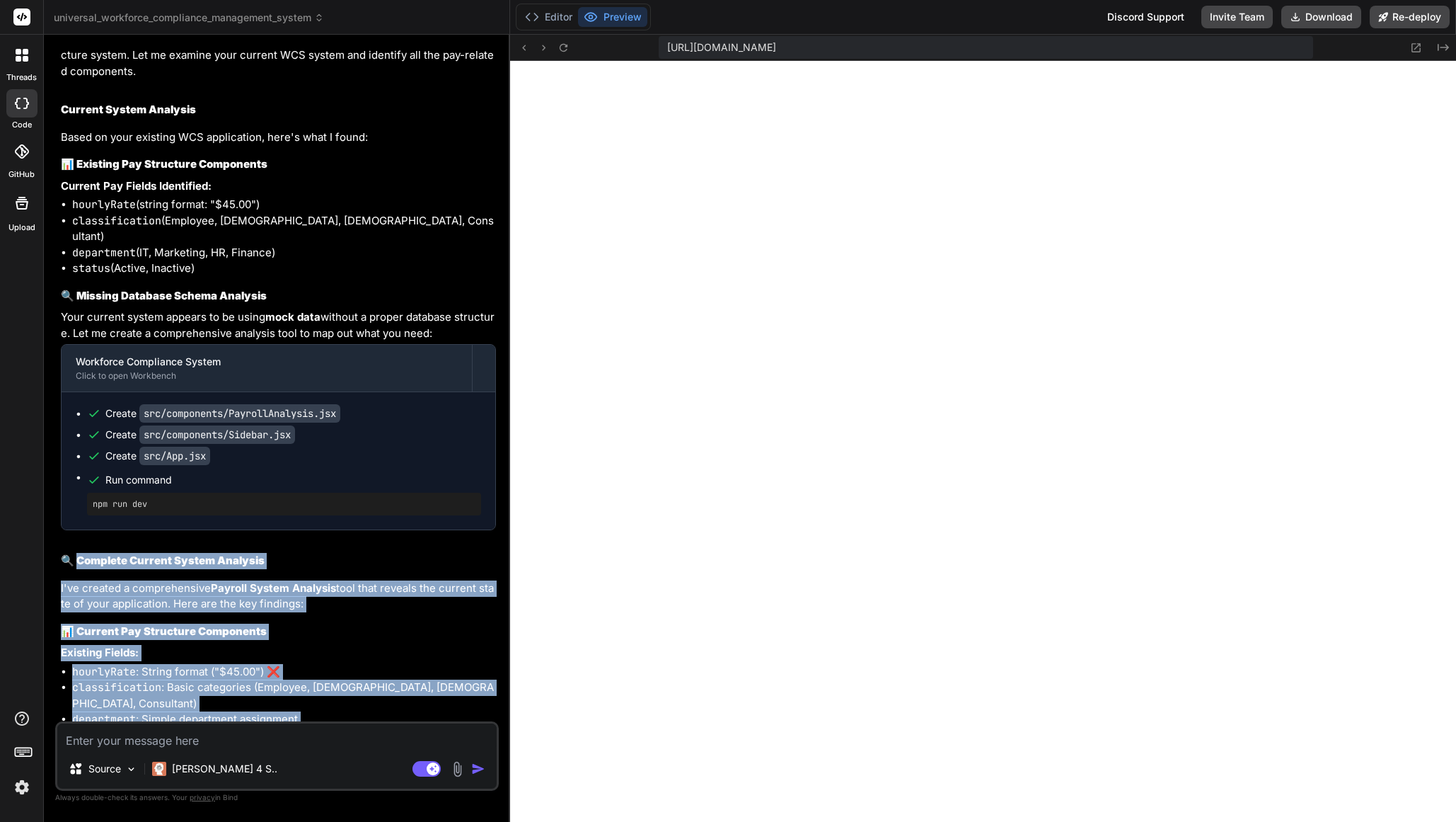
drag, startPoint x: 71, startPoint y: 300, endPoint x: 446, endPoint y: 503, distance: 426.4
click at [447, 503] on div "I'll help you analyze your existing payroll application to implement a complian…" at bounding box center [278, 752] width 435 height 1440
copy div "Current System Analysis Based on your existing WCS application, here's what I f…"
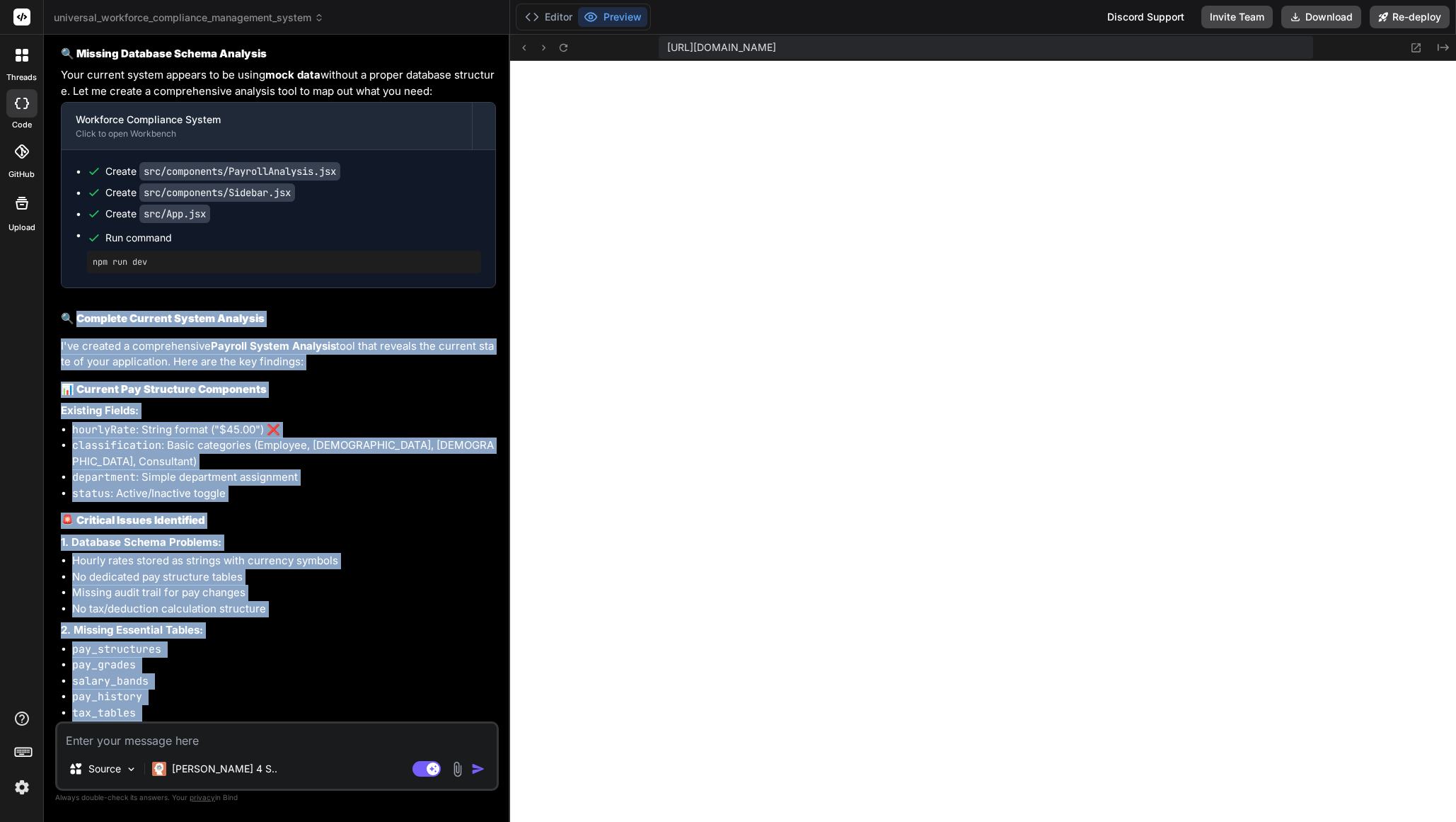
scroll to position [13090, 0]
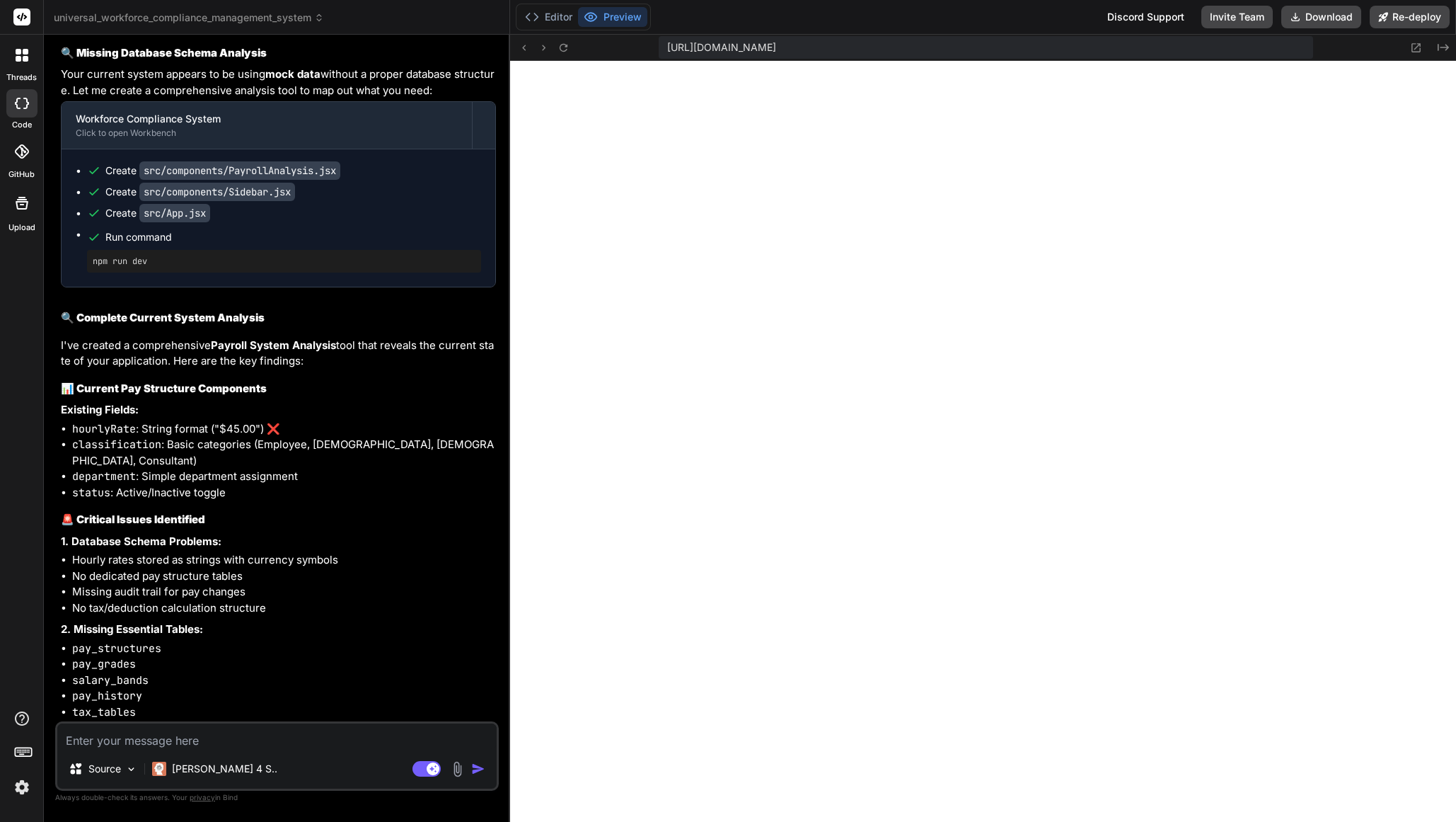
click at [179, 740] on textarea at bounding box center [276, 735] width 439 height 25
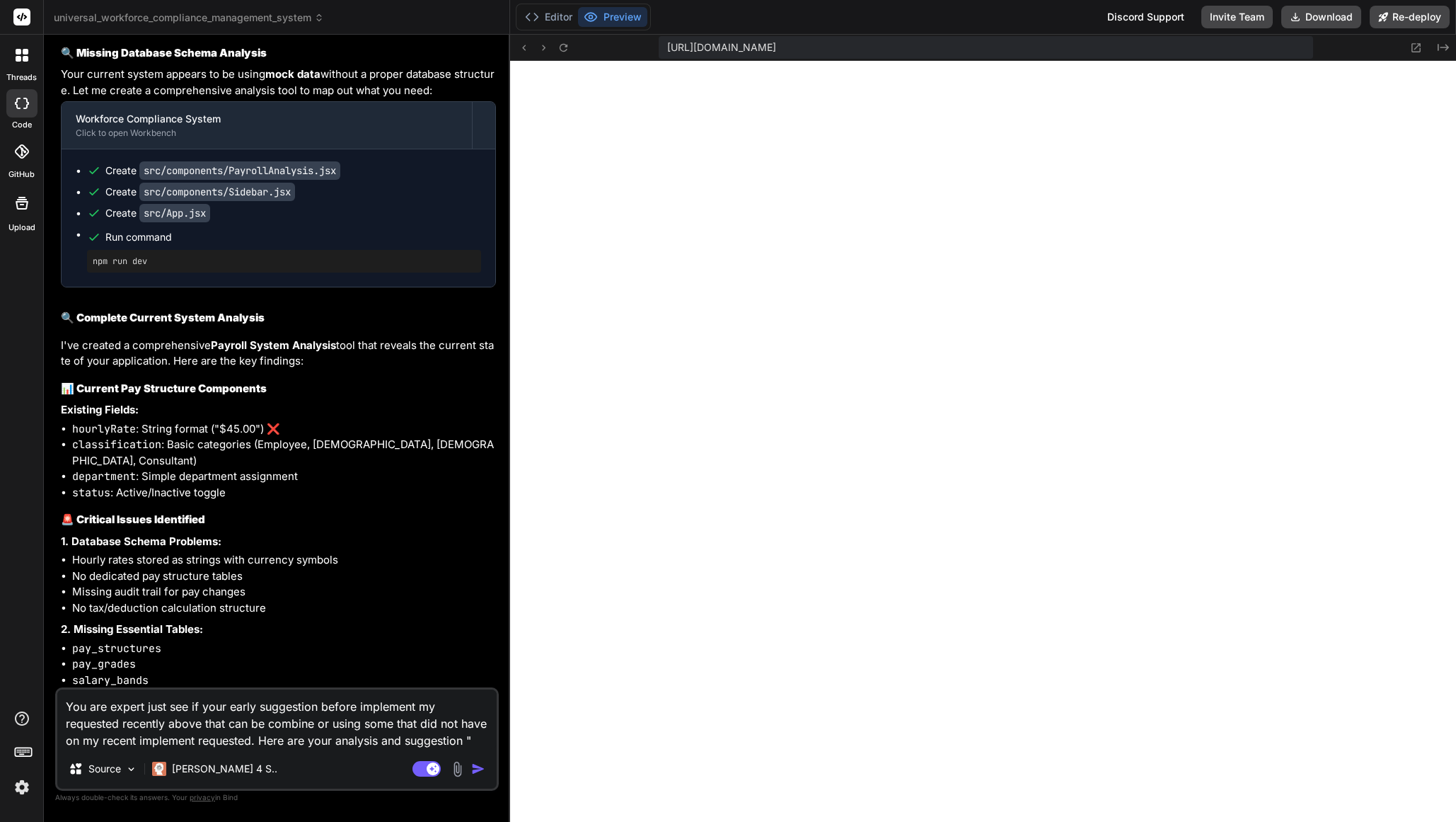
paste textarea "Current System Analysis Based on your existing WCS application, here's what I f…"
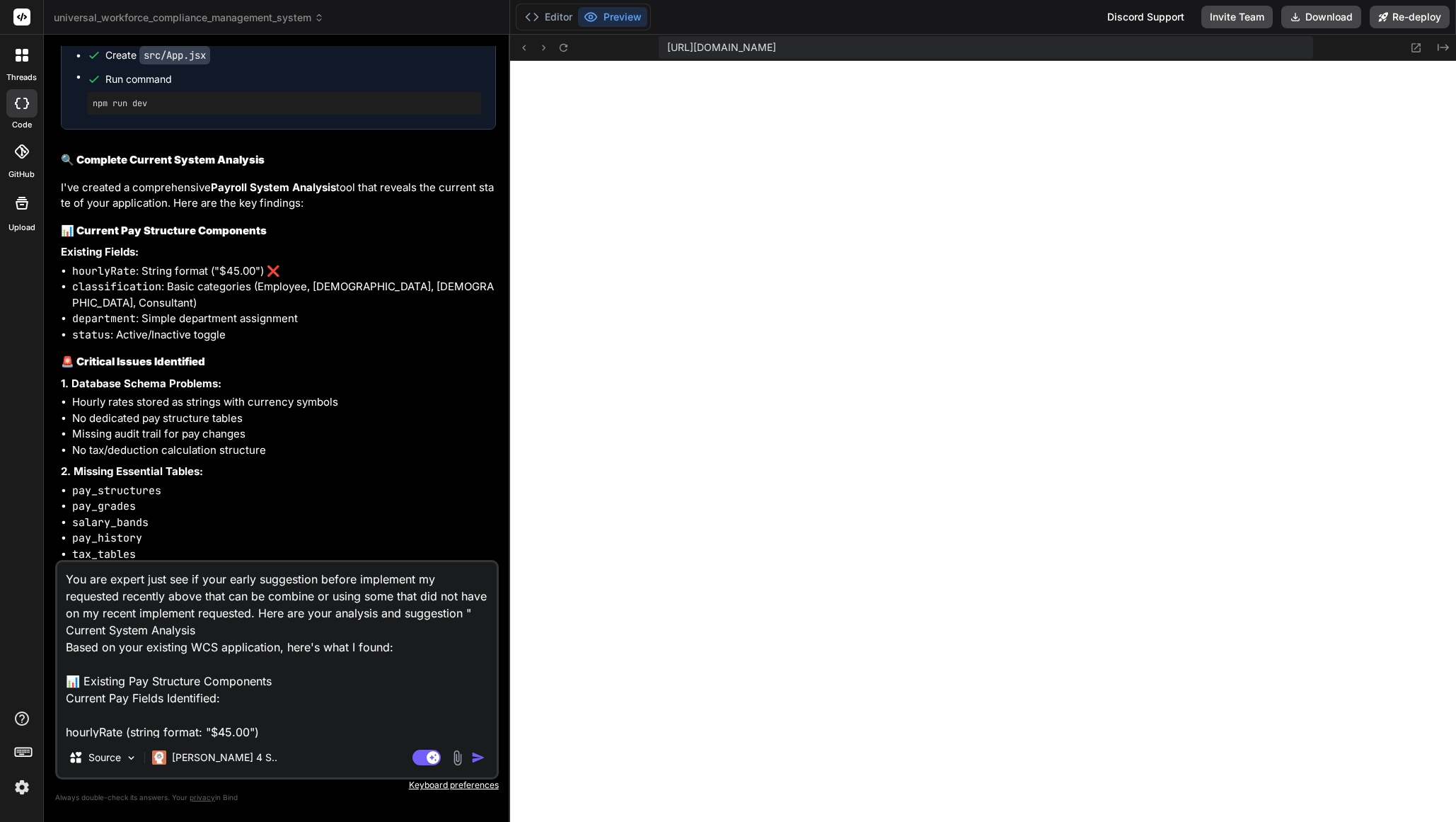
scroll to position [13252, 0]
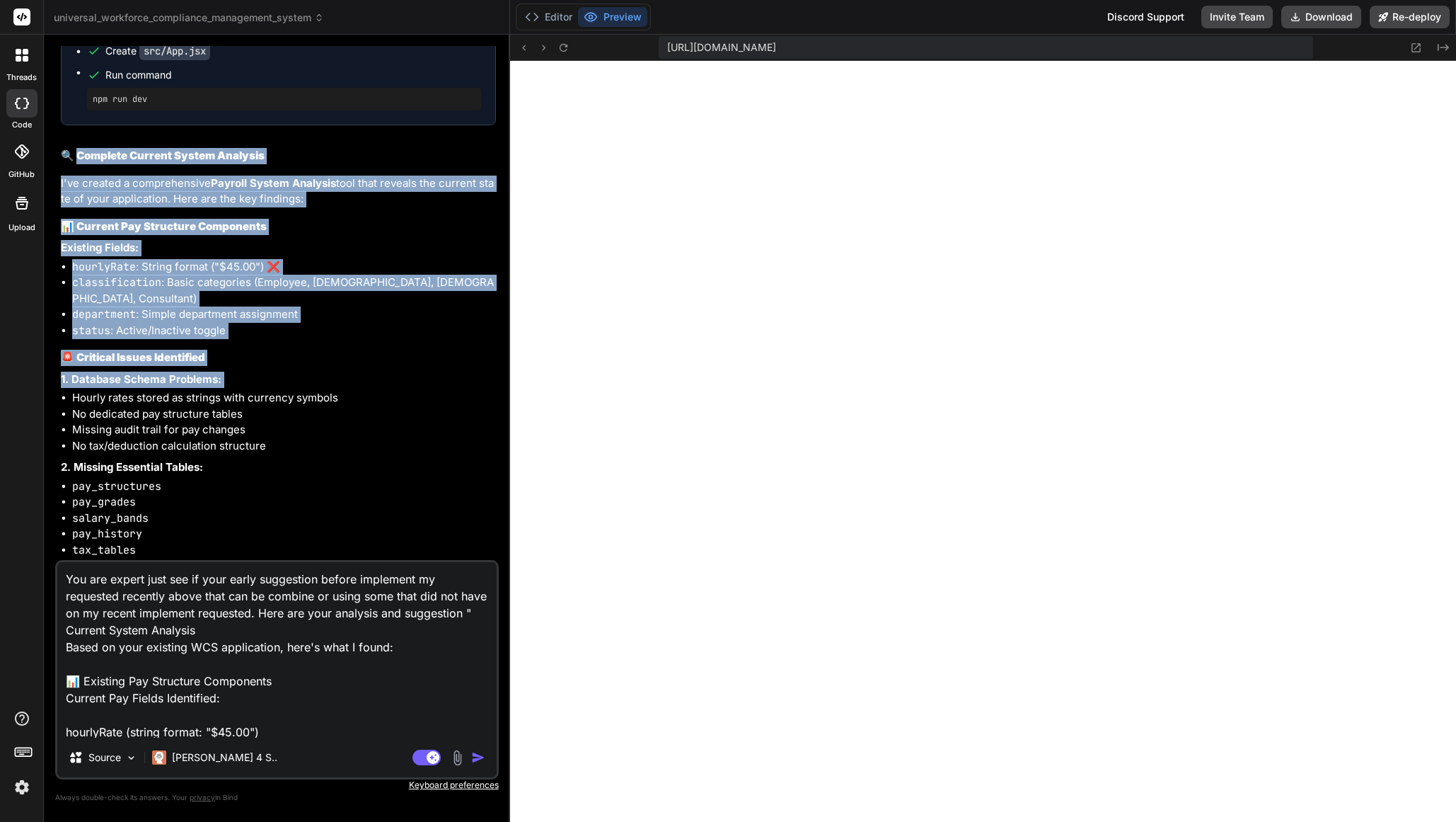
drag, startPoint x: 89, startPoint y: 331, endPoint x: 203, endPoint y: 542, distance: 239.8
click at [203, 542] on div "I'll help you analyze your existing payroll application to implement a complian…" at bounding box center [278, 347] width 435 height 1440
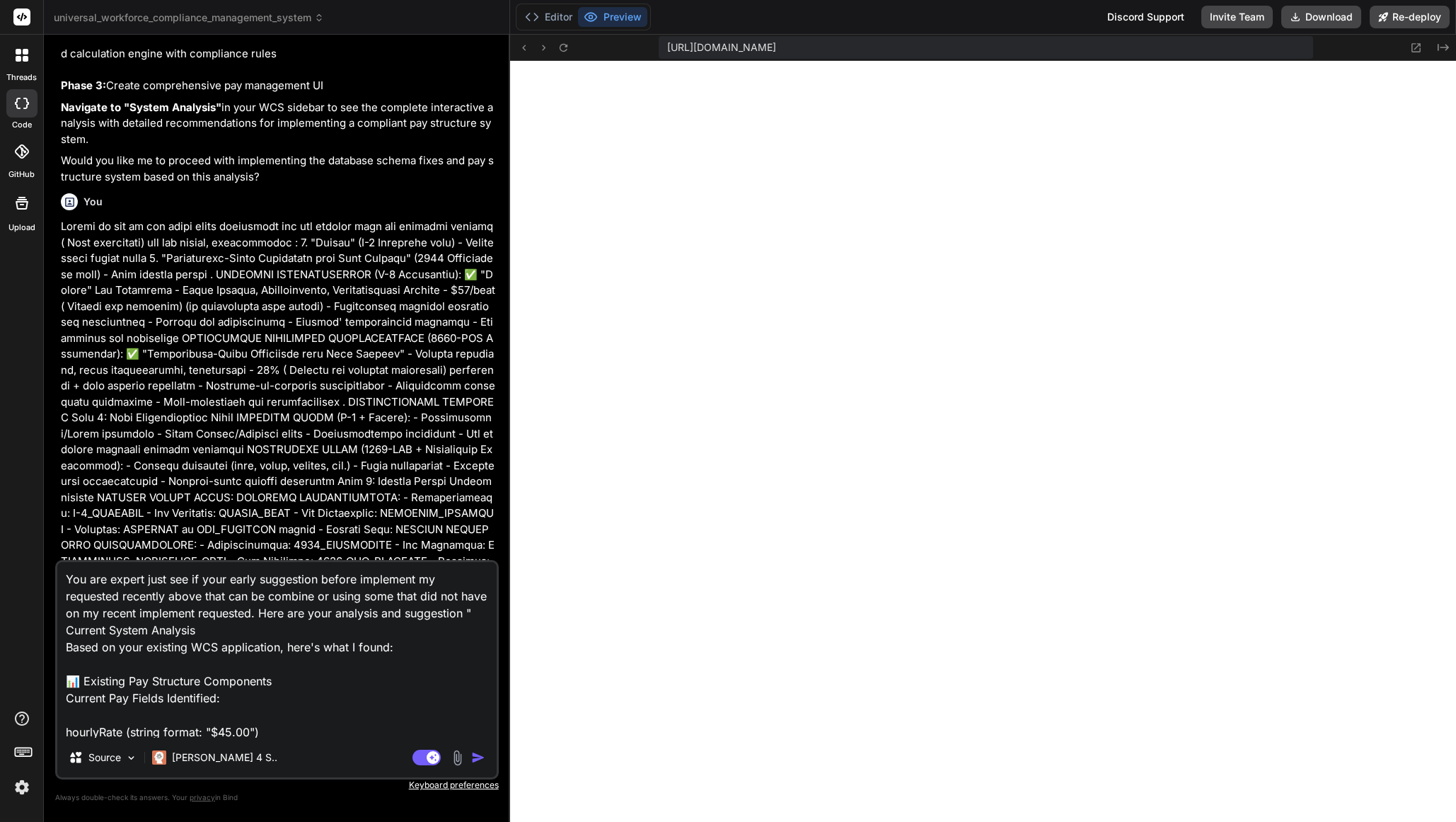
scroll to position [14232, 0]
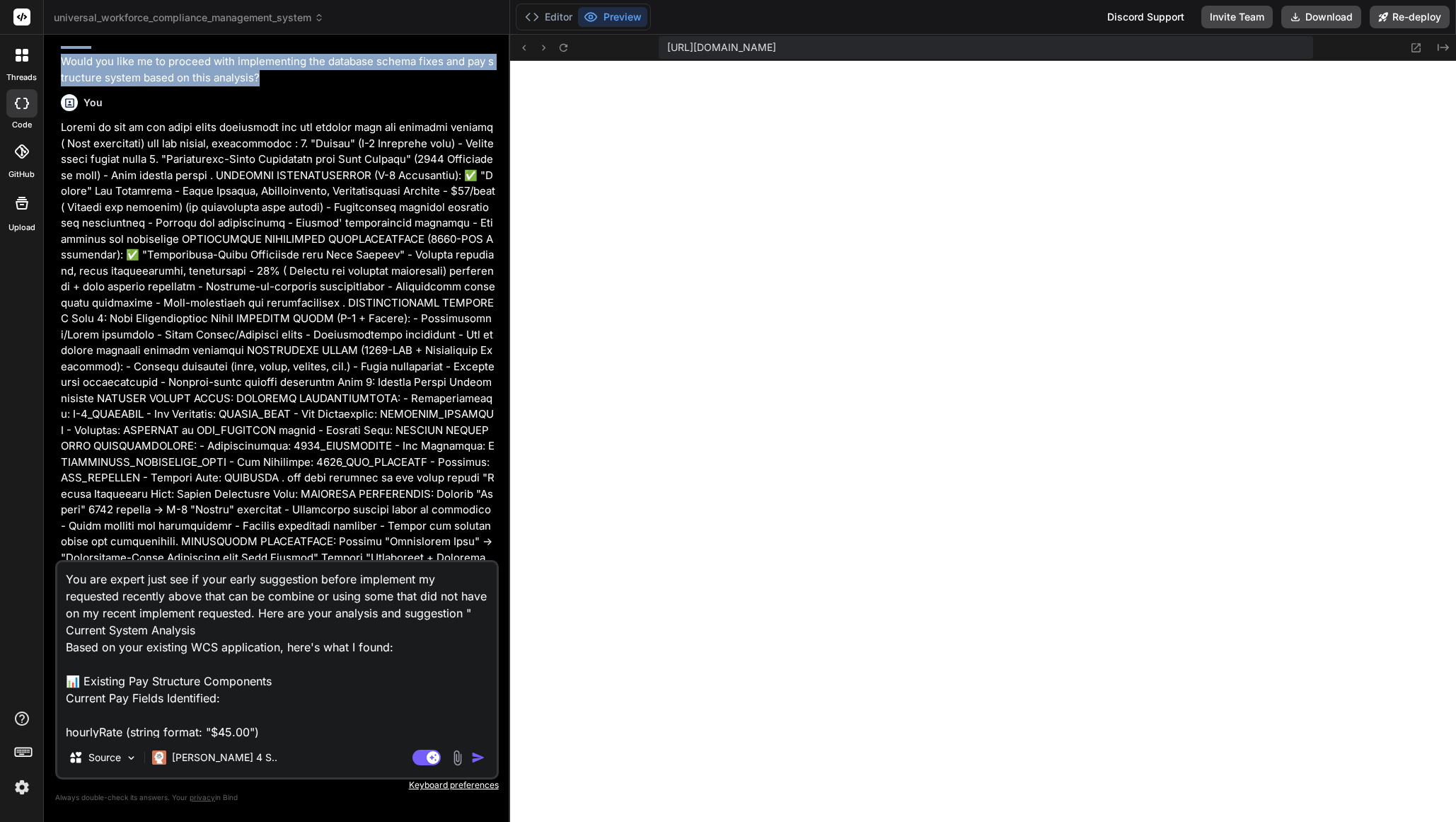
click at [261, 86] on p "Would you like me to proceed with implementing the database schema fixes and pa…" at bounding box center [278, 69] width 435 height 32
copy div "loremip Dolorsi Ametco Adipisci E'se doeiusm t incididuntutl Etdolor Magnaa Eni…"
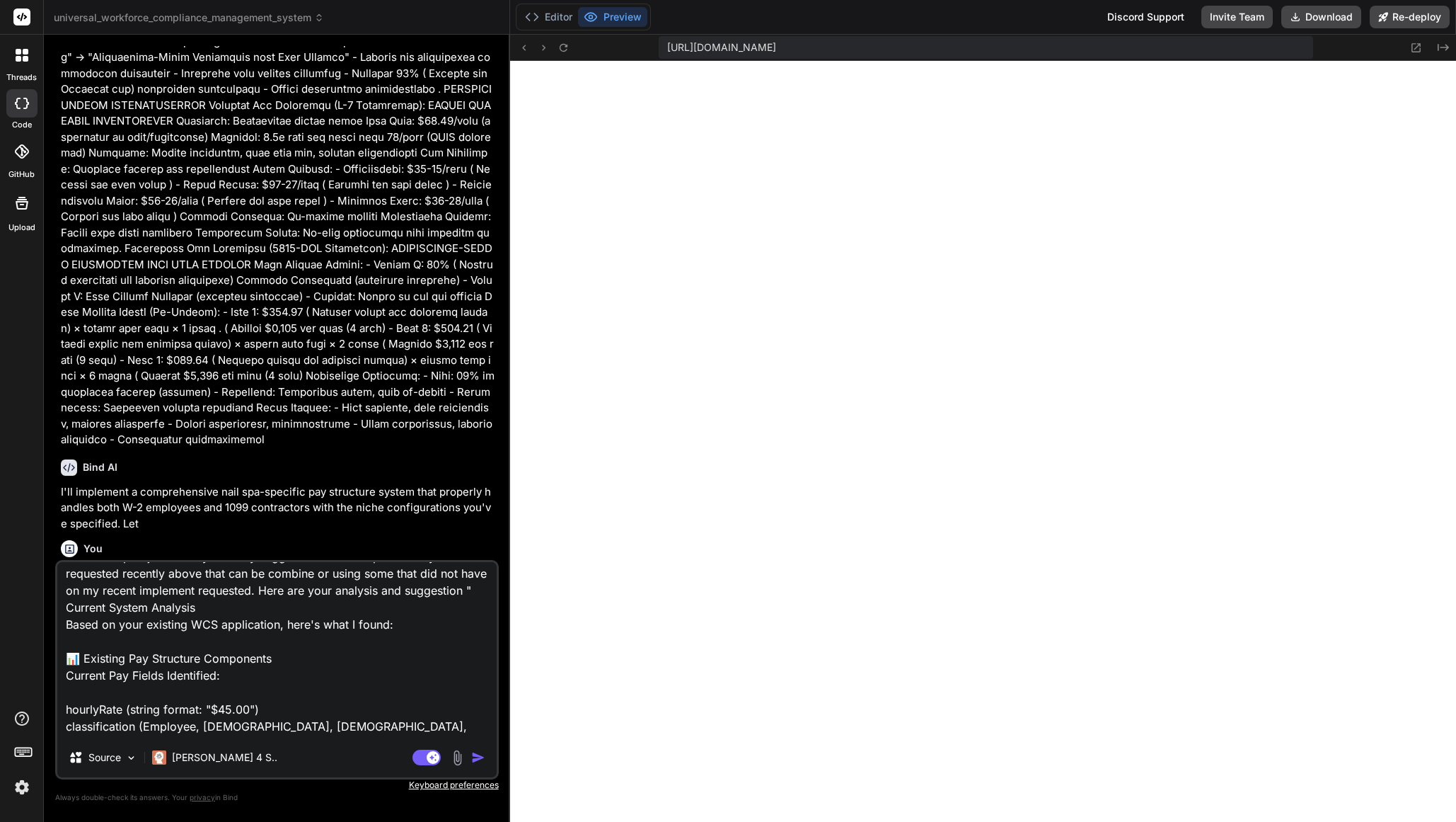
scroll to position [121, 0]
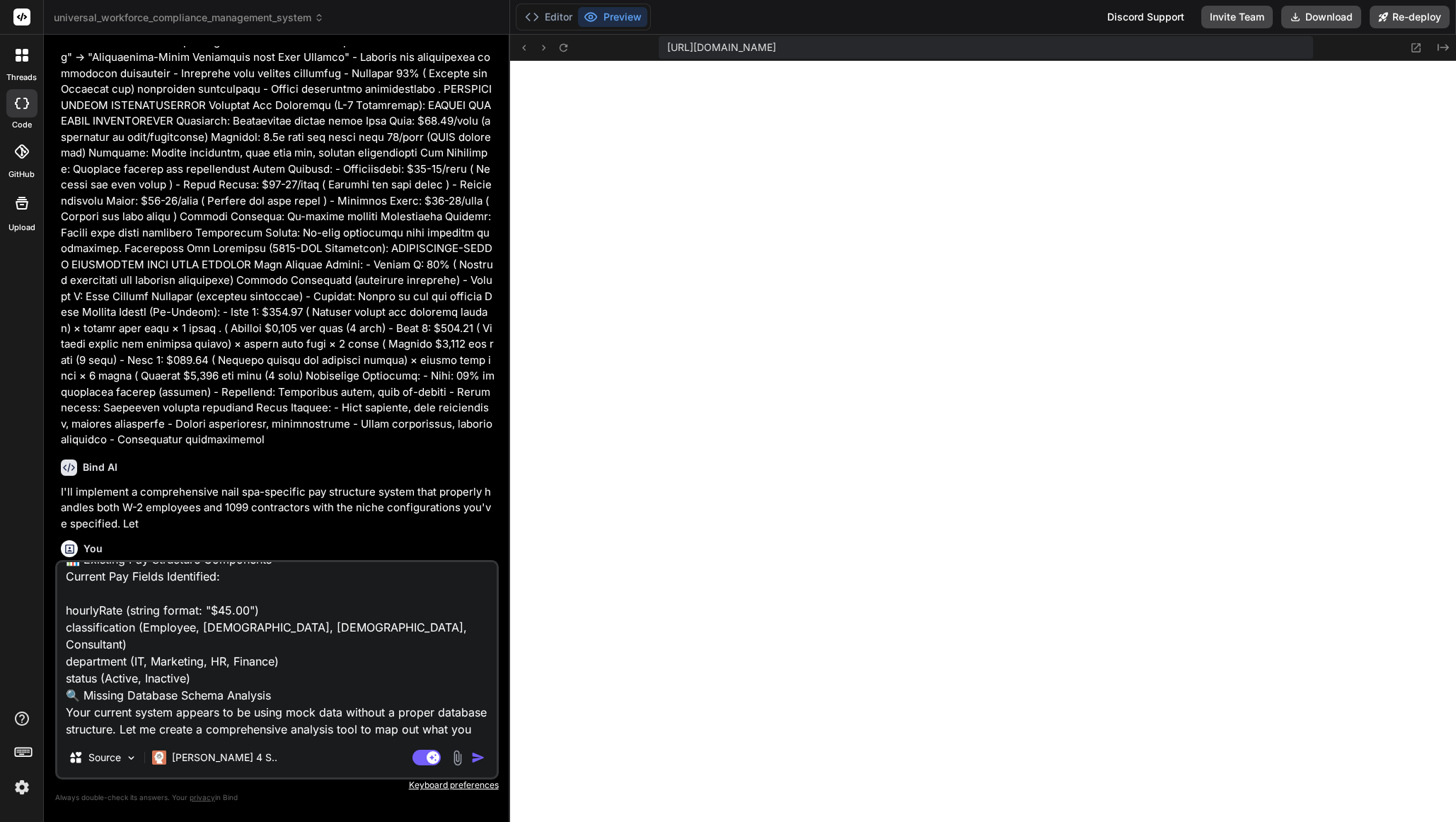
click at [201, 733] on textarea "You are expert just see if your early suggestion before implement my requested …" at bounding box center [276, 649] width 439 height 175
paste textarea "Loremips Dolorsi Ametco Adipisci E'se doeiusm t incididuntutl Etdolor Magnaa En…"
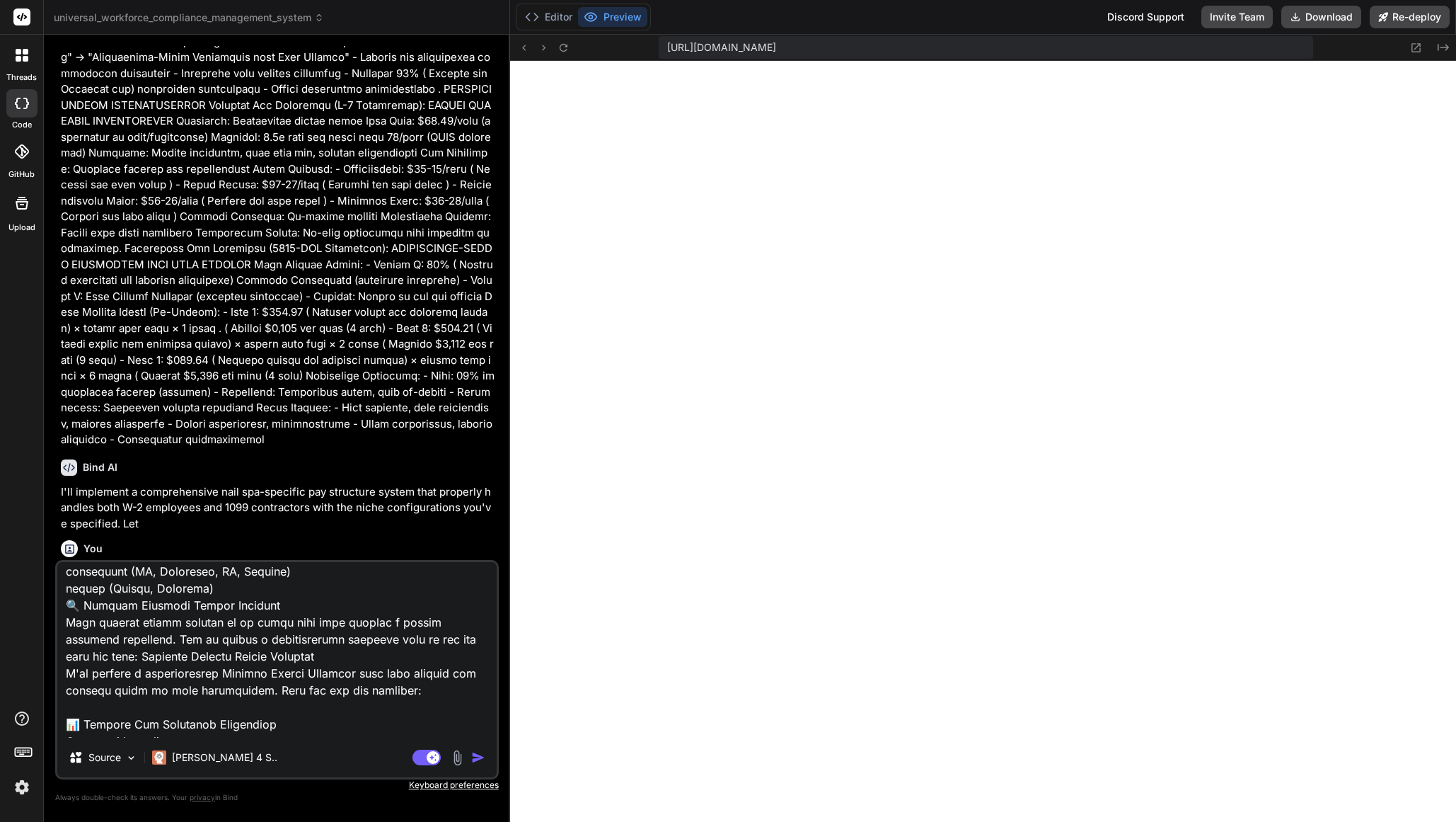
scroll to position [0, 0]
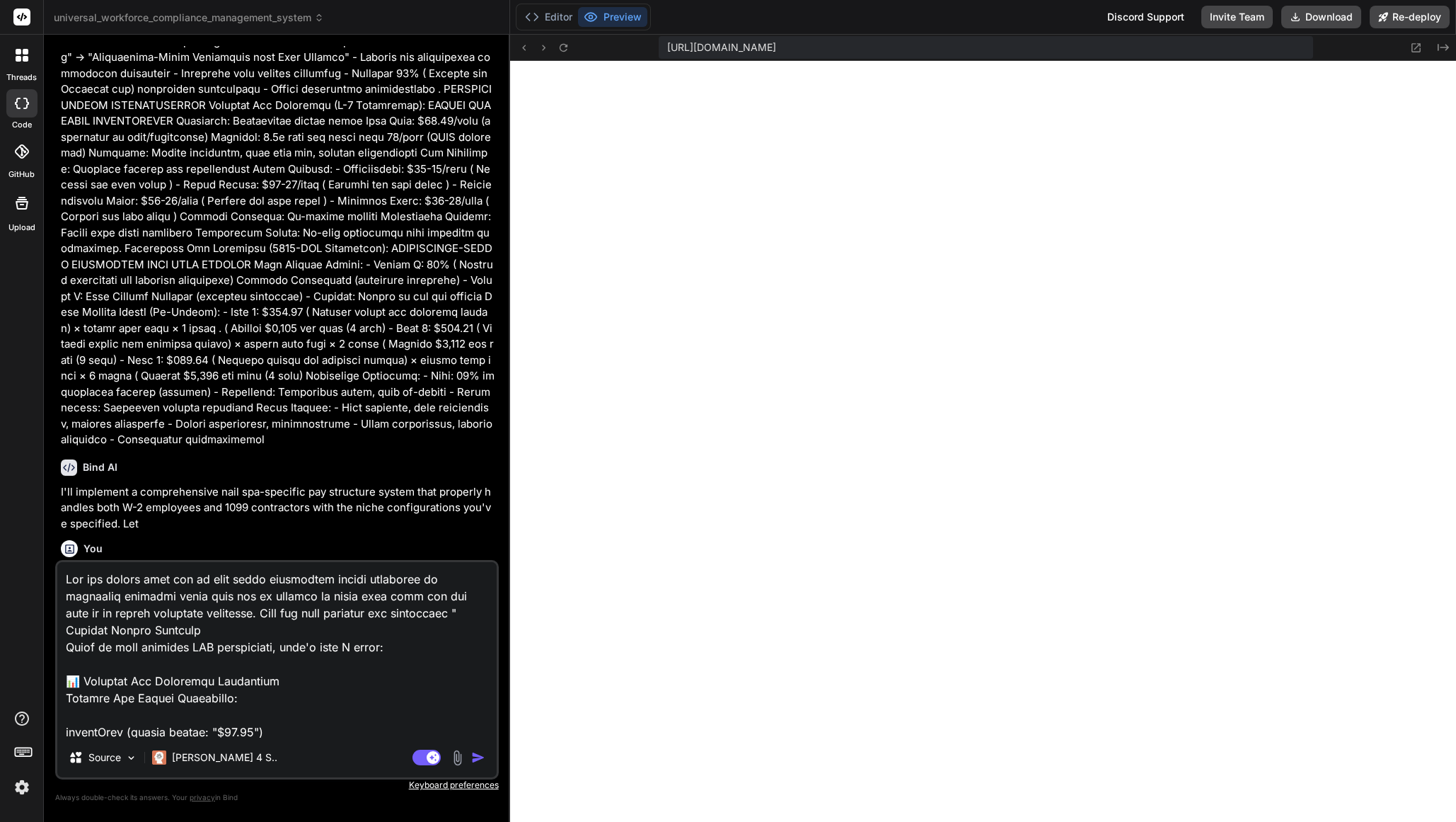
click at [281, 616] on textarea at bounding box center [276, 649] width 439 height 175
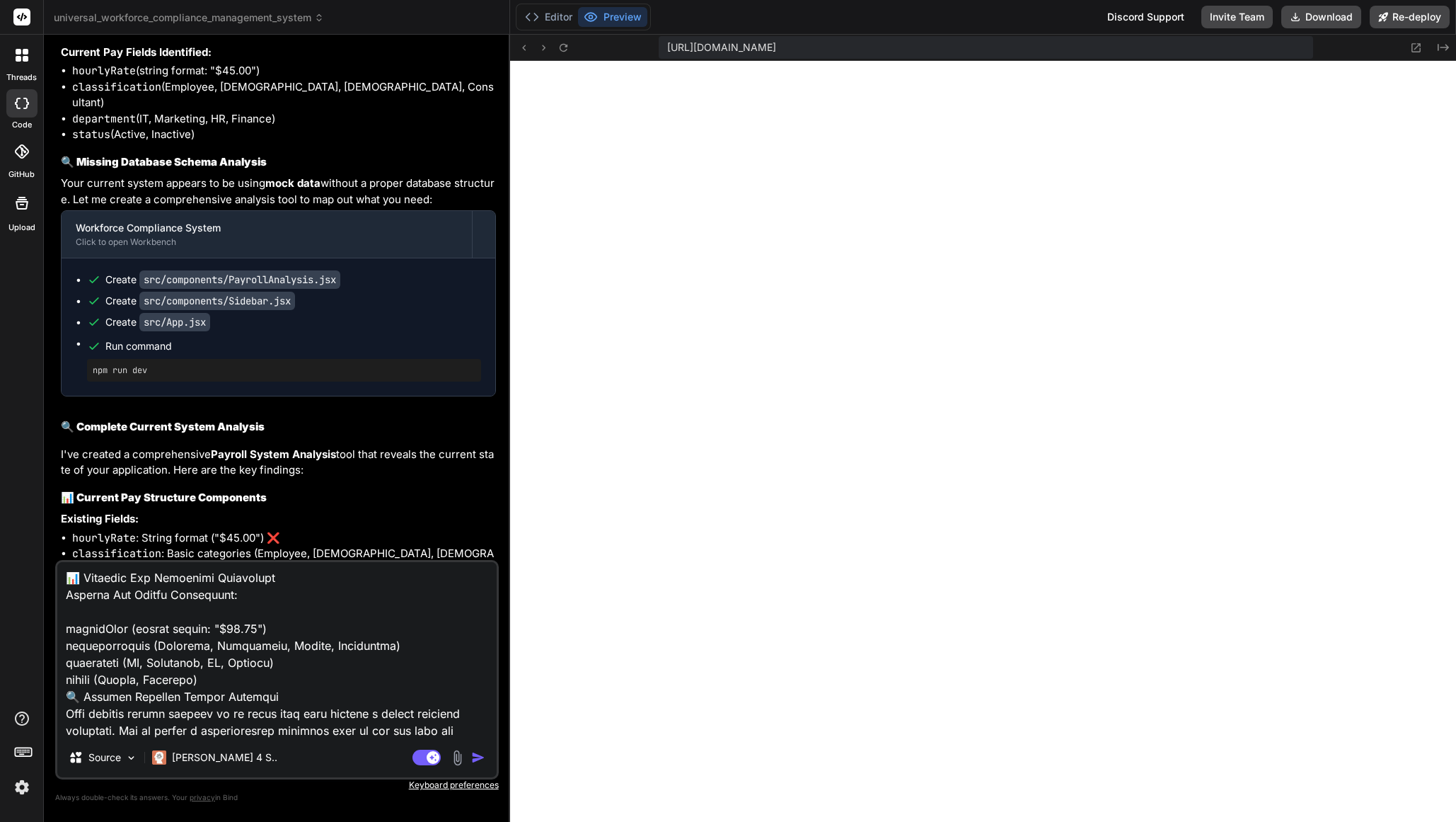
scroll to position [12886, 0]
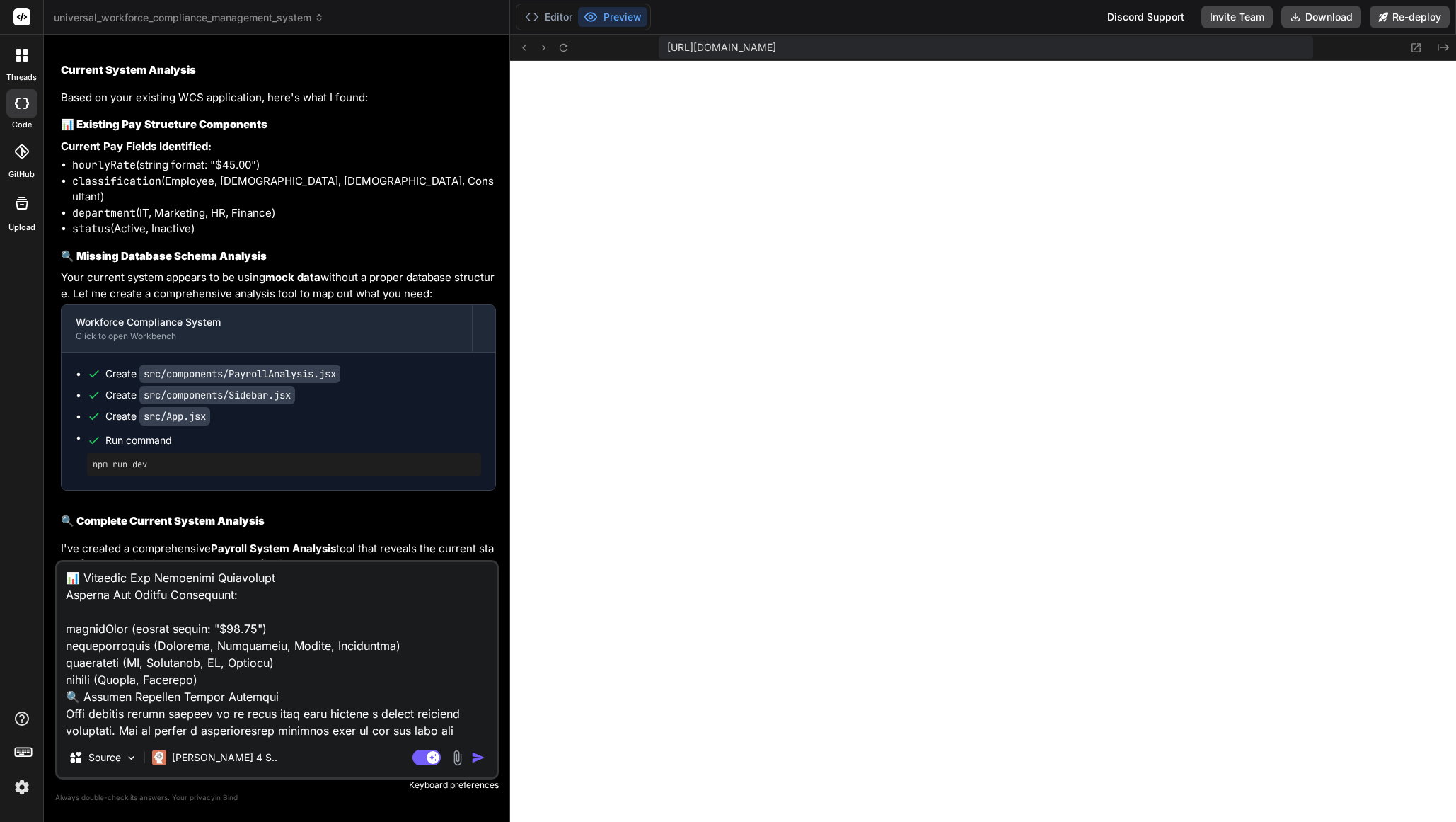
drag, startPoint x: 73, startPoint y: 366, endPoint x: 242, endPoint y: 401, distance: 172.6
click at [242, 238] on ul "hourlyRate (string format: "$45.00") classification (Employee, [DEMOGRAPHIC_DAT…" at bounding box center [278, 197] width 435 height 80
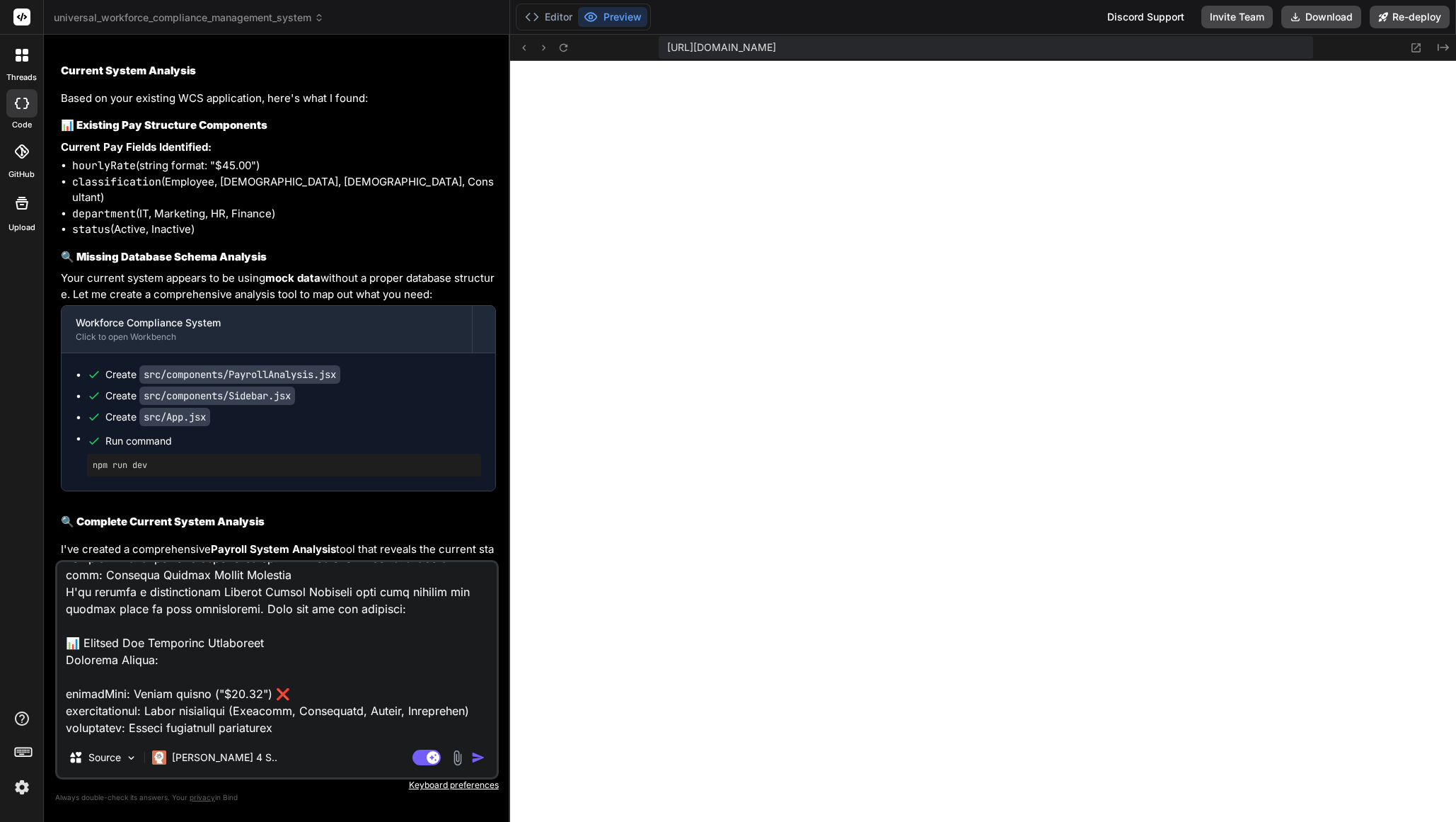
scroll to position [294, 0]
click at [479, 760] on img "button" at bounding box center [478, 757] width 14 height 14
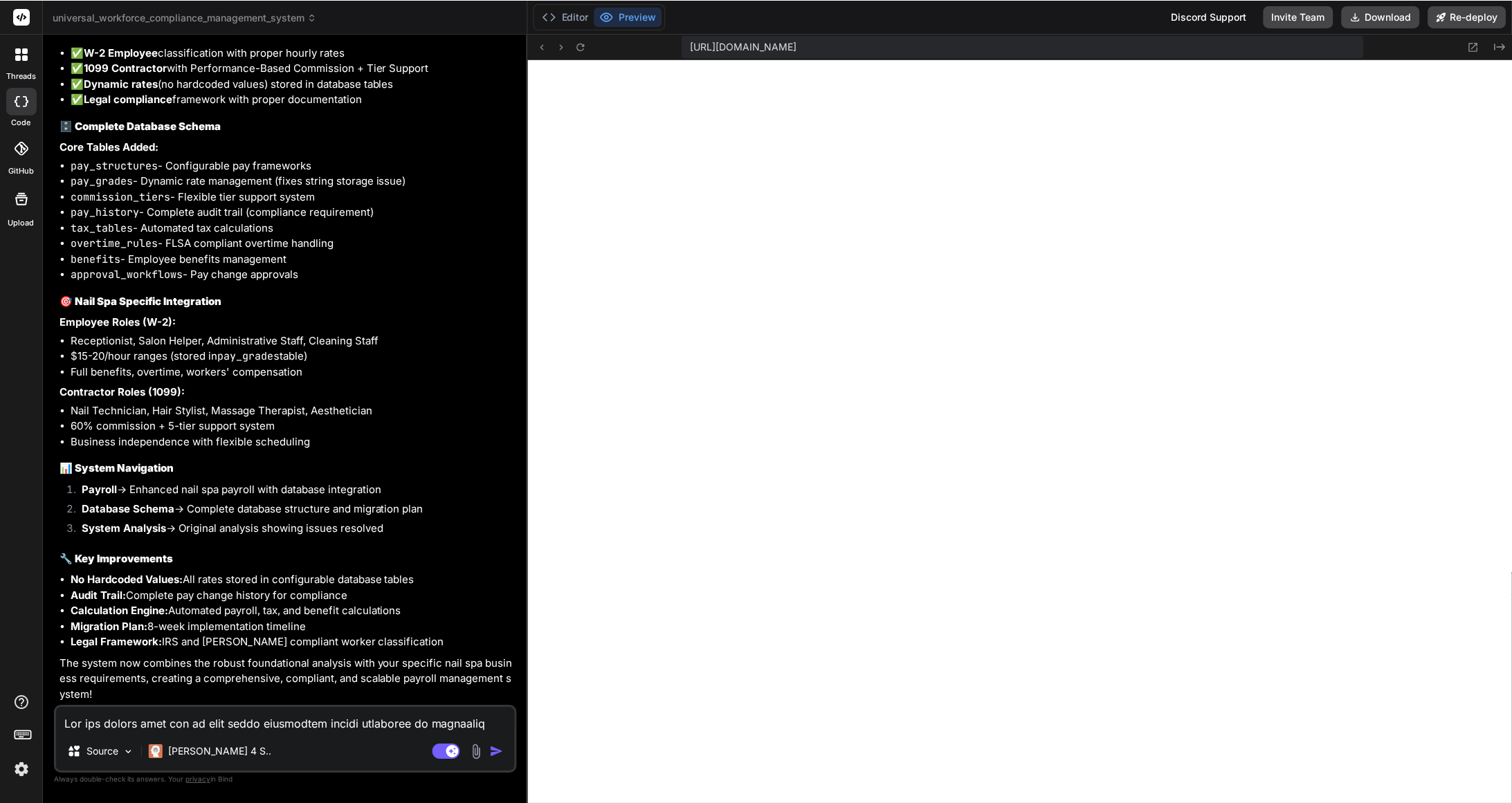
scroll to position [18639, 0]
click at [207, 726] on textarea at bounding box center [285, 718] width 459 height 25
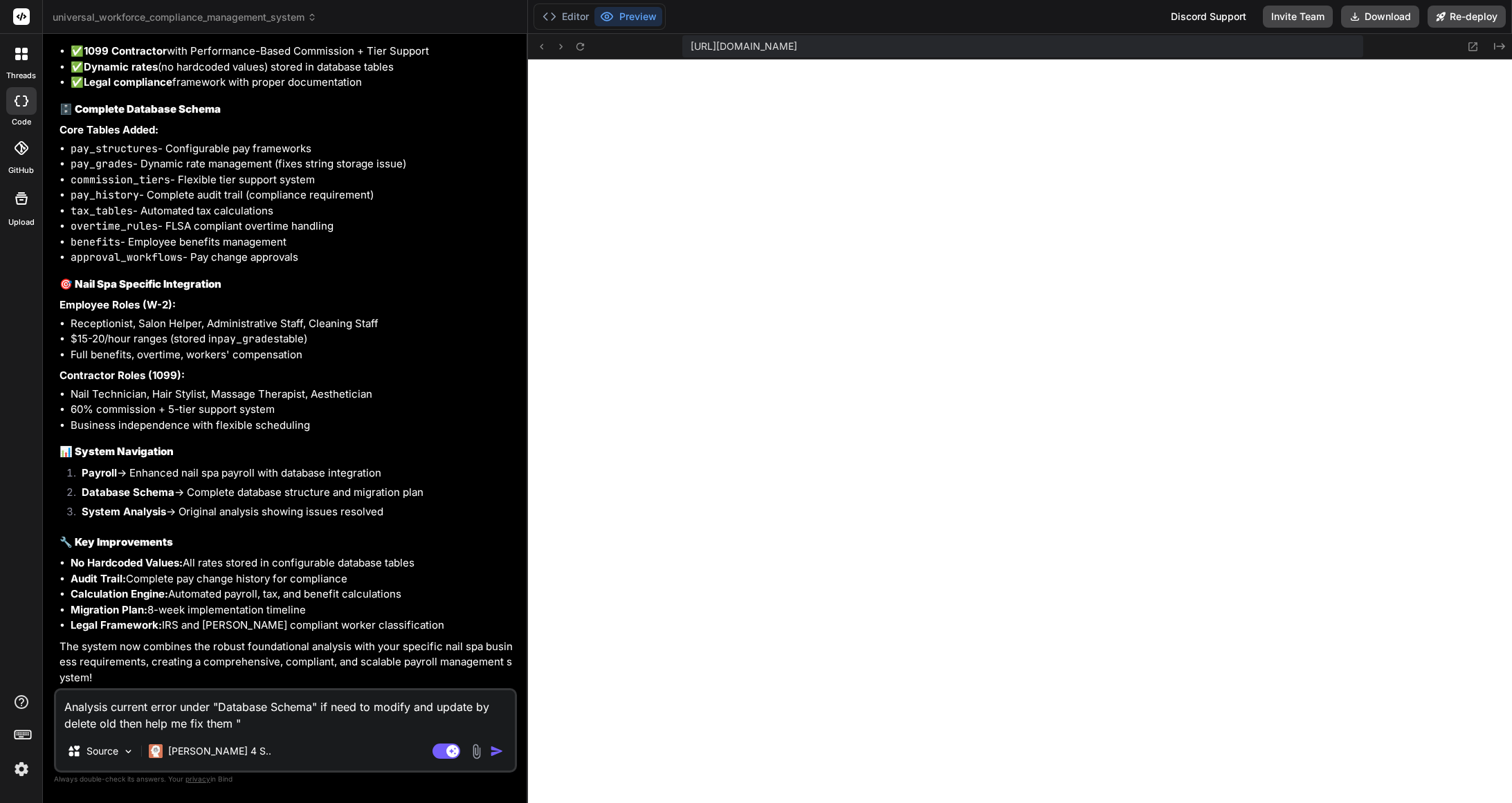
click at [278, 723] on textarea "Analysis current error under "Database Schema" if need to modify and update by …" at bounding box center [285, 711] width 459 height 42
paste textarea "Current Schema Issues hourlyRate: VARCHAR(20) "$45.00" ❌ Cannot calculate, sort…"
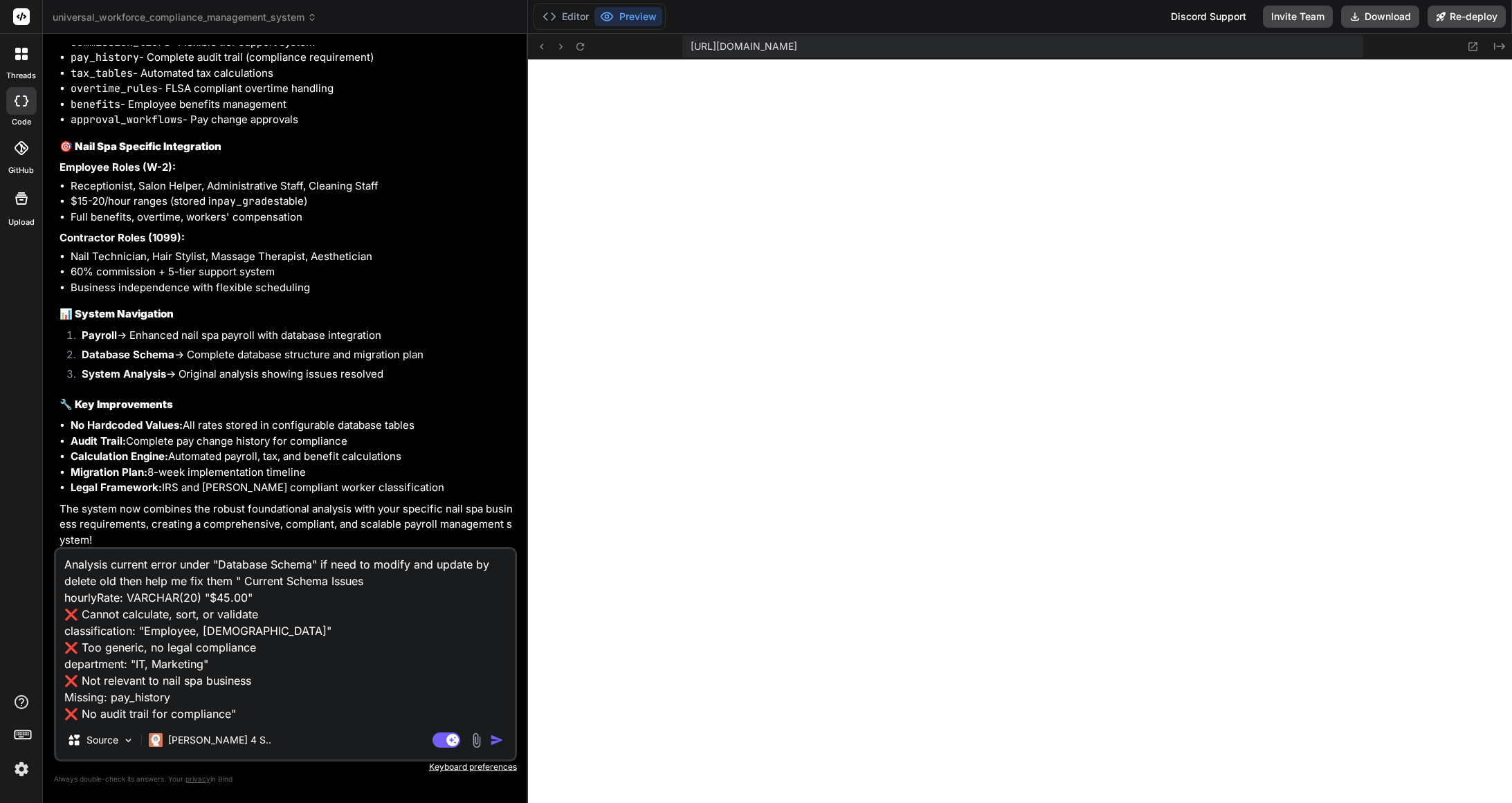
click at [497, 741] on img "button" at bounding box center [497, 739] width 14 height 14
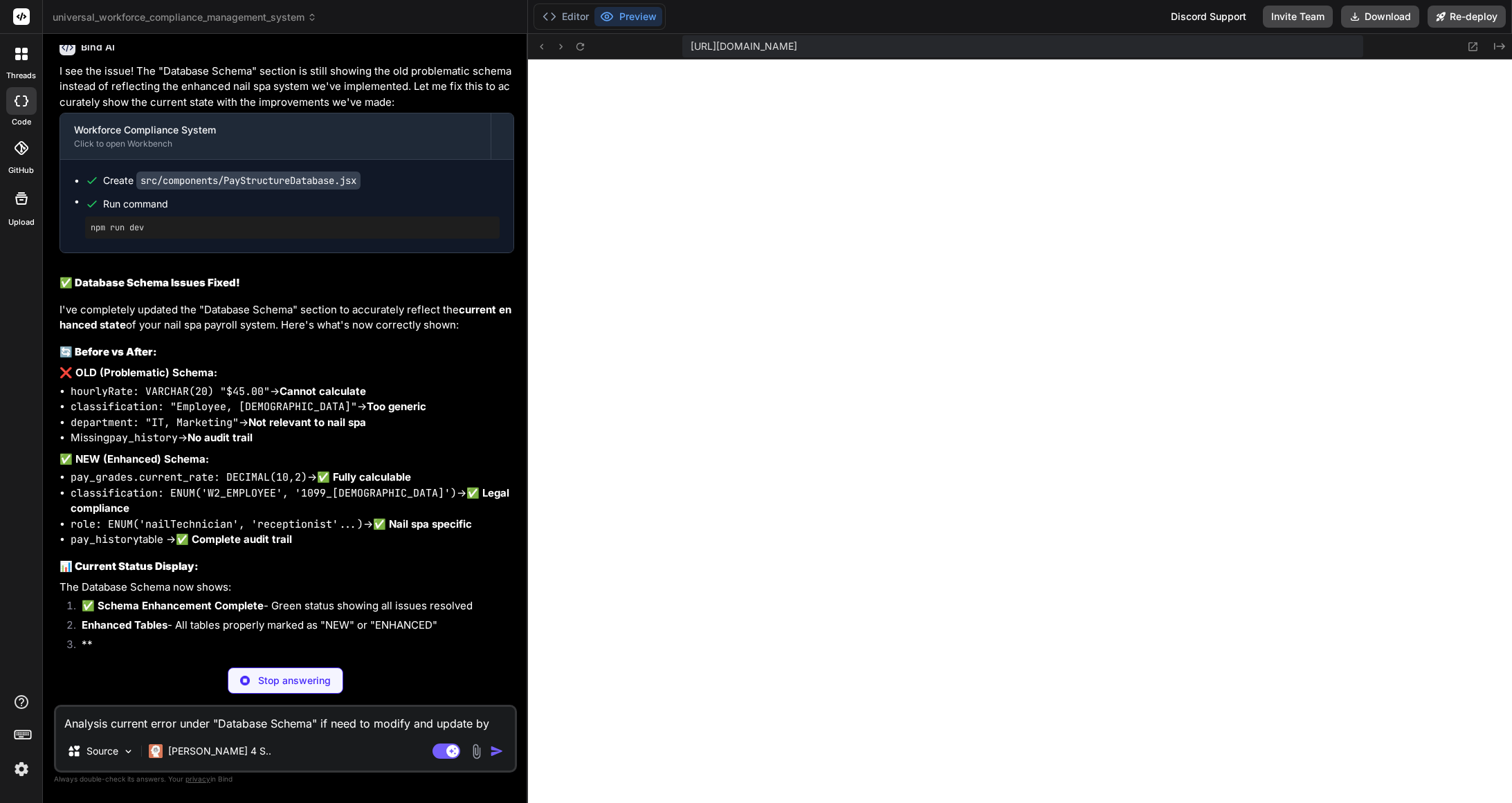
scroll to position [19424, 0]
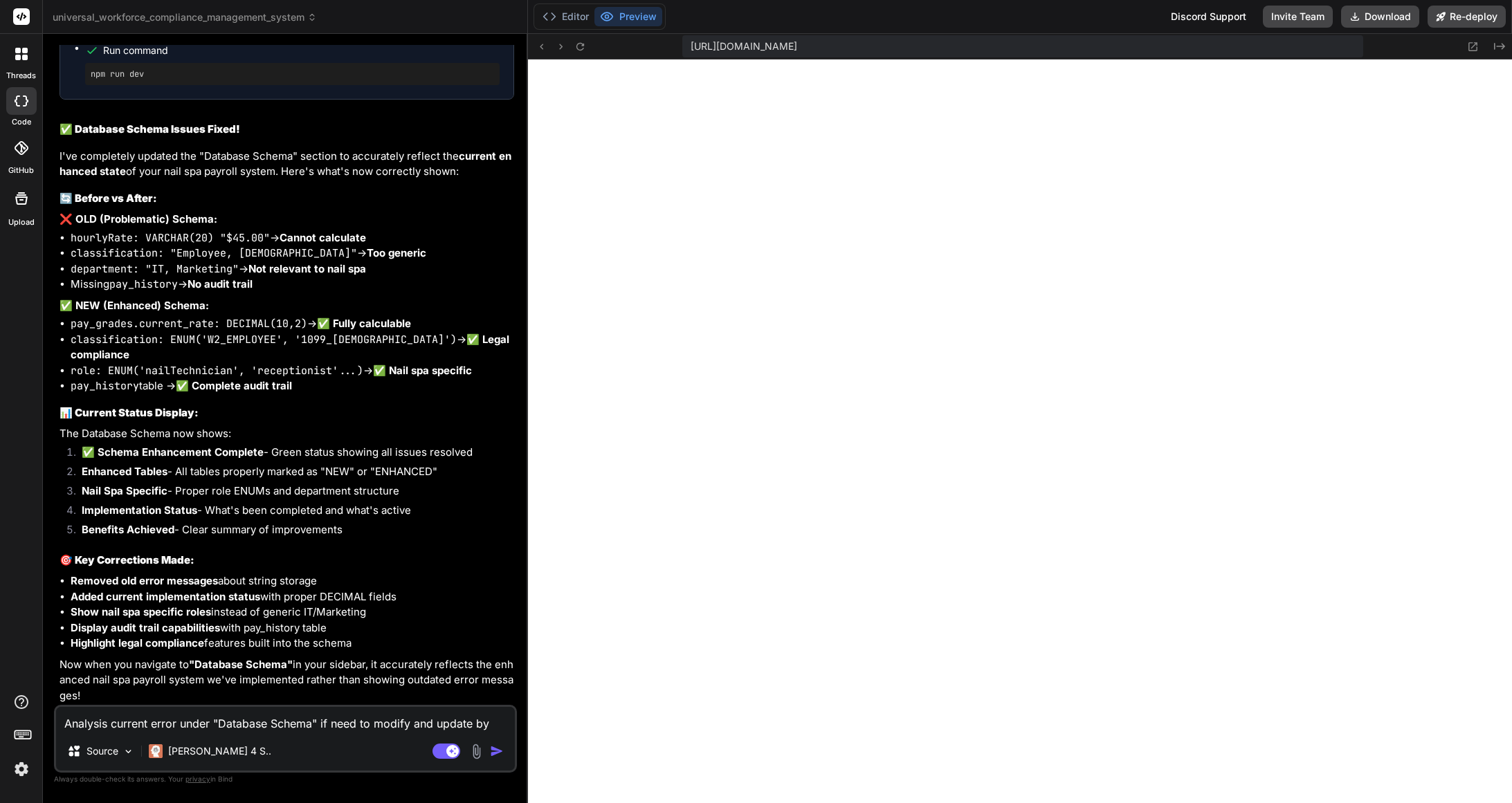
click at [136, 724] on textarea "Analysis current error under "Database Schema" if need to modify and update by …" at bounding box center [285, 718] width 459 height 25
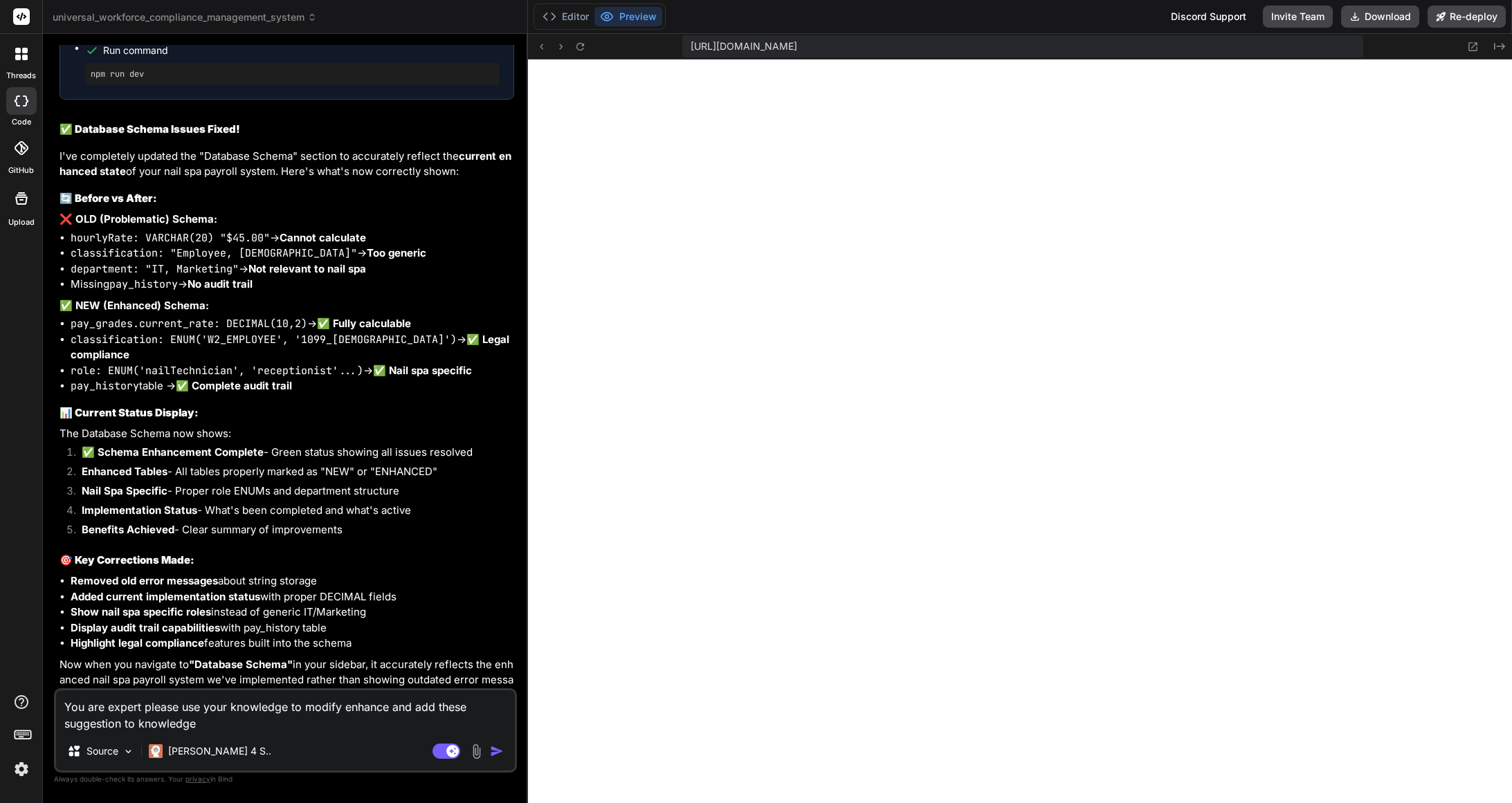
drag, startPoint x: 469, startPoint y: 706, endPoint x: 488, endPoint y: 719, distance: 23.0
click at [469, 707] on textarea "You are expert please use your knowledge to modify enhance and add these sugges…" at bounding box center [285, 711] width 459 height 42
click at [260, 725] on textarea "You are expert please use your knowledge to modify enhance and add these or pre…" at bounding box center [285, 711] width 459 height 42
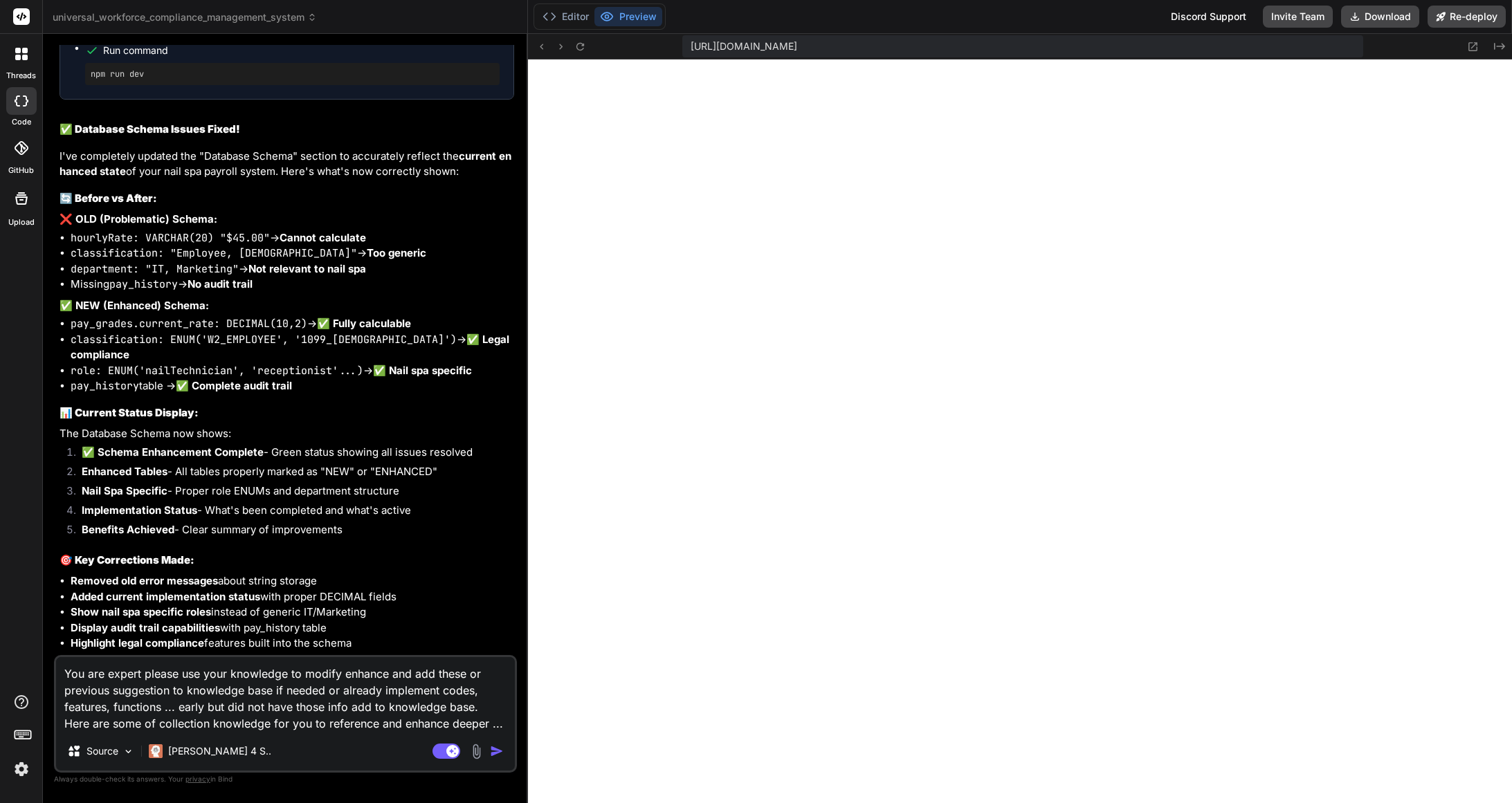
paste textarea "Based Commission with Tier Support"
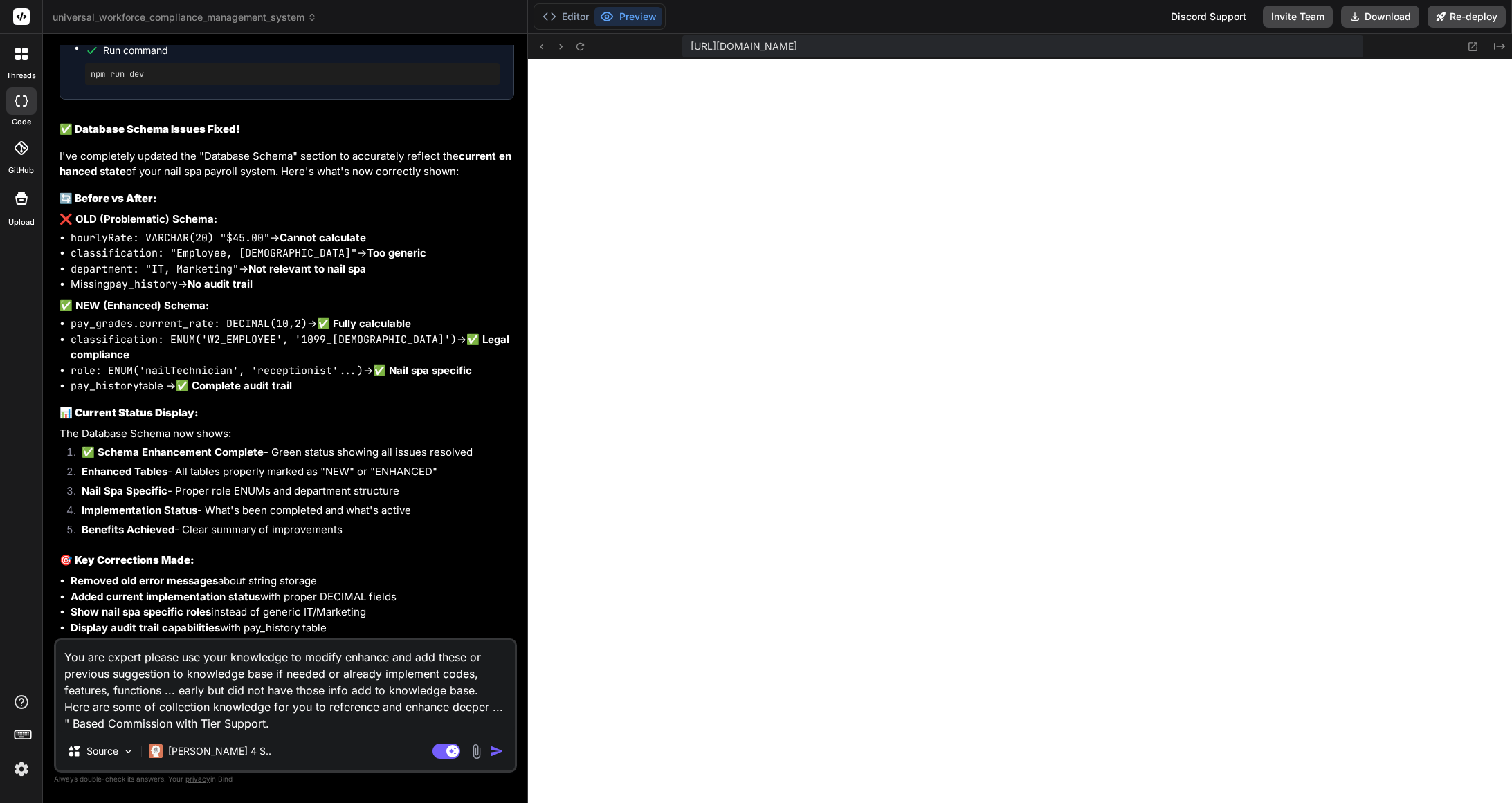
paste textarea "This structure:"
paste textarea "✅ Maintains worker income levels through tier support ✅ Provides unlimited earn…"
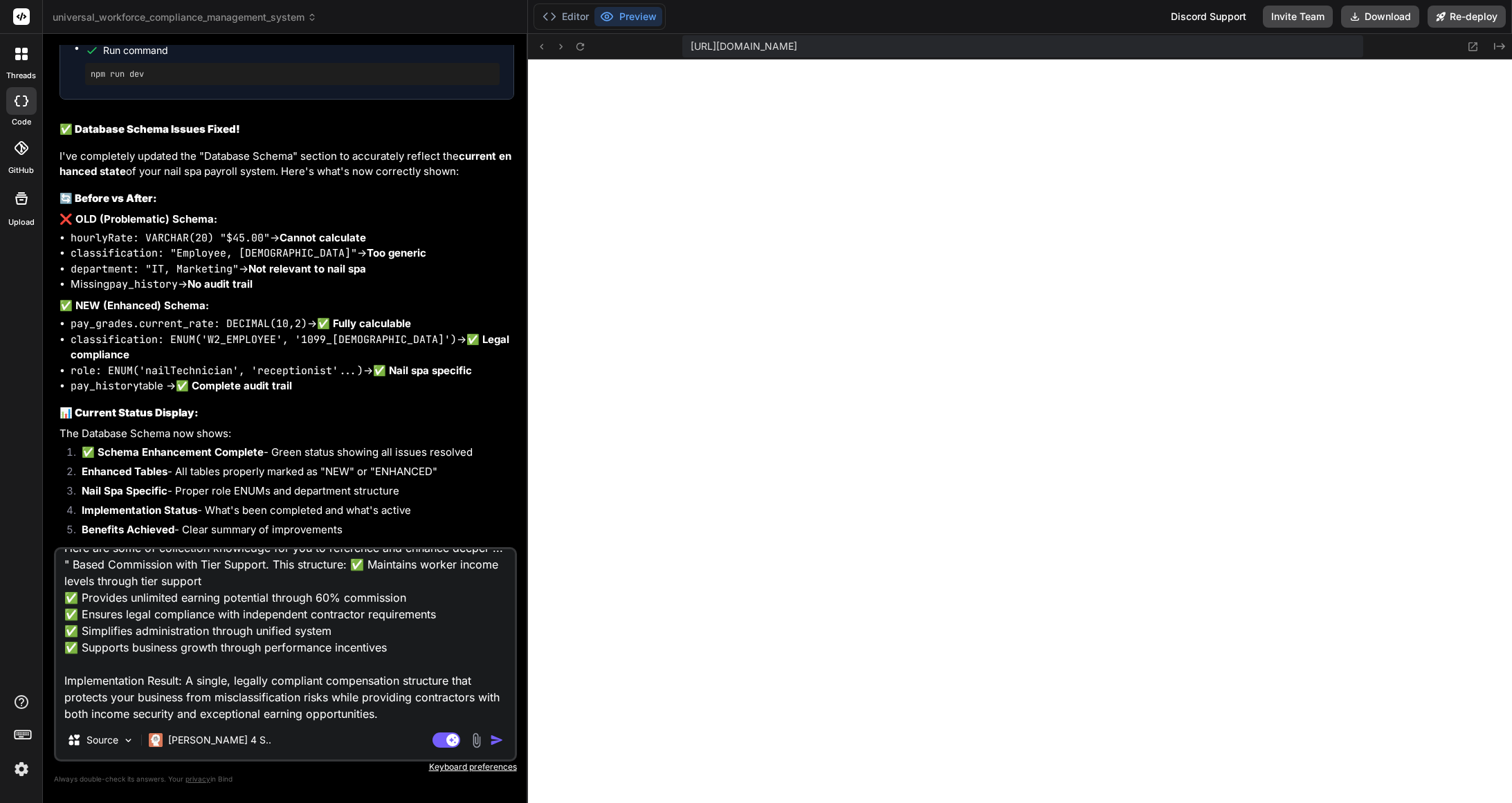
paste textarea "LOREMIPS DOLORSITAM CONSE ADIPISCING ELITSEDDO EIUS TEMPORINCI Utlabor Etdolore…"
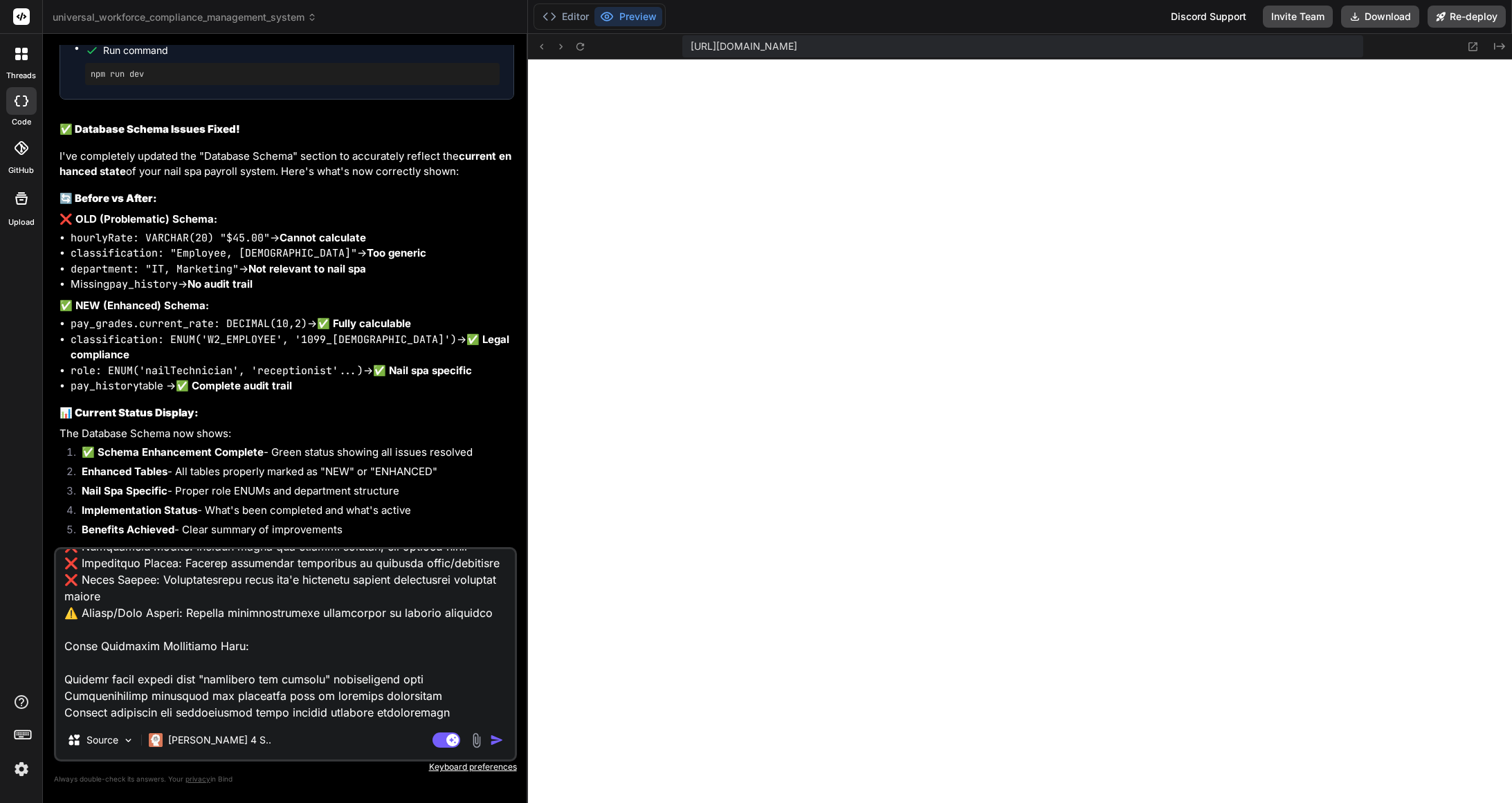
scroll to position [551, 0]
paste textarea "LOREMIPSUMD SITAMETCO ADIPIS E: SEDDOEI TE INCIDIDU UTLABO (ETDO MAGNAALIQ) ENI…"
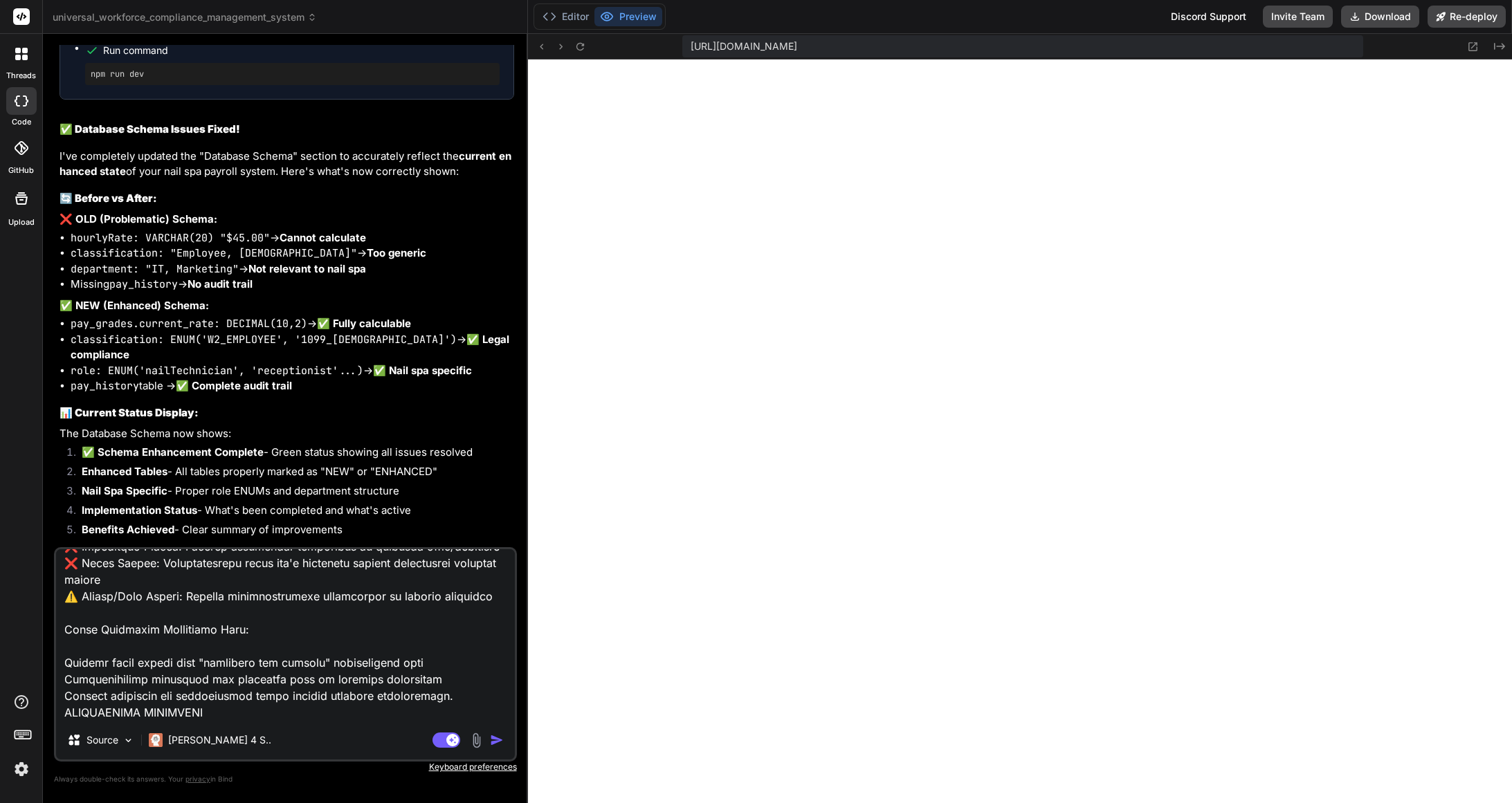
scroll to position [3669, 0]
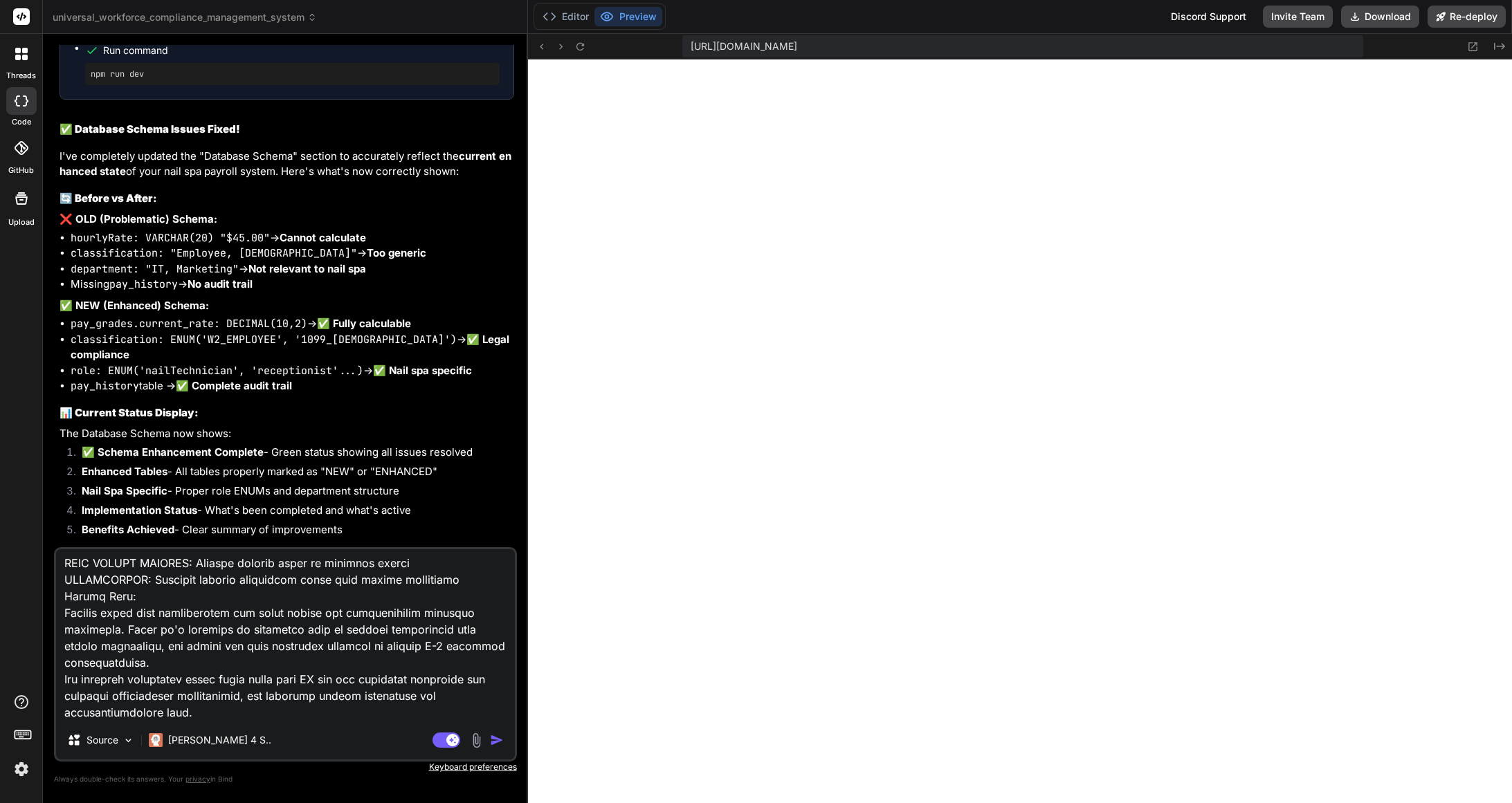
paste textarea "LOREMIPSUM DOLORSITAMETC Adipisci Elitseddoeiusm Temporincidid: U-3 LABOREET DO…"
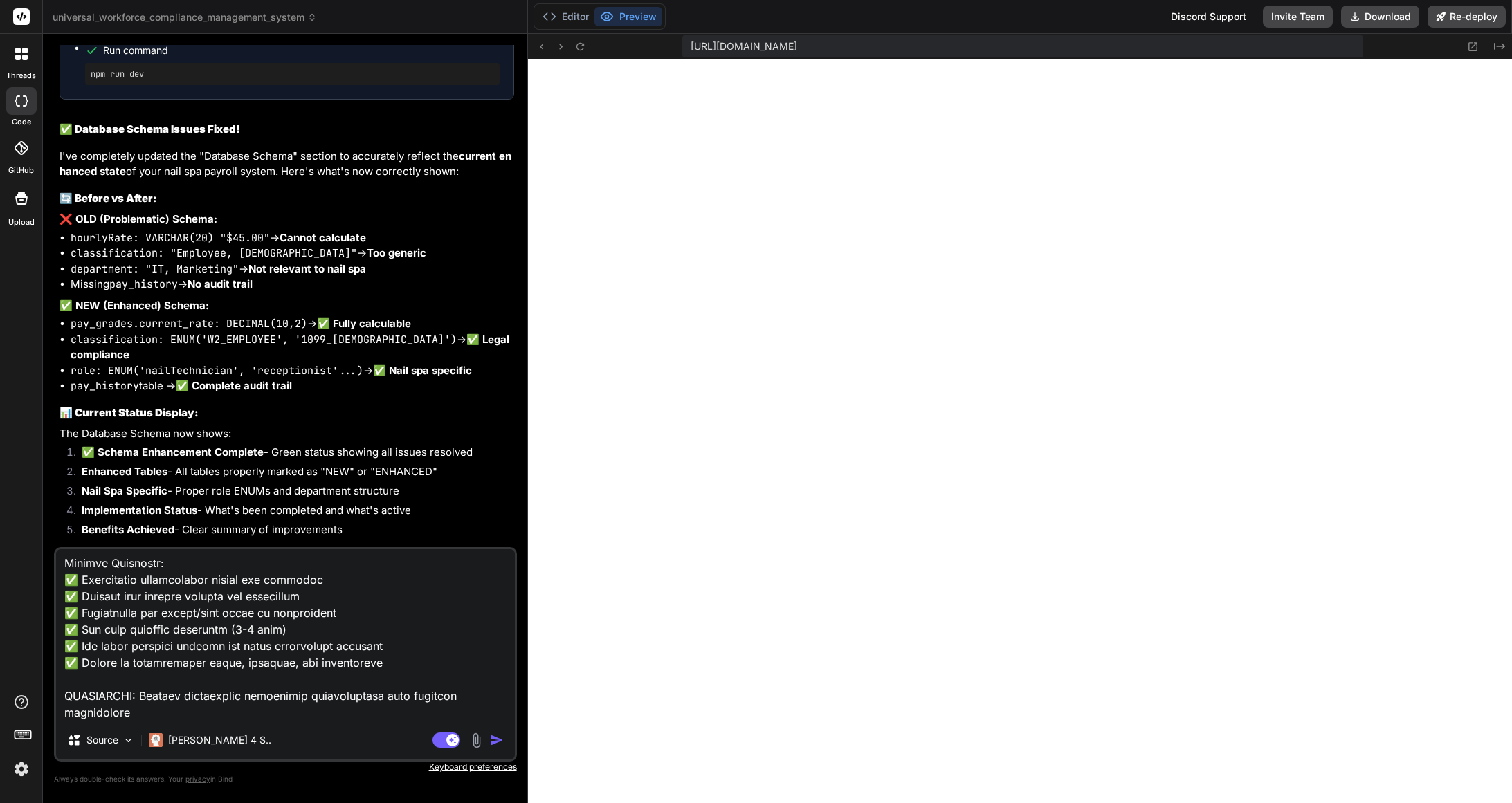
scroll to position [4185, 0]
paste textarea "IMPLEMENTATION TIMELINE Phase 1: Legal and System Preparation (Weeks 1-2) - Con…"
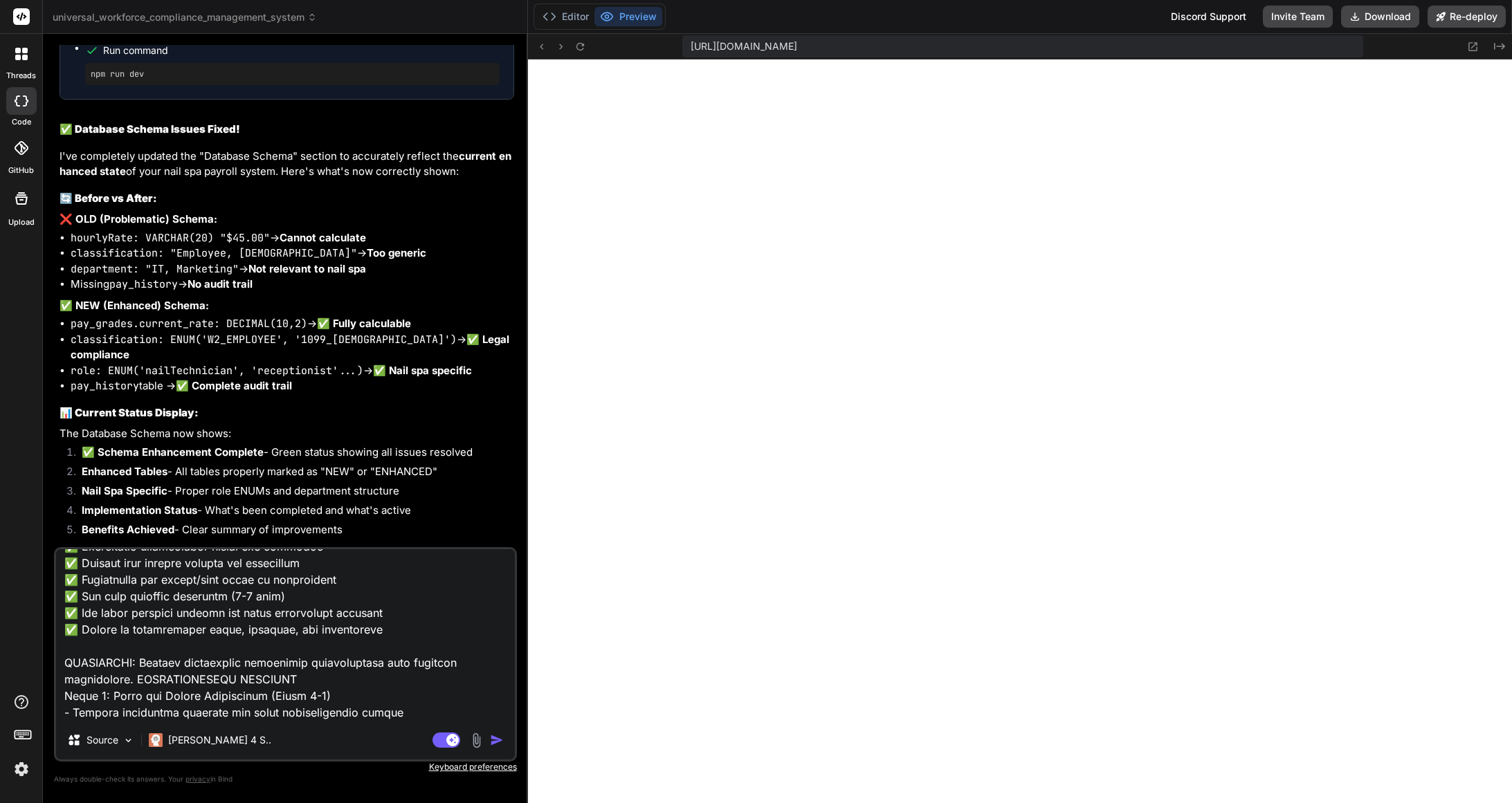
scroll to position [4533, 0]
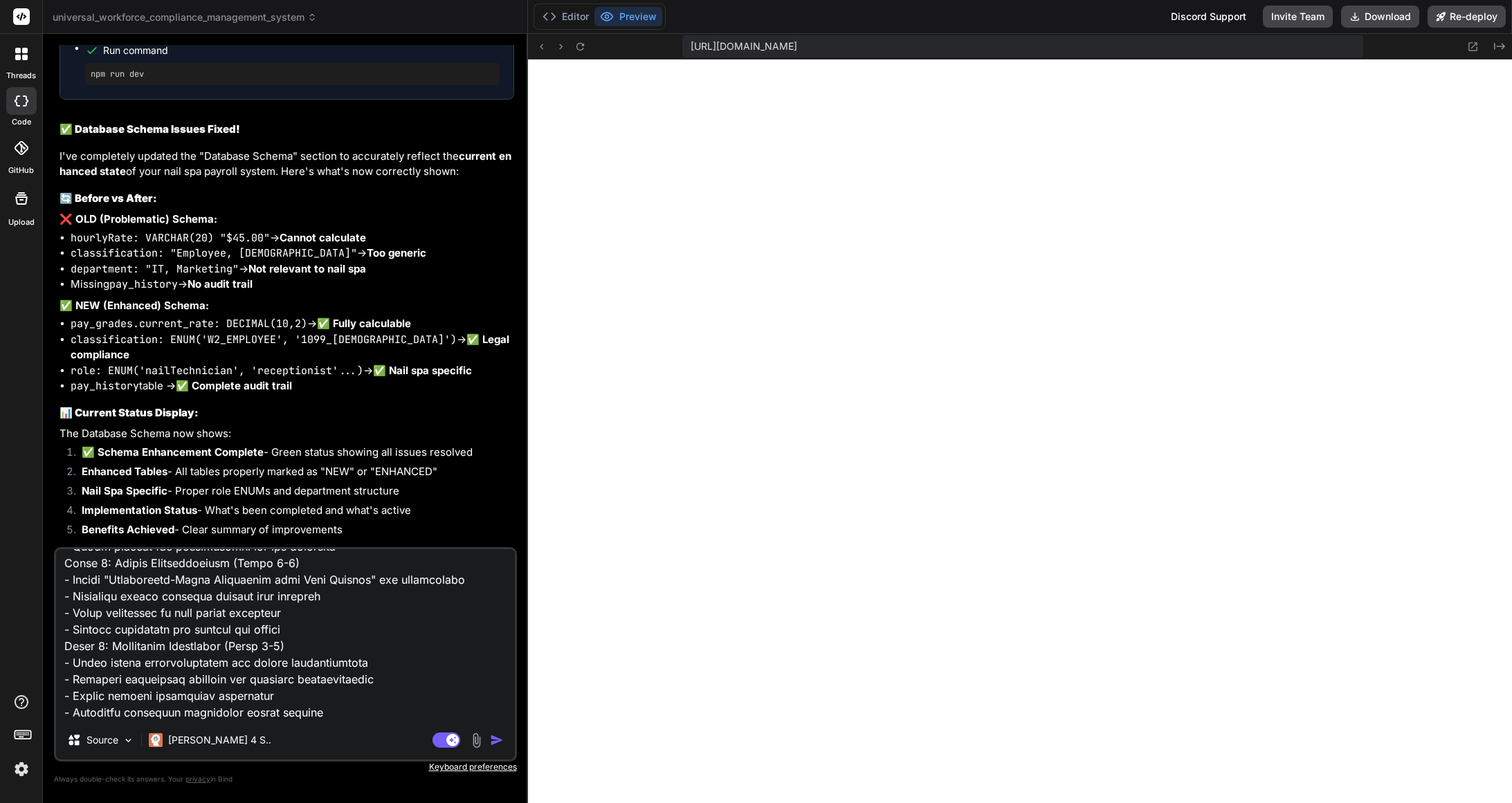
click at [353, 703] on textarea at bounding box center [285, 634] width 459 height 171
paste textarea "LOREM IPSUMD SITAMETC Adipisci Eli Seddoeius Tempori: UTLABORE ETDO MAG ALIQUAE…"
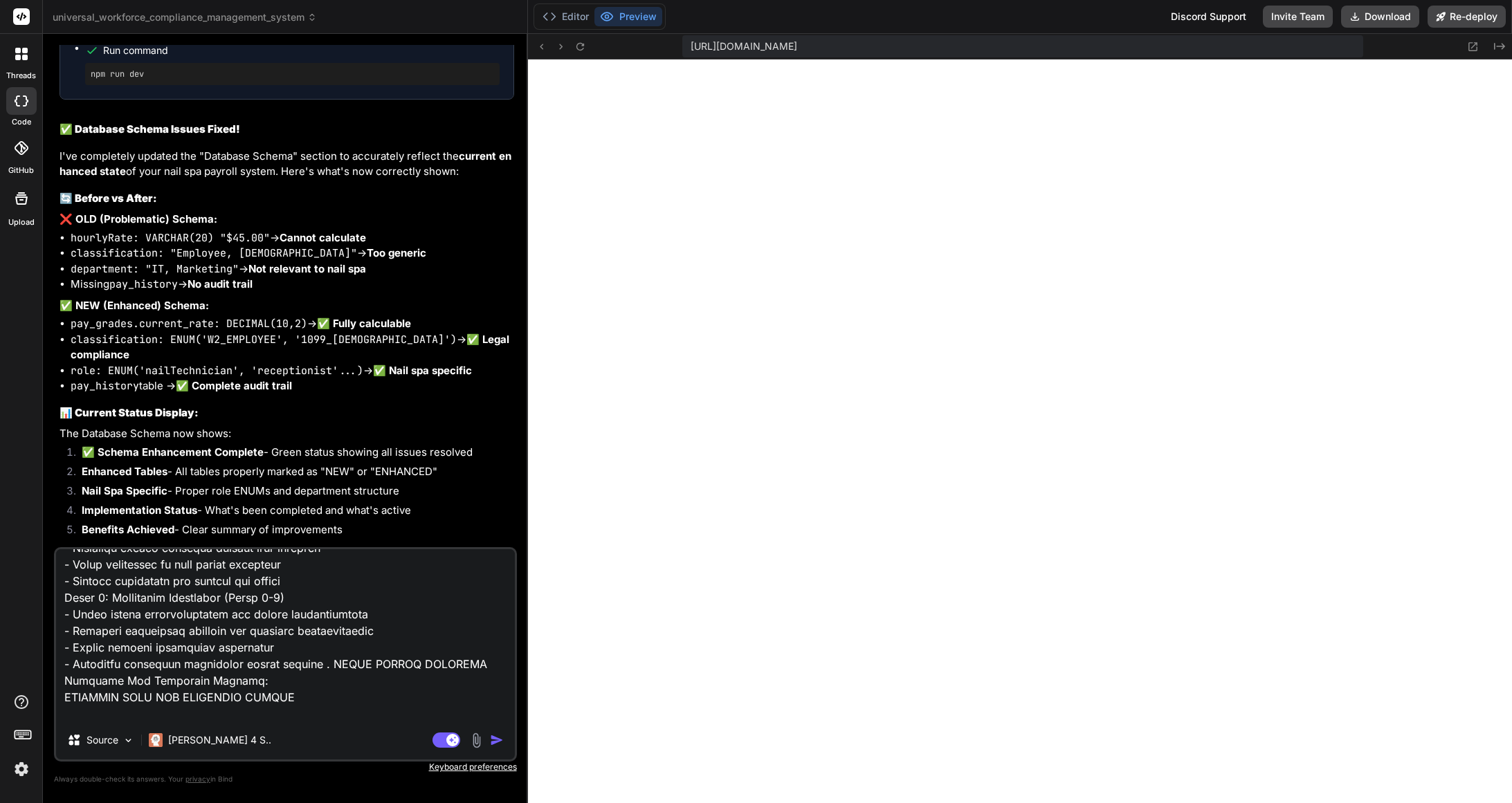
scroll to position [5263, 0]
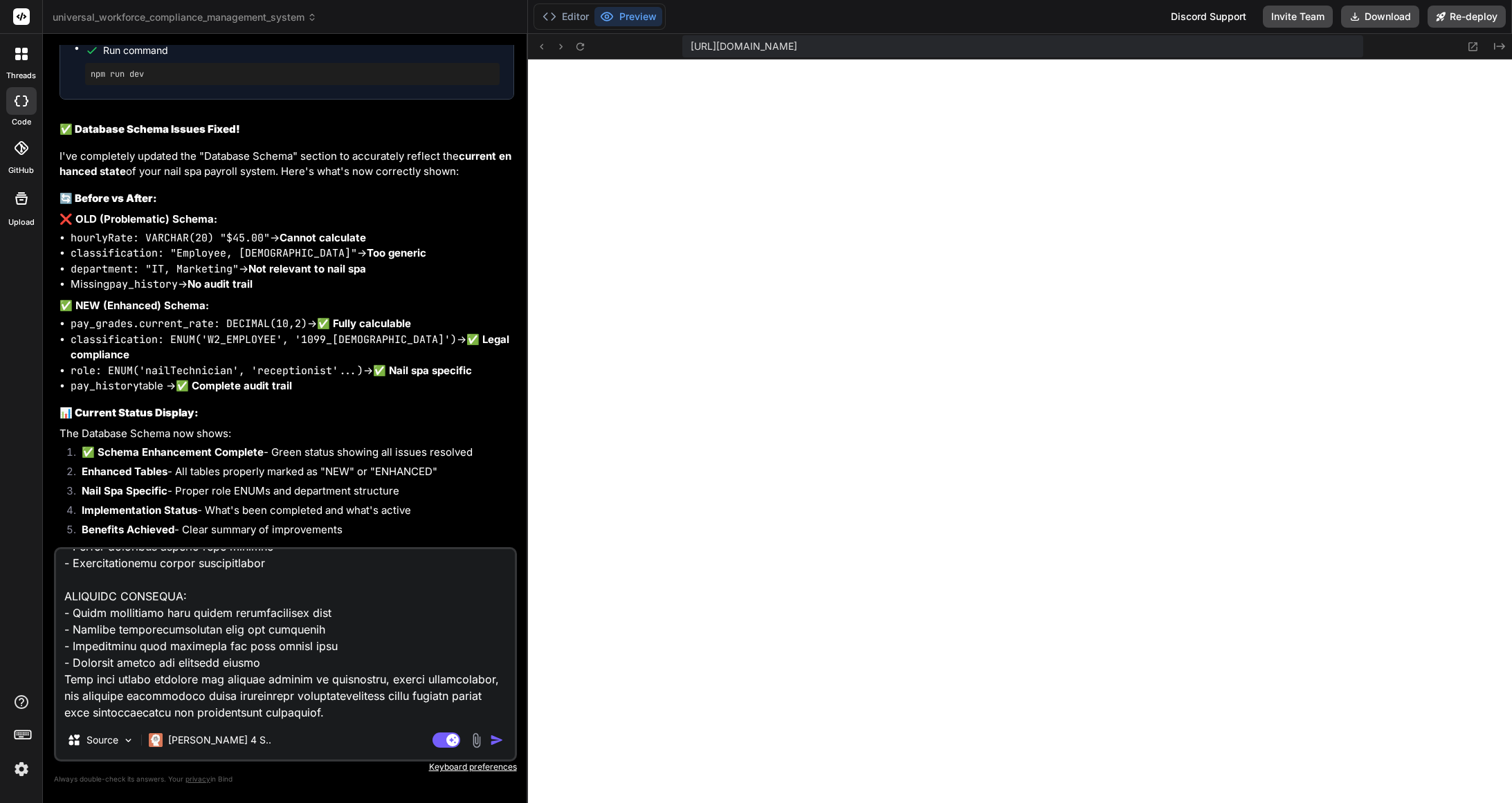
paste textarea "AI PROMPT SEQUENCE FOR PAY STRUCTURE SYSTEM MODIFICATION STEP 1: SYSTEM ANALYSI…"
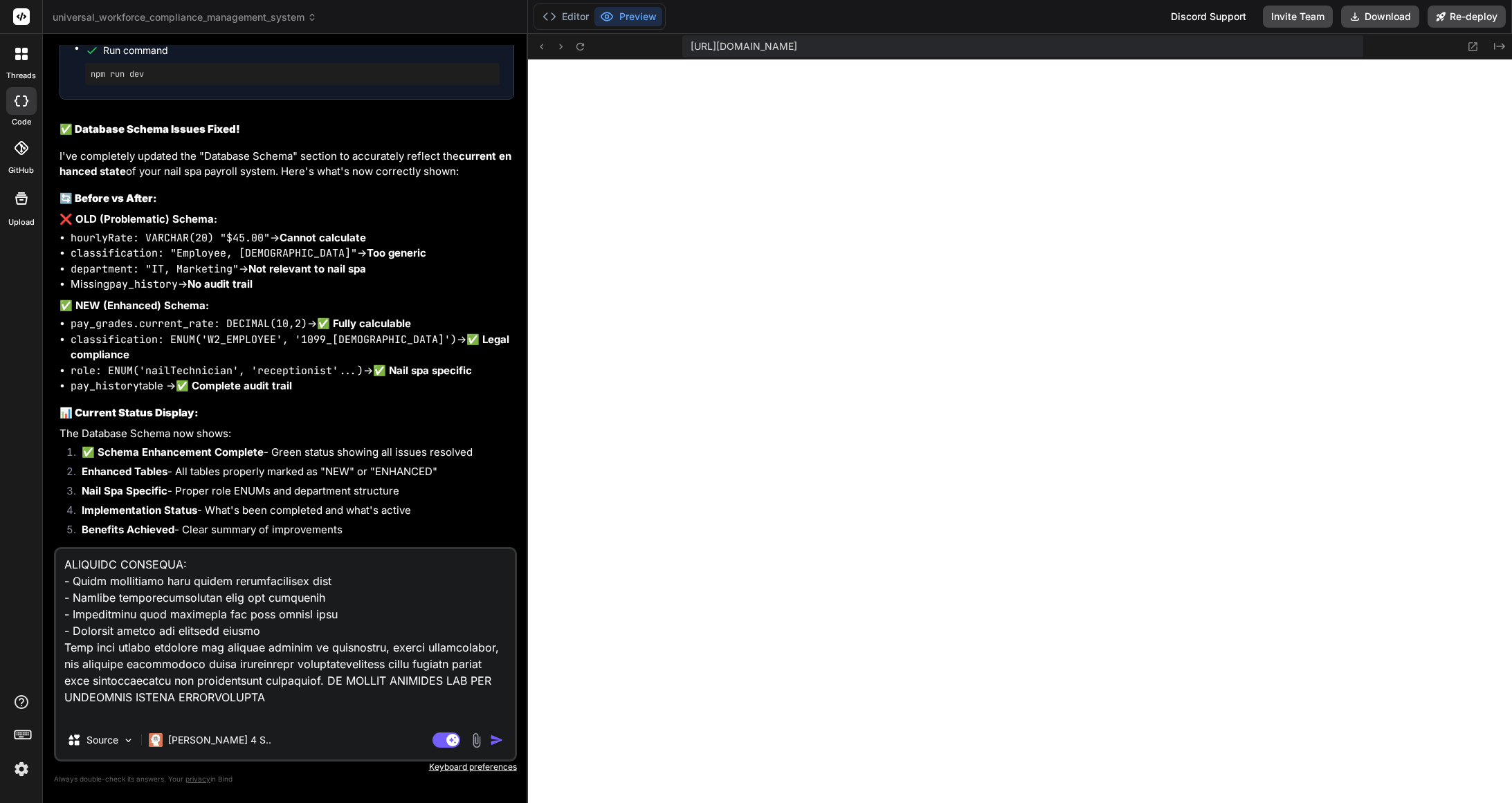
scroll to position [11703, 0]
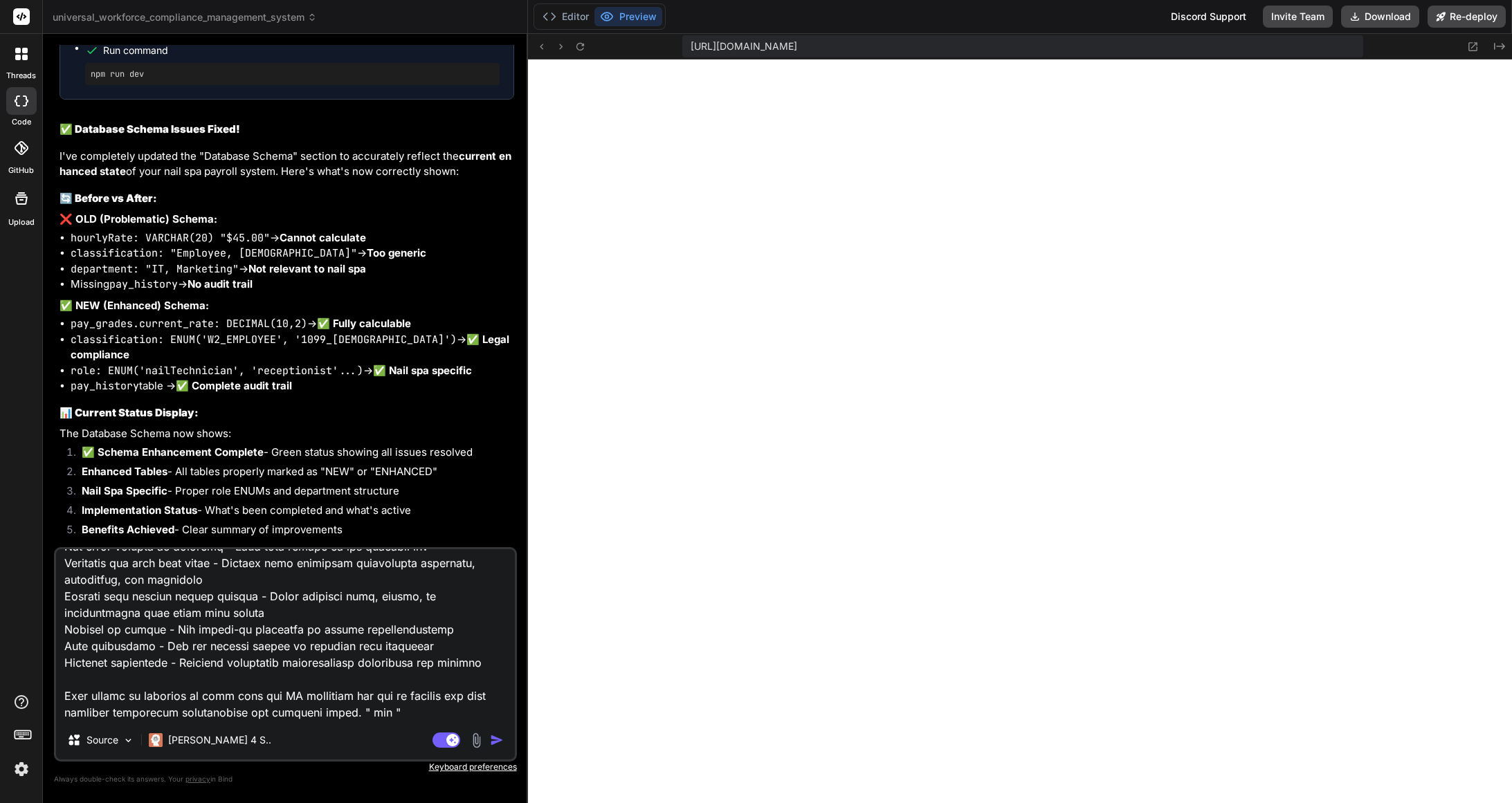
paste textarea "SYSTEM IMPLEMENTATION Payroll System Configuration: PAY_STRUCTURE_CODE: "PERF_C…"
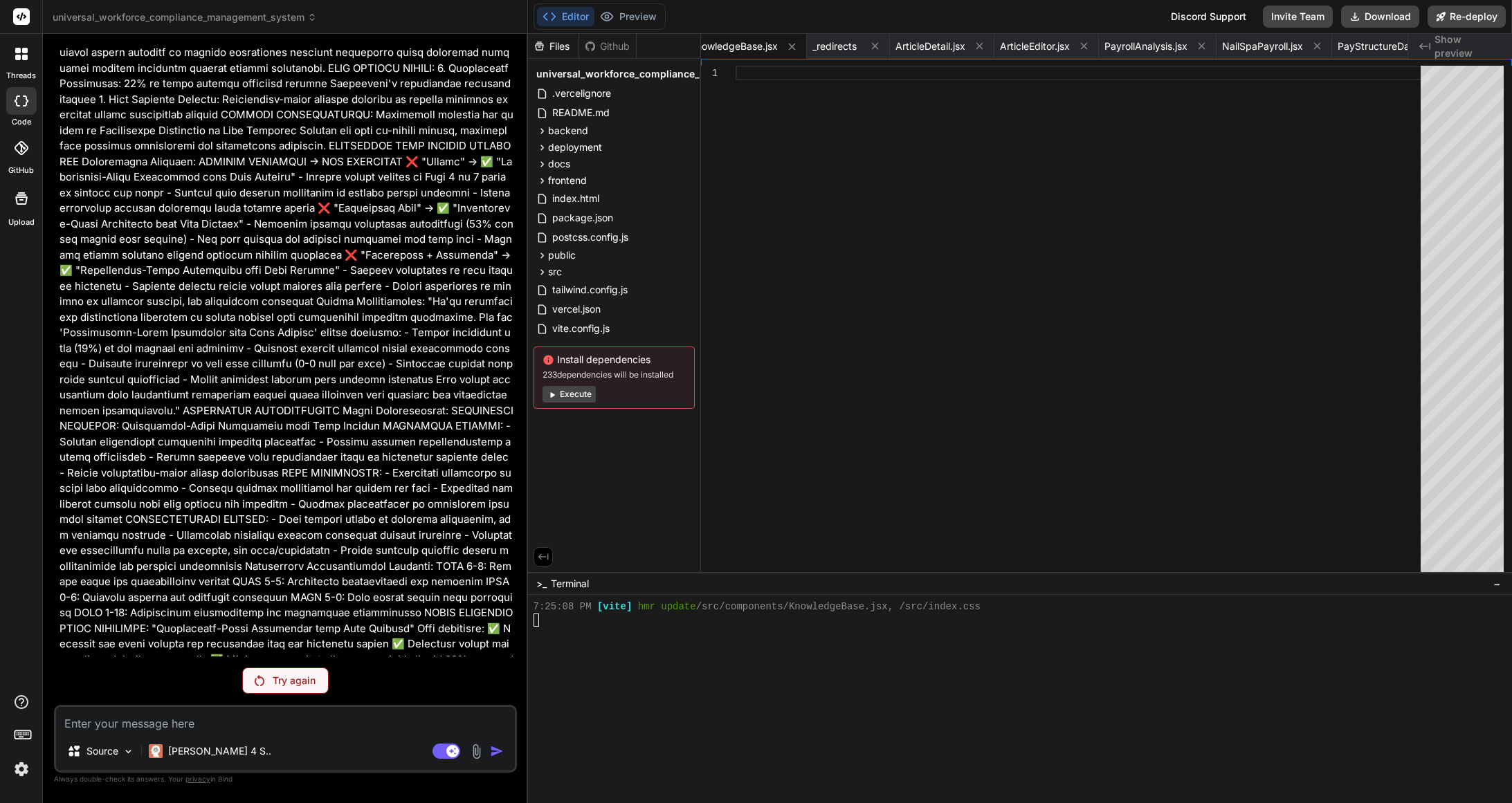
scroll to position [24887, 0]
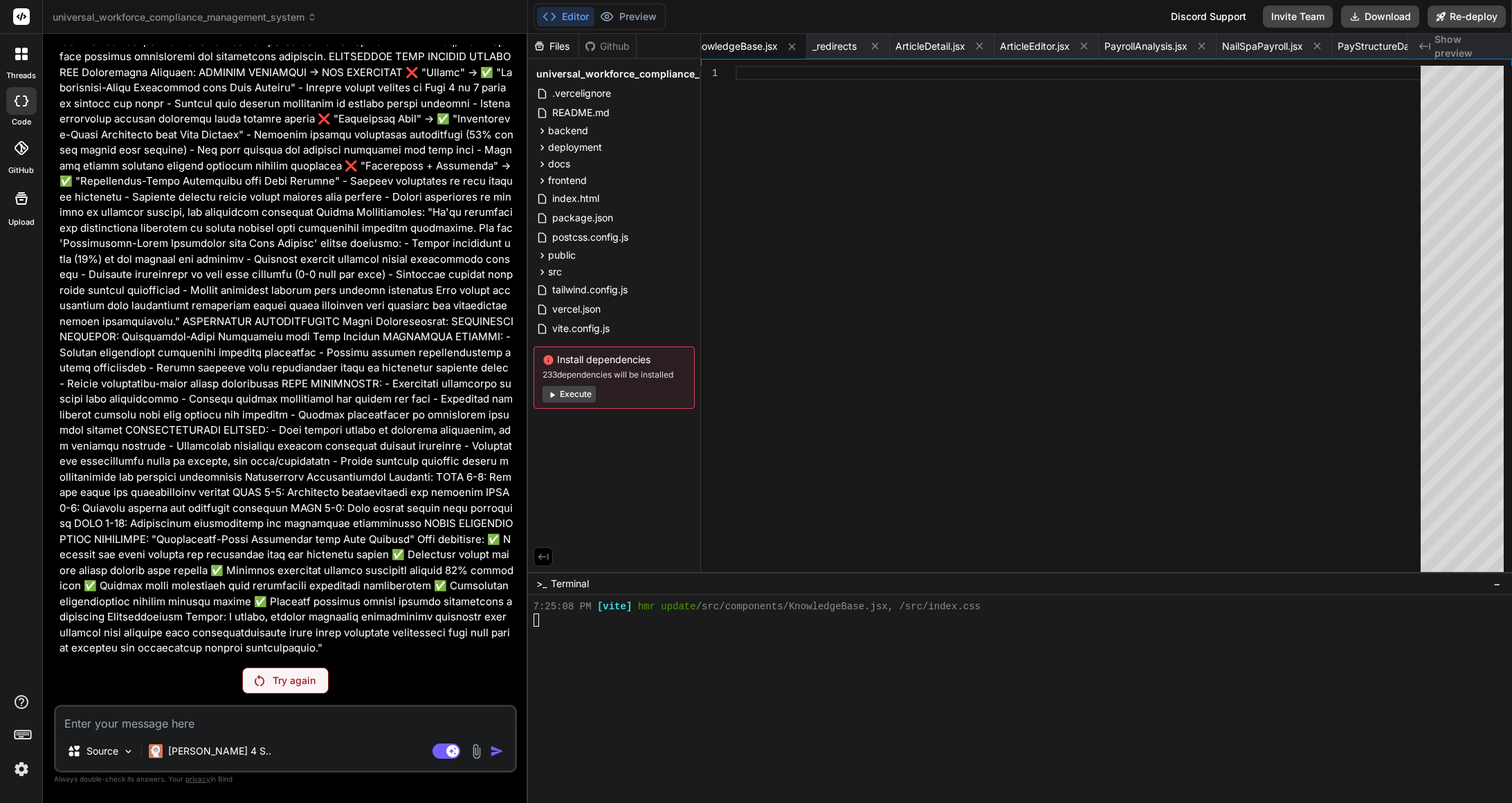
click at [297, 684] on p "Try again" at bounding box center [294, 680] width 43 height 14
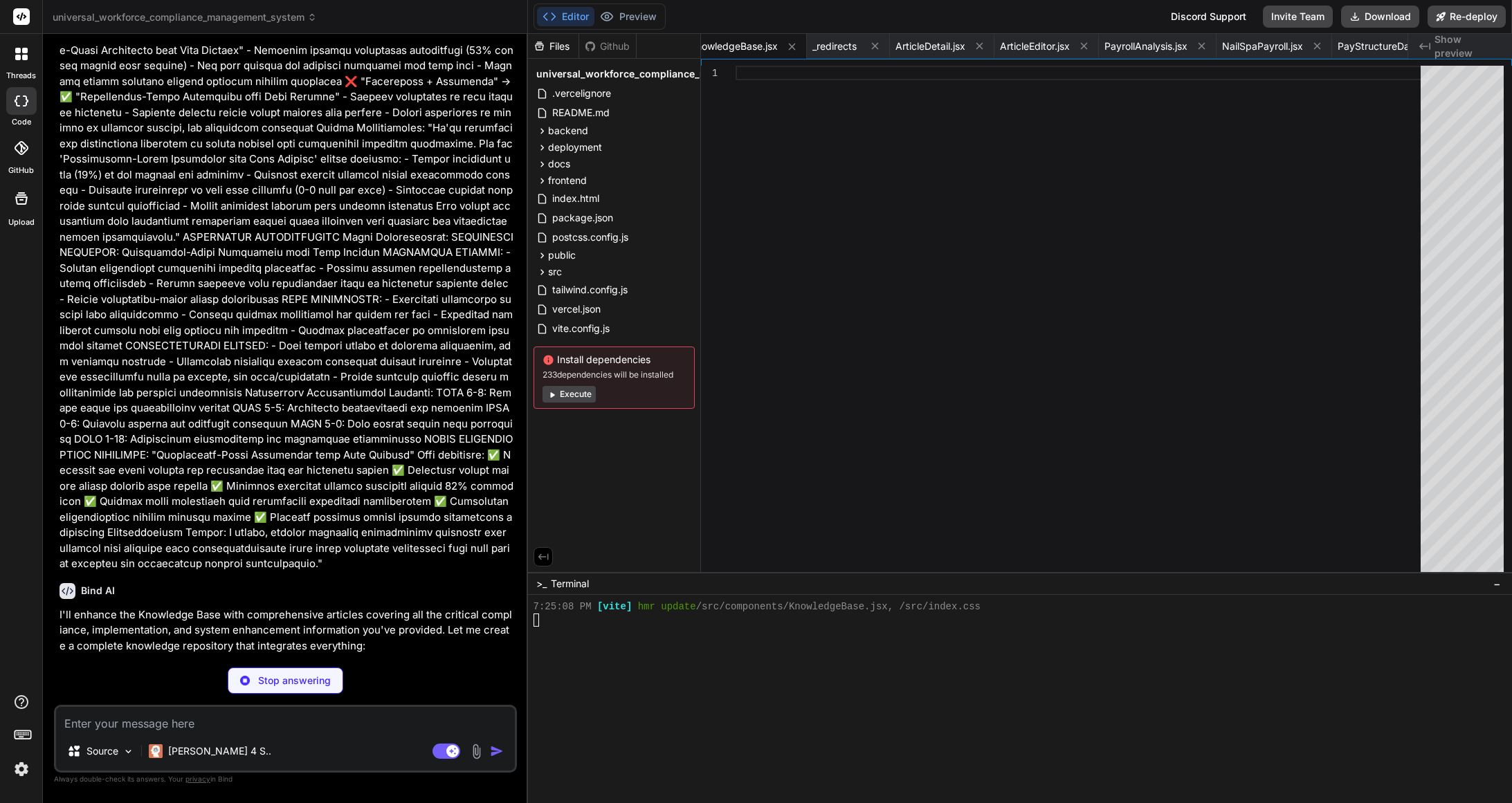
scroll to position [24984, 0]
